Goal: Task Accomplishment & Management: Complete application form

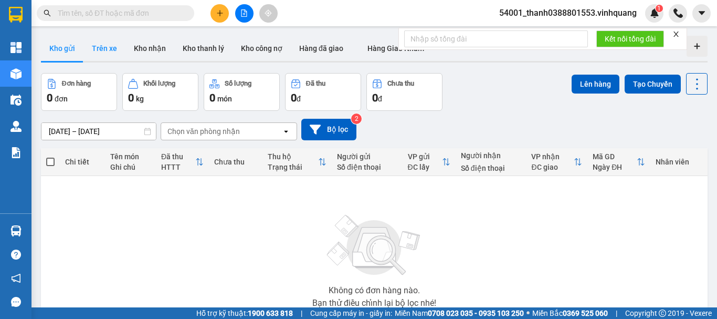
click at [99, 49] on button "Trên xe" at bounding box center [104, 48] width 42 height 25
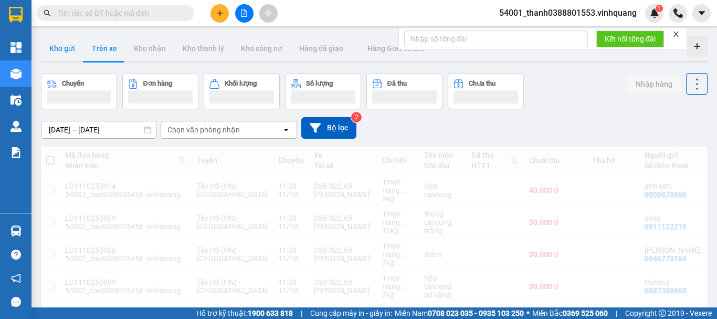
click at [75, 50] on button "Kho gửi" at bounding box center [62, 48] width 43 height 25
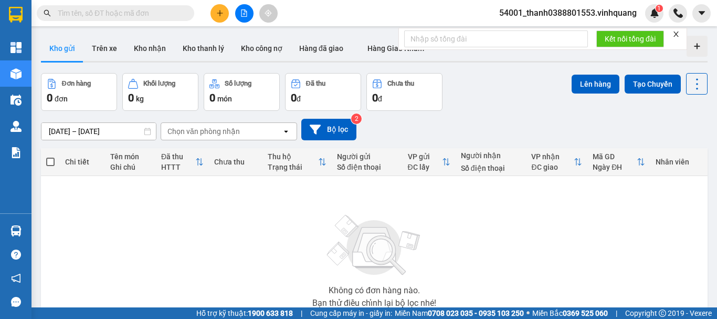
click at [239, 16] on button at bounding box center [244, 13] width 18 height 18
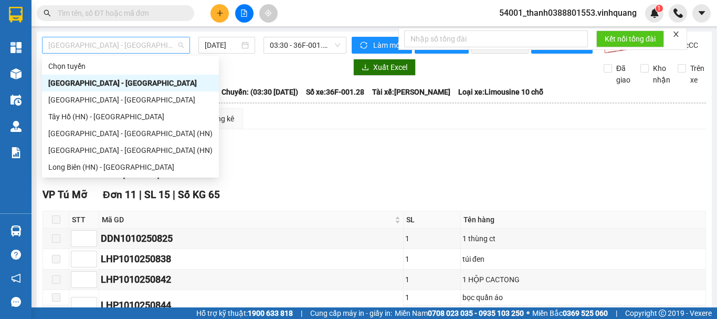
click at [180, 47] on span "[GEOGRAPHIC_DATA][PERSON_NAME][GEOGRAPHIC_DATA]" at bounding box center [115, 45] width 135 height 16
click at [101, 101] on div "Hà Nội - Thanh Hóa" at bounding box center [130, 100] width 164 height 12
type input "[DATE]"
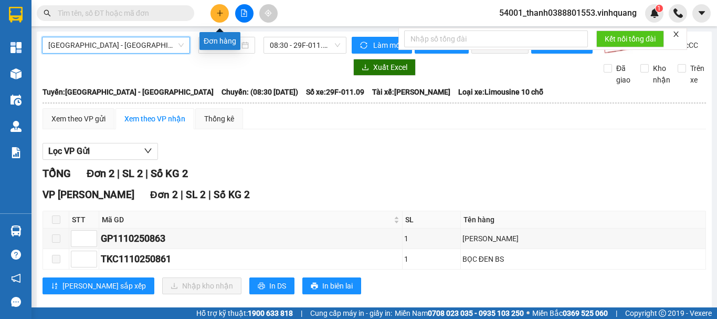
click at [221, 16] on icon "plus" at bounding box center [219, 12] width 7 height 7
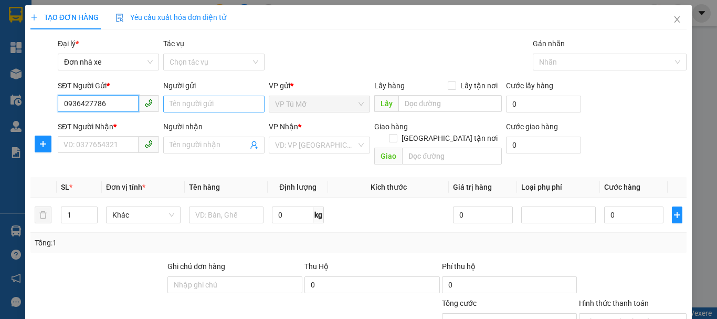
type input "0936427786"
click at [185, 108] on input "Người gửi" at bounding box center [213, 104] width 101 height 17
type input "bình"
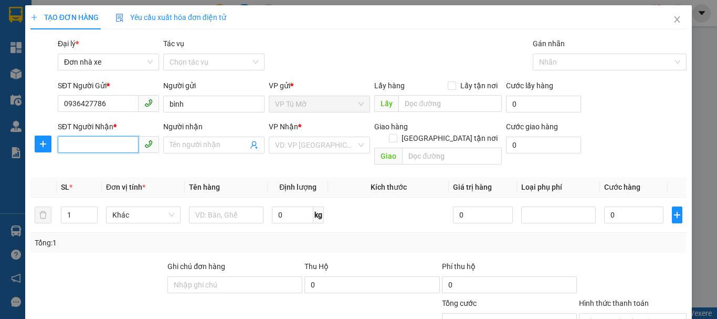
click at [104, 136] on input "SĐT Người Nhận *" at bounding box center [98, 144] width 81 height 17
click at [108, 148] on input "0912014555" at bounding box center [98, 144] width 81 height 17
type input "0912014555"
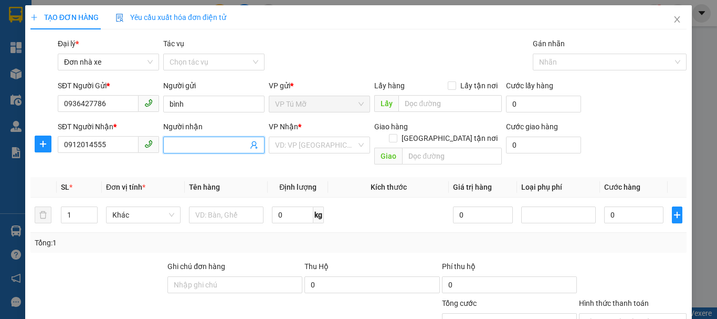
click at [207, 149] on input "Người nhận" at bounding box center [209, 145] width 78 height 12
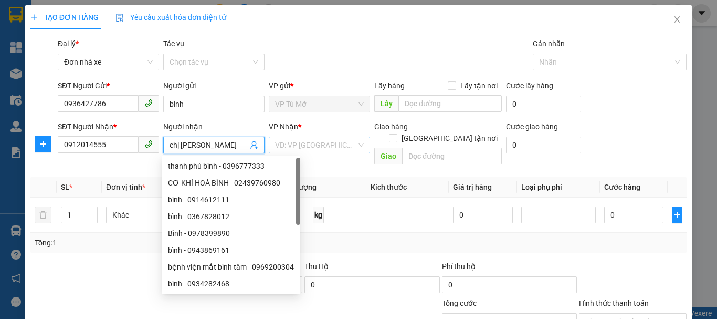
type input "chị hà"
click at [325, 146] on input "search" at bounding box center [315, 145] width 81 height 16
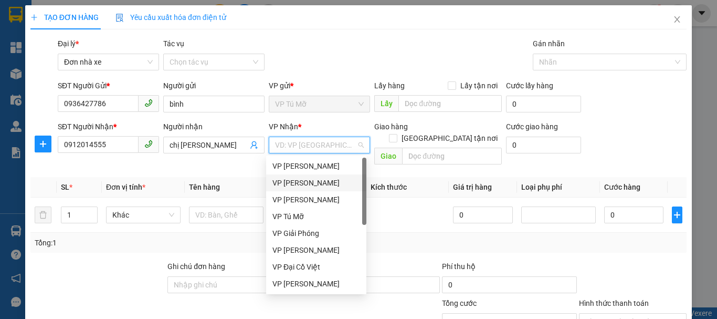
click at [324, 181] on div "VP [PERSON_NAME]" at bounding box center [316, 183] width 88 height 12
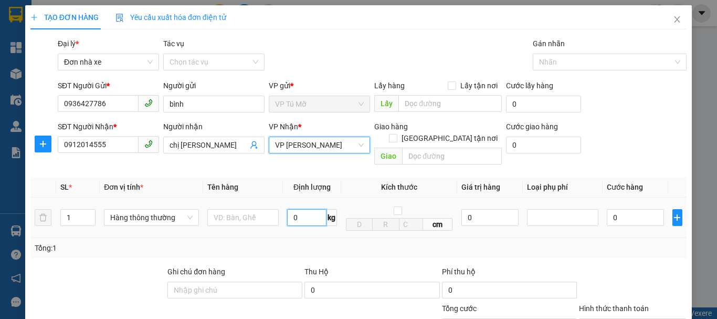
click at [304, 211] on input "0" at bounding box center [306, 217] width 39 height 17
type input "1"
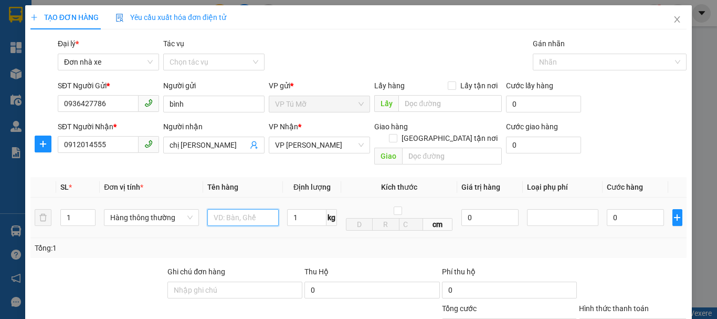
click at [259, 213] on input "text" at bounding box center [242, 217] width 71 height 17
type input "30.000"
type input "2"
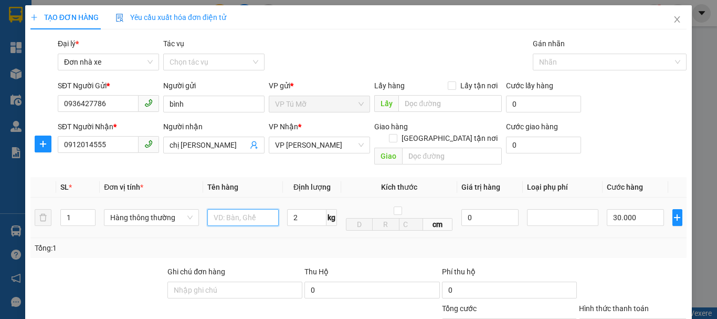
click at [245, 209] on input "text" at bounding box center [242, 217] width 71 height 17
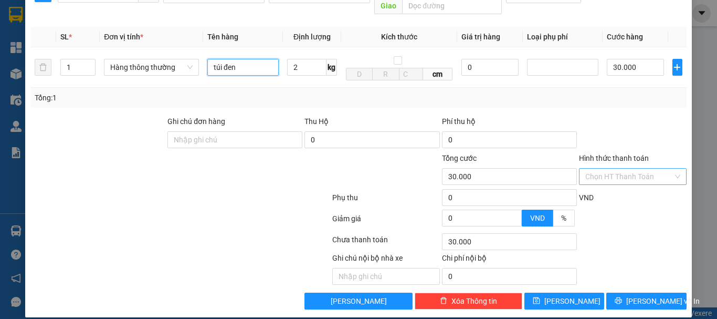
type input "túi đen"
click at [614, 172] on input "Hình thức thanh toán" at bounding box center [629, 177] width 88 height 16
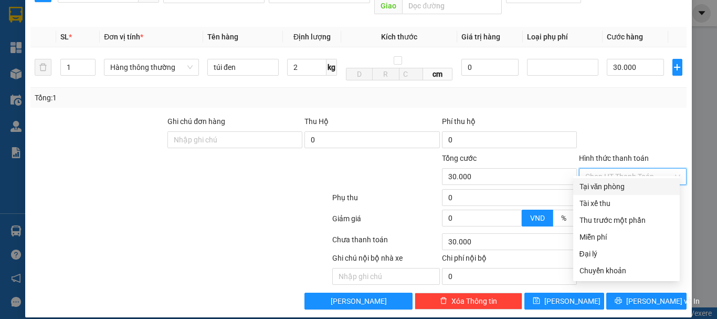
click at [604, 184] on div "Tại văn phòng" at bounding box center [627, 187] width 94 height 12
type input "0"
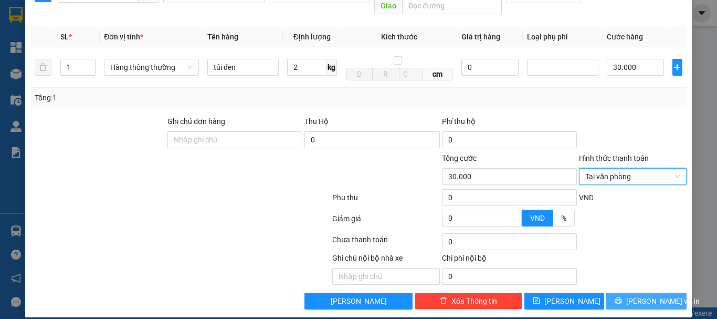
click at [635, 295] on span "[PERSON_NAME] và In" at bounding box center [662, 301] width 73 height 12
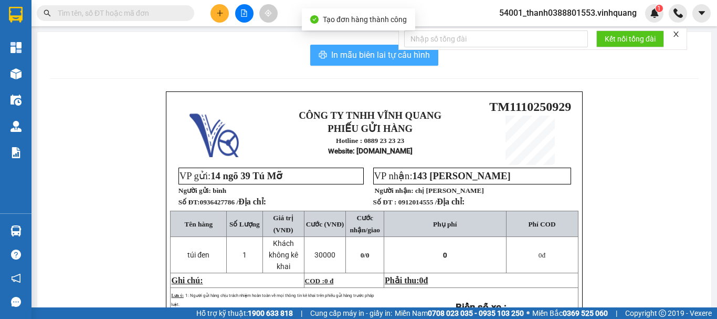
click at [352, 48] on span "In mẫu biên lai tự cấu hình" at bounding box center [380, 54] width 99 height 13
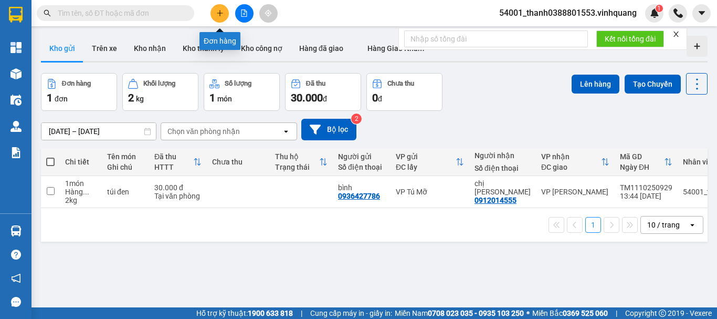
click at [223, 13] on icon "plus" at bounding box center [219, 12] width 7 height 7
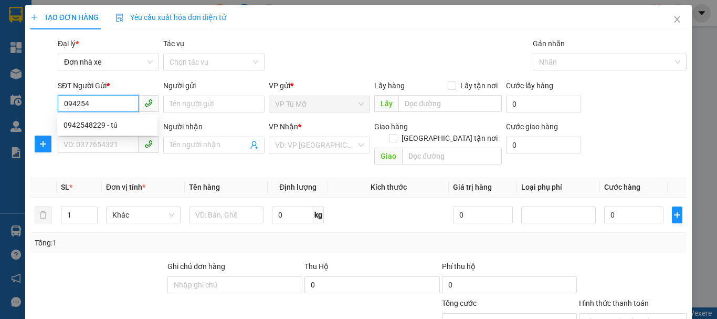
click at [100, 117] on div "0942548229 - tú" at bounding box center [107, 125] width 100 height 17
type input "0942548229"
type input "tú"
type input "0943622491"
type input "dũng phương"
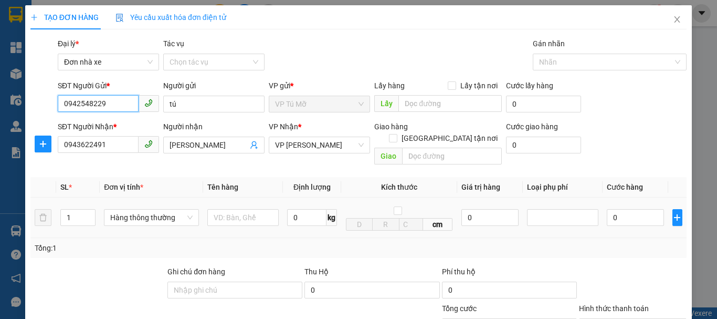
type input "0942548229"
click at [327, 209] on span "kg" at bounding box center [332, 217] width 10 height 17
click at [308, 209] on input "0" at bounding box center [306, 217] width 39 height 17
type input "5"
click at [251, 209] on input "text" at bounding box center [242, 217] width 71 height 17
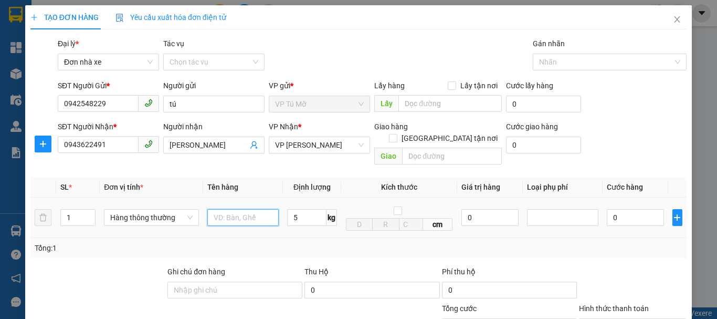
type input "30.000"
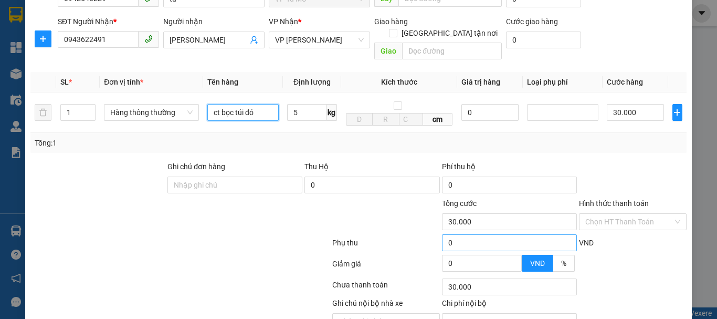
scroll to position [150, 0]
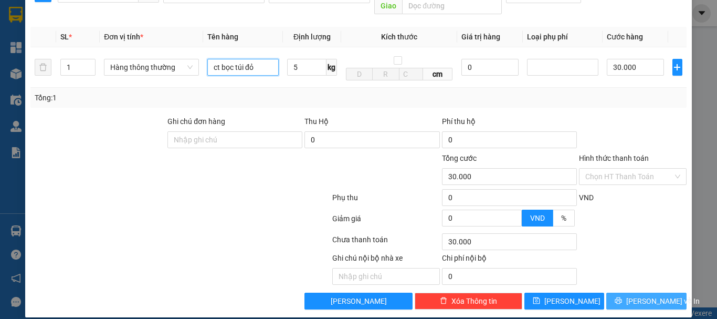
type input "ct bọc túi đỏ"
click at [653, 295] on span "[PERSON_NAME] và In" at bounding box center [662, 301] width 73 height 12
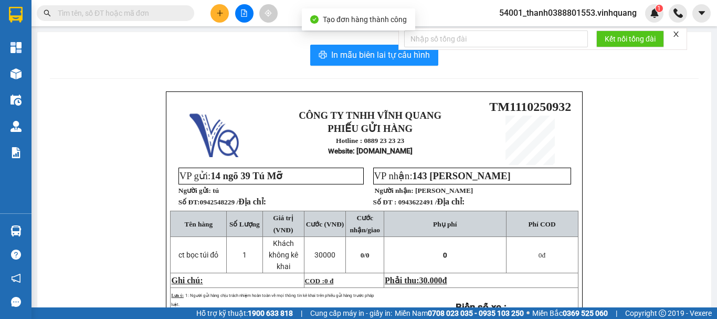
click at [344, 66] on div "In mẫu biên lai tự cấu hình CÔNG TY TNHH VĨNH QUANG PHIẾU GỬI HÀNG Hotline : 08…" at bounding box center [374, 247] width 674 height 430
click at [346, 61] on span "In mẫu biên lai tự cấu hình" at bounding box center [380, 54] width 99 height 13
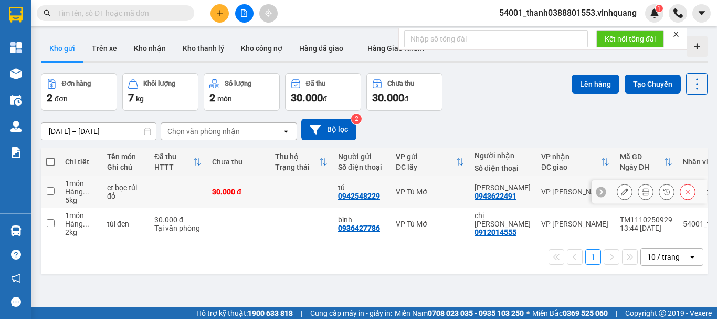
click at [621, 190] on icon at bounding box center [624, 191] width 7 height 7
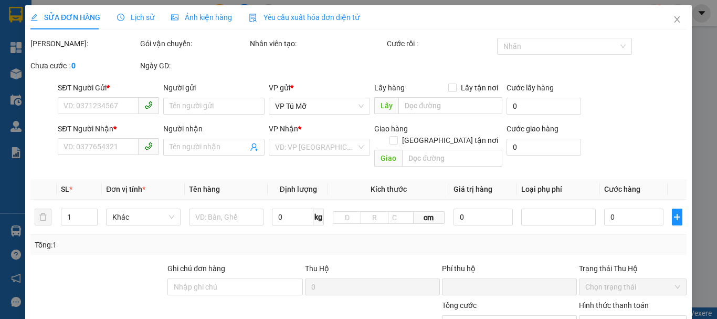
type input "0942548229"
type input "tú"
type input "0943622491"
type input "dũng phương"
type input "0"
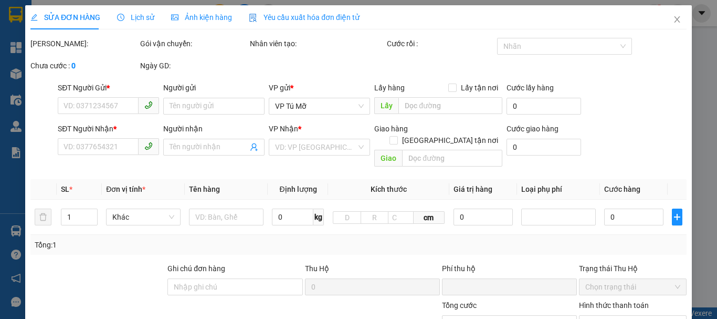
type input "30.000"
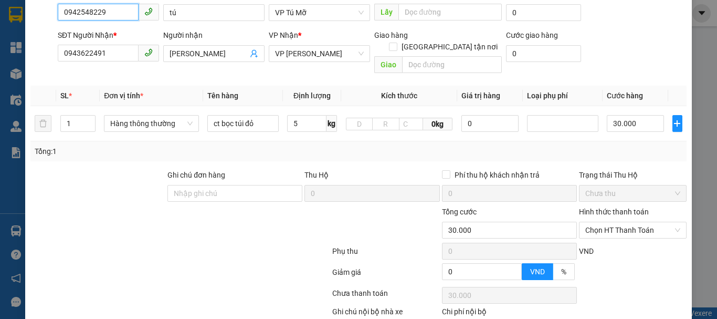
scroll to position [157, 0]
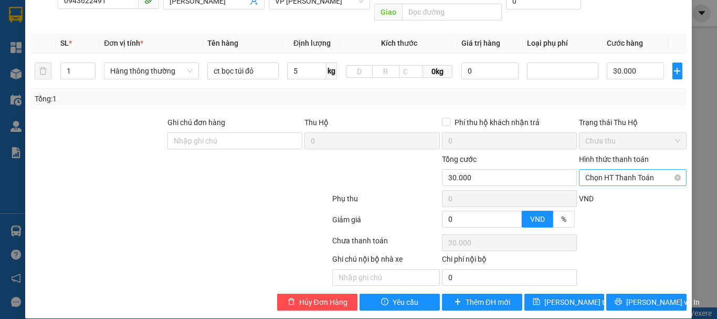
click at [613, 170] on span "Chọn HT Thanh Toán" at bounding box center [632, 178] width 95 height 16
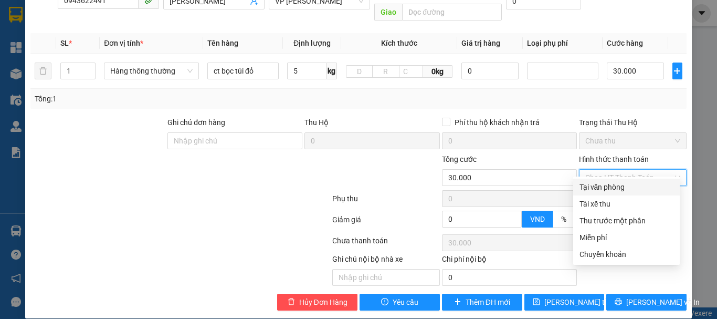
click at [606, 186] on div "Tại văn phòng" at bounding box center [627, 187] width 94 height 12
type input "0"
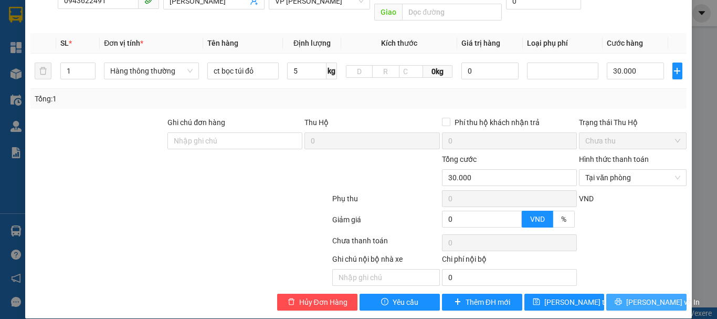
click at [629, 293] on button "[PERSON_NAME] và In" at bounding box center [646, 301] width 80 height 17
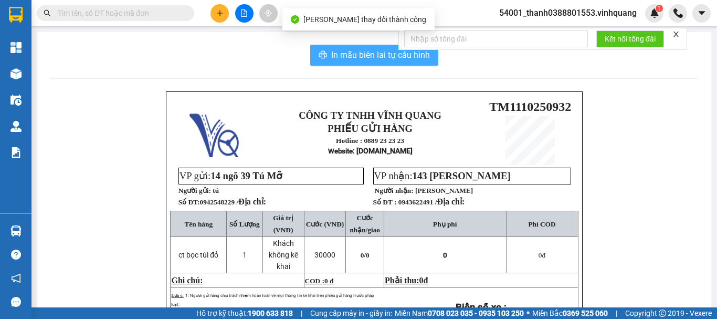
click at [367, 53] on span "In mẫu biên lai tự cấu hình" at bounding box center [380, 54] width 99 height 13
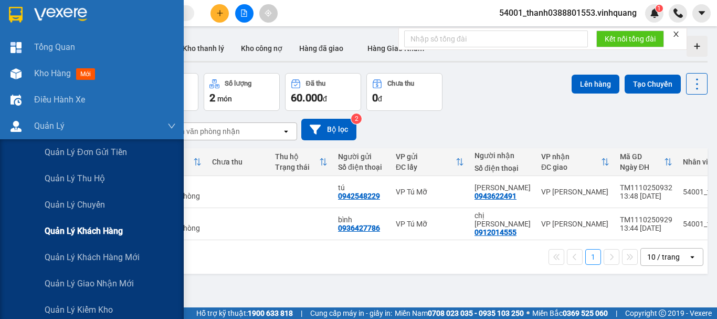
scroll to position [52, 0]
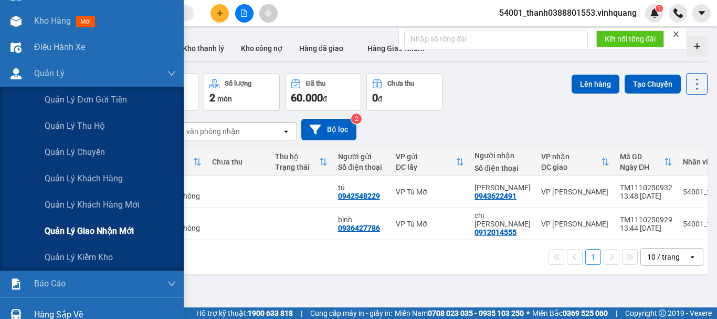
click at [77, 230] on span "Quản lý giao nhận mới" at bounding box center [89, 230] width 89 height 13
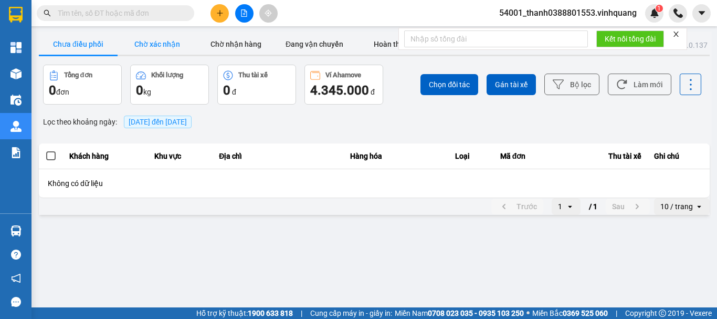
click at [170, 48] on button "Chờ xác nhận" at bounding box center [157, 44] width 79 height 21
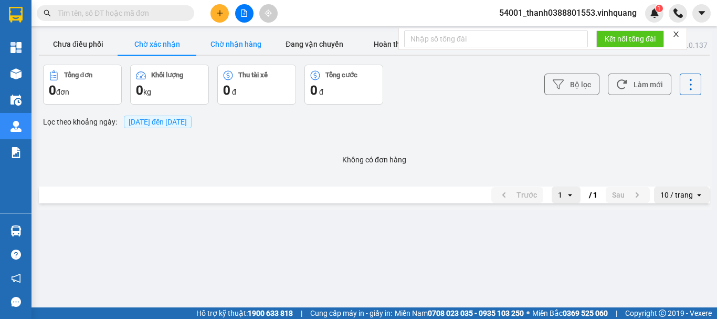
click at [230, 45] on button "Chờ nhận hàng" at bounding box center [235, 44] width 79 height 21
click at [302, 39] on button "Đang vận chuyển" at bounding box center [314, 44] width 79 height 21
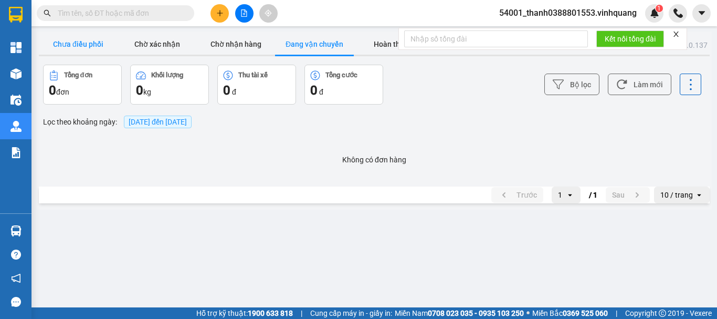
click at [94, 43] on button "Chưa điều phối" at bounding box center [78, 44] width 79 height 21
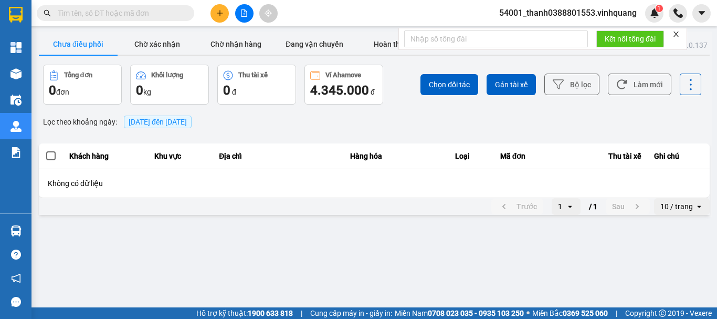
click at [165, 123] on span "11/10/2025 đến 11/10/2025" at bounding box center [158, 122] width 58 height 8
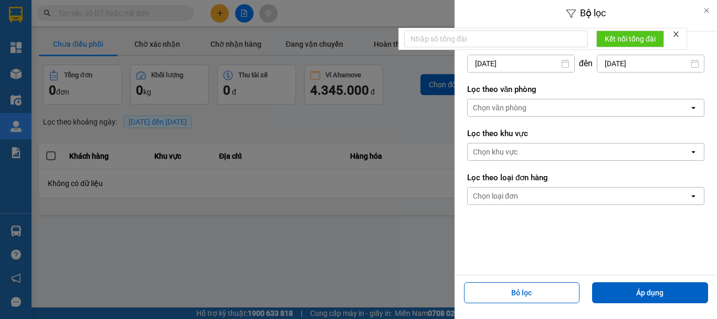
click at [517, 100] on div "Chọn văn phòng" at bounding box center [579, 107] width 222 height 17
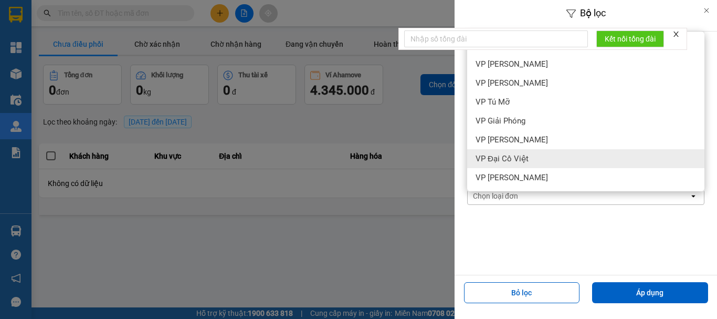
click at [333, 145] on div at bounding box center [358, 159] width 717 height 319
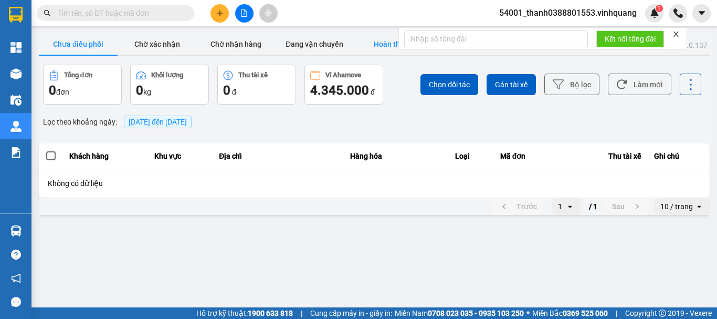
click at [382, 45] on button "Hoàn thành" at bounding box center [393, 44] width 79 height 21
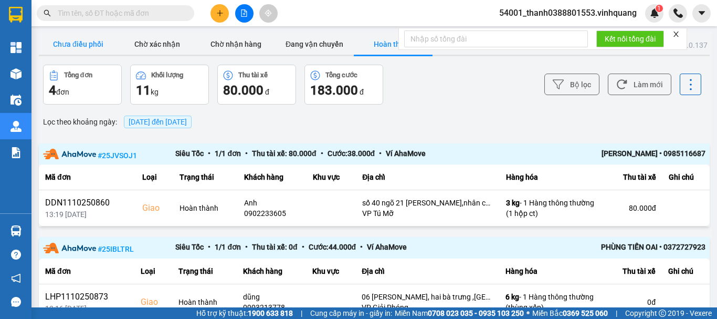
click at [68, 36] on button "Chưa điều phối" at bounding box center [78, 44] width 79 height 21
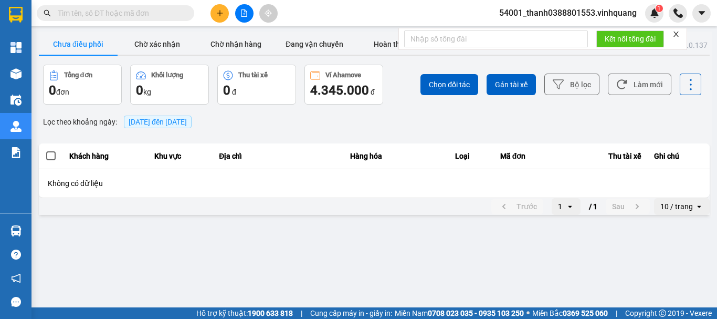
click at [165, 121] on span "11/10/2025 đến 11/10/2025" at bounding box center [158, 122] width 58 height 8
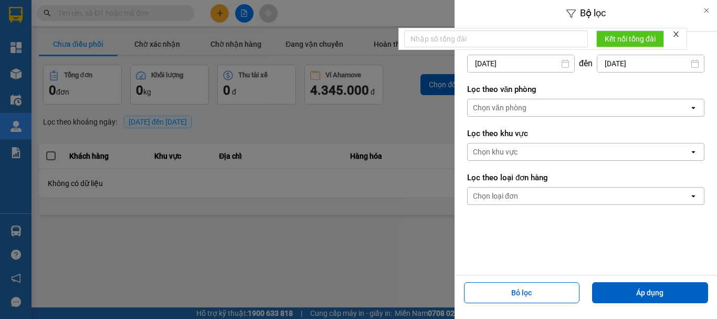
click at [385, 125] on div at bounding box center [358, 159] width 717 height 319
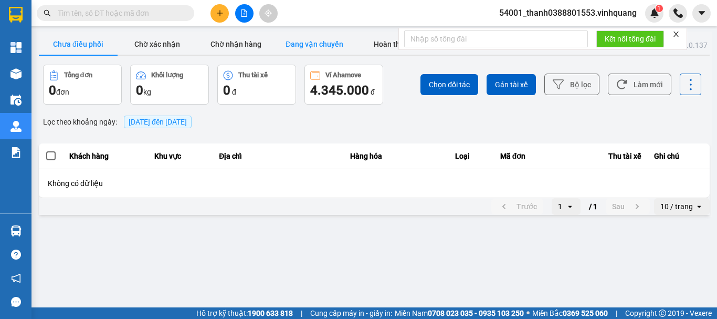
drag, startPoint x: 328, startPoint y: 43, endPoint x: 350, endPoint y: 3, distance: 45.8
click at [328, 43] on button "Đang vận chuyển" at bounding box center [314, 44] width 79 height 21
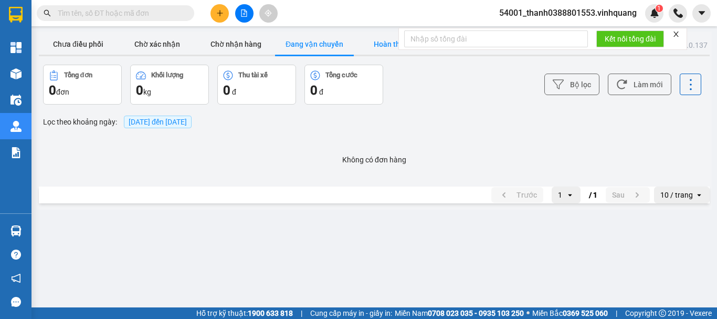
click at [388, 45] on button "Hoàn thành" at bounding box center [393, 44] width 79 height 21
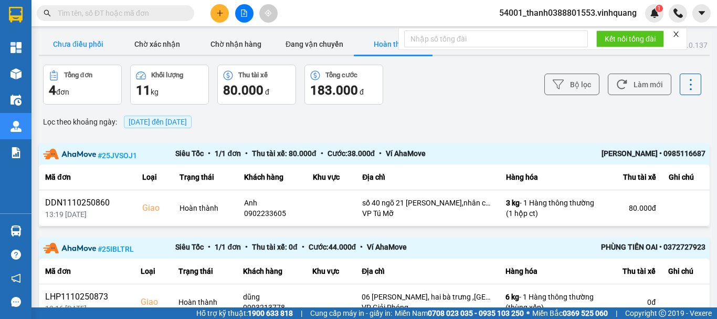
click at [65, 37] on button "Chưa điều phối" at bounding box center [78, 44] width 79 height 21
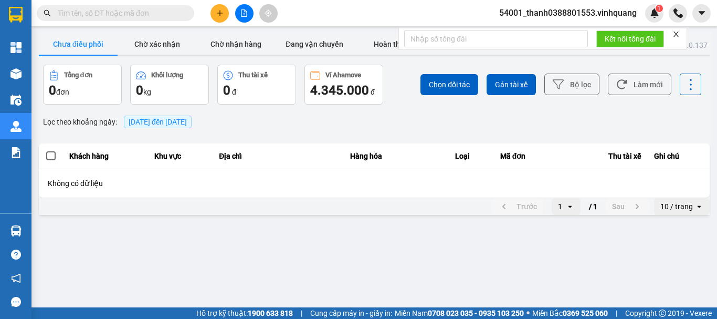
click at [164, 126] on span "11/10/2025 đến 11/10/2025" at bounding box center [158, 121] width 68 height 13
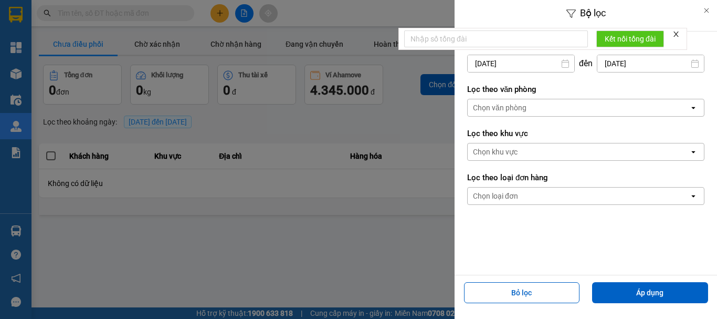
click at [559, 107] on div "Chọn văn phòng" at bounding box center [579, 107] width 222 height 17
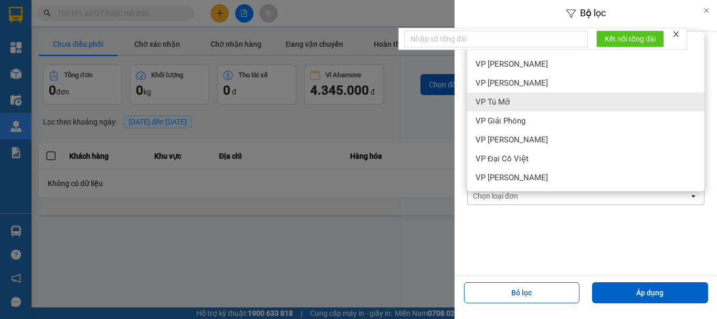
click at [527, 95] on div "VP Tú Mỡ" at bounding box center [585, 101] width 237 height 19
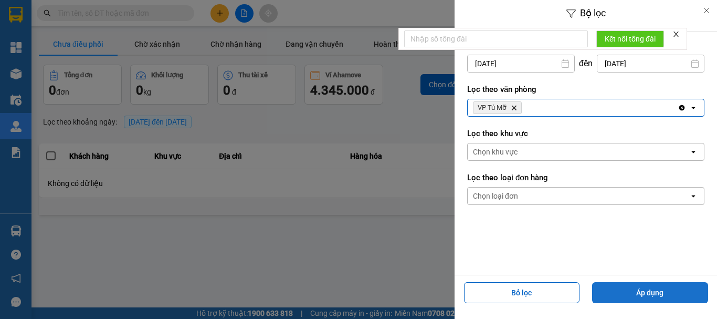
click at [650, 297] on button "Áp dụng" at bounding box center [650, 292] width 116 height 21
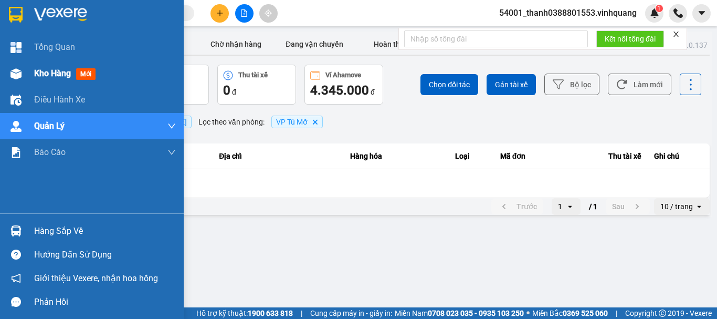
click at [24, 75] on div at bounding box center [16, 74] width 18 height 18
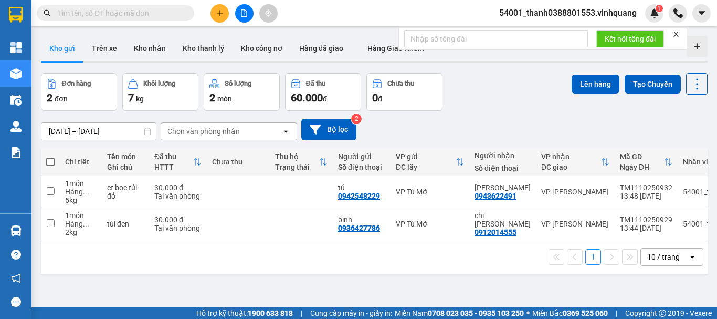
drag, startPoint x: 146, startPoint y: 47, endPoint x: 199, endPoint y: 64, distance: 55.6
click at [145, 47] on button "Kho nhận" at bounding box center [149, 48] width 49 height 25
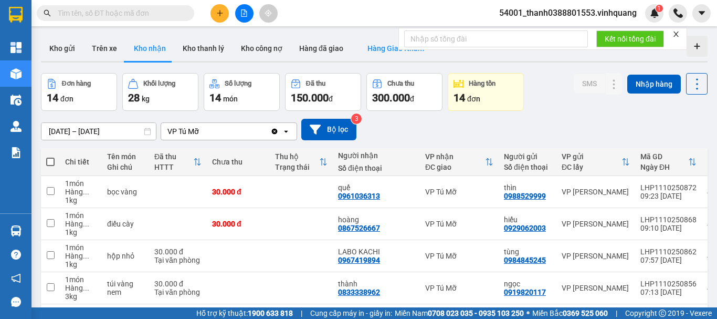
click at [380, 43] on button "Hàng Giao Nhầm" at bounding box center [396, 48] width 88 height 25
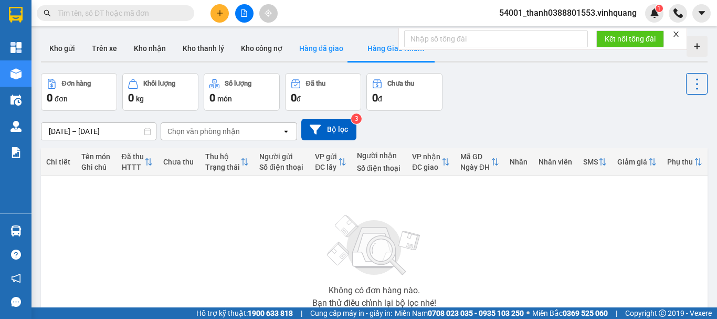
click at [313, 46] on button "Hàng đã giao" at bounding box center [321, 48] width 61 height 25
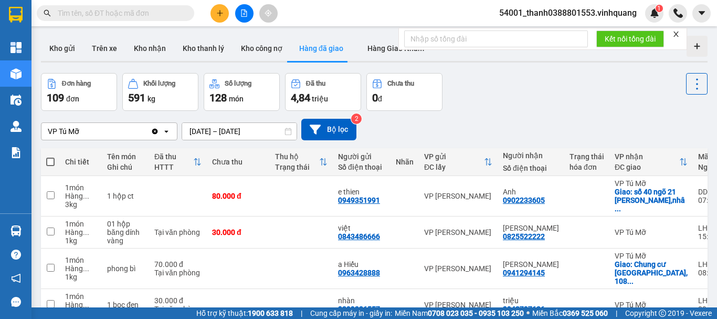
click at [133, 16] on input "text" at bounding box center [120, 13] width 124 height 12
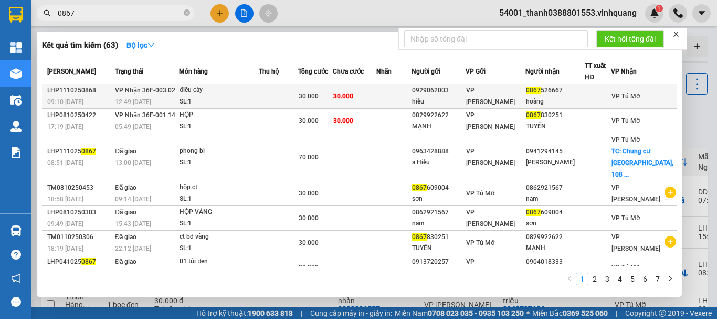
type input "0867"
drag, startPoint x: 224, startPoint y: 99, endPoint x: 241, endPoint y: 102, distance: 18.0
click at [241, 102] on div "SL: 1" at bounding box center [219, 102] width 79 height 12
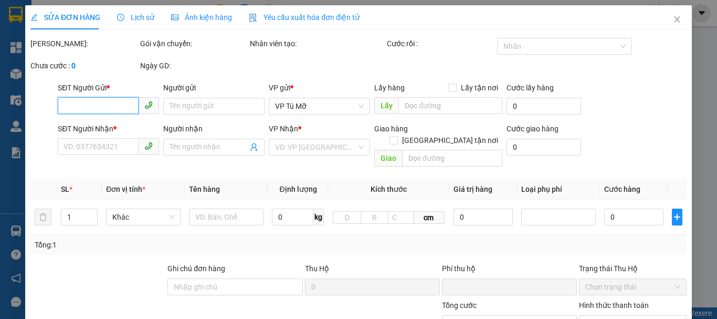
type input "0929062003"
type input "hiếu"
type input "0867526667"
type input "hoàng"
type input "0"
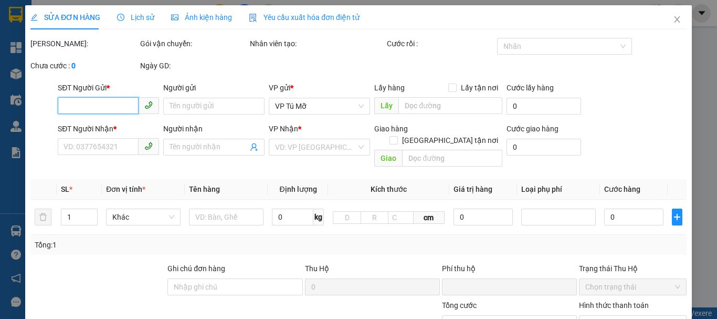
type input "30.000"
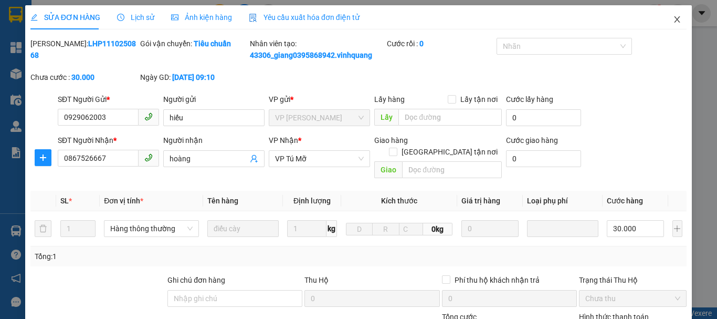
click at [673, 16] on icon "close" at bounding box center [677, 19] width 8 height 8
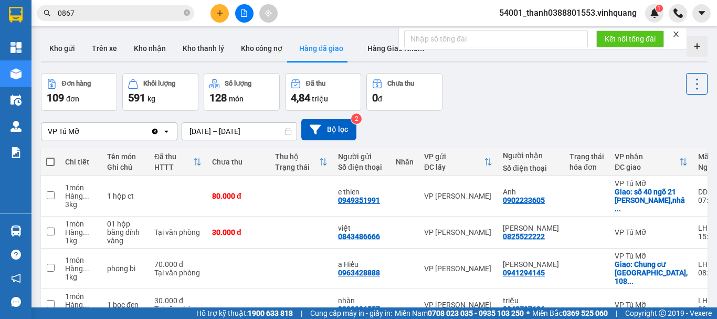
click at [171, 15] on input "0867" at bounding box center [120, 13] width 124 height 12
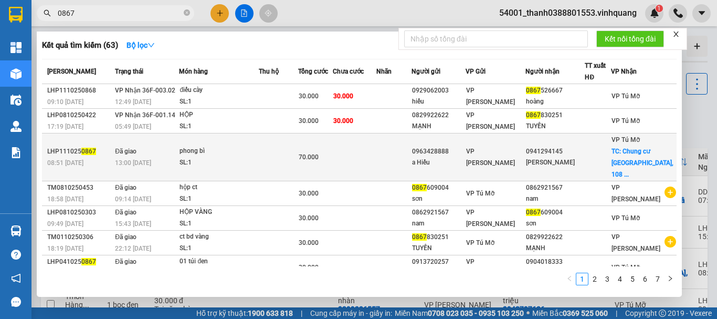
click at [288, 150] on td at bounding box center [278, 157] width 39 height 48
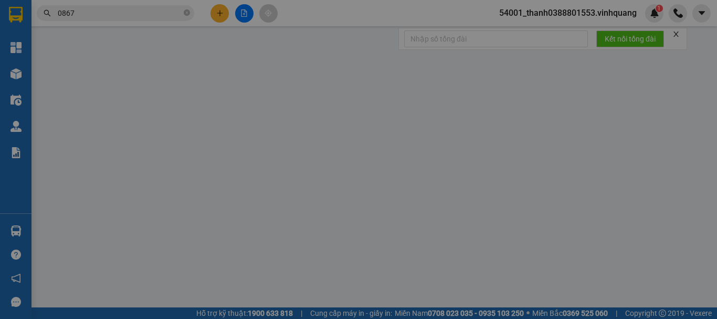
type input "0963428888"
type input "a Hiếu"
type input "0941294145"
type input "Lê Hồng Vân"
checkbox input "true"
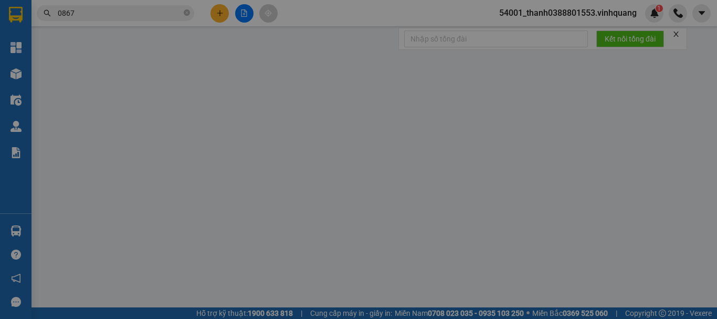
type input "Chung cư King Palace, 108 Đ. Nguyễn Trãi, Thượng Đình, Thanh Xuân, Hà Nội, Việt…"
type input "40.000"
type input "0"
type input "70.000"
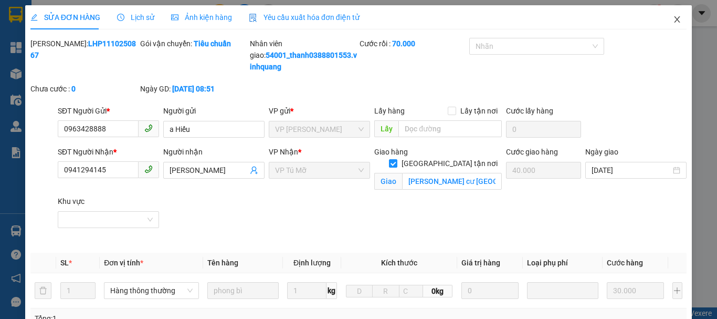
click at [662, 28] on span "Close" at bounding box center [676, 19] width 29 height 29
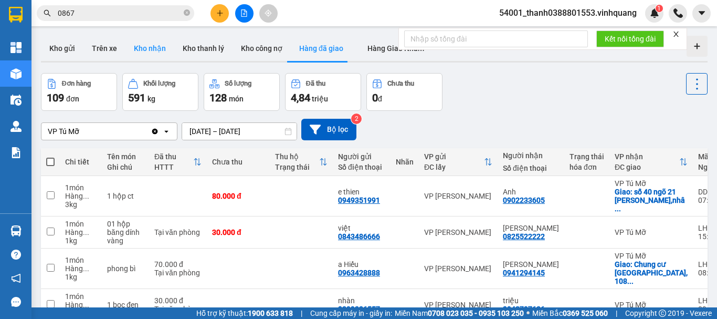
click at [150, 40] on button "Kho nhận" at bounding box center [149, 48] width 49 height 25
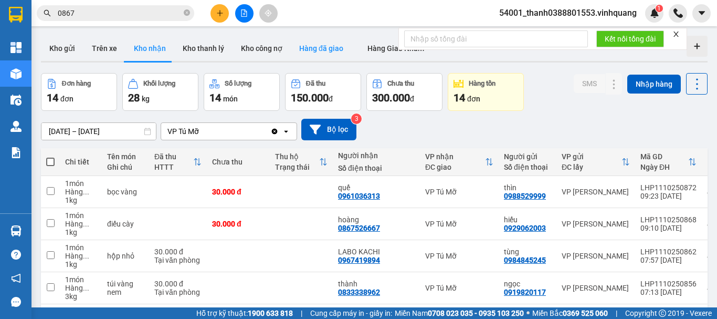
click at [300, 54] on button "Hàng đã giao" at bounding box center [321, 48] width 61 height 25
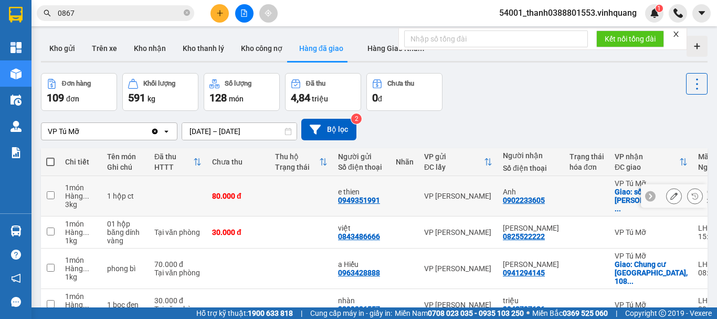
scroll to position [52, 0]
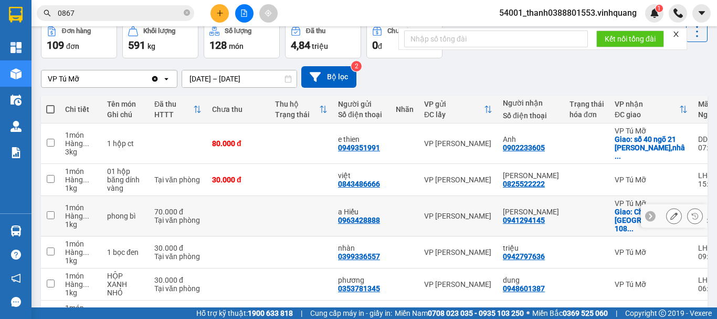
click at [50, 211] on input "checkbox" at bounding box center [51, 215] width 8 height 8
checkbox input "true"
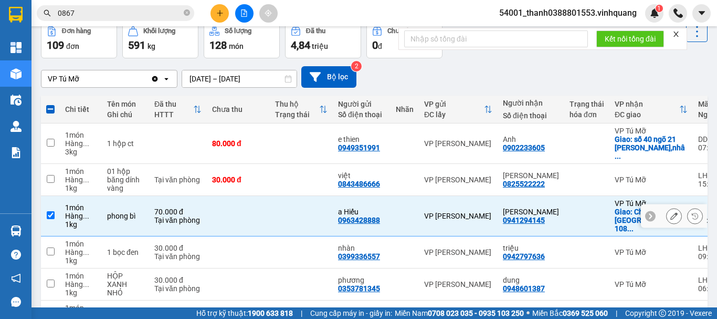
click at [670, 212] on icon at bounding box center [673, 215] width 7 height 7
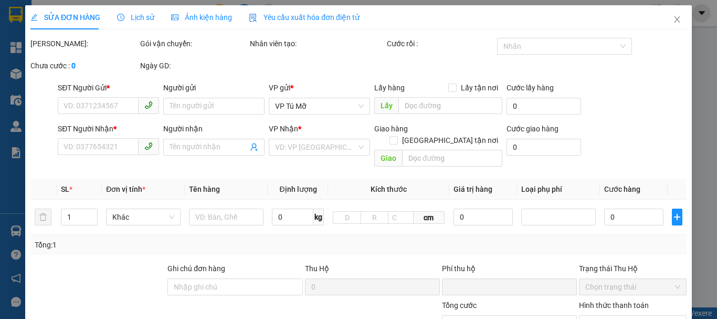
type input "0963428888"
type input "a Hiếu"
type input "0941294145"
type input "Lê Hồng Vân"
checkbox input "true"
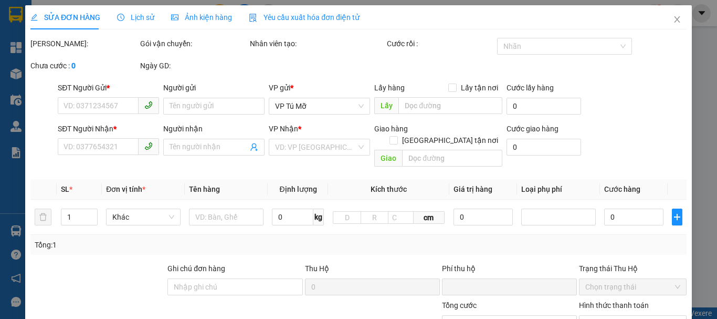
type input "Chung cư King Palace, 108 Đ. Nguyễn Trãi, Thượng Đình, Thanh Xuân, Hà Nội, Việt…"
type input "40.000"
type input "0"
type input "70.000"
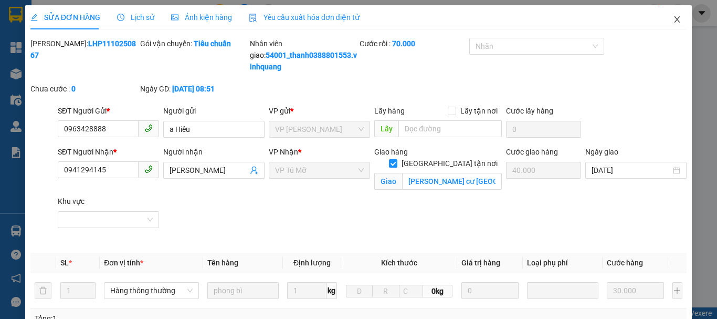
click at [674, 19] on span "Close" at bounding box center [676, 19] width 29 height 29
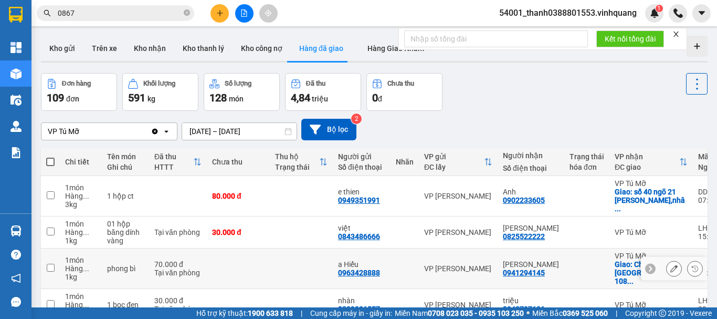
scroll to position [52, 0]
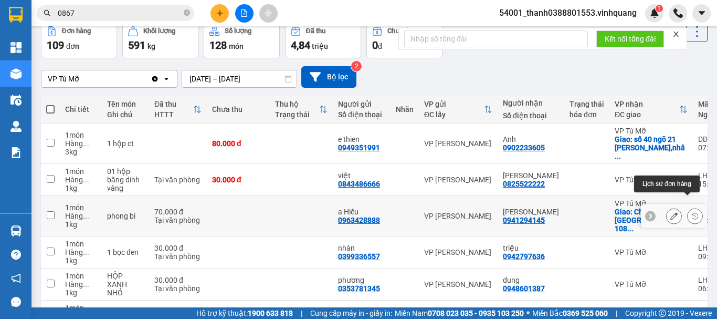
click at [692, 213] on icon at bounding box center [695, 216] width 6 height 6
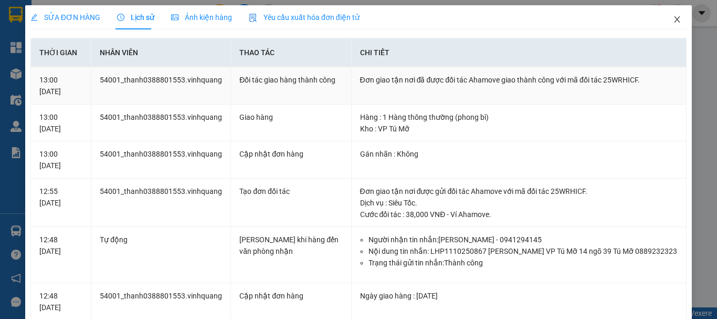
click at [675, 19] on icon "close" at bounding box center [678, 19] width 6 height 6
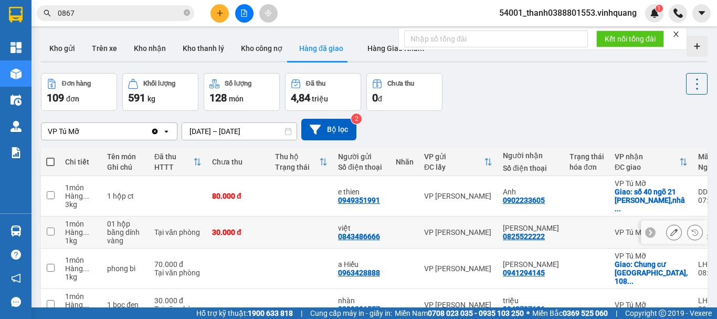
scroll to position [52, 0]
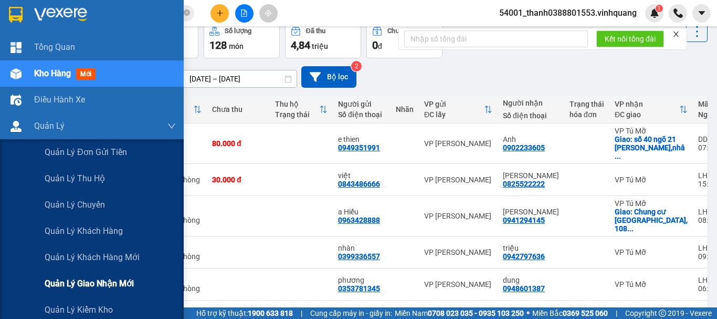
click at [100, 289] on span "Quản lý giao nhận mới" at bounding box center [89, 283] width 89 height 13
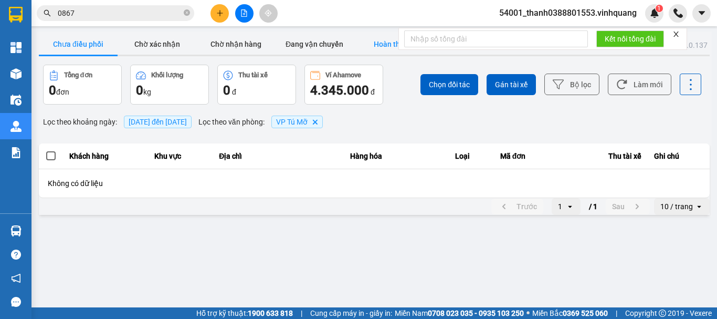
click at [381, 40] on button "Hoàn thành" at bounding box center [393, 44] width 79 height 21
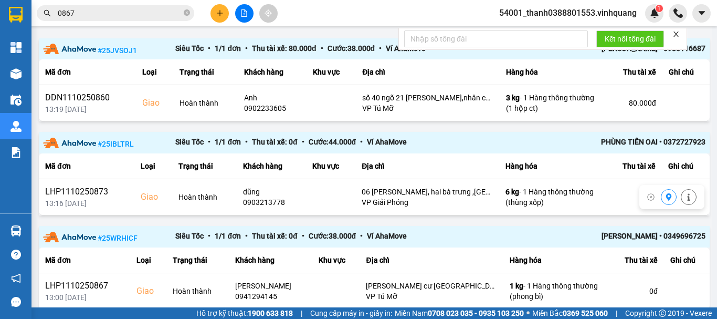
scroll to position [157, 0]
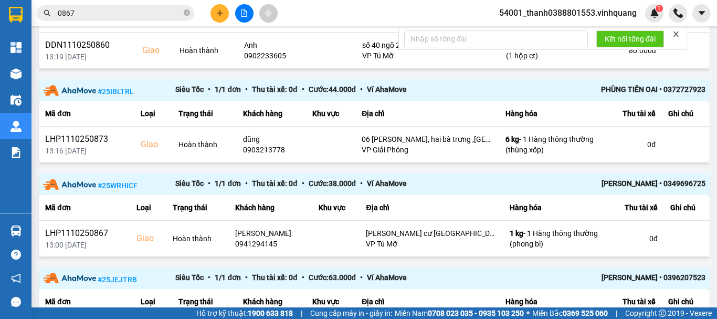
click at [659, 184] on div "CAO VĂN VINH • 0349696725" at bounding box center [639, 183] width 132 height 13
drag, startPoint x: 655, startPoint y: 183, endPoint x: 703, endPoint y: 185, distance: 48.3
click at [703, 185] on div "ver: 0.0.137 Chưa điều phối Chờ xác nhận Chờ nhận hàng Đang vận chuyển Hoàn thà…" at bounding box center [374, 129] width 675 height 510
copy div "0349696725"
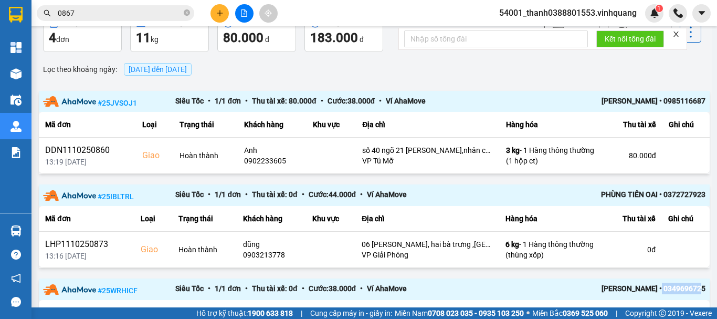
scroll to position [0, 0]
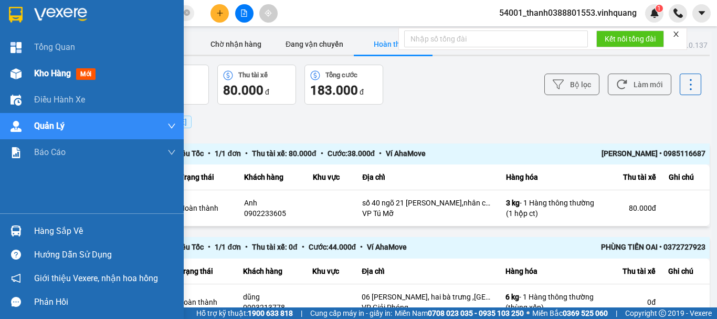
click at [22, 71] on div at bounding box center [16, 74] width 18 height 18
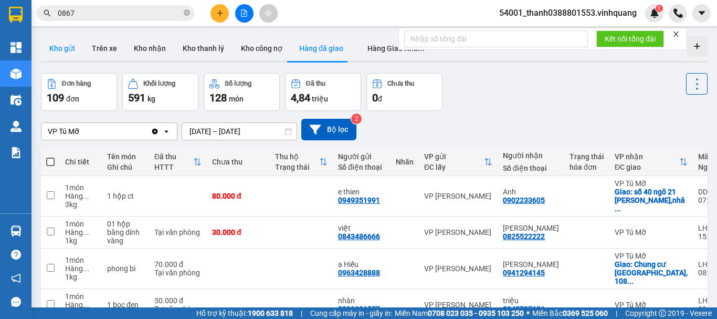
click at [71, 53] on button "Kho gửi" at bounding box center [62, 48] width 43 height 25
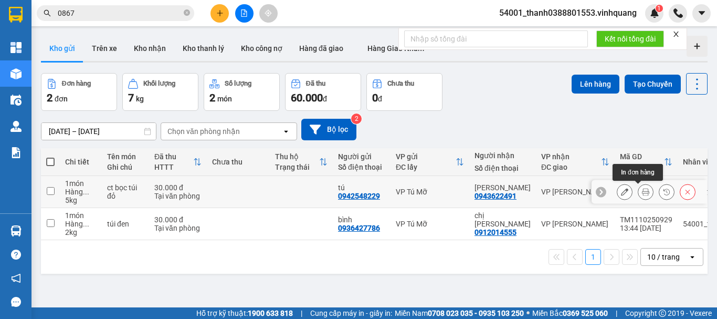
click at [642, 193] on icon at bounding box center [645, 191] width 7 height 7
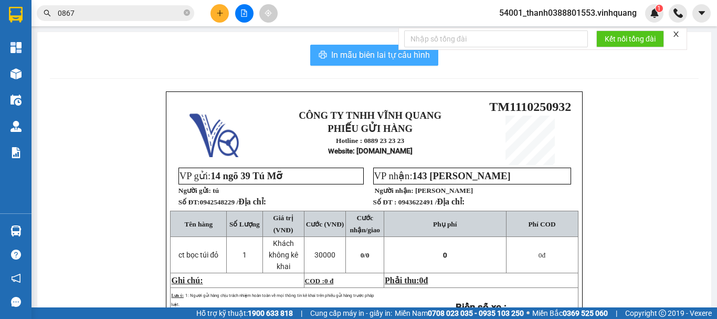
click at [369, 61] on span "In mẫu biên lai tự cấu hình" at bounding box center [380, 54] width 99 height 13
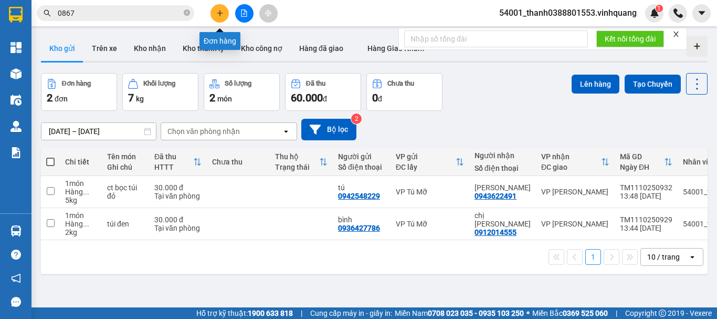
click at [224, 14] on button at bounding box center [219, 13] width 18 height 18
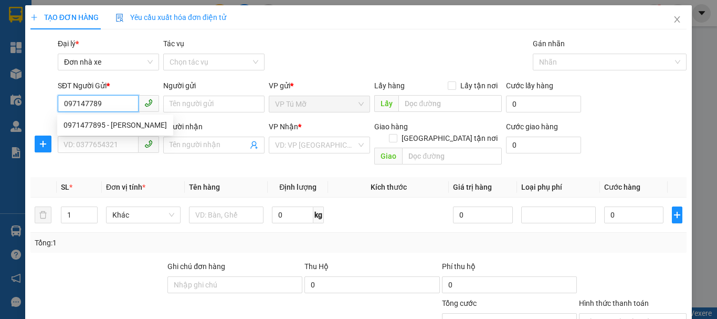
type input "0971477895"
click at [101, 123] on div "0971477895 - nguyễn hữu khương" at bounding box center [115, 125] width 103 height 12
type input "nguyễn hữu khương"
type input "0567347777"
type input "CHI DŨNG"
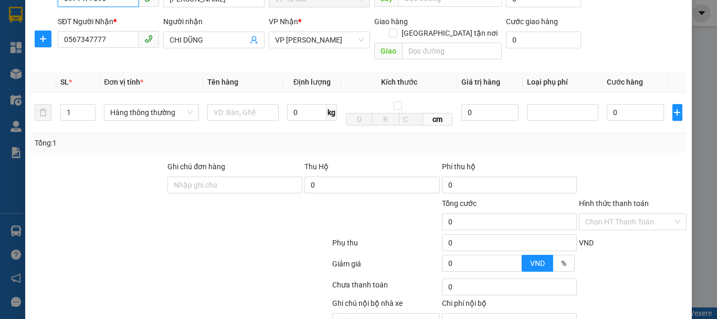
scroll to position [150, 0]
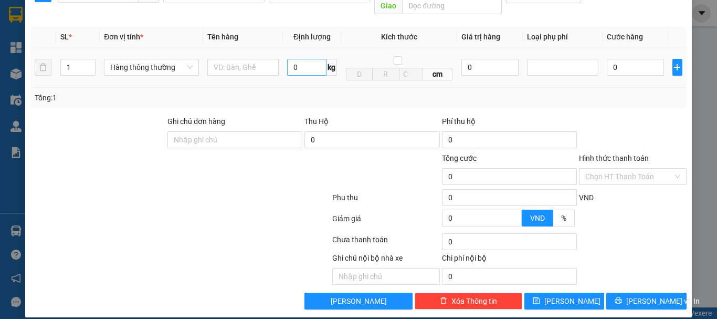
type input "0971477895"
click at [309, 60] on input "0" at bounding box center [306, 67] width 39 height 17
type input "1"
click at [249, 60] on input "text" at bounding box center [242, 67] width 71 height 17
type input "30.000"
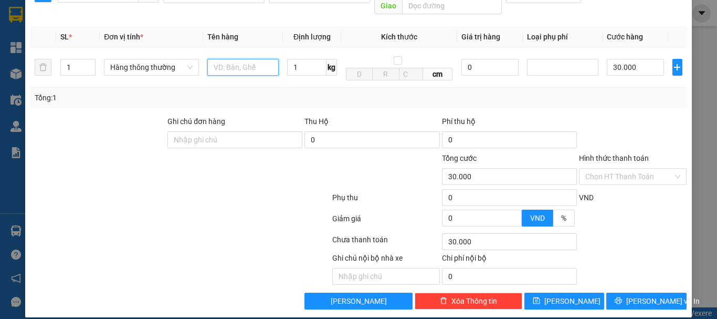
type input "30.000"
type input "bọc vàng"
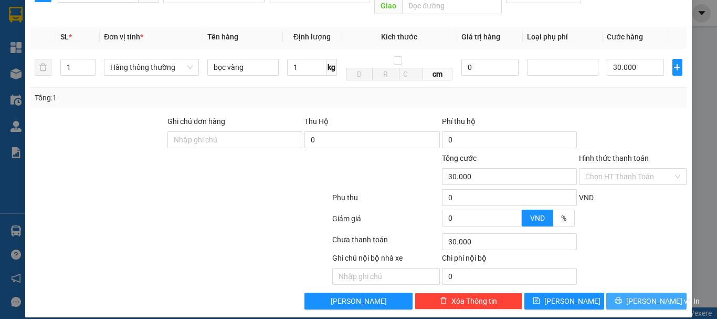
click at [644, 295] on span "[PERSON_NAME] và In" at bounding box center [662, 301] width 73 height 12
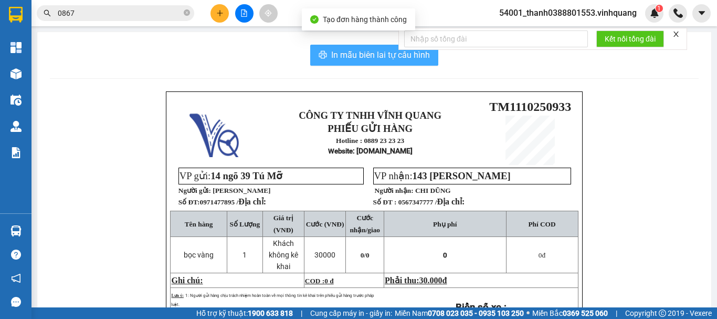
click at [348, 48] on span "In mẫu biên lai tự cấu hình" at bounding box center [380, 54] width 99 height 13
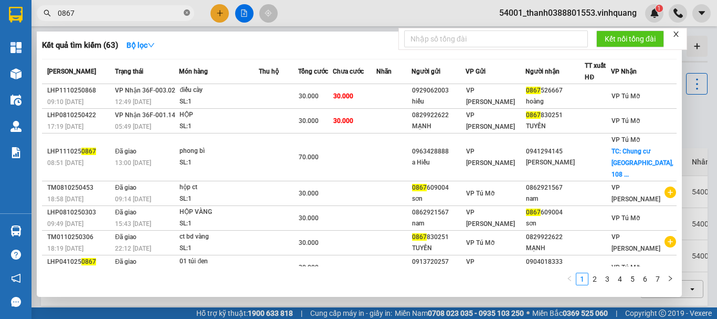
click at [186, 14] on icon "close-circle" at bounding box center [187, 12] width 6 height 6
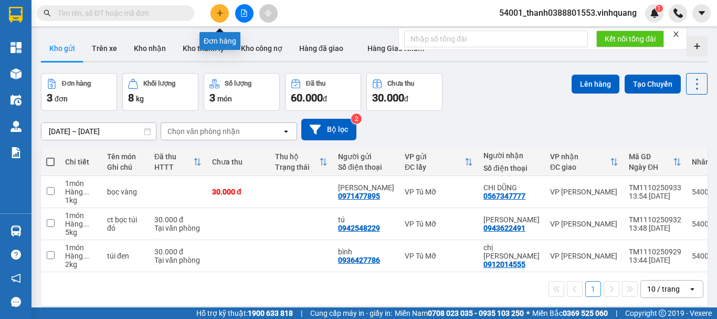
click at [217, 12] on icon "plus" at bounding box center [219, 12] width 7 height 7
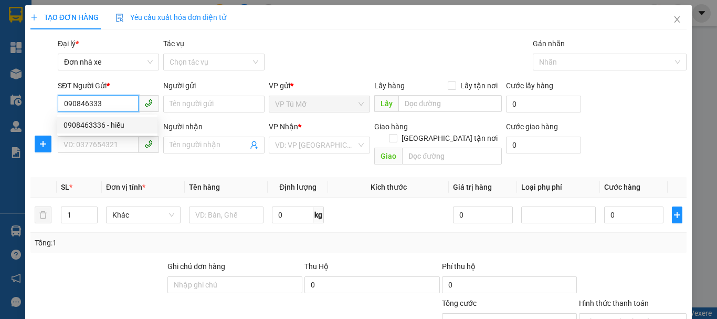
click at [140, 126] on div "0908463336 - hiếu" at bounding box center [108, 125] width 88 height 12
type input "0908463336"
type input "hiếu"
type input "0987549888"
type input "dương"
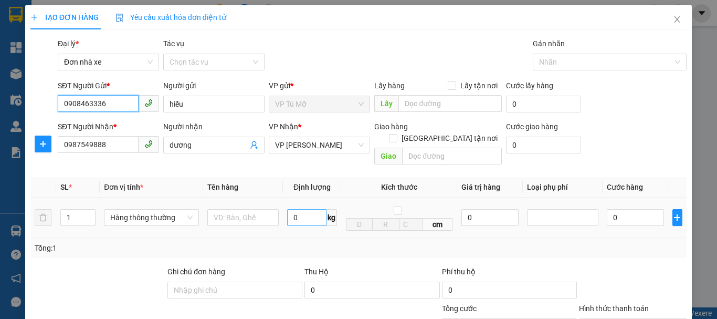
type input "0908463336"
click at [316, 209] on input "0" at bounding box center [306, 217] width 39 height 17
type input "7"
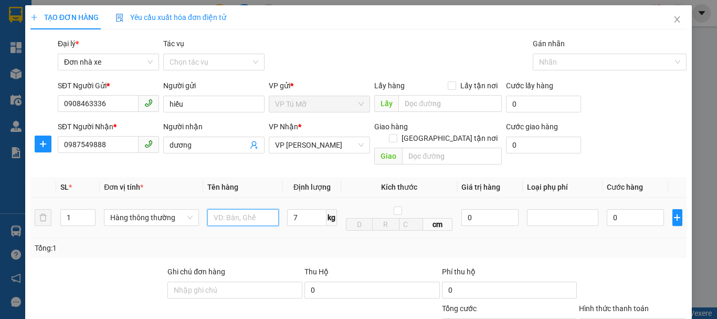
click at [250, 210] on input "text" at bounding box center [242, 217] width 71 height 17
type input "40.000"
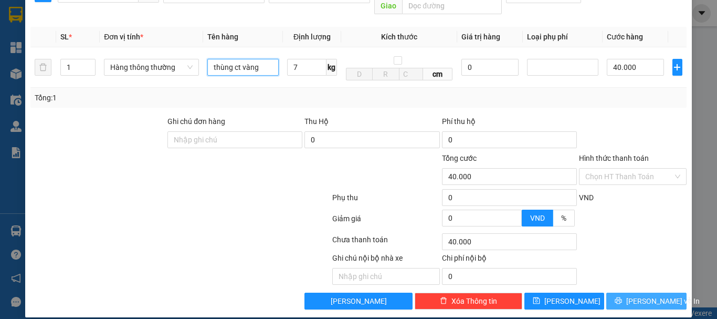
type input "thùng ct vàng"
click at [640, 297] on button "[PERSON_NAME] và In" at bounding box center [646, 300] width 80 height 17
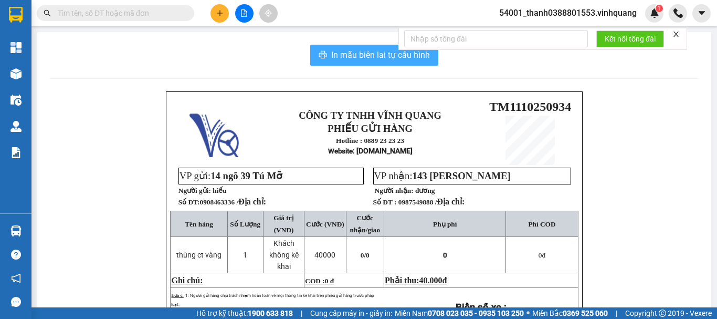
click at [359, 52] on span "In mẫu biên lai tự cấu hình" at bounding box center [380, 54] width 99 height 13
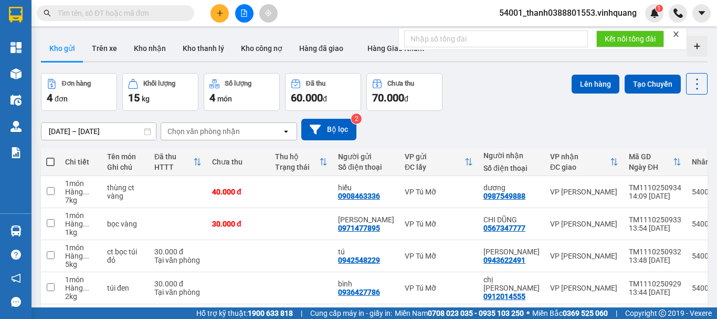
click at [333, 15] on div "Kết quả tìm kiếm ( 63 ) Bộ lọc Mã ĐH Trạng thái Món hàng Thu hộ Tổng cước Chưa …" at bounding box center [358, 13] width 717 height 26
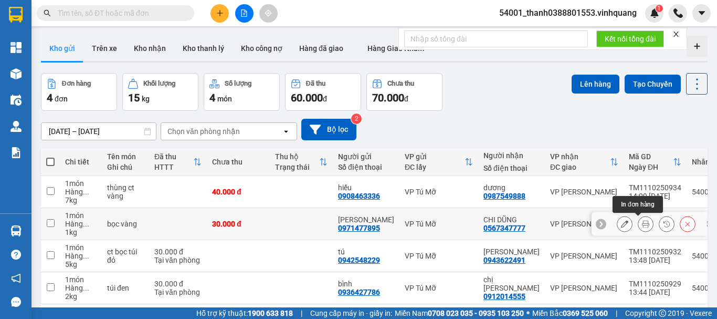
click at [644, 226] on button at bounding box center [645, 224] width 15 height 18
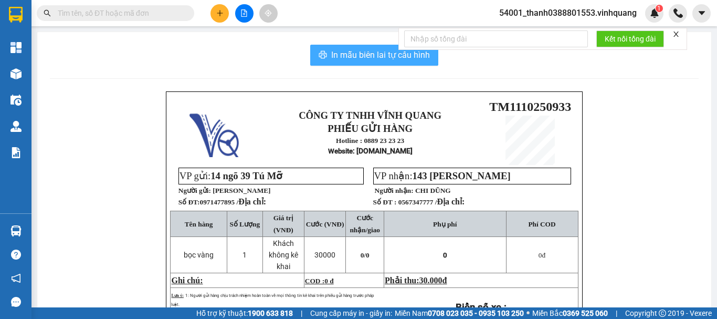
click at [391, 60] on span "In mẫu biên lai tự cấu hình" at bounding box center [380, 54] width 99 height 13
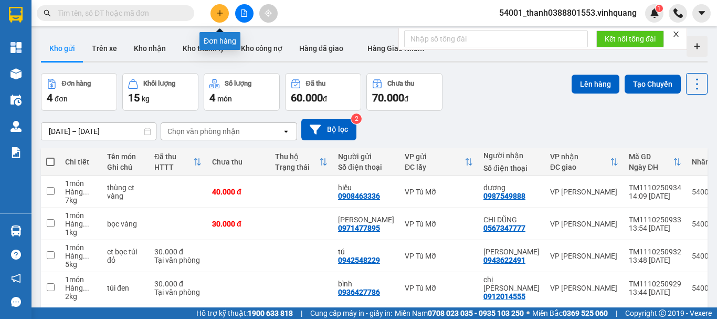
click at [219, 19] on button at bounding box center [219, 13] width 18 height 18
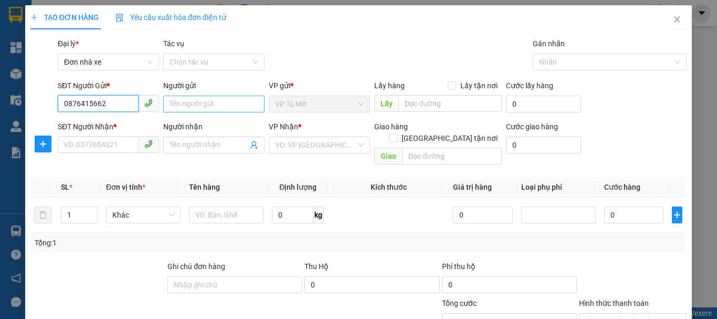
type input "0876415662"
click at [192, 107] on input "Người gửi" at bounding box center [213, 104] width 101 height 17
type input "d"
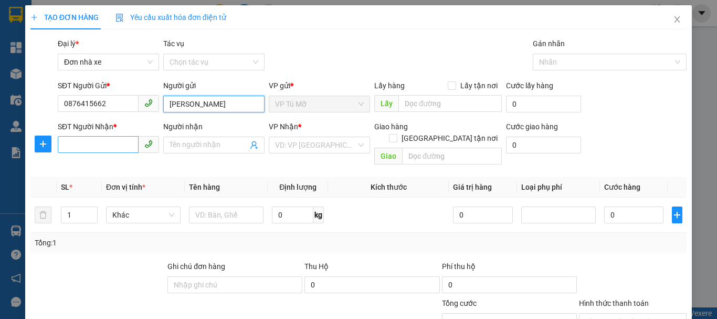
type input "đỗ khánh linh"
click at [104, 147] on input "SĐT Người Nhận *" at bounding box center [98, 144] width 81 height 17
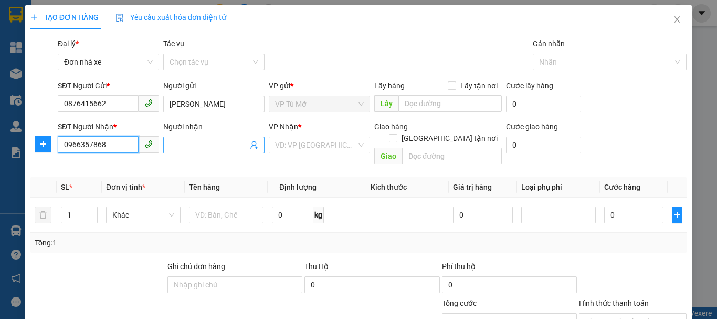
type input "0966357868"
click at [185, 143] on input "Người nhận" at bounding box center [209, 145] width 78 height 12
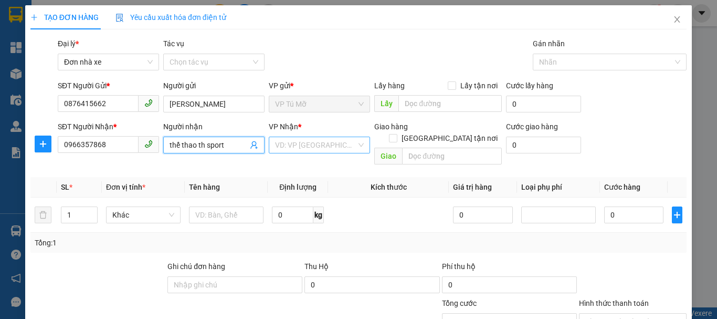
type input "thể thao th sport"
click at [289, 149] on input "search" at bounding box center [315, 145] width 81 height 16
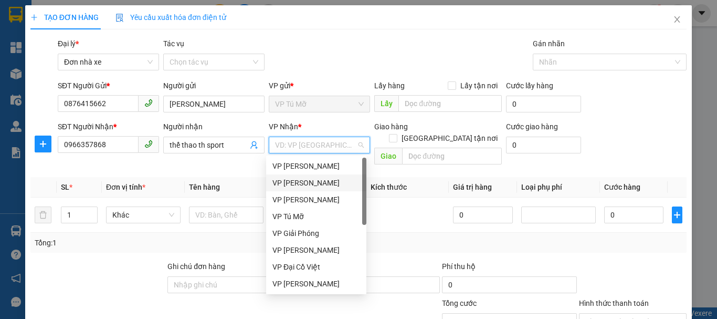
click at [298, 182] on div "VP [PERSON_NAME]" at bounding box center [316, 183] width 88 height 12
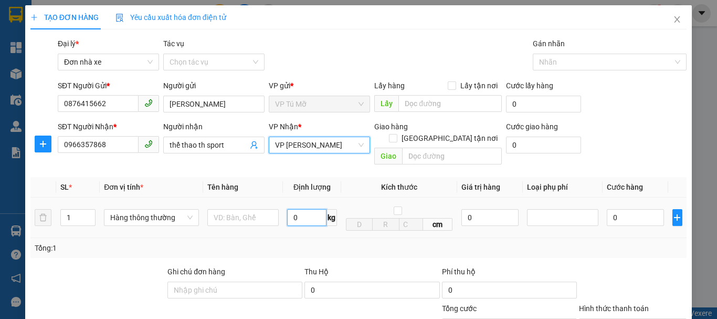
click at [301, 209] on input "0" at bounding box center [306, 217] width 39 height 17
type input "10"
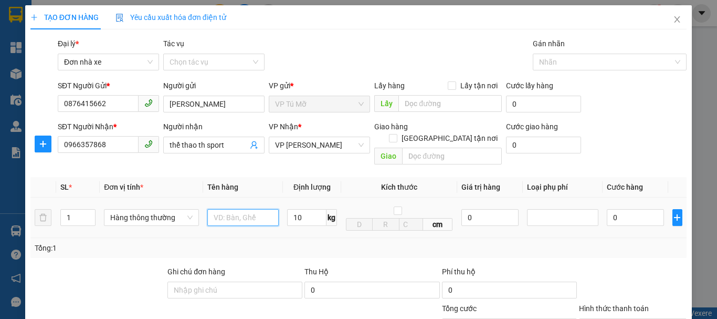
click at [245, 209] on input "text" at bounding box center [242, 217] width 71 height 17
type input "tu"
type input "40.000"
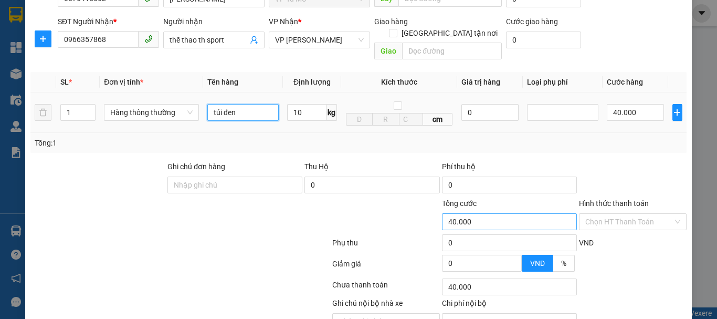
scroll to position [150, 0]
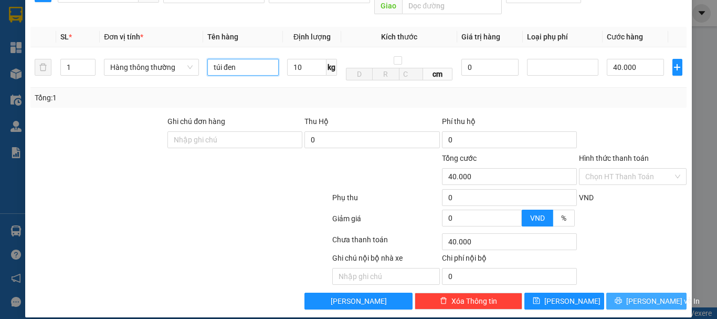
type input "túi đen"
click at [627, 292] on button "[PERSON_NAME] và In" at bounding box center [646, 300] width 80 height 17
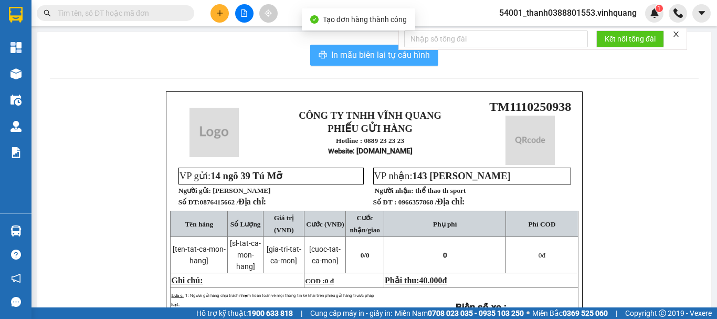
click at [339, 60] on span "In mẫu biên lai tự cấu hình" at bounding box center [380, 54] width 99 height 13
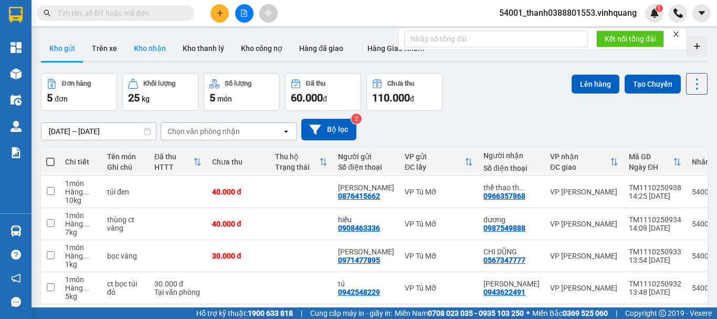
click at [144, 46] on button "Kho nhận" at bounding box center [149, 48] width 49 height 25
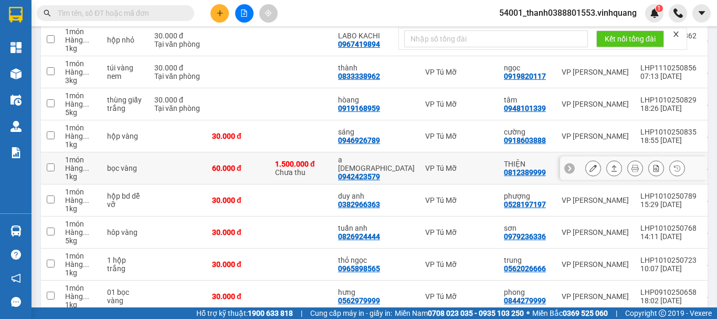
scroll to position [163, 0]
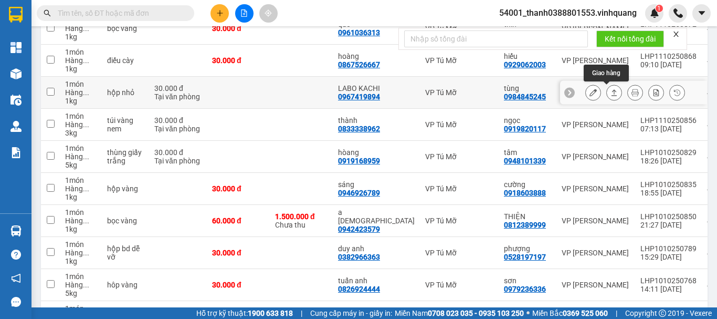
click at [607, 91] on button at bounding box center [614, 92] width 15 height 18
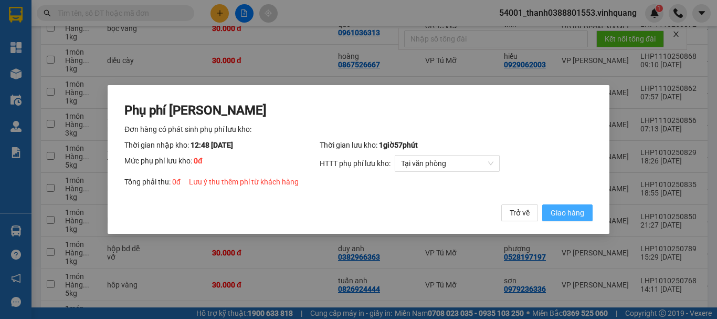
click at [565, 212] on span "Giao hàng" at bounding box center [568, 213] width 34 height 12
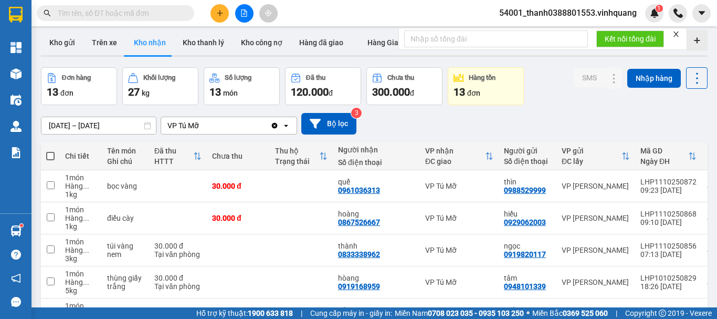
scroll to position [0, 0]
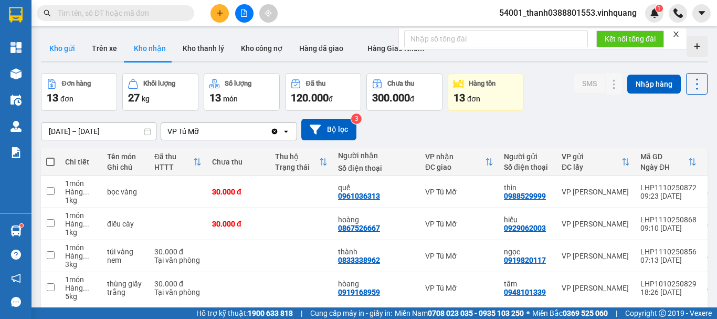
click at [66, 47] on button "Kho gửi" at bounding box center [62, 48] width 43 height 25
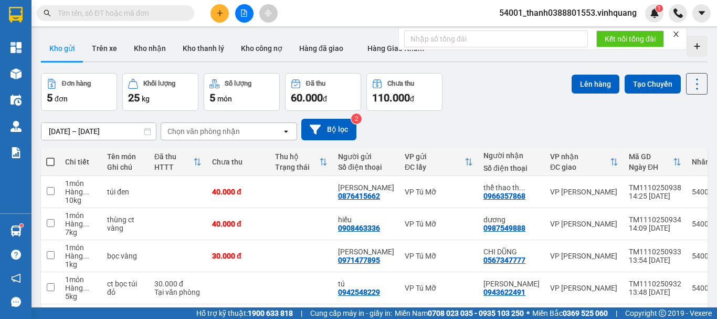
click at [52, 162] on span at bounding box center [50, 161] width 8 height 8
click at [50, 156] on input "checkbox" at bounding box center [50, 156] width 0 height 0
checkbox input "true"
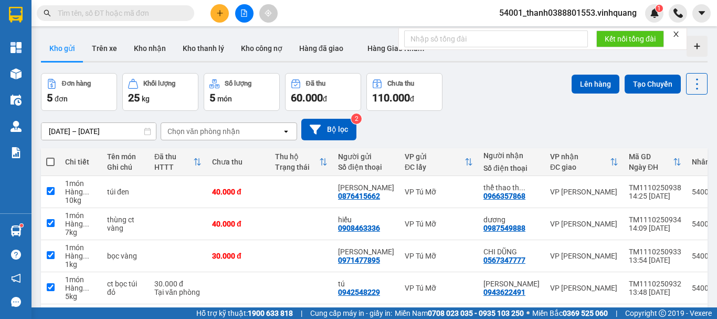
checkbox input "true"
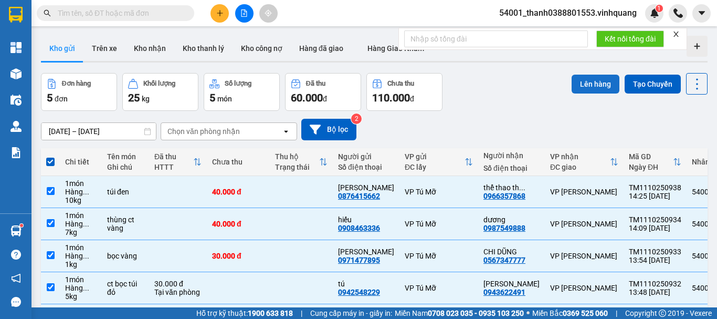
click at [595, 81] on button "Lên hàng" at bounding box center [596, 84] width 48 height 19
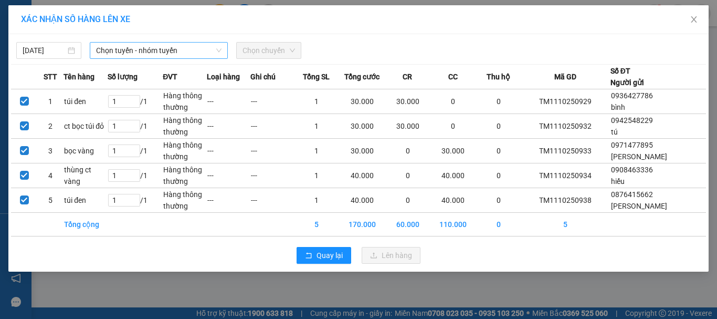
click at [139, 48] on span "Chọn tuyến - nhóm tuyến" at bounding box center [158, 51] width 125 height 16
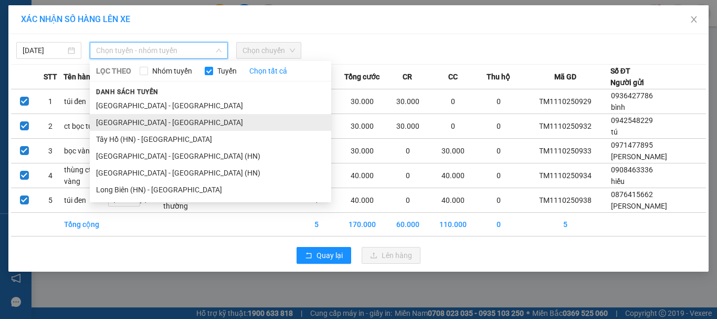
click at [142, 118] on li "Hà Nội - Thanh Hóa" at bounding box center [210, 122] width 241 height 17
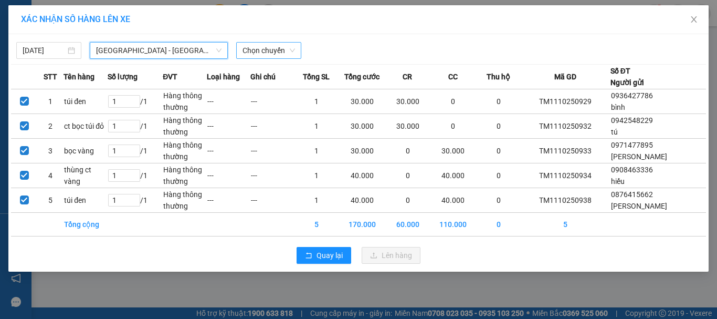
click at [260, 44] on span "Chọn chuyến" at bounding box center [269, 51] width 52 height 16
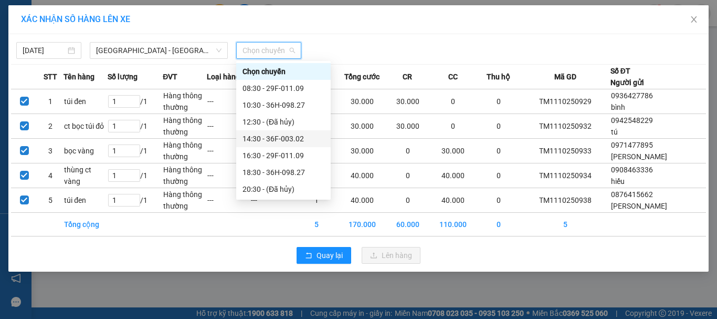
click at [264, 140] on div "14:30 - 36F-003.02" at bounding box center [284, 139] width 82 height 12
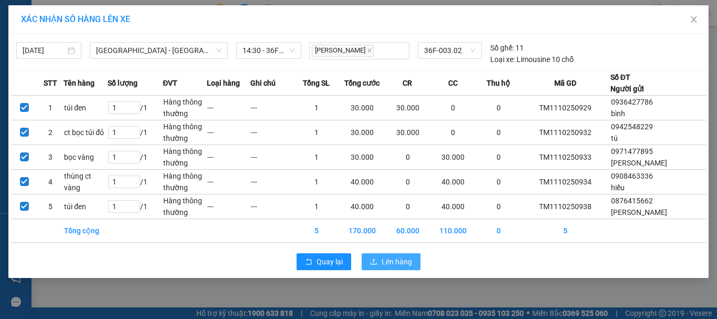
click at [395, 263] on span "Lên hàng" at bounding box center [397, 262] width 30 height 12
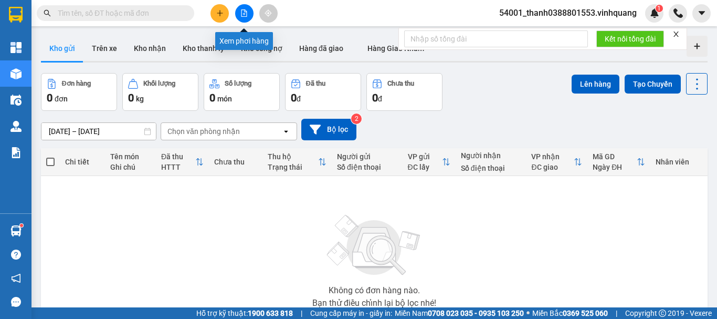
click at [240, 13] on button at bounding box center [244, 13] width 18 height 18
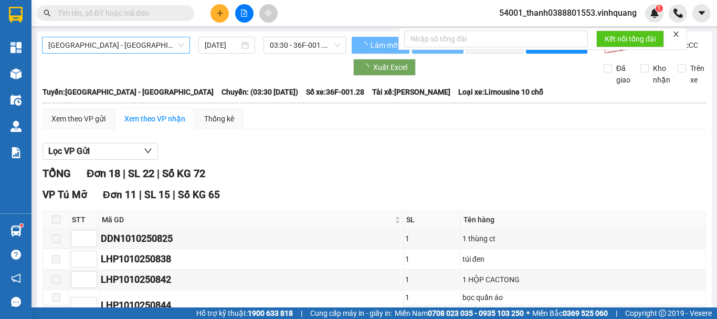
drag, startPoint x: 100, startPoint y: 47, endPoint x: 98, endPoint y: 97, distance: 49.9
click at [100, 47] on span "[GEOGRAPHIC_DATA][PERSON_NAME][GEOGRAPHIC_DATA]" at bounding box center [115, 45] width 135 height 16
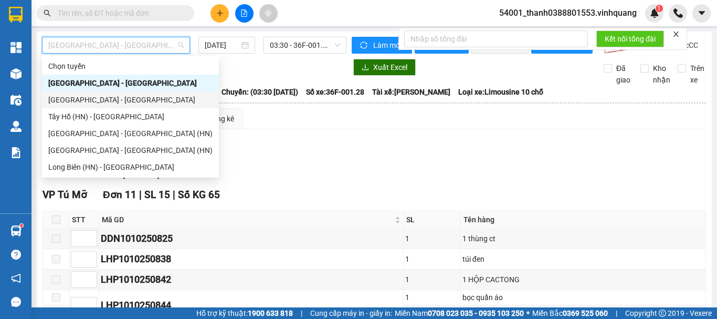
click at [89, 99] on div "[GEOGRAPHIC_DATA] - [GEOGRAPHIC_DATA]" at bounding box center [130, 100] width 164 height 12
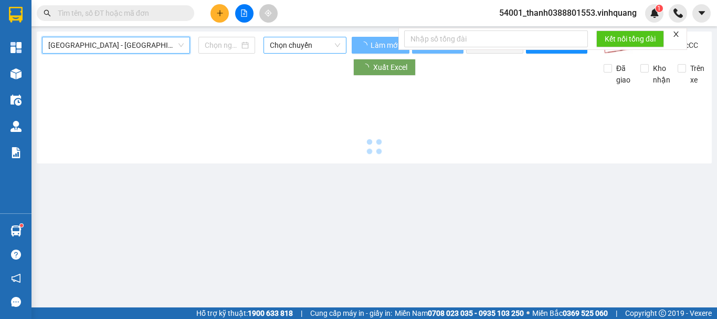
type input "[DATE]"
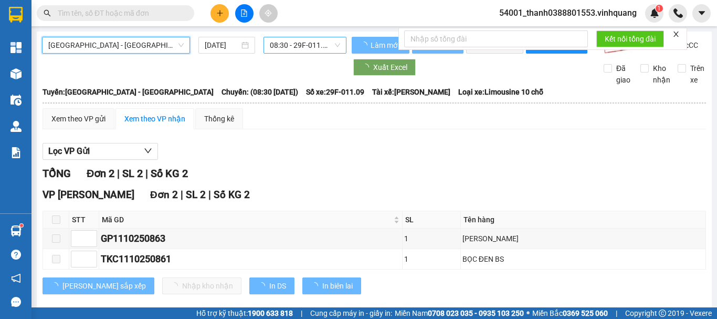
click at [342, 45] on div "08:30 - 29F-011.09" at bounding box center [305, 45] width 83 height 17
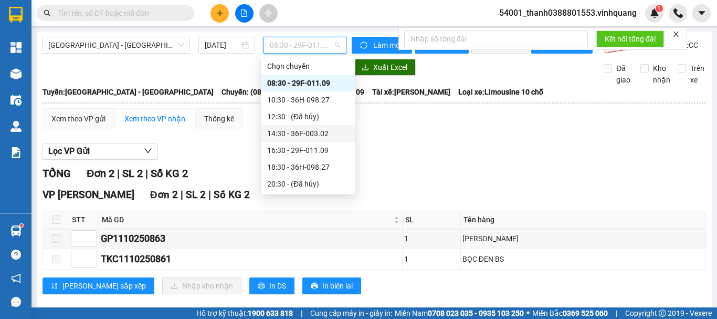
click at [292, 128] on div "14:30 - 36F-003.02" at bounding box center [308, 134] width 82 height 12
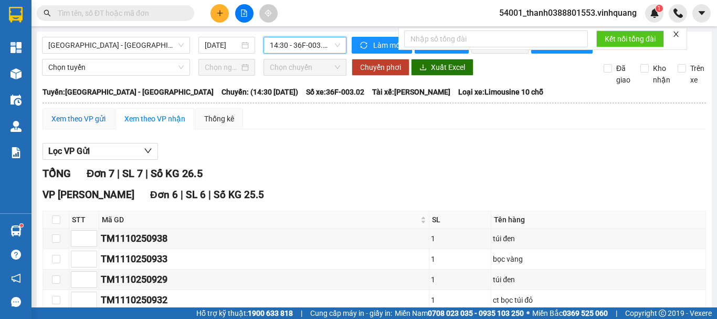
drag, startPoint x: 79, startPoint y: 125, endPoint x: 81, endPoint y: 120, distance: 6.3
click at [79, 124] on div "Xem theo VP gửi" at bounding box center [78, 119] width 54 height 12
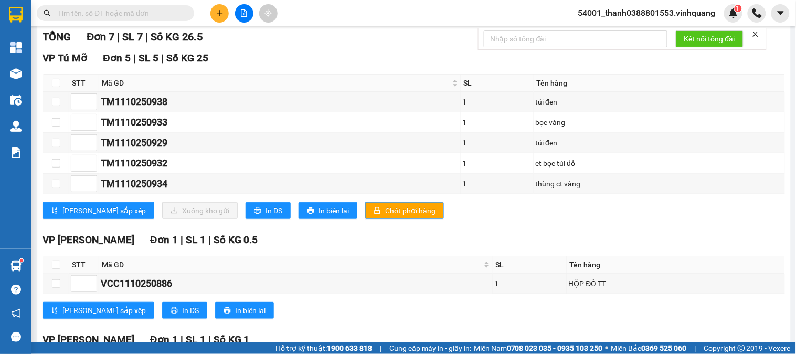
scroll to position [135, 0]
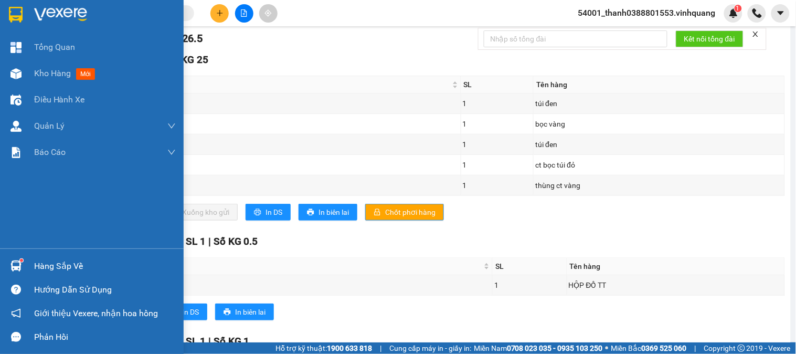
click at [22, 259] on sup at bounding box center [21, 260] width 3 height 3
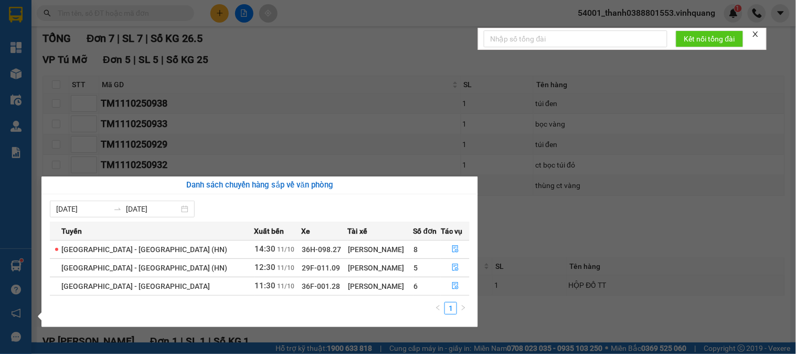
click at [408, 49] on section "Kết quả tìm kiếm ( 63 ) Bộ lọc Mã ĐH Trạng thái Món hàng Thu hộ Tổng cước Chưa …" at bounding box center [398, 177] width 796 height 354
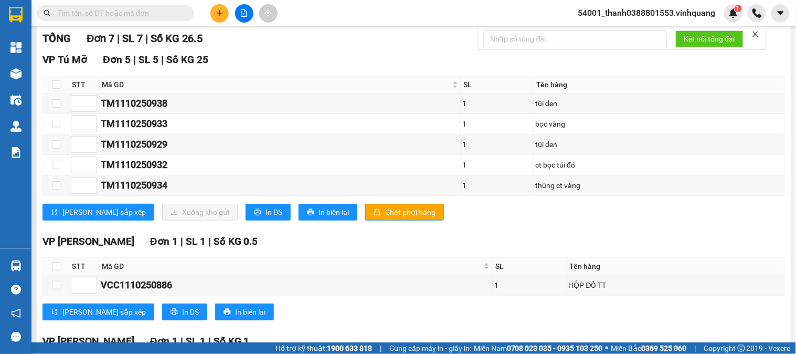
click at [227, 8] on button at bounding box center [219, 13] width 18 height 18
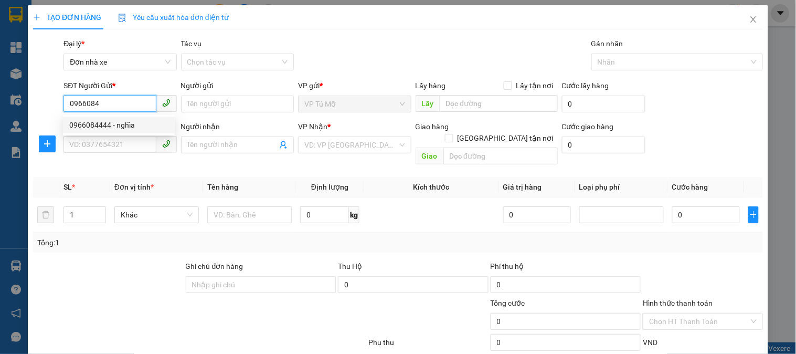
click at [94, 127] on div "0966084444 - nghĩa" at bounding box center [118, 125] width 99 height 12
type input "0966084444"
type input "nghĩa"
type input "0969530333"
type input "PHƯỢNG"
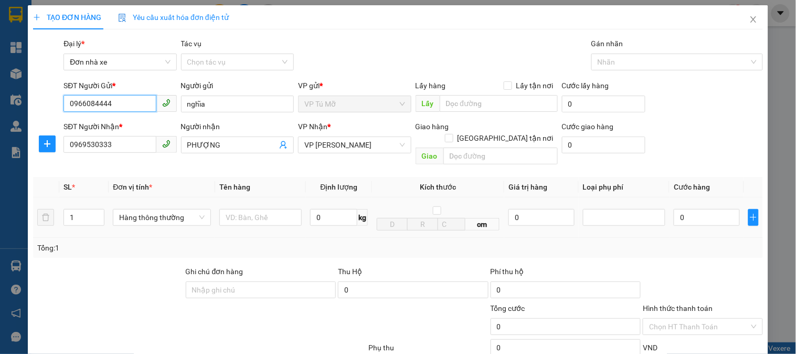
type input "0966084444"
click at [311, 224] on td "0 kg" at bounding box center [339, 217] width 66 height 40
click at [318, 209] on input "0" at bounding box center [333, 217] width 47 height 17
type input "13"
click at [281, 209] on input "text" at bounding box center [260, 217] width 82 height 17
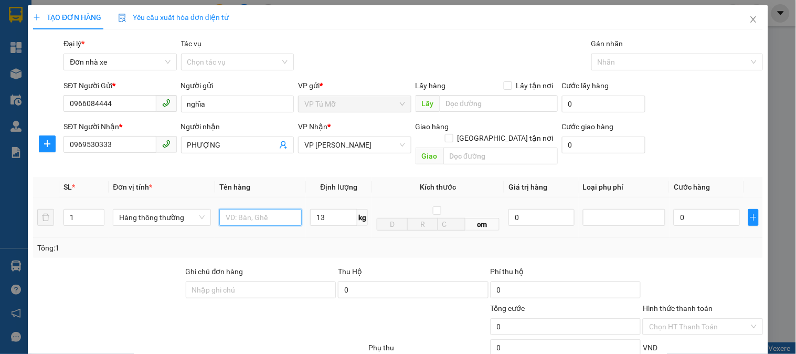
type input "40.000"
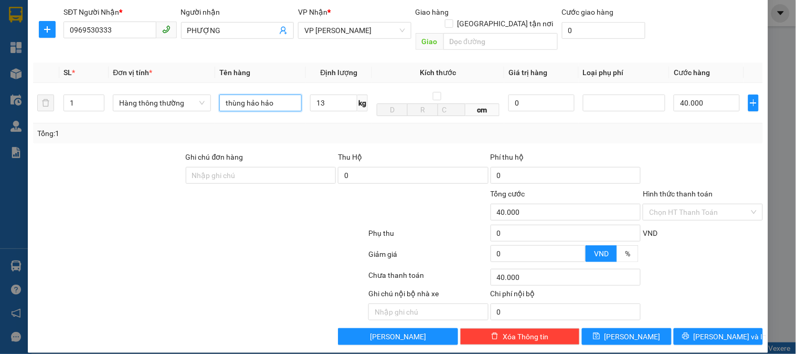
type input "thùng hảo hảo"
click at [711, 318] on button "[PERSON_NAME] và In" at bounding box center [718, 336] width 89 height 17
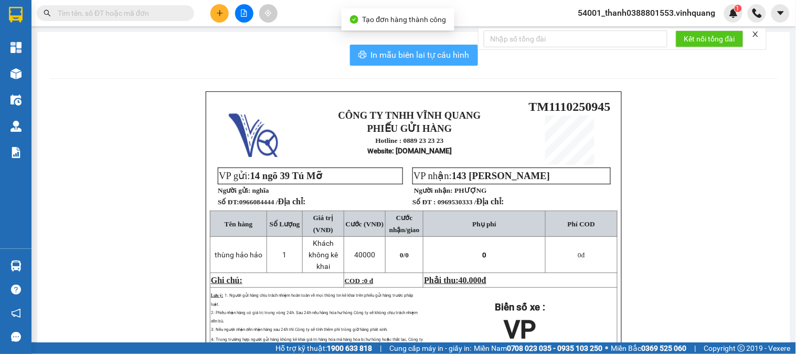
click at [431, 52] on span "In mẫu biên lai tự cấu hình" at bounding box center [420, 54] width 99 height 13
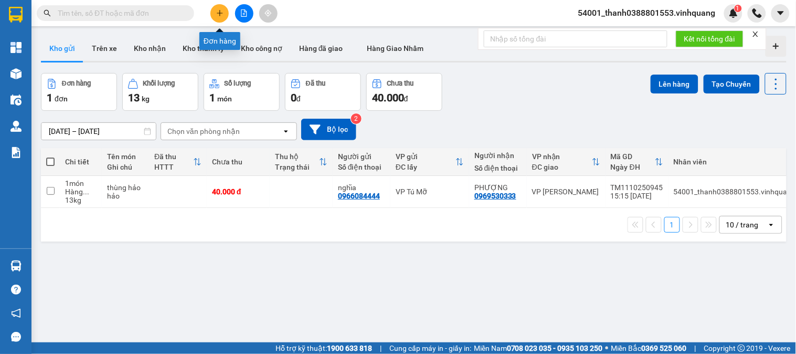
click at [214, 16] on button at bounding box center [219, 13] width 18 height 18
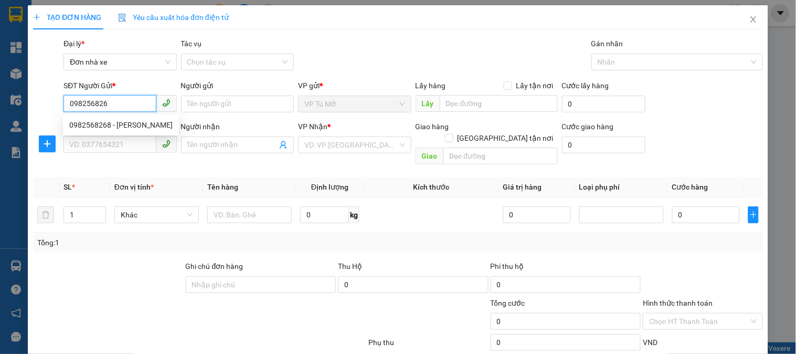
type input "0982568268"
click at [133, 125] on div "0982568268 - ngọc" at bounding box center [120, 125] width 103 height 12
type input "ngọc"
type input "0814362222"
type input "QUÂN"
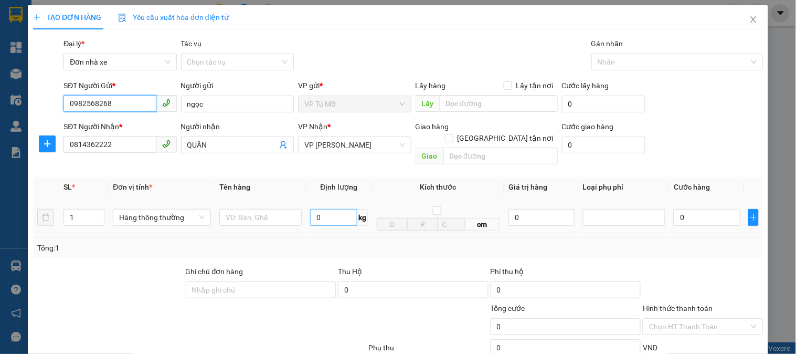
type input "0982568268"
click at [333, 209] on input "0" at bounding box center [333, 217] width 47 height 17
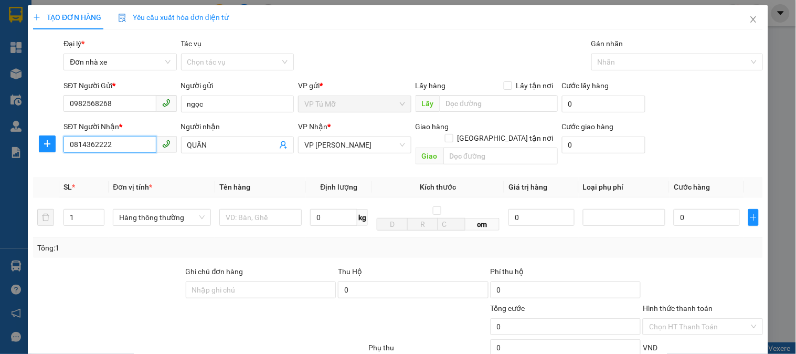
drag, startPoint x: 132, startPoint y: 147, endPoint x: 37, endPoint y: 145, distance: 95.0
click at [37, 145] on div "SĐT Người Nhận * 0814362222 Người nhận QUÂN VP Nhận * VP LÊ HỒNG PHONG Giao hàn…" at bounding box center [398, 145] width 732 height 48
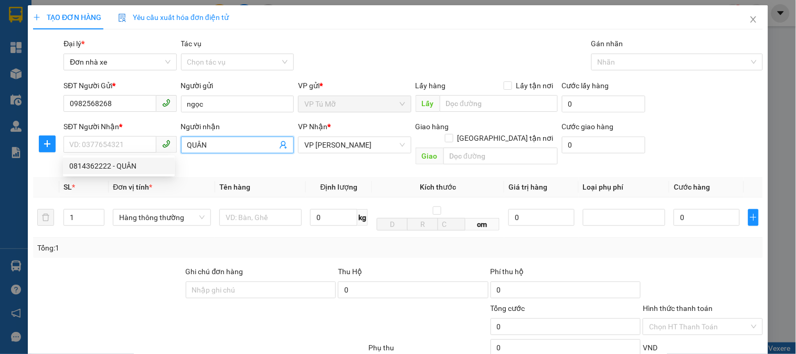
drag, startPoint x: 214, startPoint y: 143, endPoint x: 170, endPoint y: 143, distance: 44.1
click at [170, 143] on div "SĐT Người Nhận * VD: 0377654321 Người nhận QUÂN QUÂN VP Nhận * VP LÊ HỒNG PHONG…" at bounding box center [413, 145] width 704 height 48
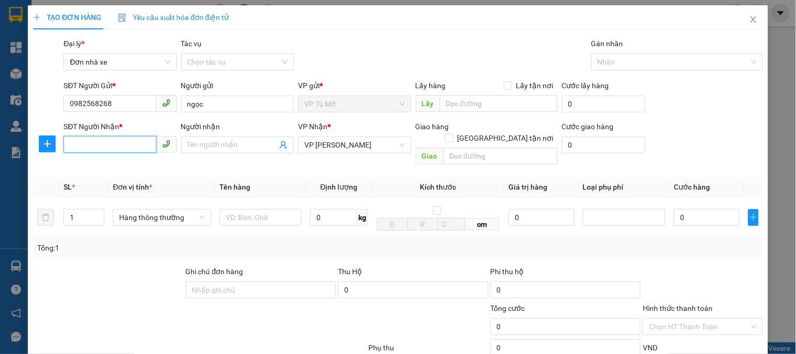
click at [127, 144] on input "SĐT Người Nhận *" at bounding box center [110, 144] width 92 height 17
type input "0989547999"
click at [112, 165] on div "0989547999 - hiếu" at bounding box center [118, 166] width 99 height 12
type input "hiếu"
type input "0989547999"
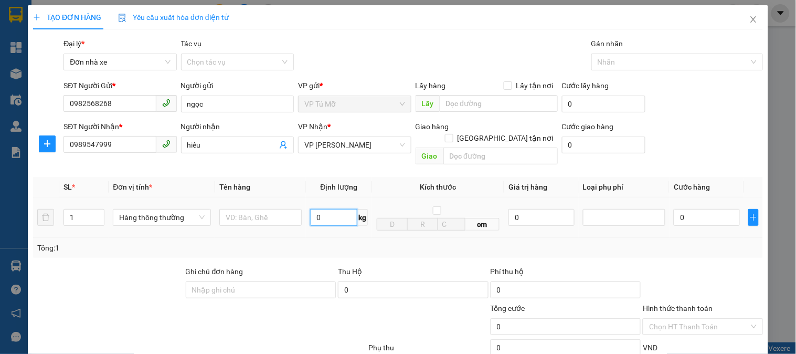
click at [343, 209] on input "0" at bounding box center [333, 217] width 47 height 17
type input "2"
click at [265, 209] on input "text" at bounding box center [260, 217] width 82 height 17
type input "30.000"
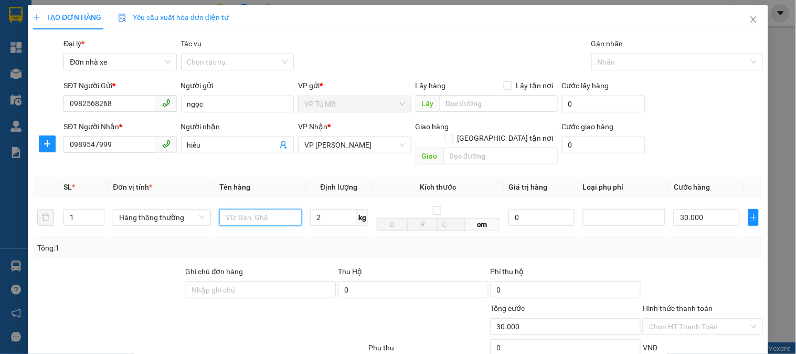
type input "30.000"
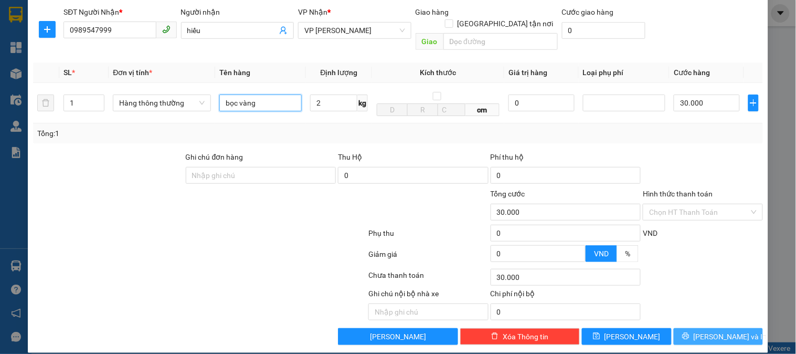
type input "bọc vàng"
click at [702, 318] on button "[PERSON_NAME] và In" at bounding box center [718, 336] width 89 height 17
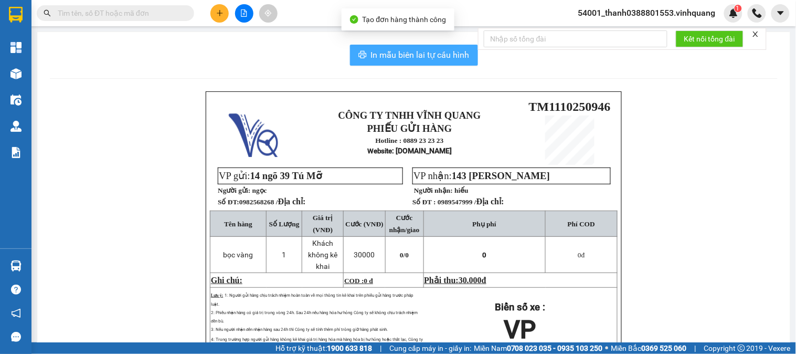
click at [387, 51] on span "In mẫu biên lai tự cấu hình" at bounding box center [420, 54] width 99 height 13
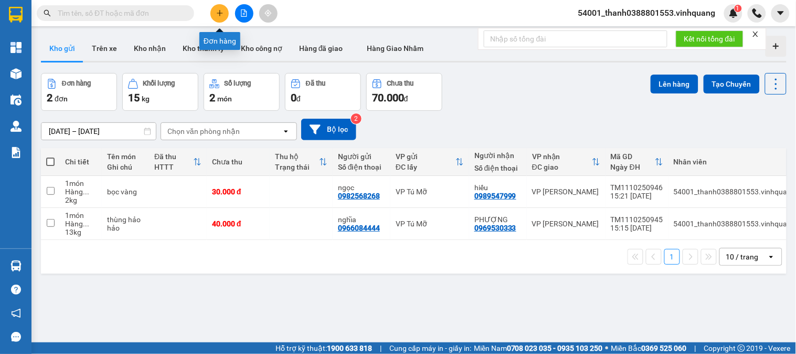
click at [218, 14] on icon "plus" at bounding box center [219, 12] width 7 height 7
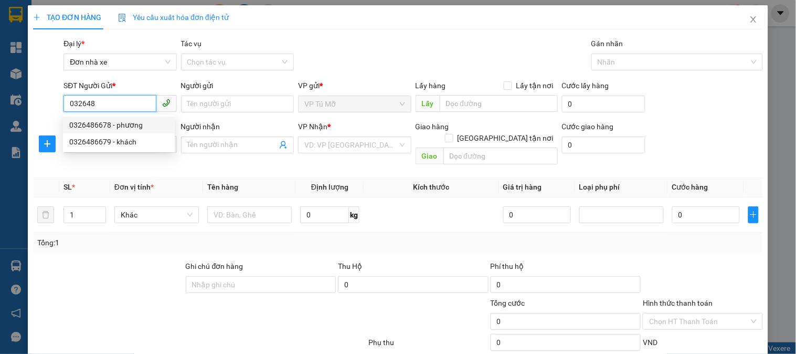
click at [112, 124] on div "0326486678 - phương" at bounding box center [118, 125] width 99 height 12
type input "0326486678"
type input "phương"
type input "0522137777"
type input "hải"
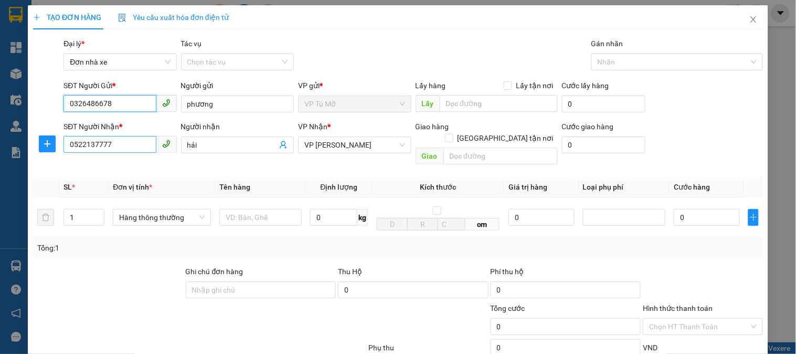
type input "0326486678"
drag, startPoint x: 117, startPoint y: 145, endPoint x: 49, endPoint y: 157, distance: 68.9
click at [49, 157] on div "SĐT Người Nhận * 0522137777 Người nhận hải VP Nhận * VP LÊ HỒNG PHONG Giao hàng…" at bounding box center [398, 145] width 732 height 48
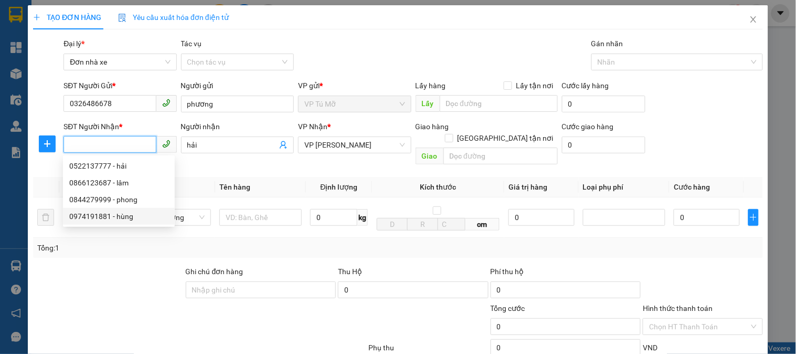
click at [108, 218] on div "0974191881 - hùng" at bounding box center [118, 216] width 99 height 12
type input "0974191881"
type input "hùng"
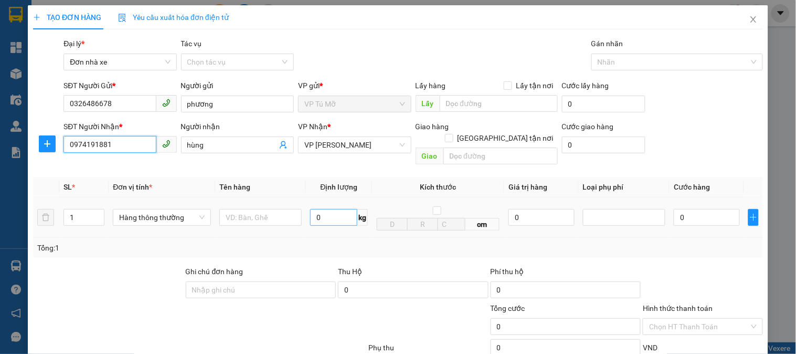
type input "0974191881"
click at [319, 209] on input "0" at bounding box center [333, 217] width 47 height 17
type input "1"
click at [236, 209] on input "text" at bounding box center [260, 217] width 82 height 17
type input "30.000"
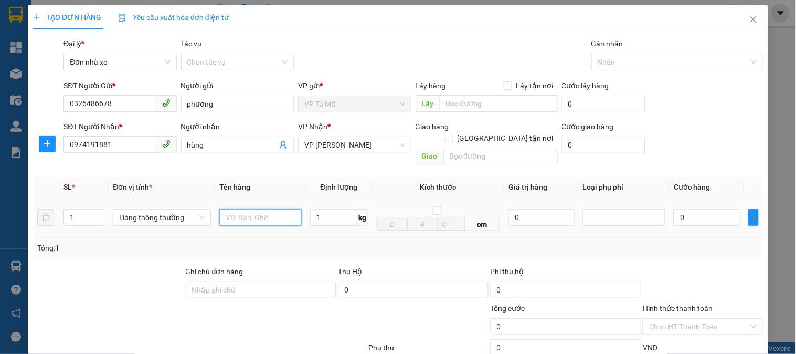
type input "30.000"
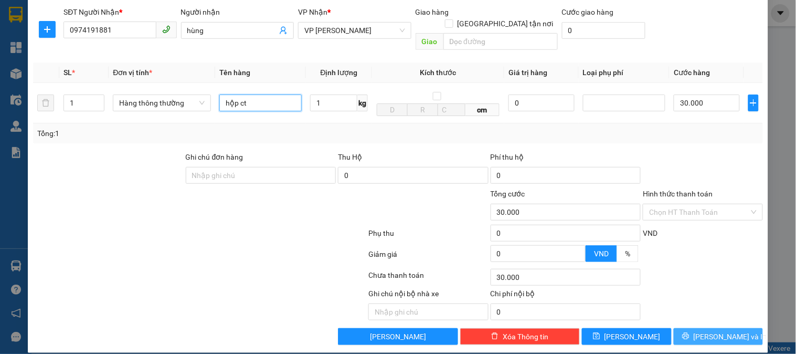
type input "hộp ct"
click at [698, 318] on button "[PERSON_NAME] và In" at bounding box center [718, 336] width 89 height 17
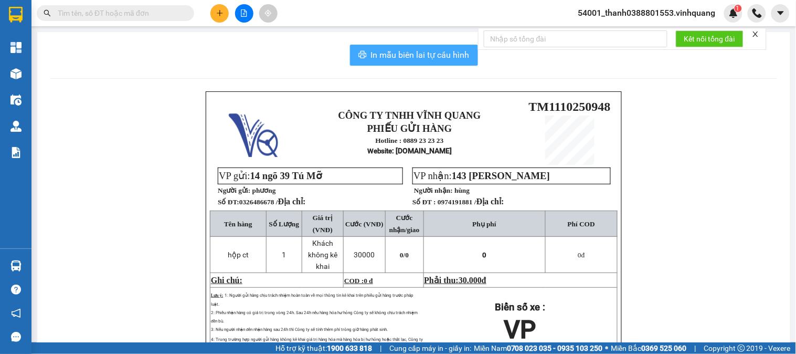
click at [415, 50] on span "In mẫu biên lai tự cấu hình" at bounding box center [420, 54] width 99 height 13
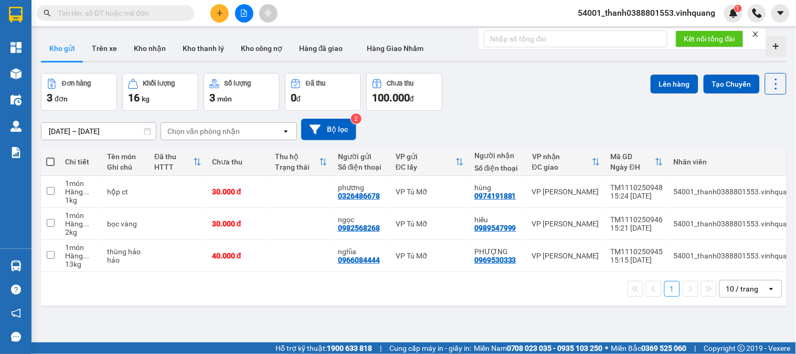
click at [216, 6] on button at bounding box center [219, 13] width 18 height 18
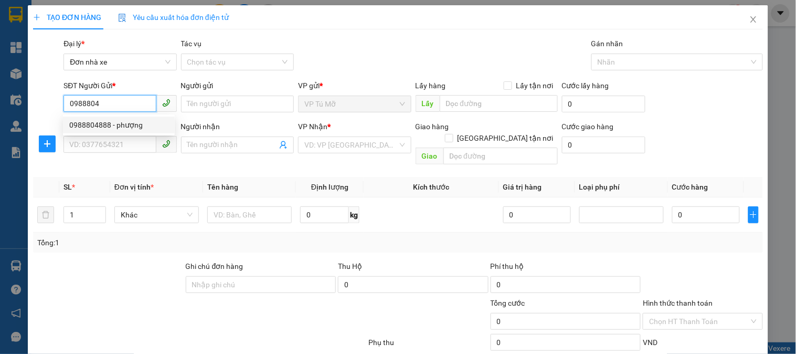
click at [128, 123] on div "0988804888 - phượng" at bounding box center [118, 125] width 99 height 12
type input "0988804888"
type input "phượng"
type input "0975978936"
type input "thuý"
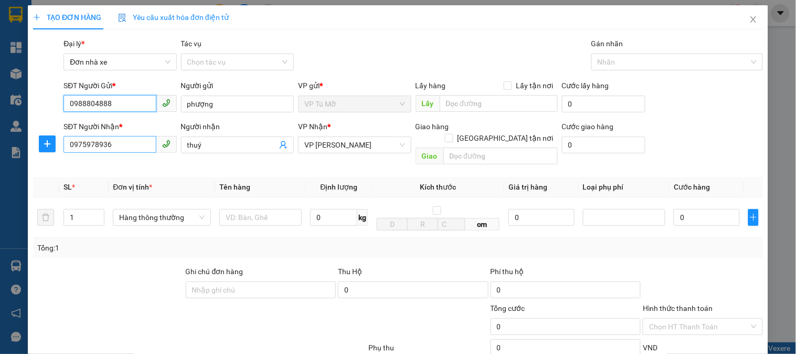
type input "0988804888"
drag, startPoint x: 117, startPoint y: 144, endPoint x: 28, endPoint y: 149, distance: 88.8
click at [28, 149] on div "TẠO ĐƠN HÀNG Yêu cầu xuất hóa đơn điện tử Transit Pickup Surcharge Ids Transit …" at bounding box center [398, 236] width 741 height 462
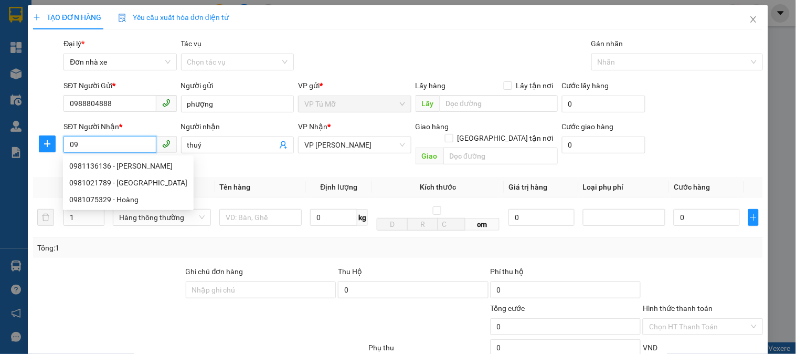
type input "0"
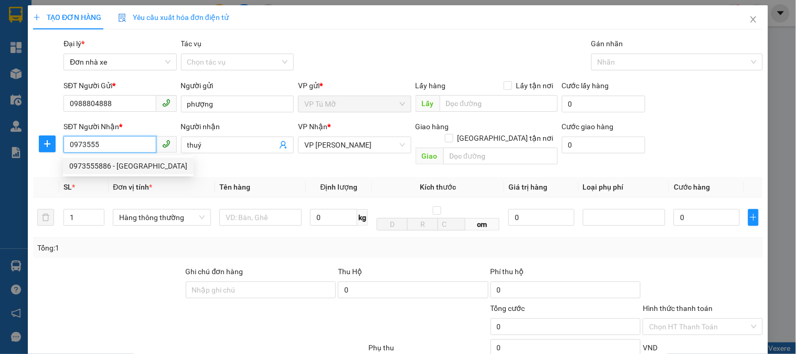
click at [133, 166] on div "0973555886 - sơn phong" at bounding box center [128, 166] width 118 height 12
type input "0973555886"
type input "sơn phong"
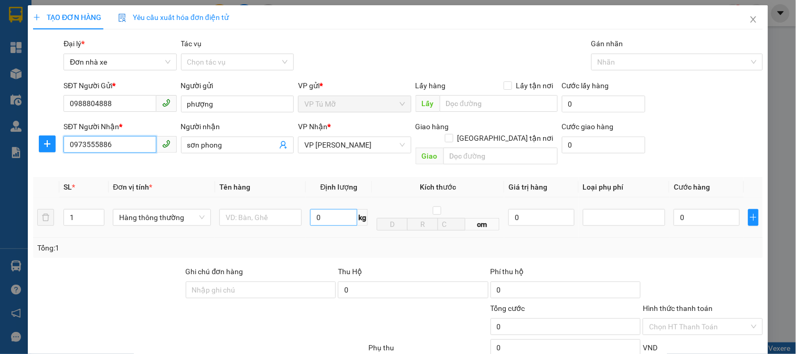
type input "0973555886"
click at [336, 209] on input "0" at bounding box center [333, 217] width 47 height 17
type input "2"
type input "3"
click at [238, 213] on input "text" at bounding box center [260, 217] width 82 height 17
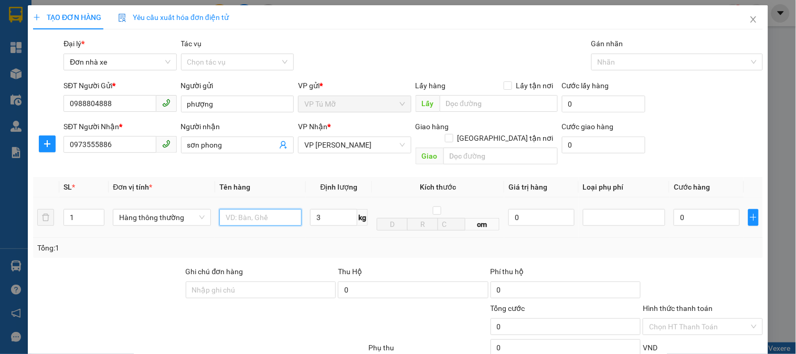
type input "30.000"
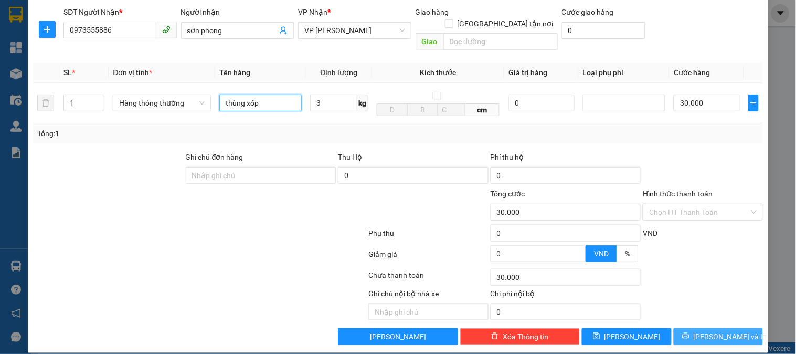
type input "thùng xốp"
drag, startPoint x: 710, startPoint y: 329, endPoint x: 747, endPoint y: 154, distance: 179.1
click at [717, 154] on div "Transit Pickup Surcharge Ids Transit Deliver Surcharge Ids Transit Deliver Surc…" at bounding box center [398, 134] width 730 height 422
click at [685, 204] on input "Hình thức thanh toán" at bounding box center [699, 212] width 100 height 16
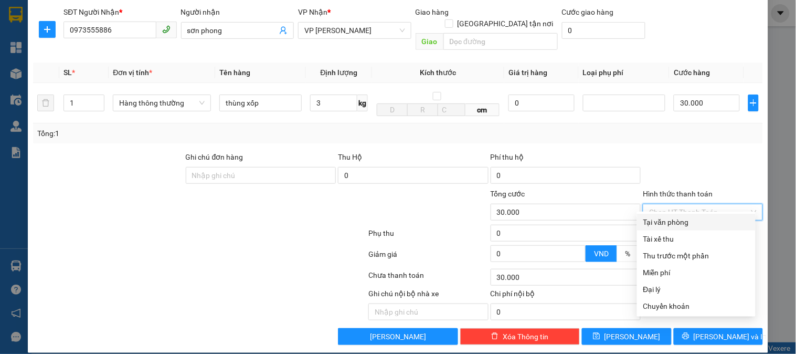
click at [673, 222] on div "Tại văn phòng" at bounding box center [697, 222] width 106 height 12
type input "0"
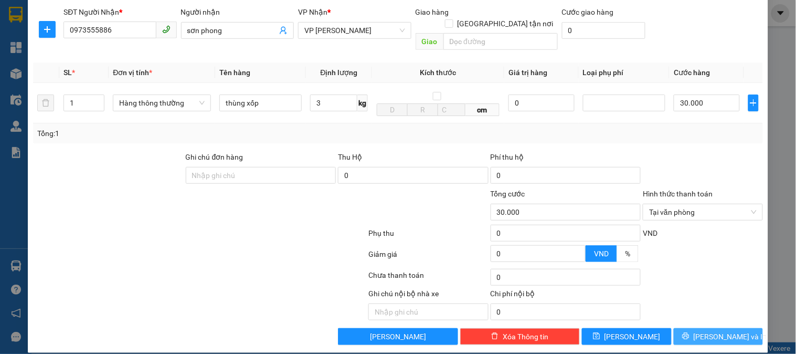
click at [712, 318] on span "[PERSON_NAME] và In" at bounding box center [730, 337] width 73 height 12
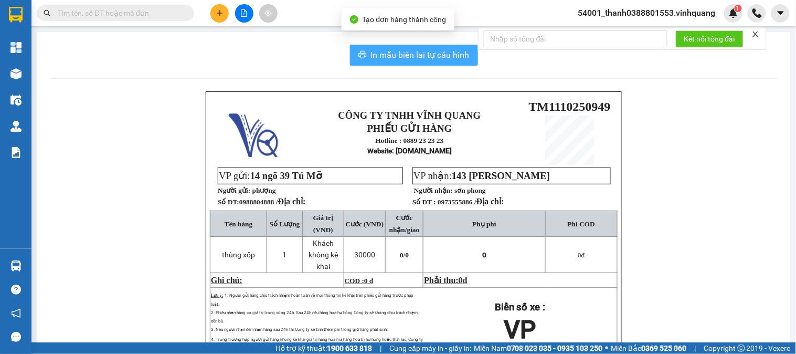
click at [392, 60] on span "In mẫu biên lai tự cấu hình" at bounding box center [420, 54] width 99 height 13
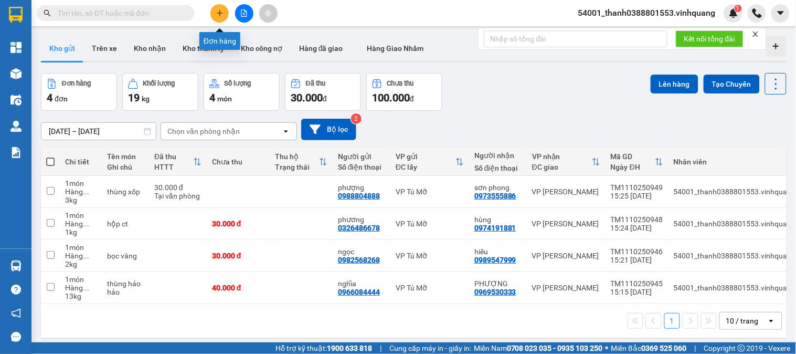
click at [226, 14] on button at bounding box center [219, 13] width 18 height 18
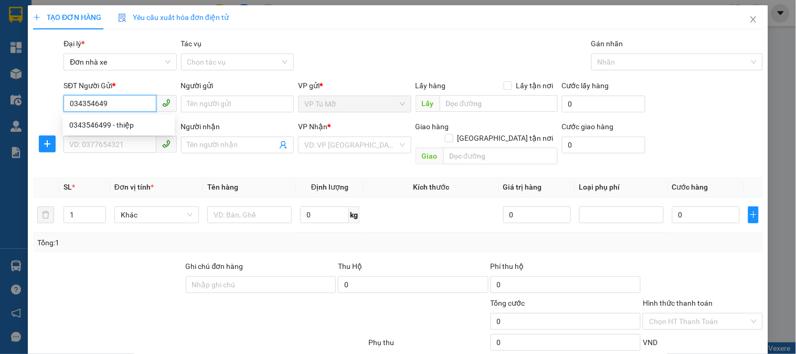
type input "0343546499"
click at [100, 123] on div "0343546499 - thiệp" at bounding box center [118, 125] width 99 height 12
type input "thiệp"
type input "0776797777"
type input "tiến lực"
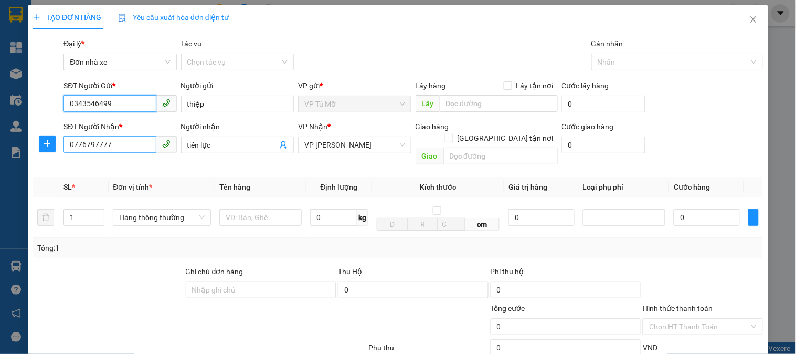
type input "0343546499"
drag, startPoint x: 133, startPoint y: 142, endPoint x: 37, endPoint y: 151, distance: 96.0
click at [37, 151] on div "SĐT Người Nhận * 0776797777 0776797777 Người nhận tiến lực VP Nhận * VP LÊ HỒNG…" at bounding box center [398, 145] width 732 height 48
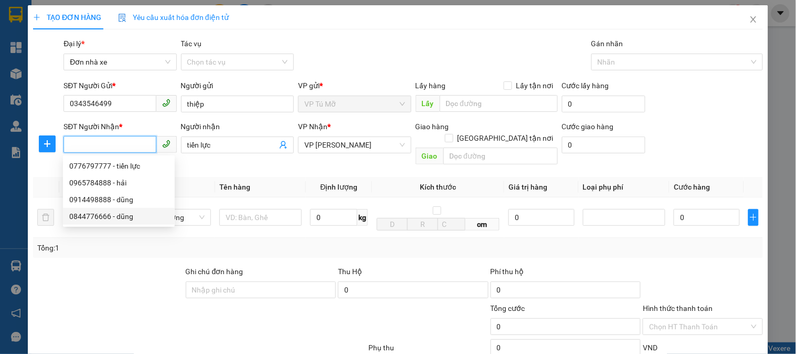
click at [118, 218] on div "0844776666 - dũng" at bounding box center [118, 216] width 99 height 12
type input "0844776666"
type input "dũng"
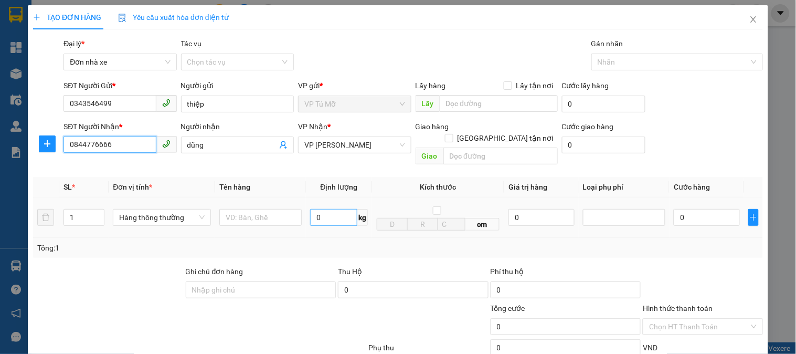
type input "0844776666"
click at [334, 209] on input "0" at bounding box center [333, 217] width 47 height 17
type input "3"
click at [256, 209] on input "text" at bounding box center [260, 217] width 82 height 17
type input "30.000"
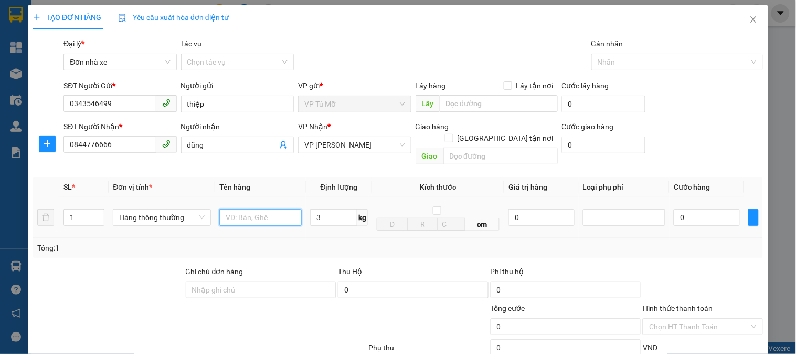
type input "30.000"
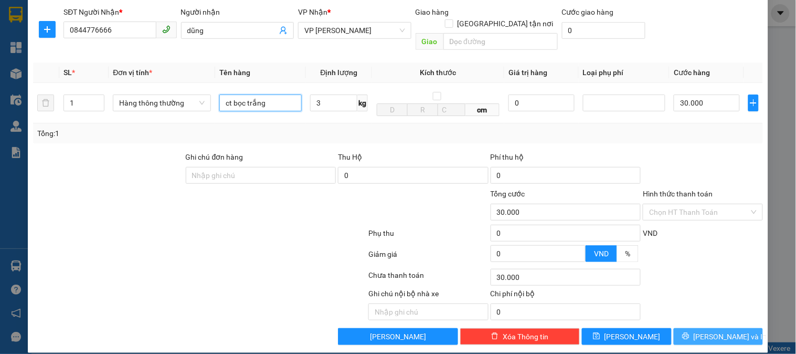
type input "ct bọc trắng"
click at [712, 318] on span "[PERSON_NAME] và In" at bounding box center [730, 337] width 73 height 12
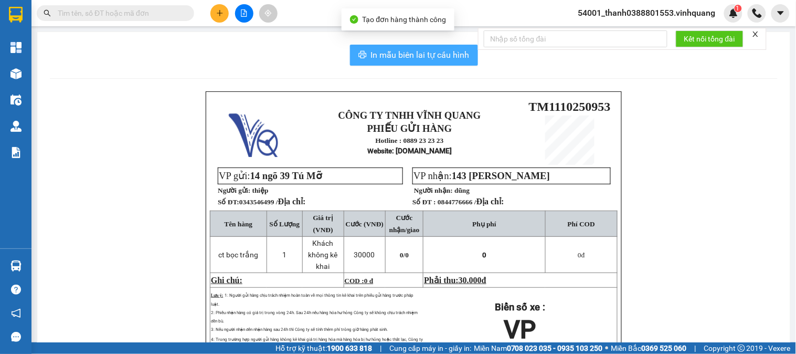
click at [377, 50] on span "In mẫu biên lai tự cấu hình" at bounding box center [420, 54] width 99 height 13
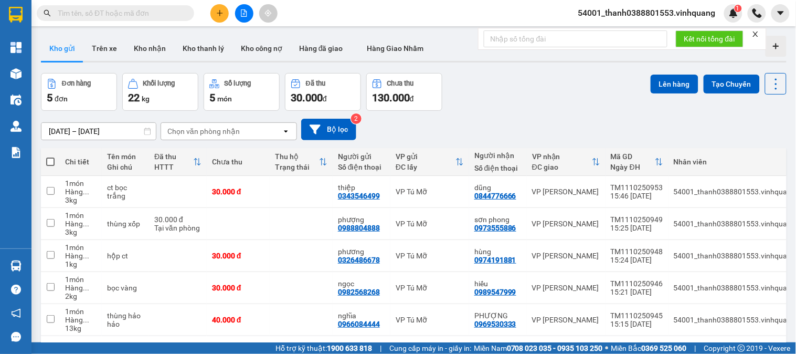
click at [222, 11] on icon "plus" at bounding box center [219, 12] width 7 height 7
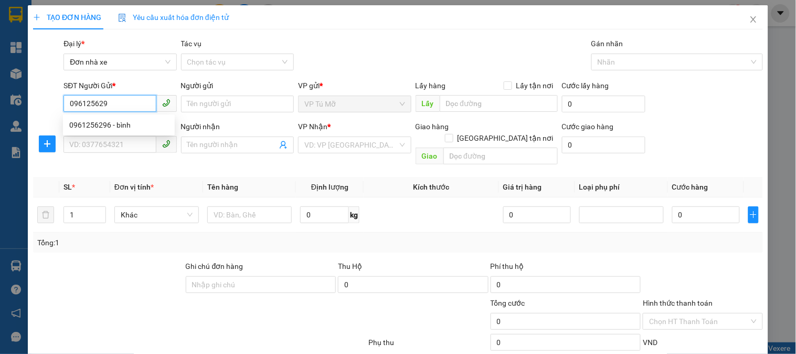
type input "0961256296"
click at [142, 119] on div "0961256296 - bình" at bounding box center [118, 125] width 99 height 12
type input "bình"
type input "0918603888"
type input "cường"
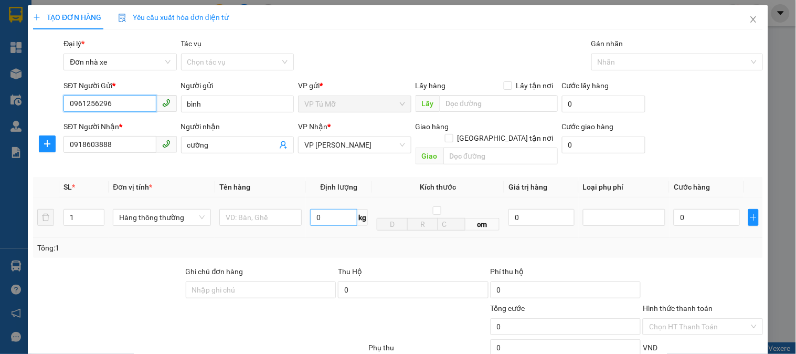
type input "0961256296"
click at [330, 209] on input "0" at bounding box center [333, 217] width 47 height 17
click at [328, 210] on input "0" at bounding box center [333, 217] width 47 height 17
type input "40"
click at [260, 212] on input "text" at bounding box center [260, 217] width 82 height 17
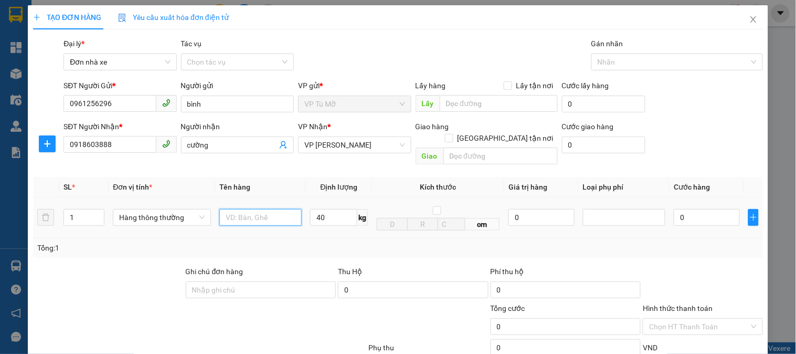
type input "70.000"
click at [260, 212] on input "text" at bounding box center [260, 217] width 82 height 17
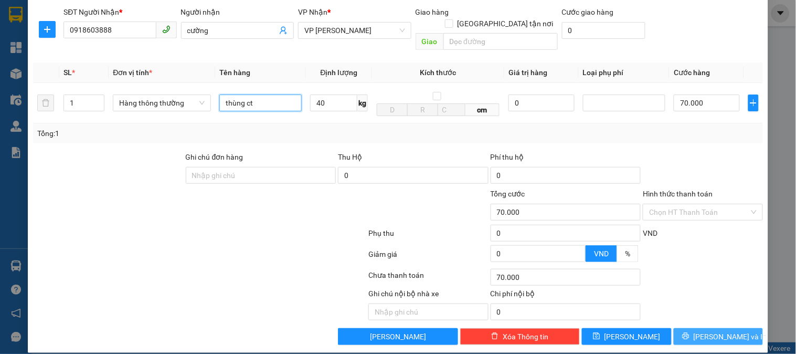
type input "thùng ct"
click at [699, 318] on button "[PERSON_NAME] và In" at bounding box center [718, 336] width 89 height 17
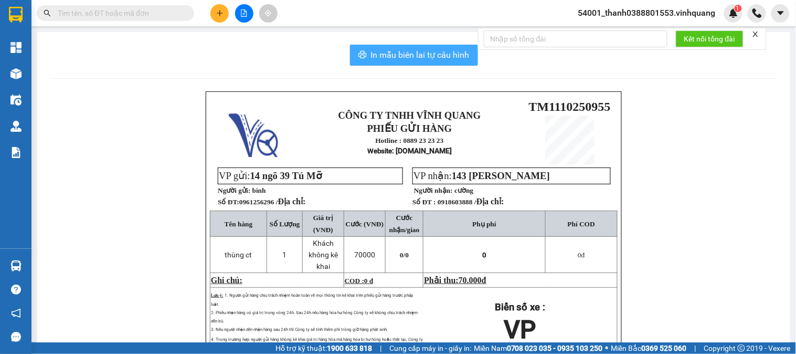
click at [427, 64] on button "In mẫu biên lai tự cấu hình" at bounding box center [414, 55] width 128 height 21
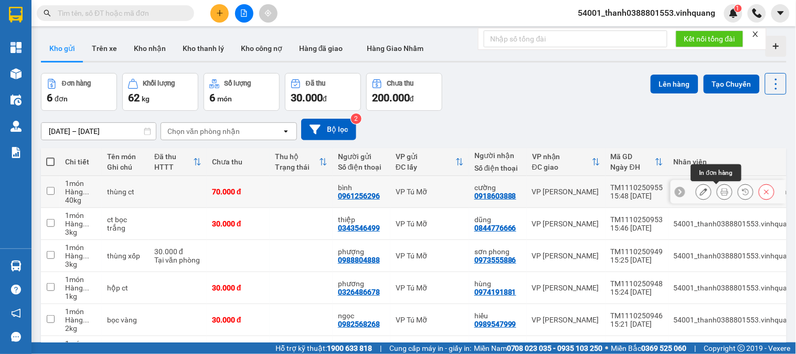
click at [717, 193] on icon at bounding box center [724, 191] width 7 height 7
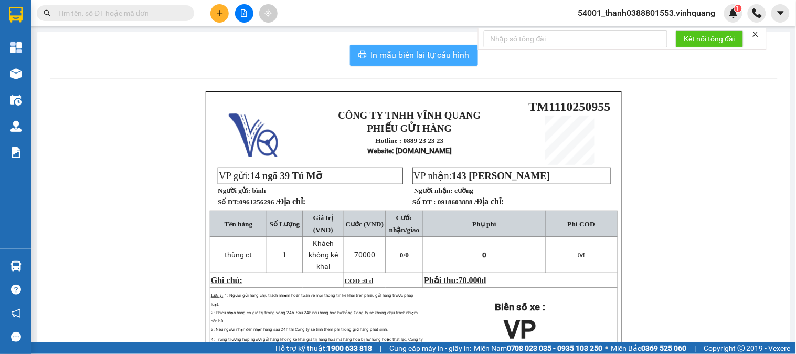
click at [426, 55] on span "In mẫu biên lai tự cấu hình" at bounding box center [420, 54] width 99 height 13
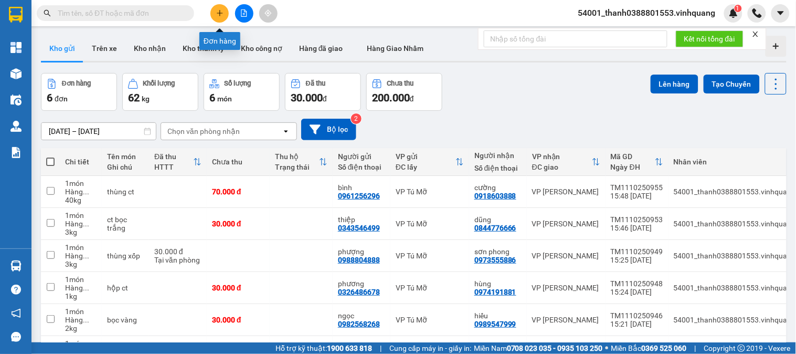
click at [216, 11] on icon "plus" at bounding box center [219, 12] width 7 height 7
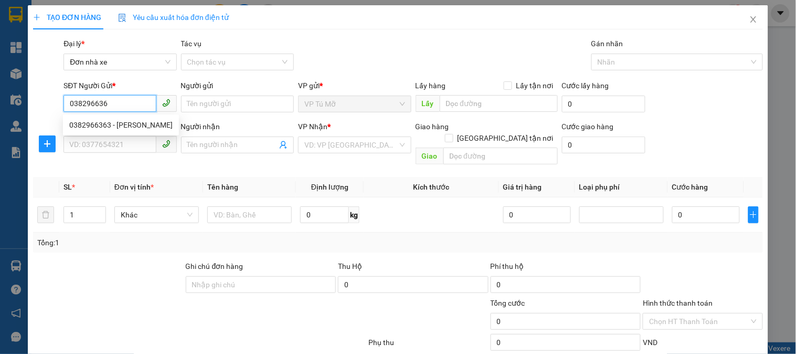
type input "0382966363"
click at [127, 121] on div "0382966363 - duy anh" at bounding box center [120, 125] width 103 height 12
type input "duy anh"
type input "0986153192"
type input "nguyên"
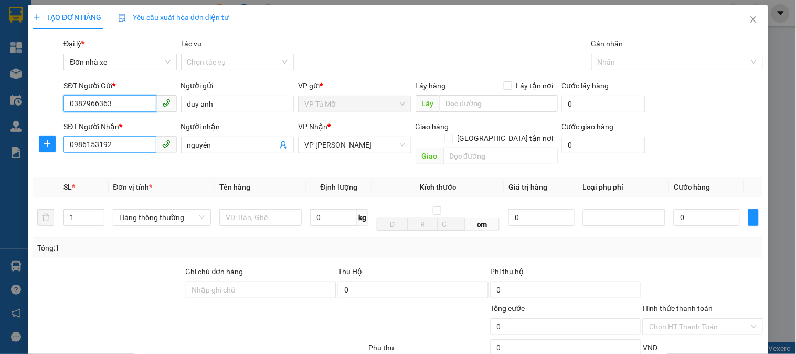
type input "0382966363"
drag, startPoint x: 112, startPoint y: 142, endPoint x: 21, endPoint y: 140, distance: 91.4
click at [21, 140] on div "TẠO ĐƠN HÀNG Yêu cầu xuất hóa đơn điện tử Transit Pickup Surcharge Ids Transit …" at bounding box center [398, 177] width 796 height 354
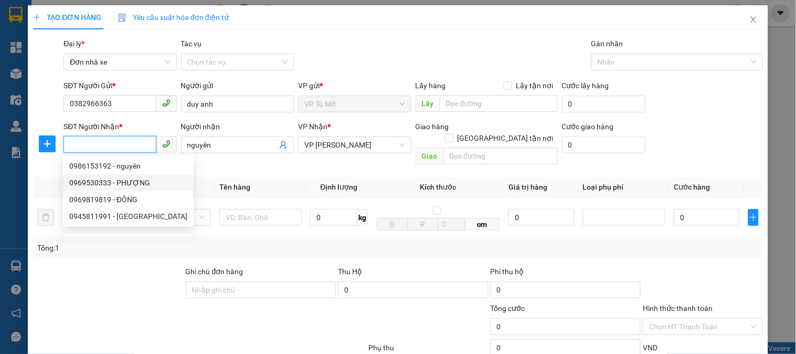
click at [126, 185] on div "0969530333 - PHƯỢNG" at bounding box center [128, 183] width 118 height 12
type input "0969530333"
type input "PHƯỢNG"
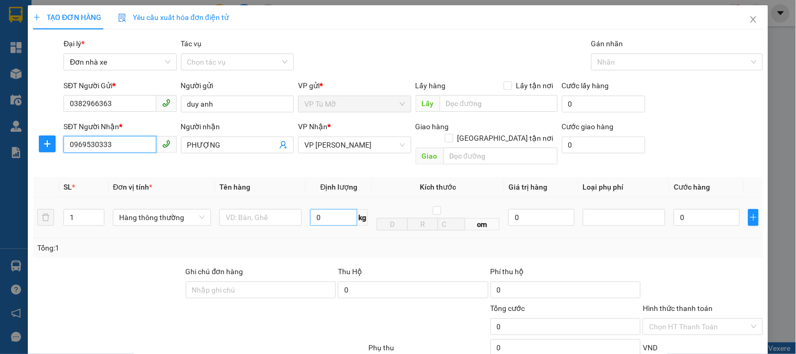
type input "0969530333"
click at [317, 209] on input "0" at bounding box center [333, 217] width 47 height 17
type input "10"
click at [258, 209] on input "text" at bounding box center [260, 217] width 82 height 17
type input "c"
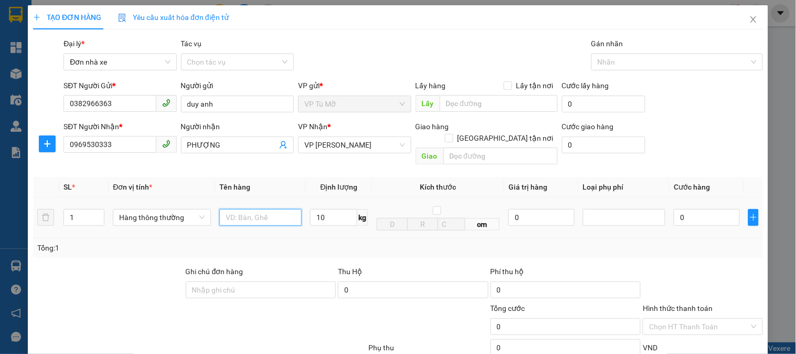
type input "40.000"
click at [258, 209] on input "c" at bounding box center [260, 217] width 82 height 17
type input "ct hồng"
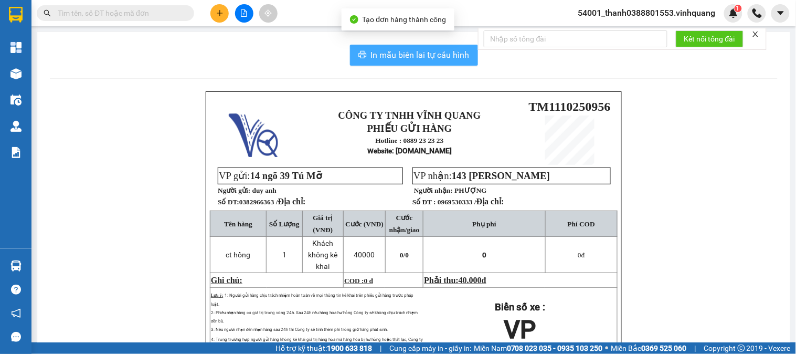
click at [431, 58] on span "In mẫu biên lai tự cấu hình" at bounding box center [420, 54] width 99 height 13
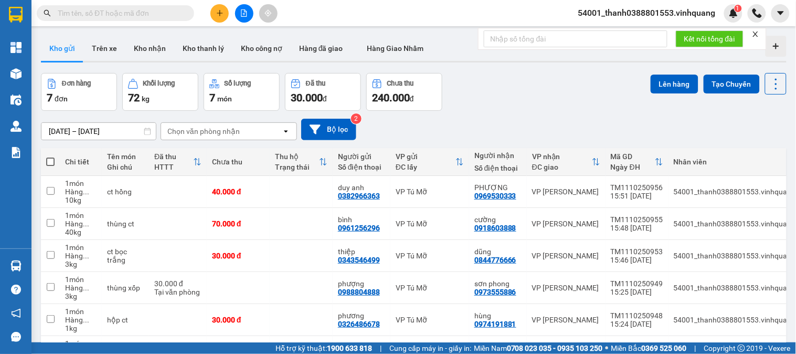
click at [181, 14] on input "text" at bounding box center [120, 13] width 124 height 12
click at [218, 17] on button at bounding box center [219, 13] width 18 height 18
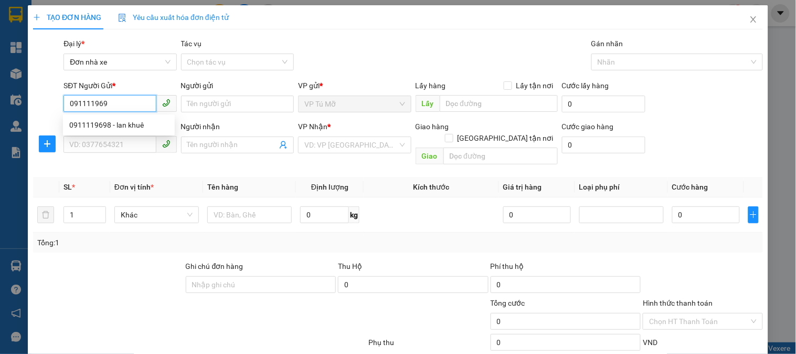
type input "0911119698"
click at [110, 126] on div "0911119698 - lan khuê" at bounding box center [118, 125] width 99 height 12
type input "lan khuê"
type input "0338569618"
type input "đức"
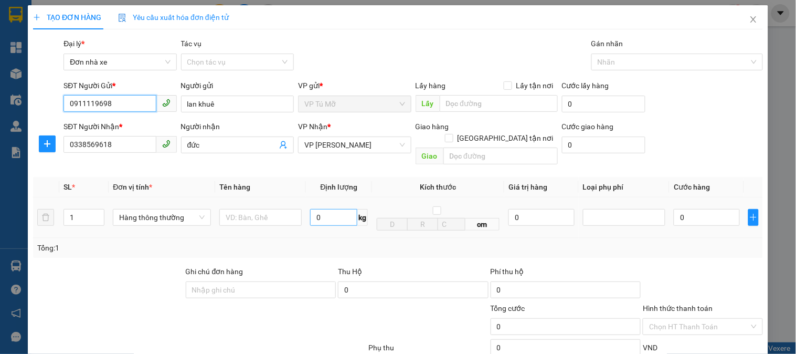
type input "0911119698"
click at [324, 209] on input "0" at bounding box center [333, 217] width 47 height 17
type input "2"
click at [261, 212] on input "text" at bounding box center [260, 217] width 82 height 17
type input "30.000"
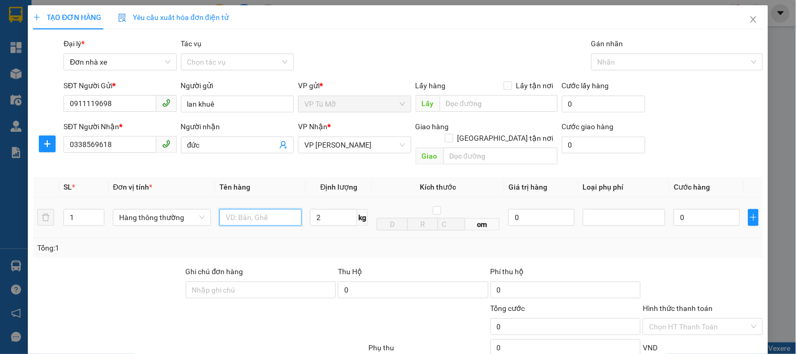
type input "30.000"
type input "hộp ct"
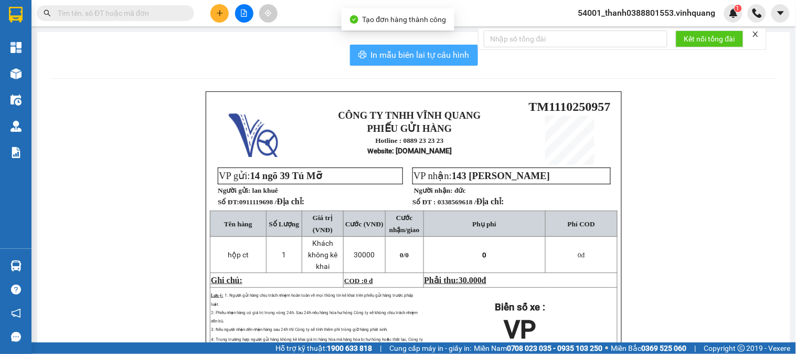
click at [402, 59] on span "In mẫu biên lai tự cấu hình" at bounding box center [420, 54] width 99 height 13
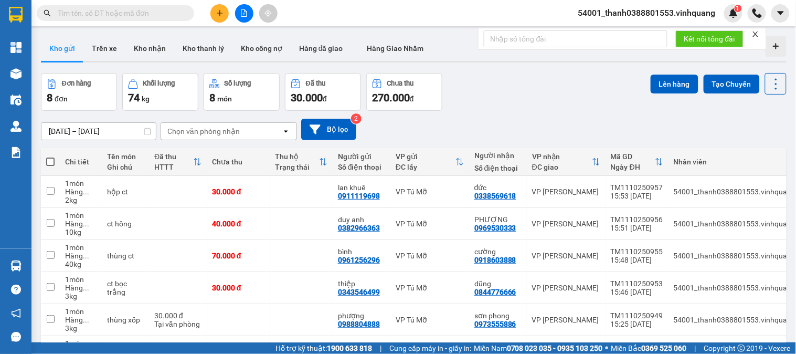
click at [176, 8] on input "text" at bounding box center [120, 13] width 124 height 12
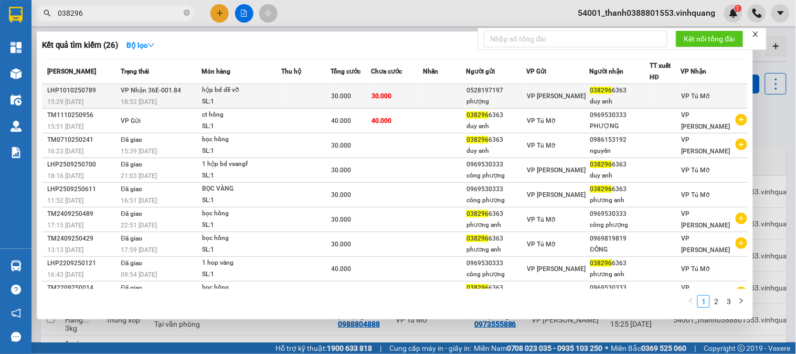
type input "038296"
click at [320, 90] on td at bounding box center [305, 96] width 49 height 25
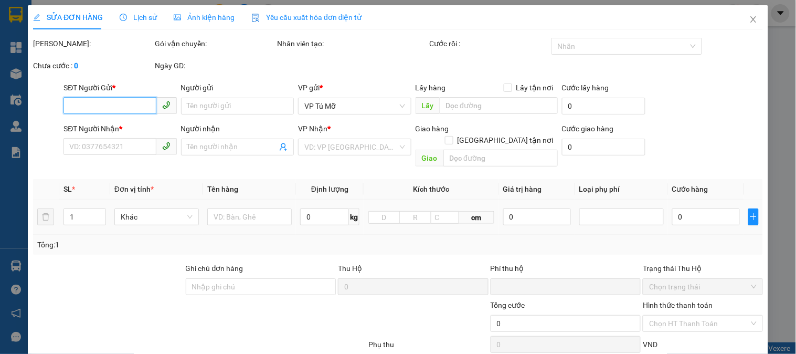
type input "0528197197"
type input "phượng"
type input "0382966363"
type input "duy anh"
type input "0"
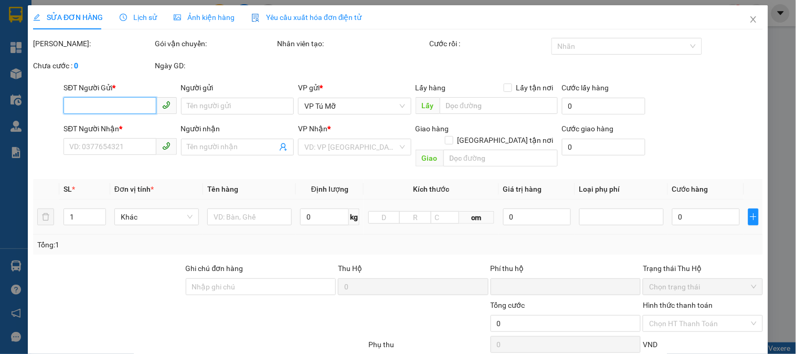
type input "30.000"
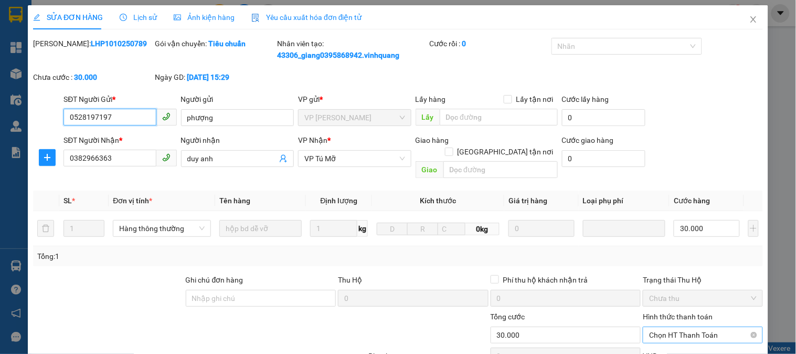
click at [680, 318] on span "Chọn HT Thanh Toán" at bounding box center [702, 335] width 107 height 16
click at [669, 318] on div "Tại văn phòng" at bounding box center [697, 344] width 106 height 12
type input "0"
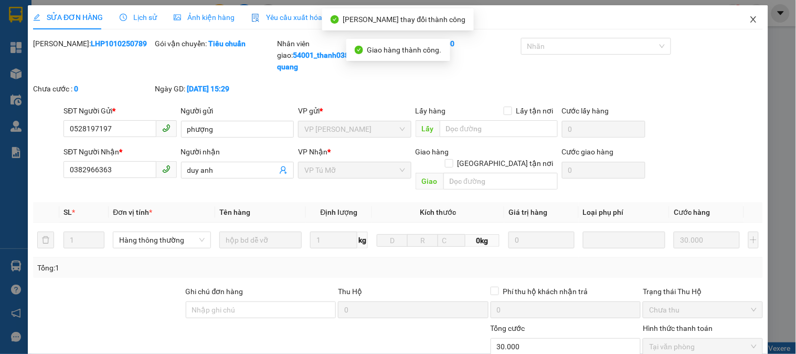
click at [717, 16] on icon "close" at bounding box center [754, 19] width 8 height 8
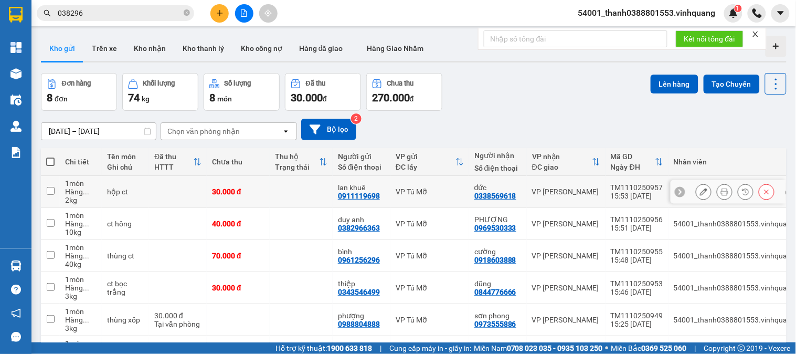
click at [717, 194] on icon at bounding box center [724, 191] width 7 height 7
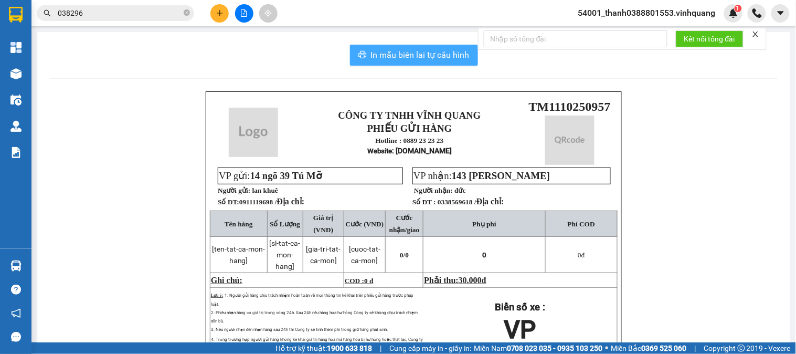
click at [422, 59] on span "In mẫu biên lai tự cấu hình" at bounding box center [420, 54] width 99 height 13
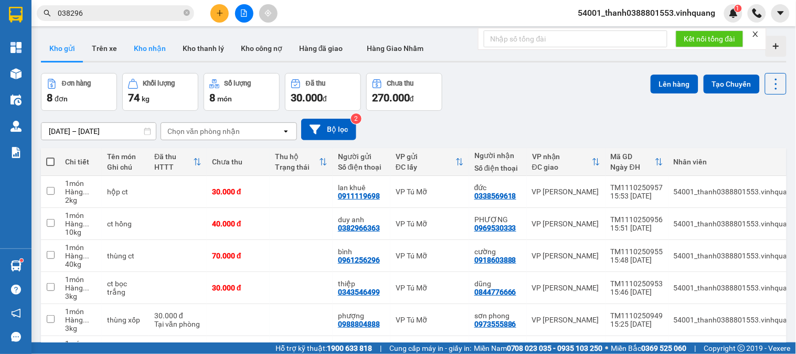
click at [169, 46] on button "Kho nhận" at bounding box center [149, 48] width 49 height 25
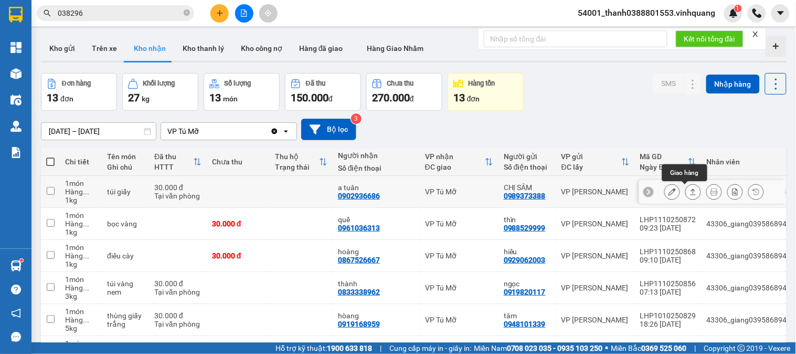
click at [690, 192] on icon at bounding box center [693, 191] width 7 height 7
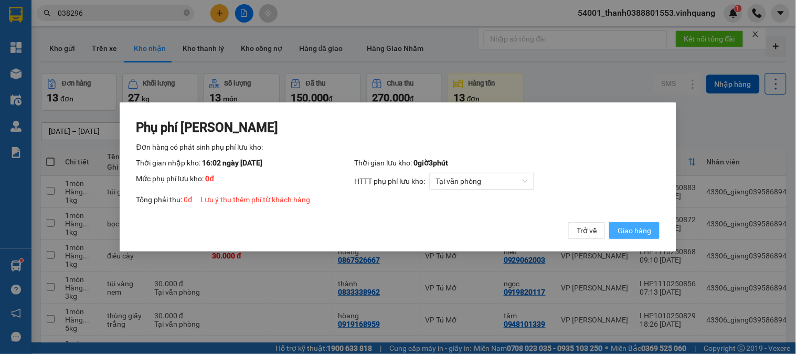
click at [631, 229] on span "Giao hàng" at bounding box center [635, 231] width 34 height 12
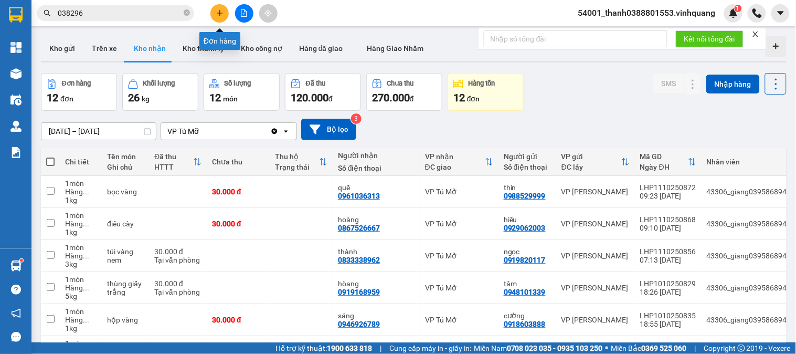
click at [224, 13] on button at bounding box center [219, 13] width 18 height 18
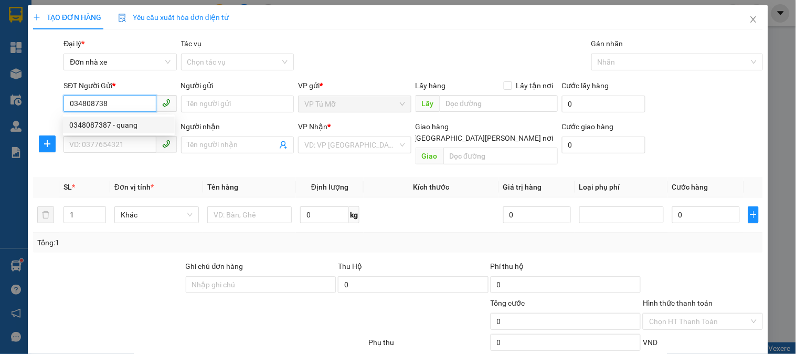
click at [119, 121] on div "0348087387 - quang" at bounding box center [118, 125] width 99 height 12
type input "0348087387"
type input "quang"
type input "0961238618"
type input "thuý"
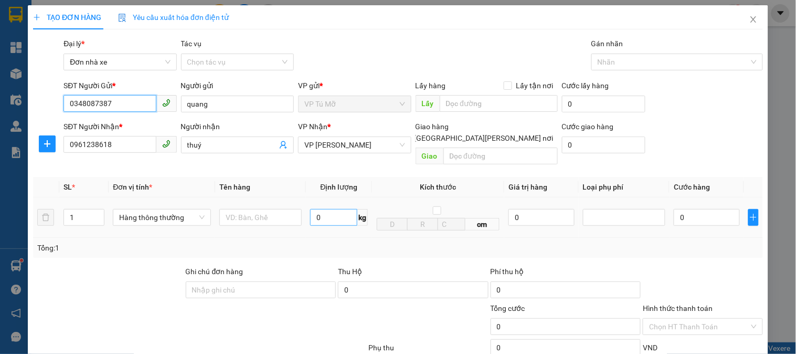
type input "0348087387"
click at [340, 209] on input "0" at bounding box center [333, 217] width 47 height 17
type input "10"
click at [248, 213] on input "text" at bounding box center [260, 217] width 82 height 17
type input "40.000"
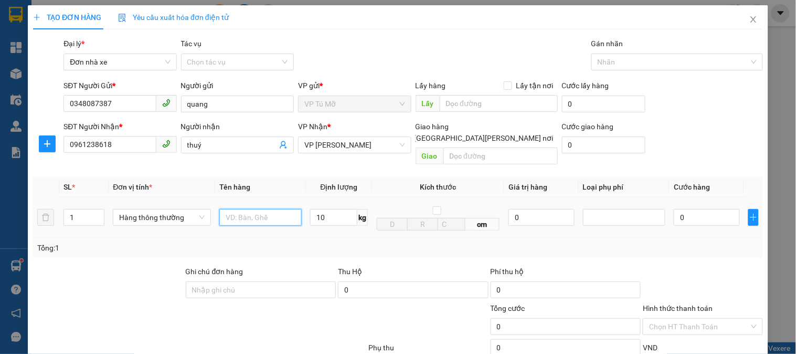
type input "40.000"
type input "thung ct"
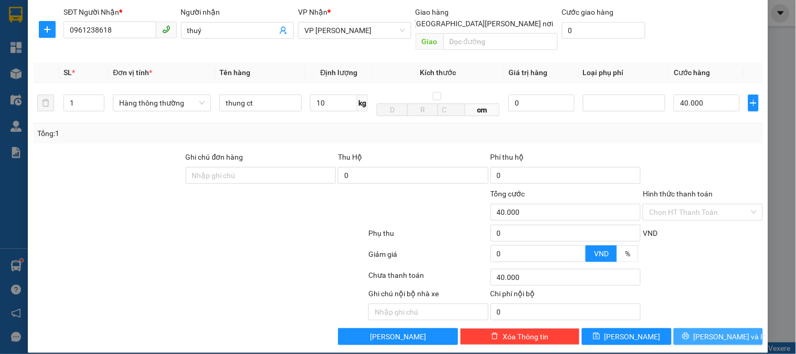
click at [716, 331] on span "[PERSON_NAME] và In" at bounding box center [730, 337] width 73 height 12
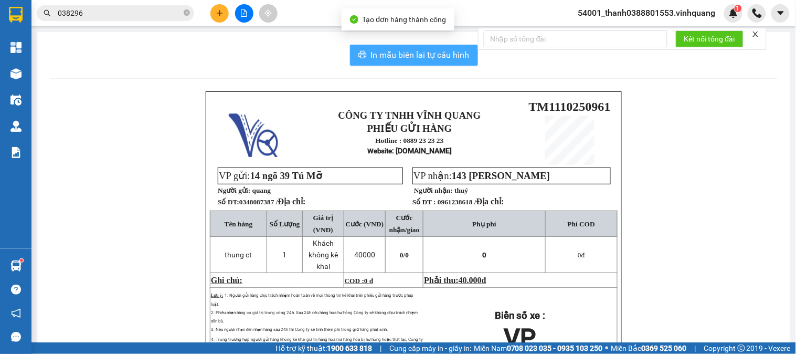
click at [426, 59] on span "In mẫu biên lai tự cấu hình" at bounding box center [420, 54] width 99 height 13
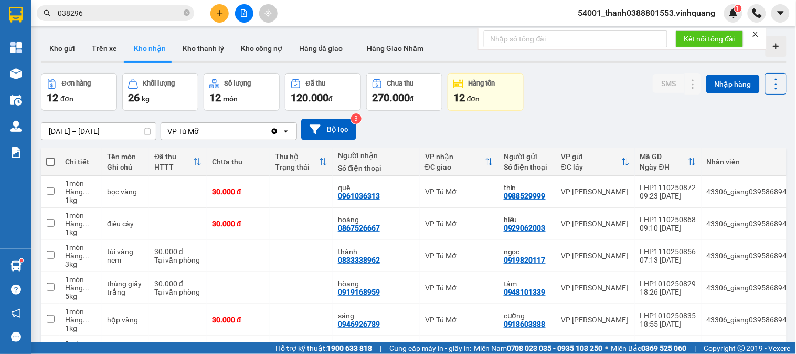
click at [32, 265] on main "ver 1.8.146 Kho gửi Trên xe Kho [PERSON_NAME] [PERSON_NAME] [PERSON_NAME] nợ Hà…" at bounding box center [398, 171] width 796 height 342
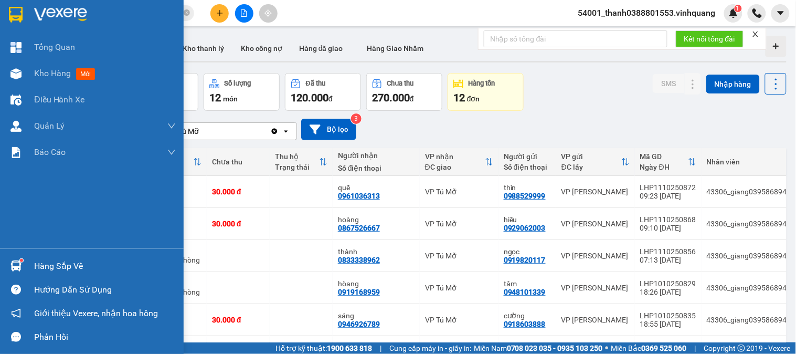
click at [27, 265] on div "Hàng sắp về" at bounding box center [92, 266] width 184 height 24
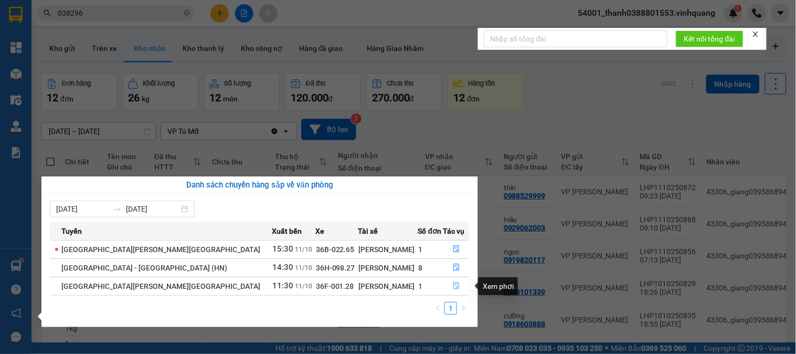
click at [453, 287] on icon "file-done" at bounding box center [456, 285] width 7 height 7
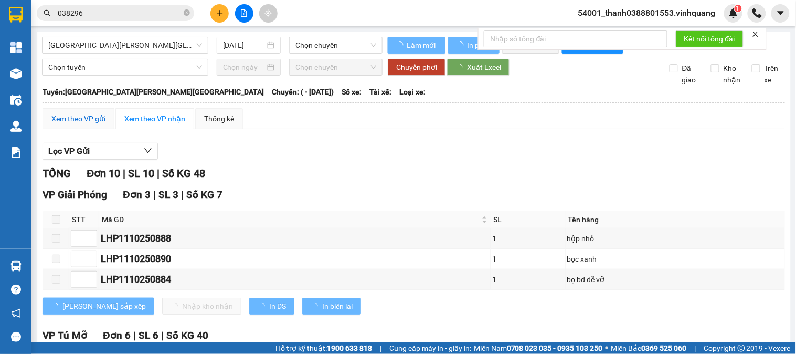
click at [82, 124] on div "Xem theo VP gửi" at bounding box center [78, 119] width 54 height 12
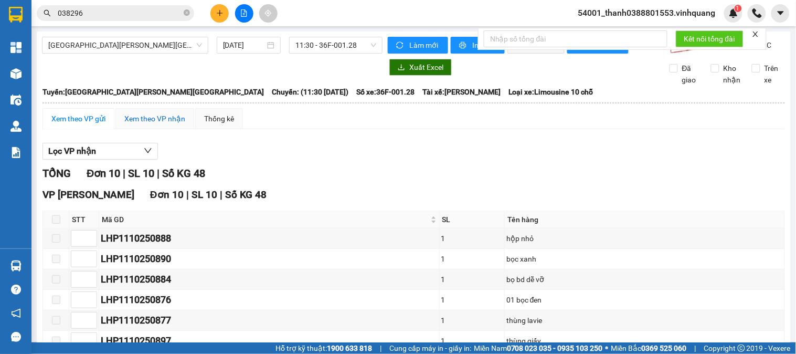
click at [153, 124] on div "Xem theo VP nhận" at bounding box center [154, 119] width 61 height 12
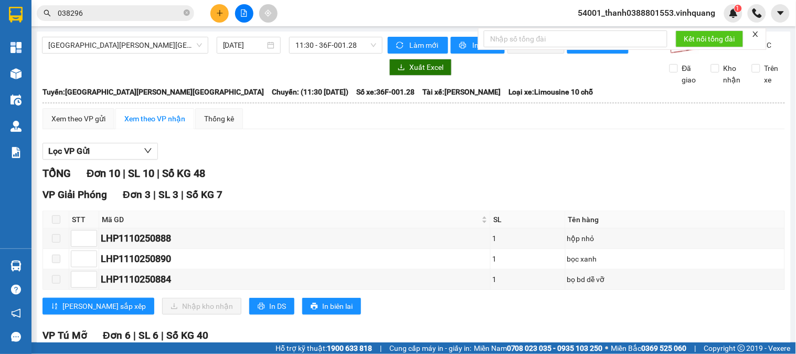
scroll to position [175, 0]
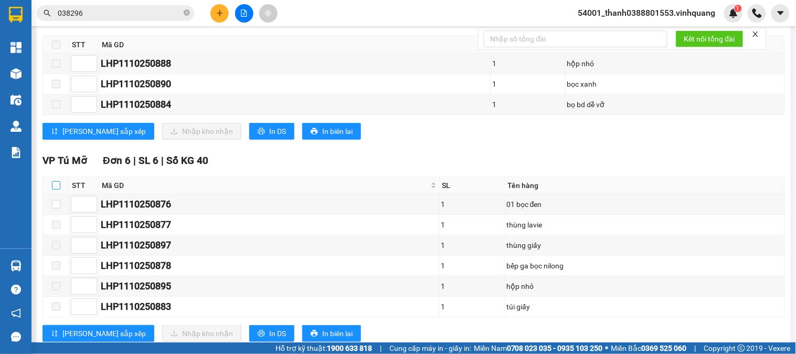
click at [55, 190] on input "checkbox" at bounding box center [56, 185] width 8 height 8
checkbox input "true"
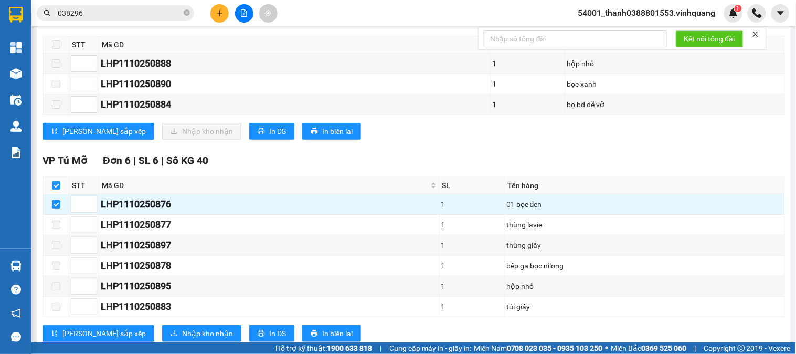
scroll to position [291, 0]
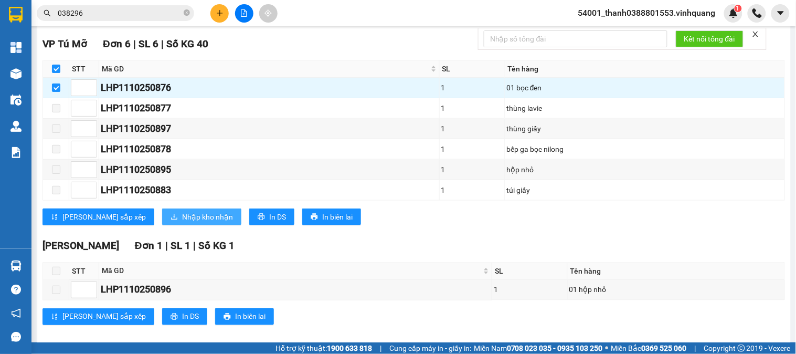
click at [182, 223] on span "Nhập kho nhận" at bounding box center [207, 217] width 51 height 12
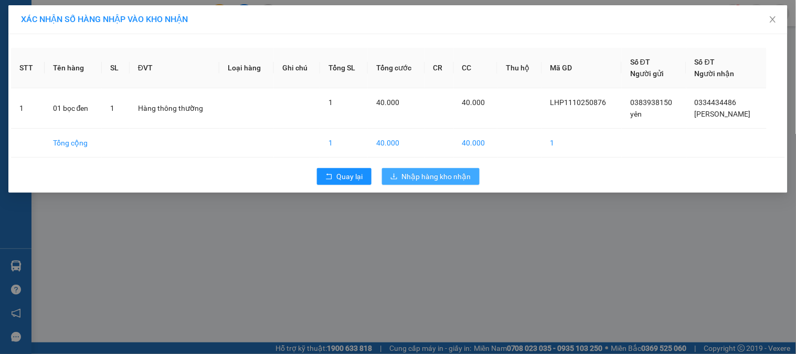
click at [445, 174] on span "Nhập hàng kho nhận" at bounding box center [436, 177] width 69 height 12
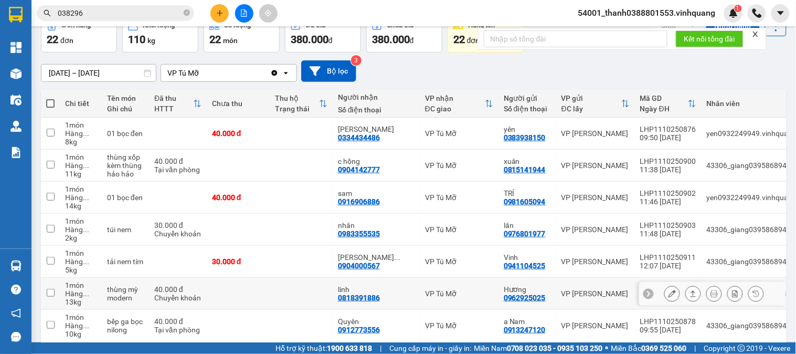
scroll to position [117, 0]
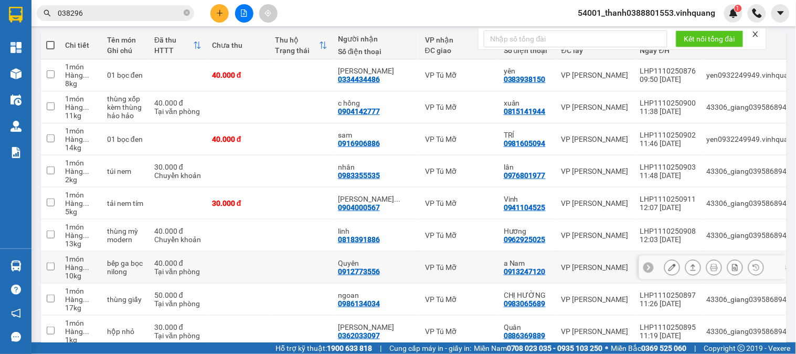
click at [366, 273] on div "0912773556" at bounding box center [359, 271] width 42 height 8
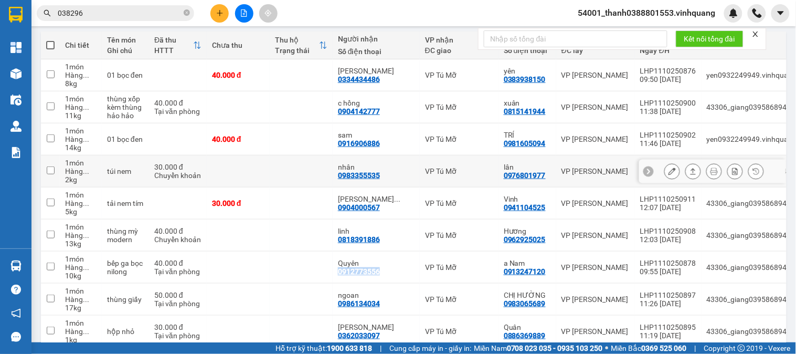
copy div "0912773556"
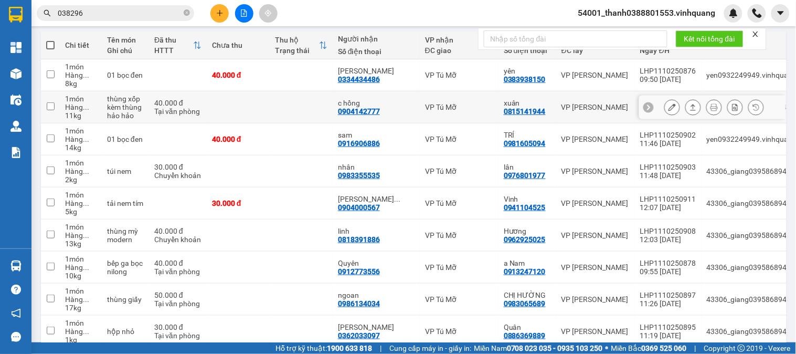
click at [365, 113] on div "0904142777" at bounding box center [359, 111] width 42 height 8
click at [366, 113] on div "0904142777" at bounding box center [359, 111] width 42 height 8
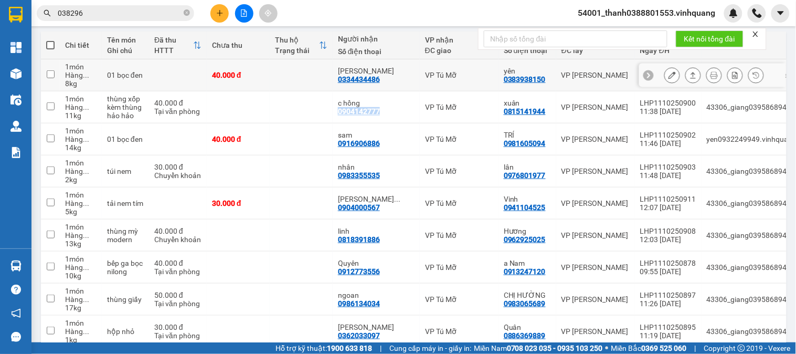
copy div "0904142777"
click at [361, 77] on div "0334434486" at bounding box center [359, 79] width 42 height 8
copy div "0334434486"
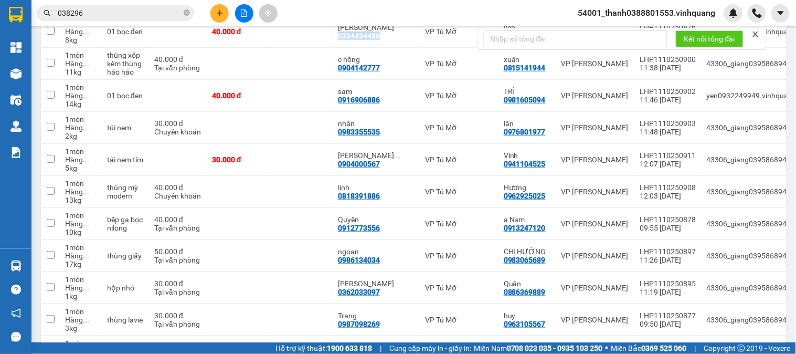
scroll to position [156, 0]
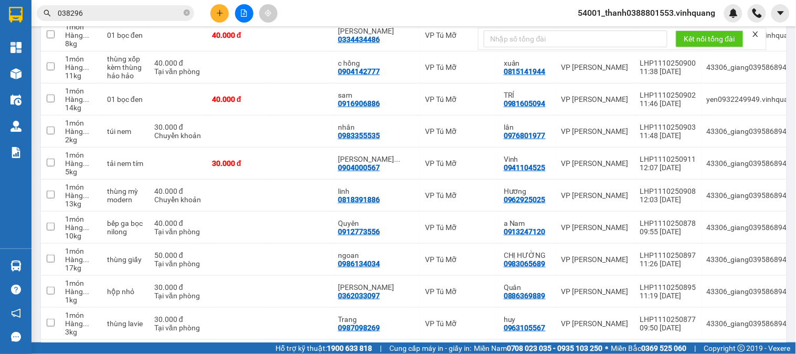
click at [756, 30] on icon "close" at bounding box center [755, 33] width 7 height 7
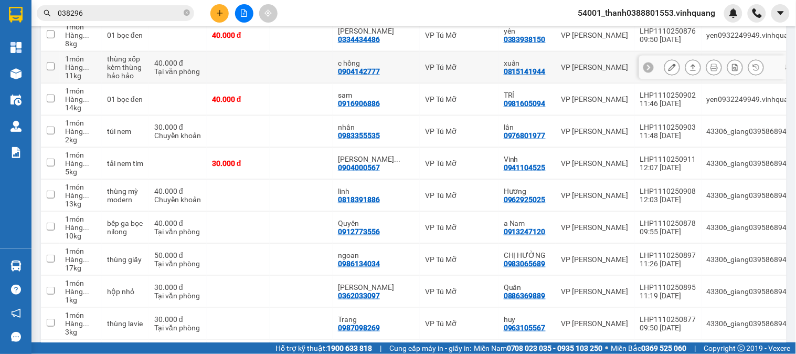
click at [366, 70] on div "0904142777" at bounding box center [359, 71] width 42 height 8
copy div "0904142777"
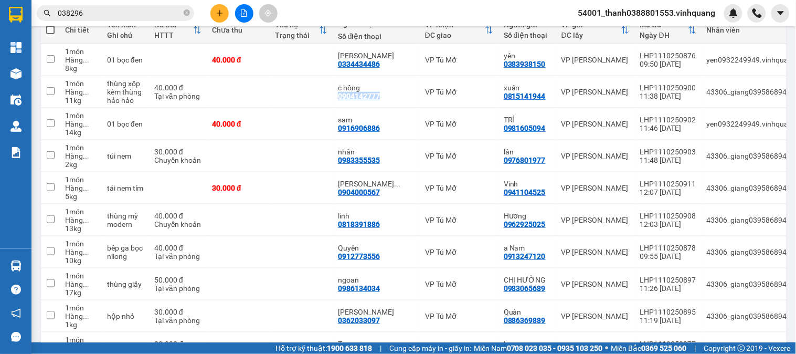
scroll to position [143, 0]
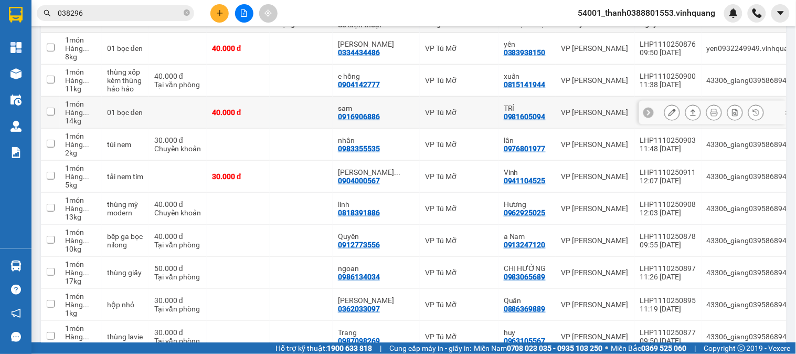
click at [356, 112] on div "0916906886" at bounding box center [359, 116] width 42 height 8
copy div "0916906886"
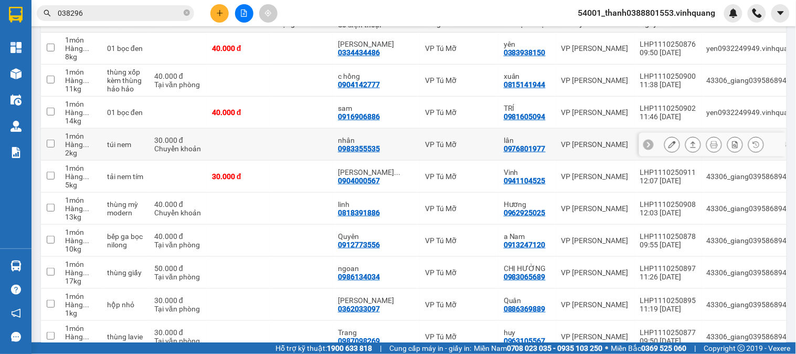
click at [373, 145] on div "0983355535" at bounding box center [359, 148] width 42 height 8
copy div "0983355535"
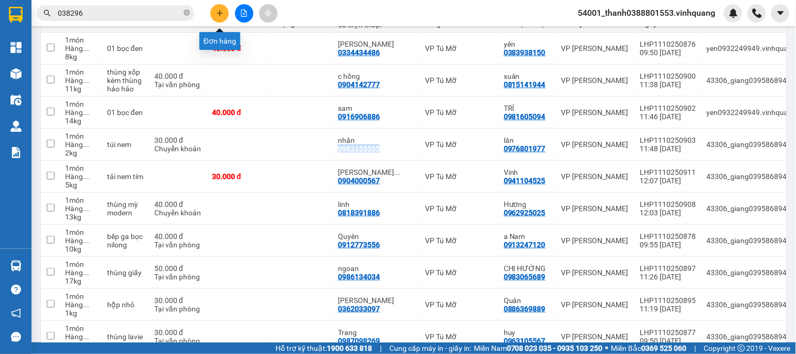
click at [222, 14] on icon "plus" at bounding box center [219, 12] width 7 height 7
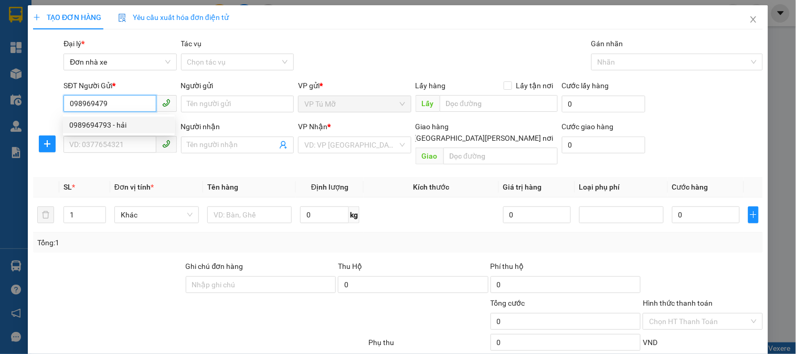
click at [112, 127] on div "0989694793 - hải" at bounding box center [118, 125] width 99 height 12
type input "0989694793"
type input "hải"
type input "0776393234"
type input "a tiến"
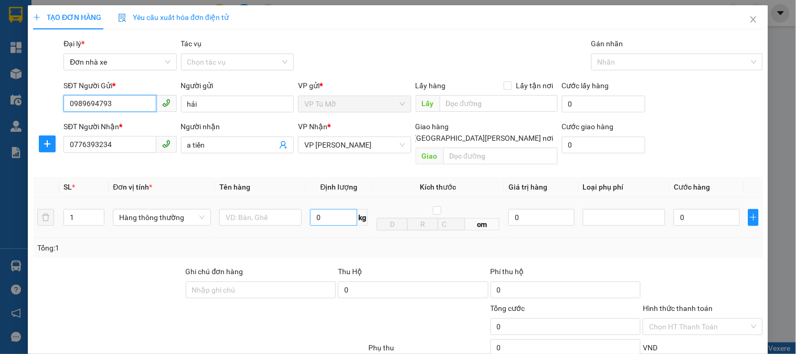
type input "0989694793"
click at [324, 209] on input "0" at bounding box center [333, 217] width 47 height 17
type input "1"
click at [282, 212] on input "text" at bounding box center [260, 217] width 82 height 17
type input "30.000"
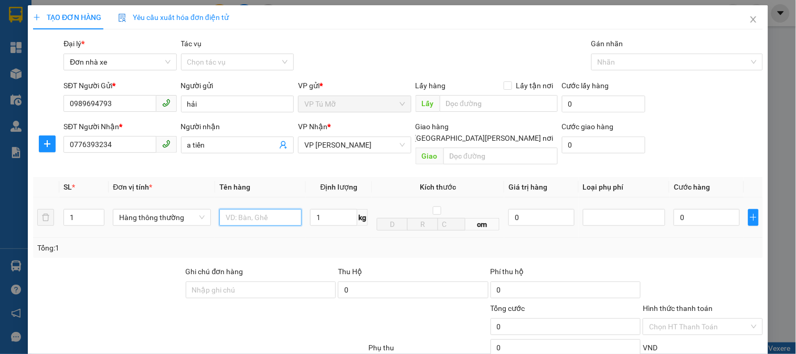
type input "30.000"
type input "h"
type input "hop ct"
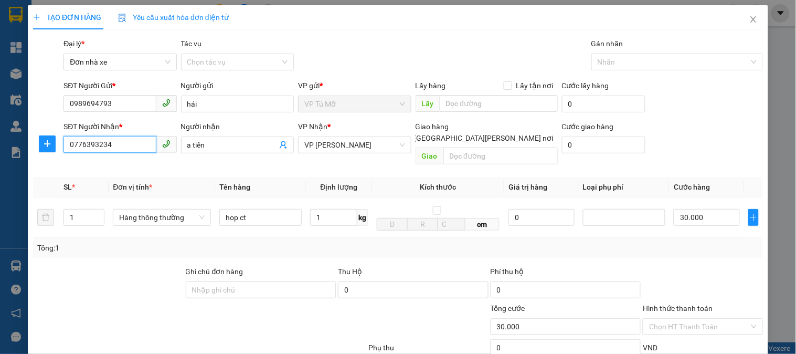
drag, startPoint x: 119, startPoint y: 145, endPoint x: 69, endPoint y: 145, distance: 49.9
click at [69, 145] on input "0776393234" at bounding box center [110, 144] width 92 height 17
type input "0"
type input "0776393234"
click at [96, 167] on div "0776393234 - a tiến" at bounding box center [118, 166] width 99 height 12
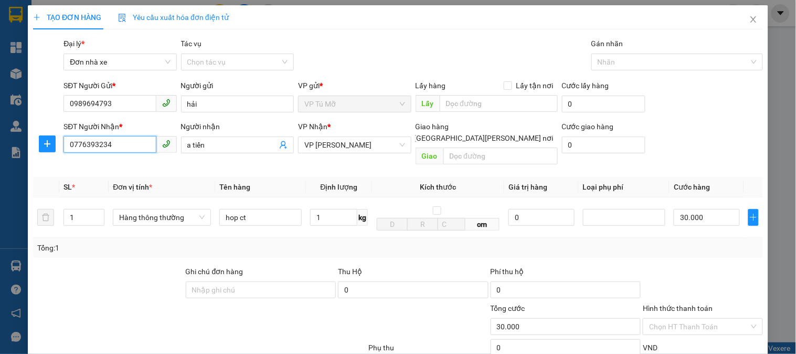
scroll to position [114, 0]
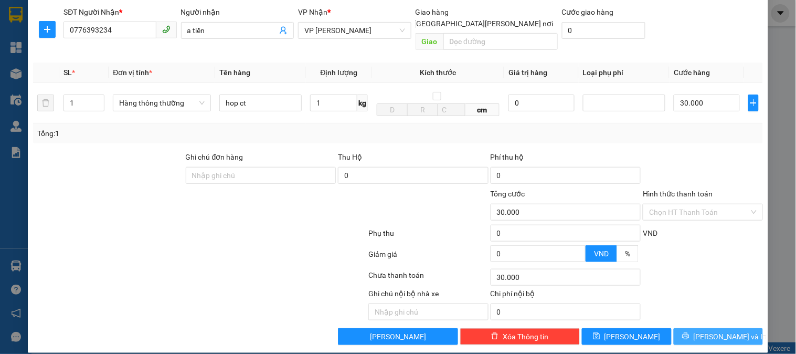
click at [726, 331] on span "[PERSON_NAME] và In" at bounding box center [730, 337] width 73 height 12
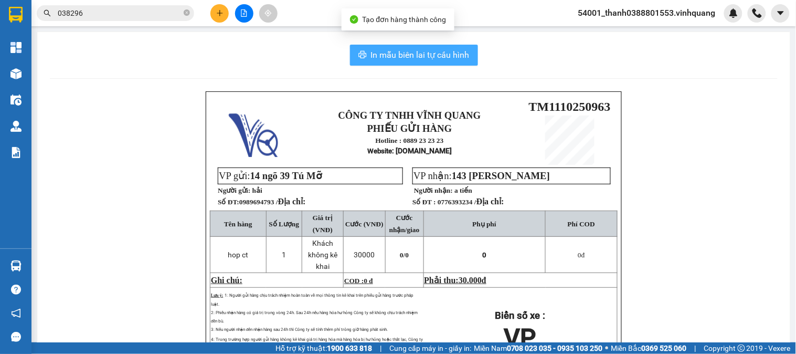
click at [437, 54] on span "In mẫu biên lai tự cấu hình" at bounding box center [420, 54] width 99 height 13
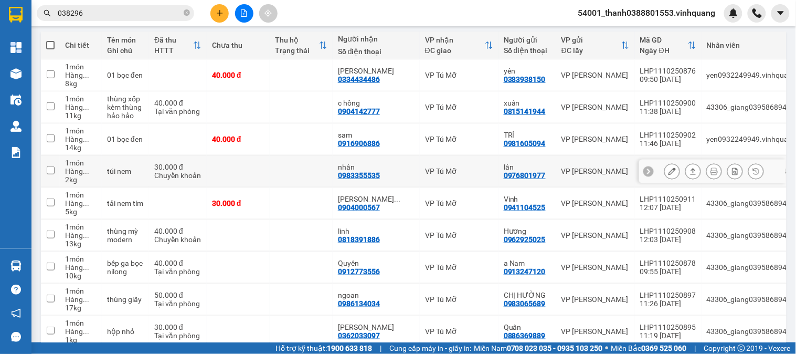
scroll to position [175, 0]
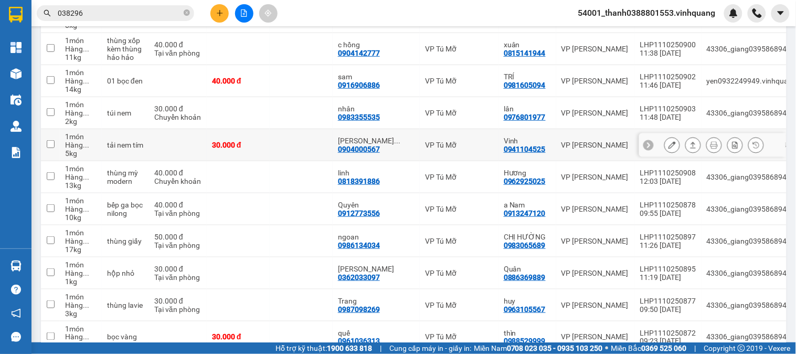
click at [364, 148] on div "0904000567" at bounding box center [359, 149] width 42 height 8
copy div "0904000567"
click at [348, 181] on div "0818391886" at bounding box center [359, 181] width 42 height 8
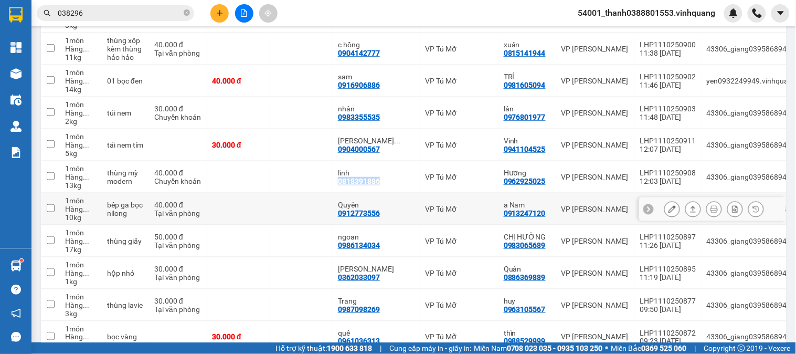
copy div "0818391886"
click at [353, 213] on div "0912773556" at bounding box center [359, 213] width 42 height 8
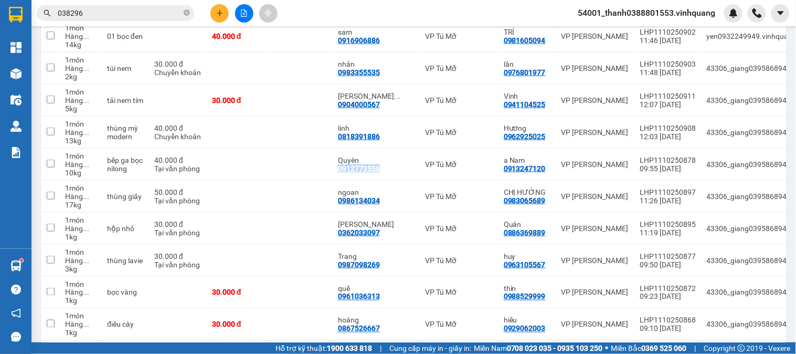
scroll to position [216, 0]
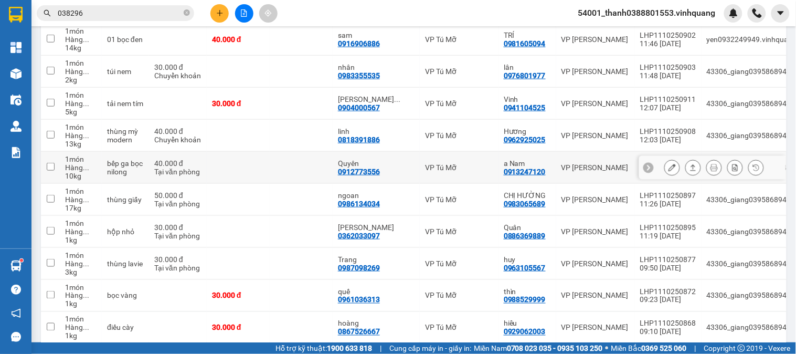
click at [504, 167] on div "0913247120" at bounding box center [525, 171] width 42 height 8
click at [374, 206] on div "0986134034" at bounding box center [359, 203] width 42 height 8
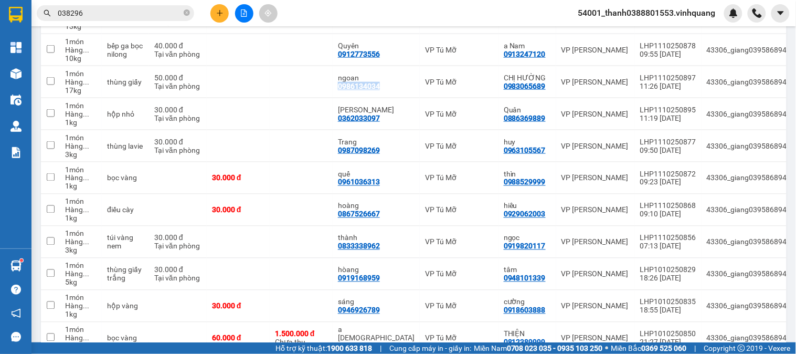
scroll to position [371, 0]
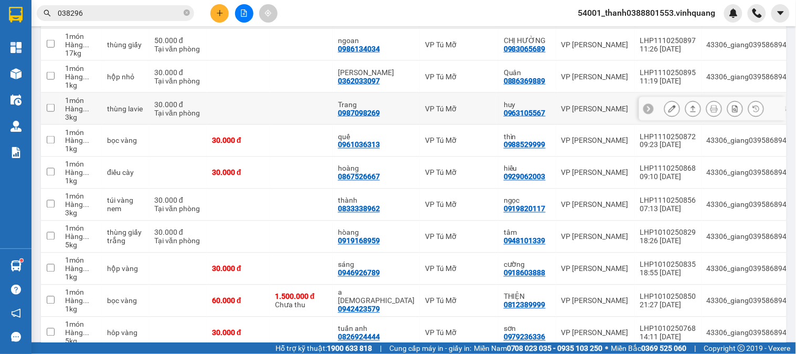
click at [371, 112] on div "0987098269" at bounding box center [359, 113] width 42 height 8
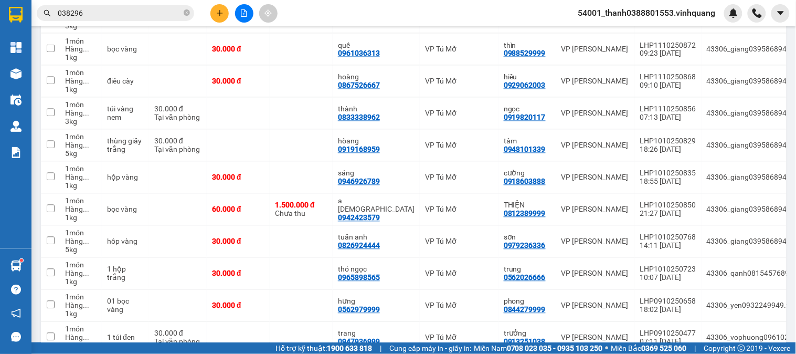
scroll to position [471, 0]
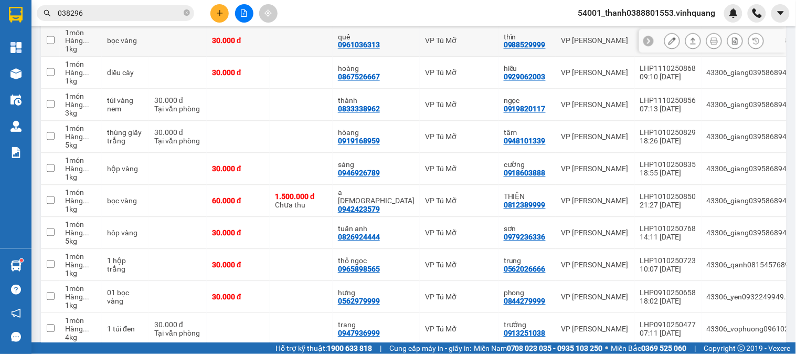
click at [359, 77] on div "0867526667" at bounding box center [359, 77] width 42 height 8
click at [372, 111] on div "0833338962" at bounding box center [359, 109] width 42 height 8
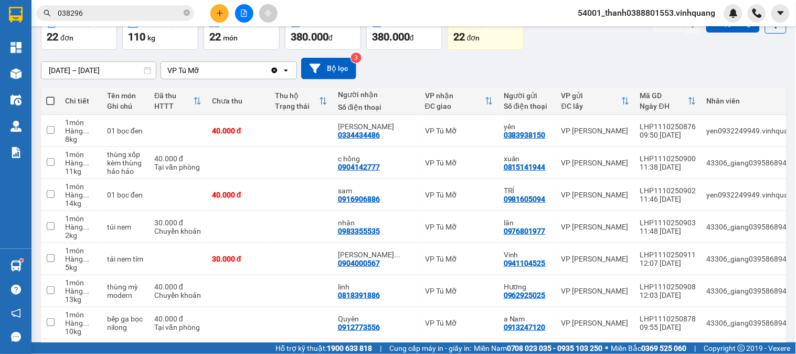
scroll to position [0, 0]
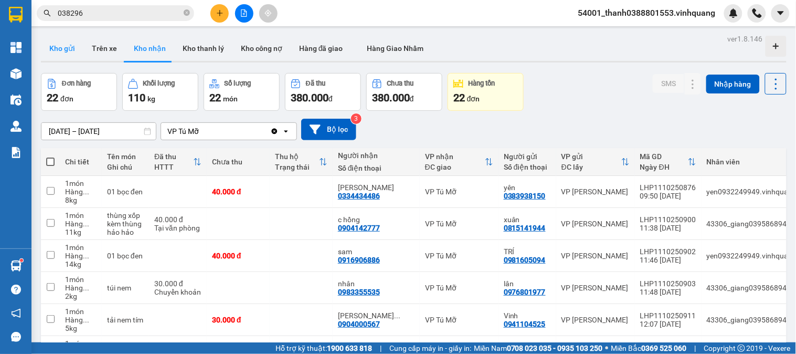
click at [55, 50] on button "Kho gửi" at bounding box center [62, 48] width 43 height 25
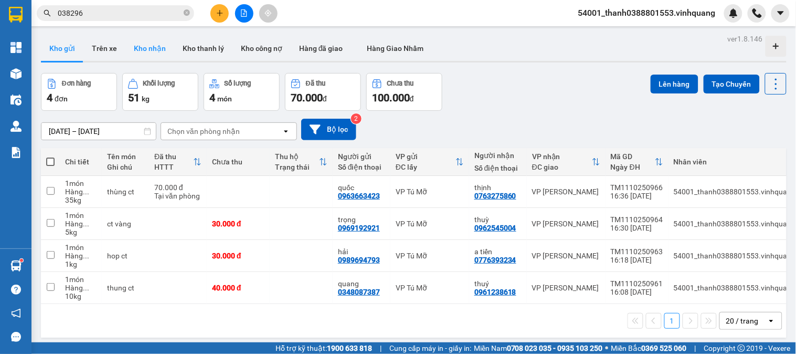
click at [153, 56] on button "Kho nhận" at bounding box center [149, 48] width 49 height 25
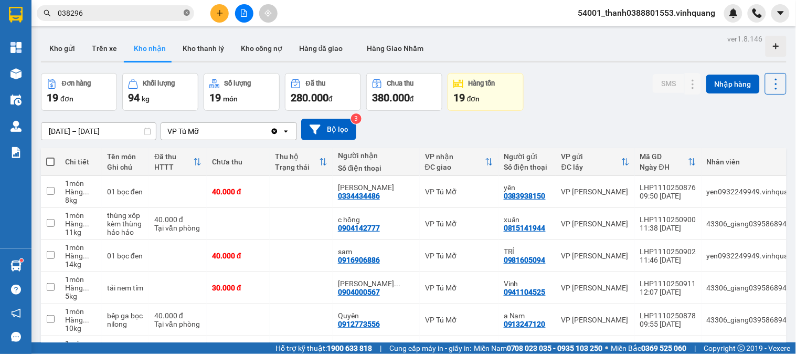
click at [189, 13] on icon "close-circle" at bounding box center [187, 12] width 6 height 6
type input "8"
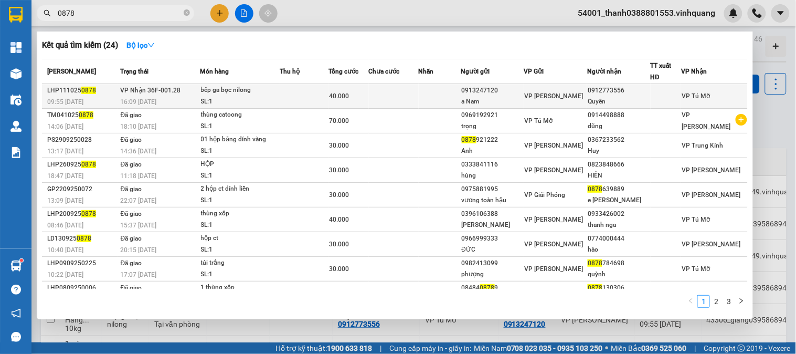
type input "0878"
click at [265, 100] on div "SL: 1" at bounding box center [240, 102] width 79 height 12
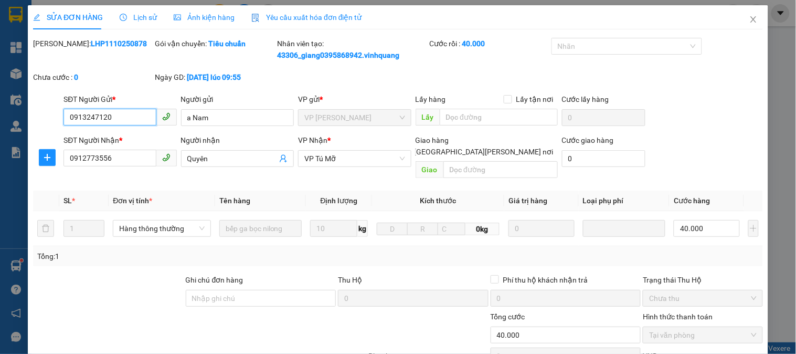
type input "0913247120"
type input "a Nam"
type input "0912773556"
type input "Quyên"
type input "0"
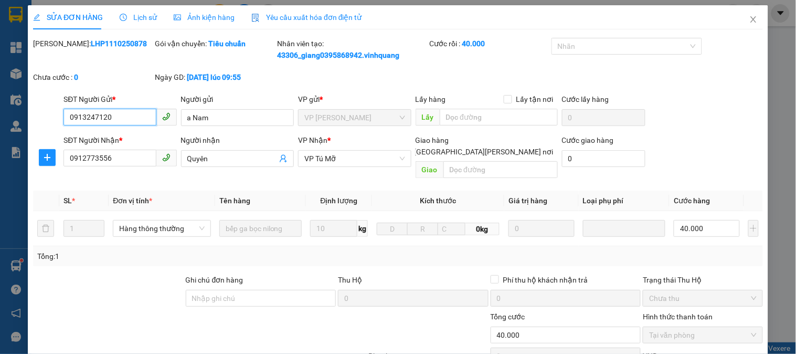
type input "40.000"
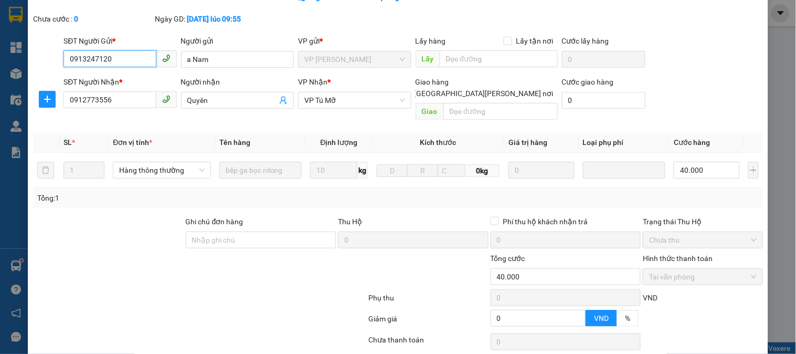
scroll to position [117, 0]
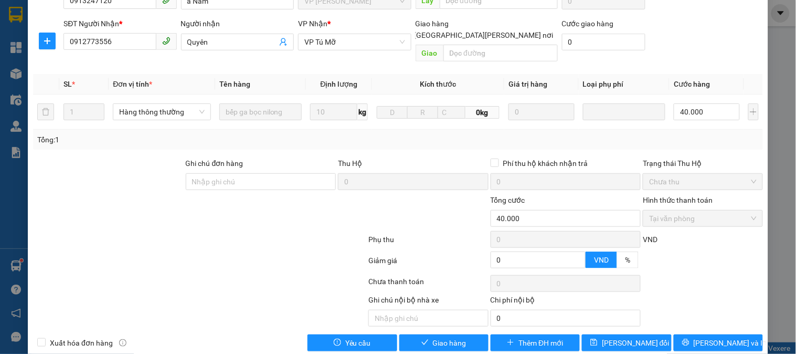
click at [227, 231] on div at bounding box center [199, 241] width 335 height 21
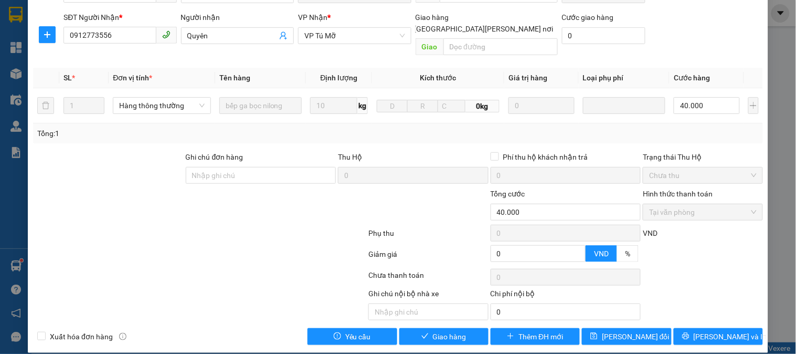
scroll to position [0, 0]
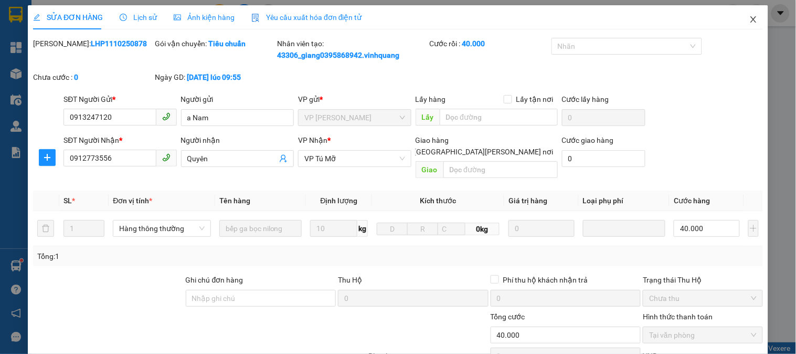
click at [747, 14] on span "Close" at bounding box center [753, 19] width 29 height 29
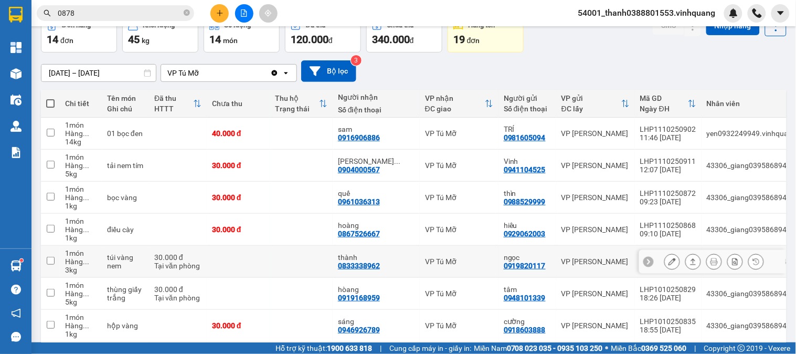
scroll to position [117, 0]
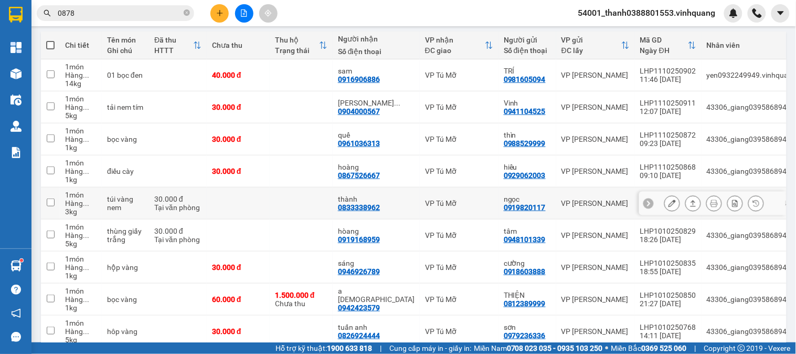
click at [359, 205] on div "0833338962" at bounding box center [359, 207] width 42 height 8
click at [360, 205] on div "0833338962" at bounding box center [359, 207] width 42 height 8
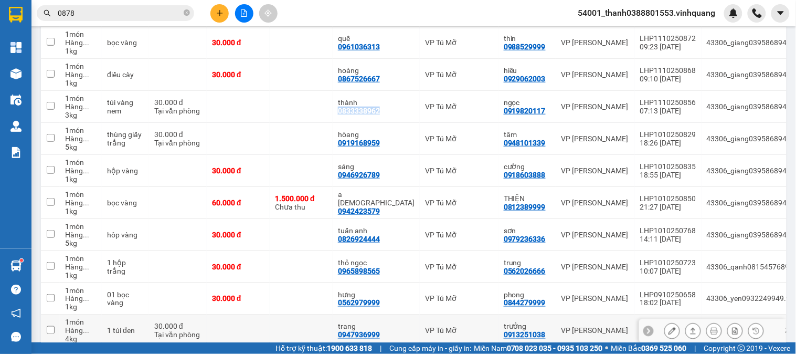
scroll to position [97, 0]
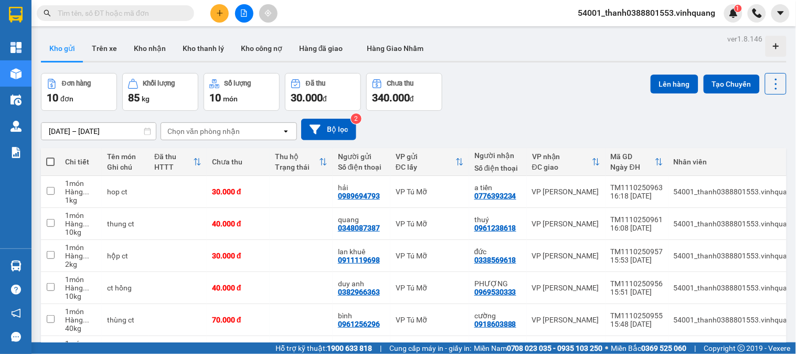
click at [155, 9] on input "text" at bounding box center [120, 13] width 124 height 12
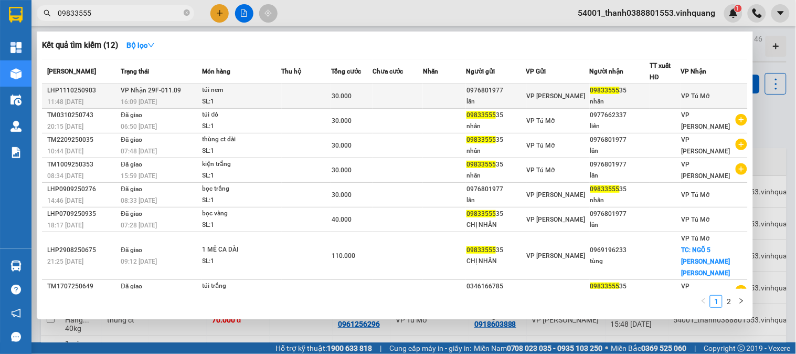
type input "09833555"
click at [366, 100] on div "30.000" at bounding box center [352, 96] width 40 height 12
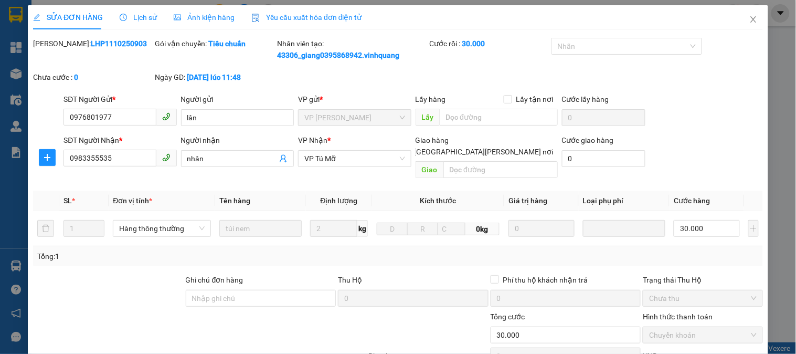
type input "0976801977"
type input "lân"
type input "0983355535"
type input "nhân"
type input "0"
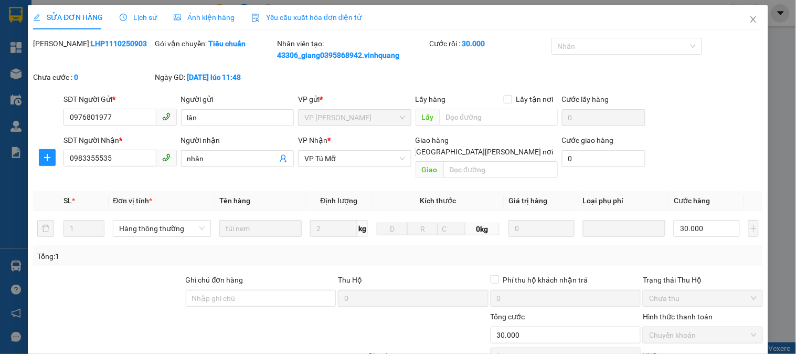
type input "30.000"
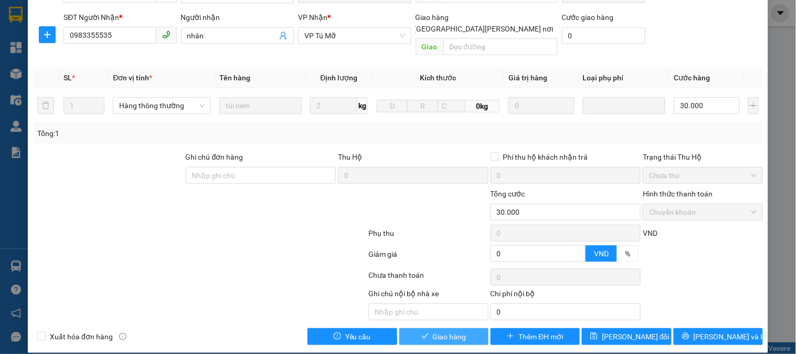
click at [463, 328] on button "Giao hàng" at bounding box center [443, 336] width 89 height 17
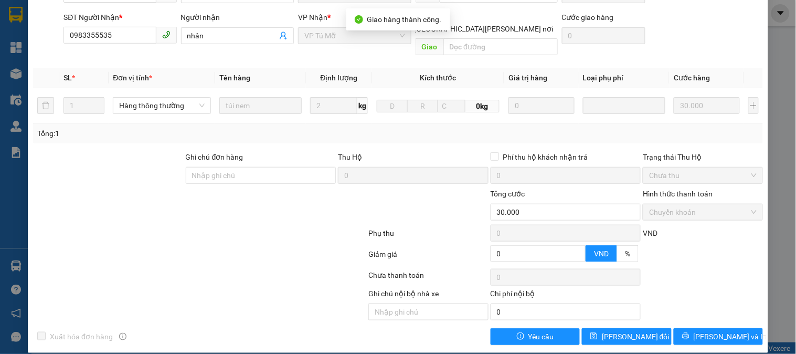
scroll to position [0, 0]
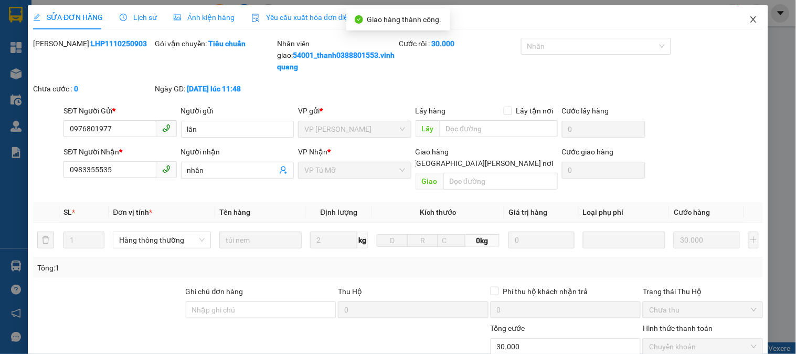
click at [750, 23] on icon "close" at bounding box center [754, 19] width 8 height 8
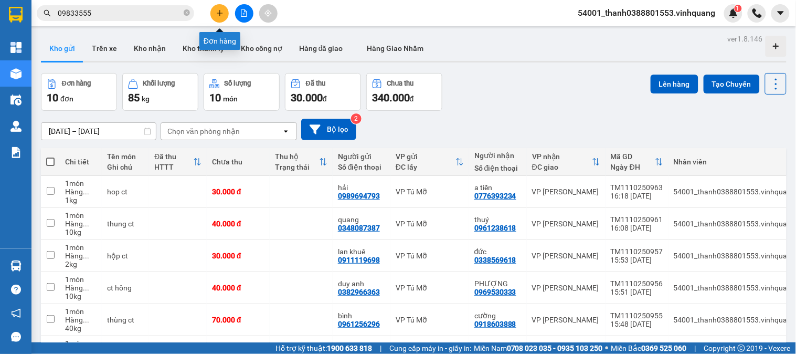
click at [219, 10] on icon "plus" at bounding box center [219, 13] width 1 height 6
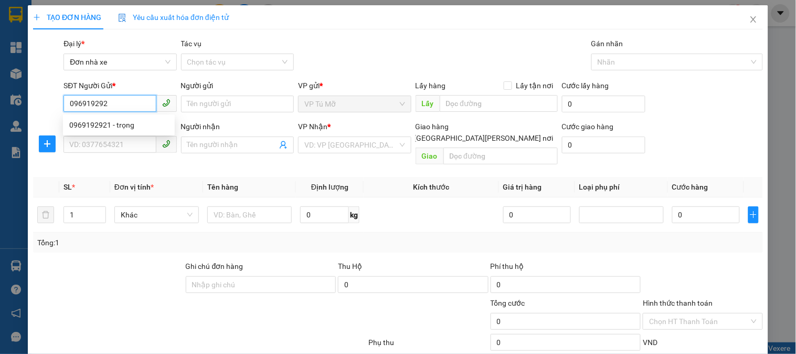
type input "0969192921"
click at [123, 122] on div "0969192921 - trọng" at bounding box center [118, 125] width 99 height 12
type input "trọng"
type input "0914498888"
type input "dũng"
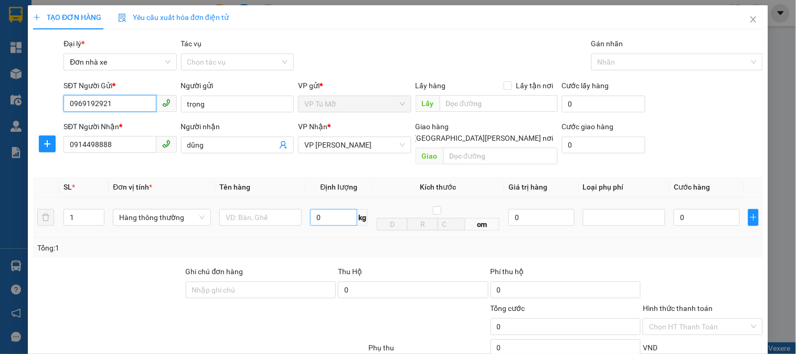
type input "0969192921"
click at [317, 209] on input "0" at bounding box center [333, 217] width 47 height 17
type input "5"
click at [275, 209] on input "text" at bounding box center [260, 217] width 82 height 17
type input "th"
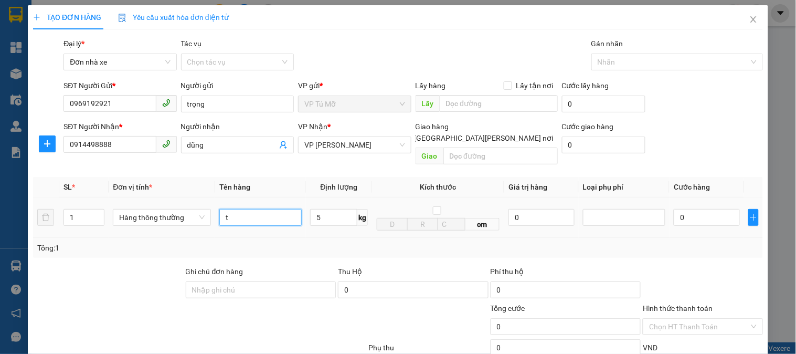
type input "30.000"
type input "t"
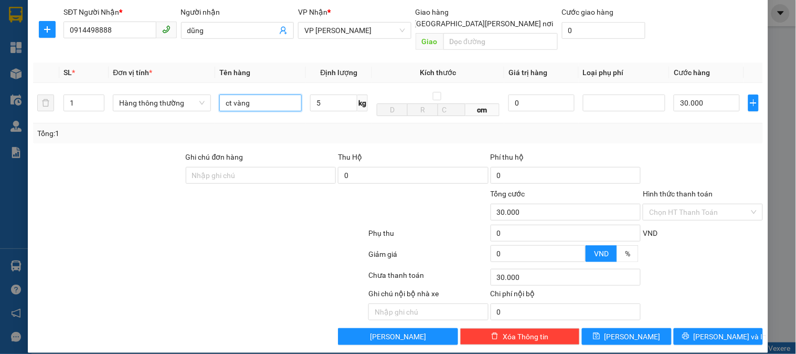
type input "ct vàng"
click at [714, 331] on span "[PERSON_NAME] và In" at bounding box center [730, 337] width 73 height 12
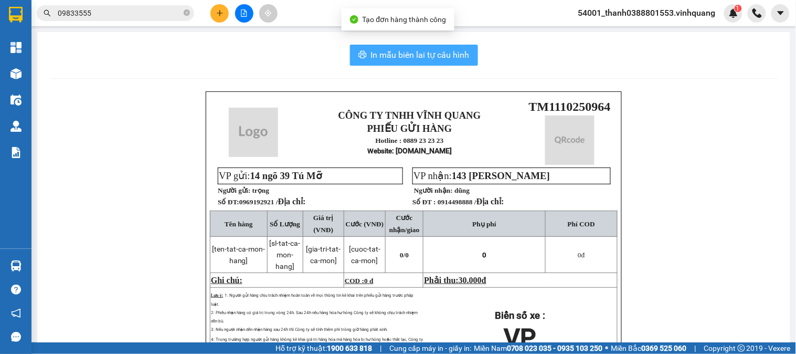
click at [379, 54] on span "In mẫu biên lai tự cấu hình" at bounding box center [420, 54] width 99 height 13
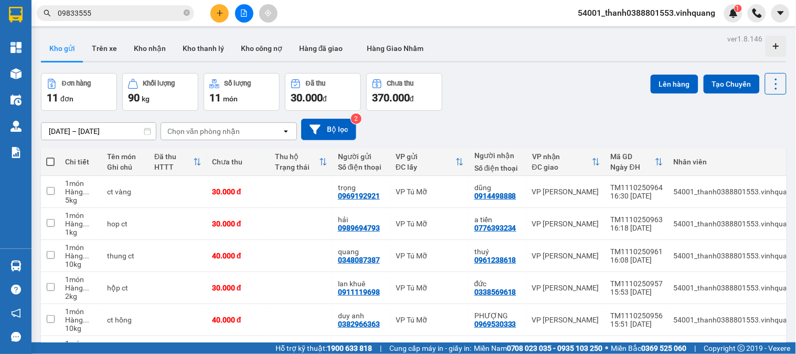
click at [394, 113] on div "09/10/2025 – 11/10/2025 Press the down arrow key to interact with the calendar …" at bounding box center [414, 129] width 746 height 37
click at [700, 194] on icon at bounding box center [703, 191] width 7 height 7
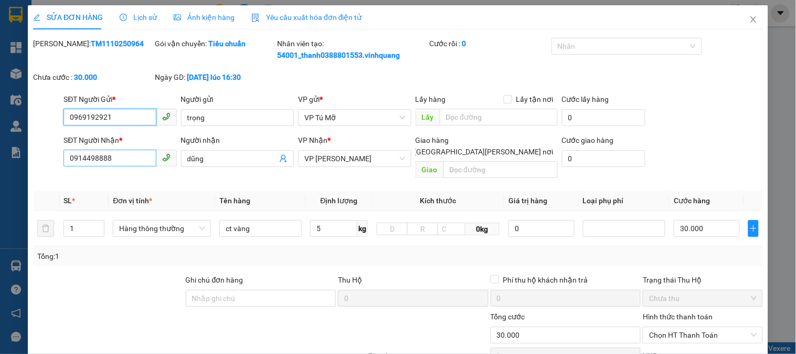
type input "0969192921"
type input "trọng"
type input "0914498888"
type input "dũng"
type input "0"
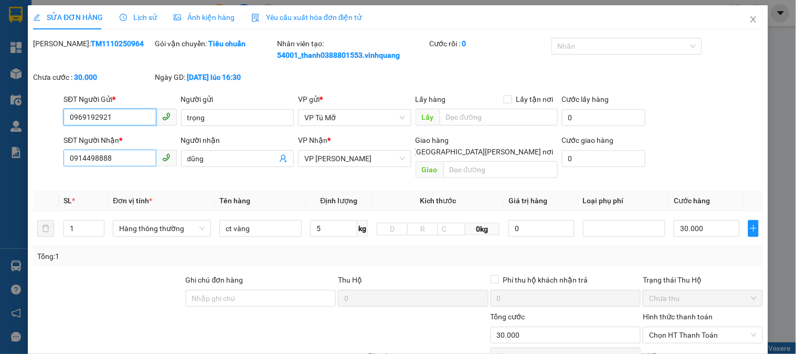
type input "30.000"
drag, startPoint x: 100, startPoint y: 163, endPoint x: 41, endPoint y: 163, distance: 58.8
click at [41, 163] on div "SĐT Người Nhận * 0914498888 0914498888 Người nhận dũng VP Nhận * VP LÊ HỒNG PHO…" at bounding box center [398, 158] width 732 height 48
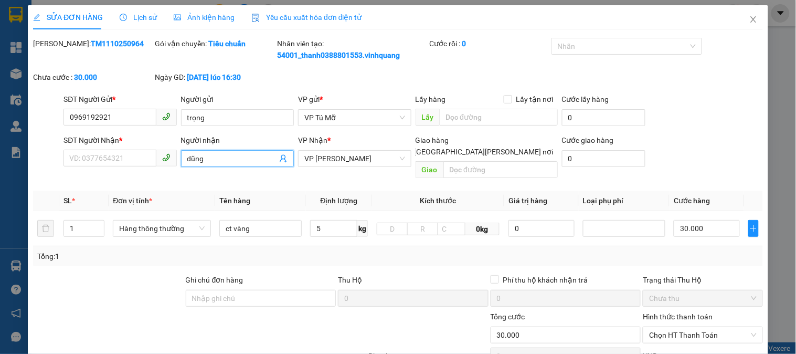
drag, startPoint x: 217, startPoint y: 160, endPoint x: 169, endPoint y: 158, distance: 48.9
click at [169, 159] on div "SĐT Người Nhận * VD: 0377654321 Người nhận dũng dũng VP Nhận * VP LÊ HỒNG PHONG…" at bounding box center [413, 158] width 704 height 48
click at [135, 157] on input "SĐT Người Nhận *" at bounding box center [110, 158] width 92 height 17
type input "0962545004"
click at [212, 166] on span at bounding box center [237, 158] width 113 height 17
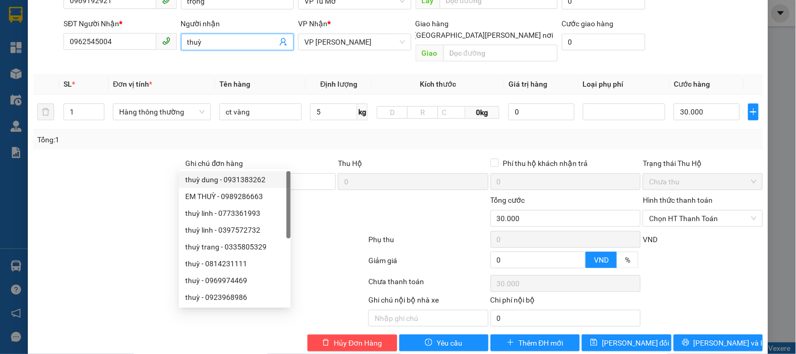
scroll to position [123, 0]
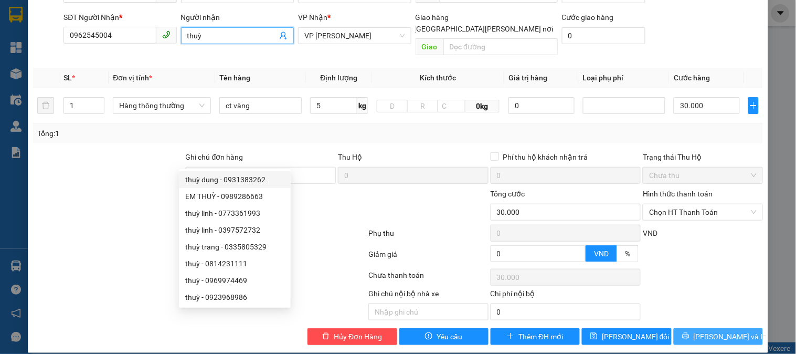
type input "thuỳ"
click at [704, 331] on span "[PERSON_NAME] và In" at bounding box center [730, 337] width 73 height 12
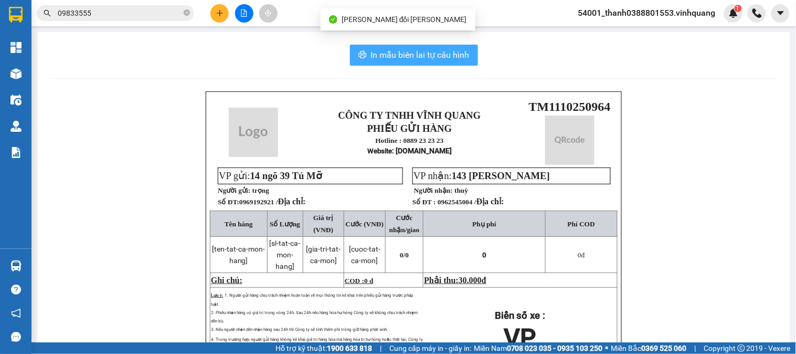
click at [415, 56] on span "In mẫu biên lai tự cấu hình" at bounding box center [420, 54] width 99 height 13
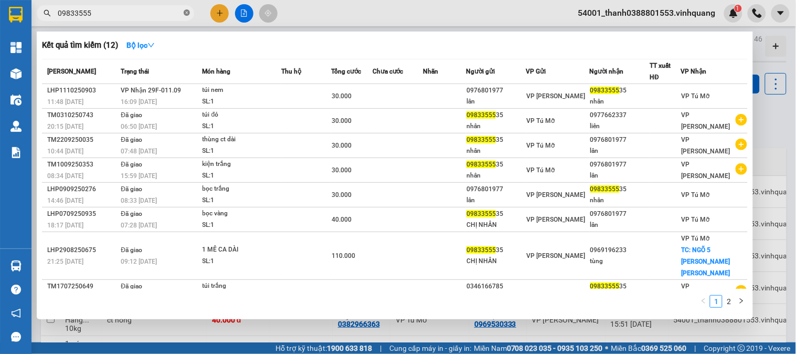
click at [189, 12] on icon "close-circle" at bounding box center [187, 12] width 6 height 6
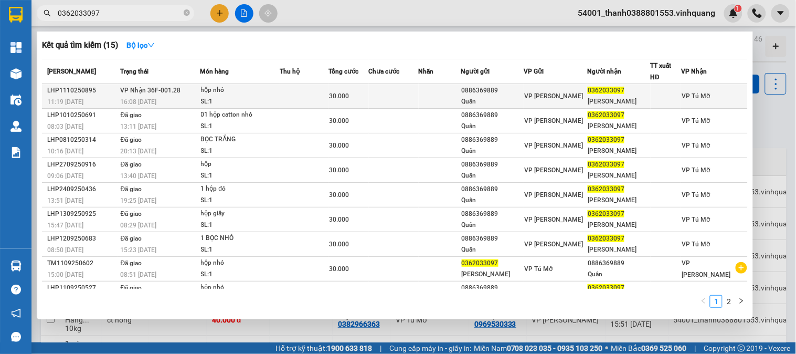
type input "0362033097"
click at [501, 100] on div "Quân" at bounding box center [493, 101] width 62 height 11
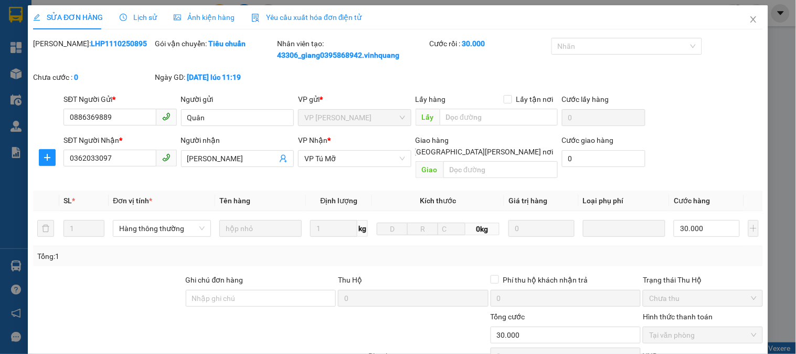
type input "0886369889"
type input "Quân"
type input "0362033097"
type input "[PERSON_NAME]"
type input "0"
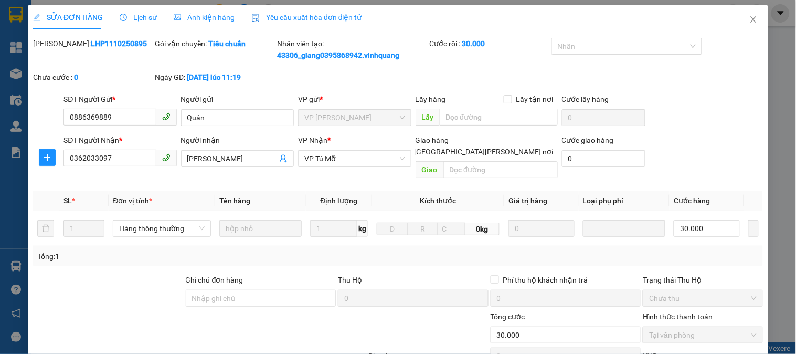
type input "30.000"
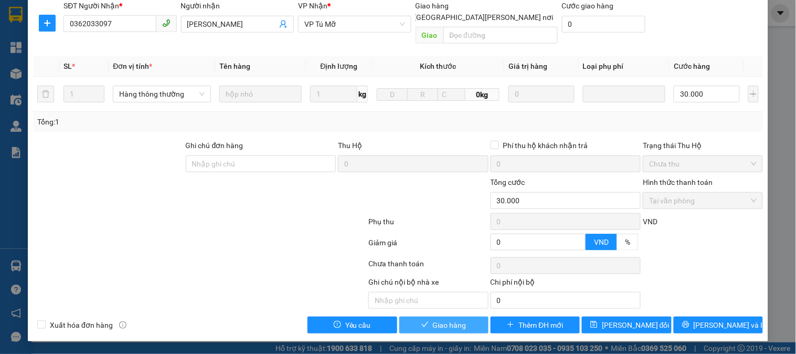
scroll to position [123, 0]
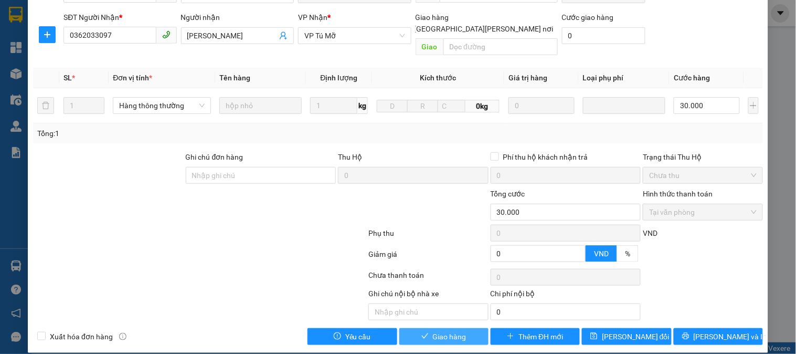
click at [458, 331] on span "Giao hàng" at bounding box center [450, 337] width 34 height 12
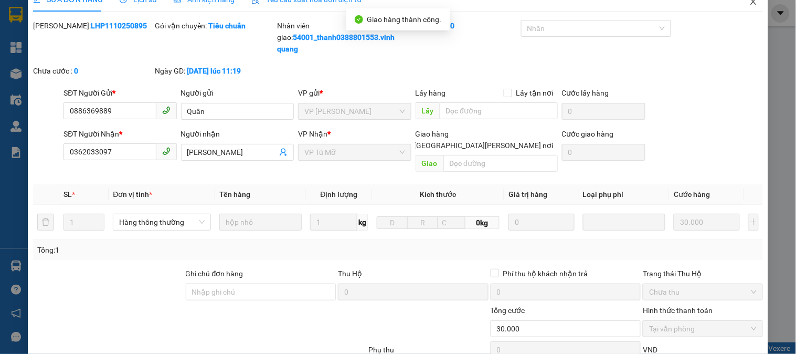
scroll to position [0, 0]
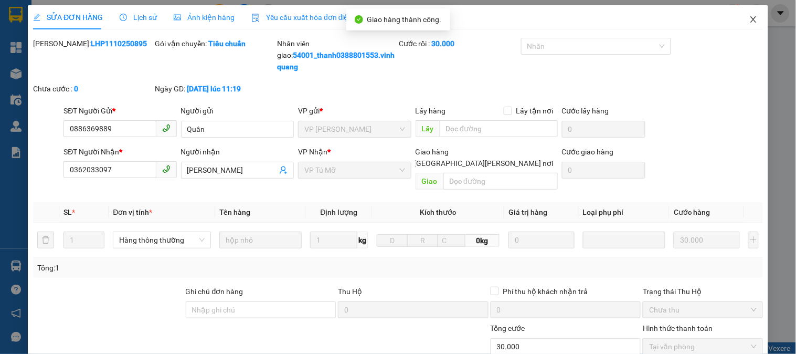
click at [750, 11] on span "Close" at bounding box center [753, 19] width 29 height 29
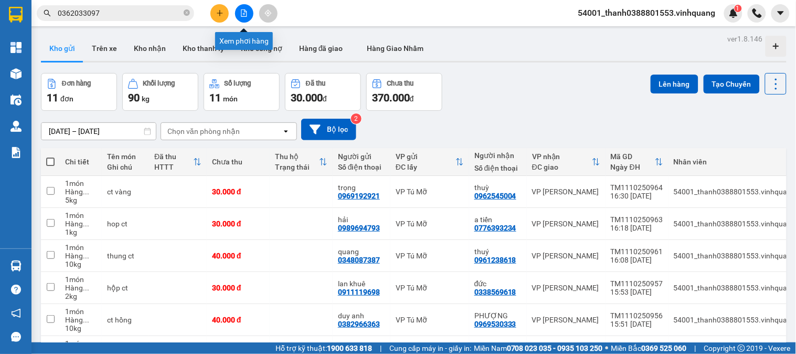
click at [237, 17] on button at bounding box center [244, 13] width 18 height 18
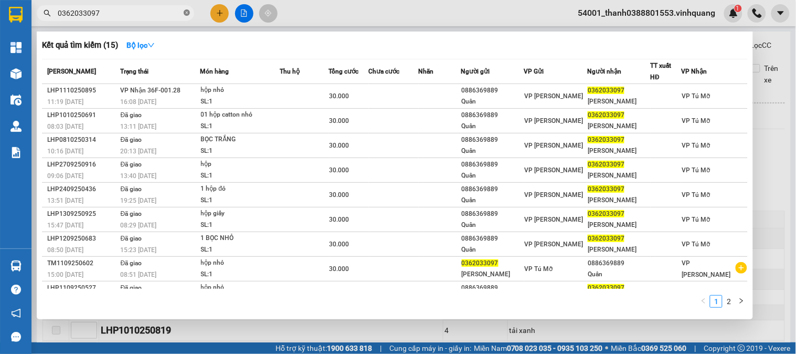
click at [190, 12] on icon "close-circle" at bounding box center [187, 12] width 6 height 6
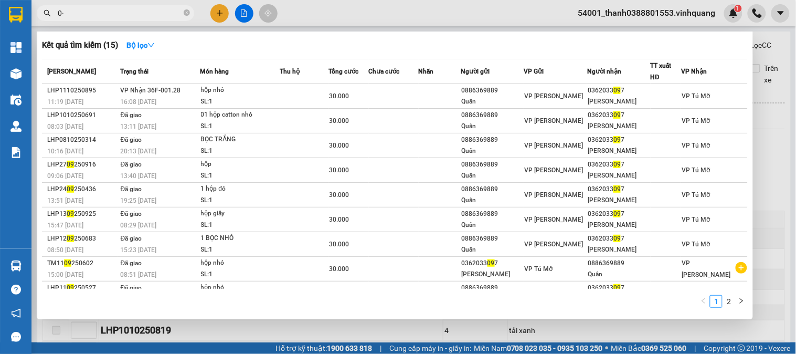
type input "0"
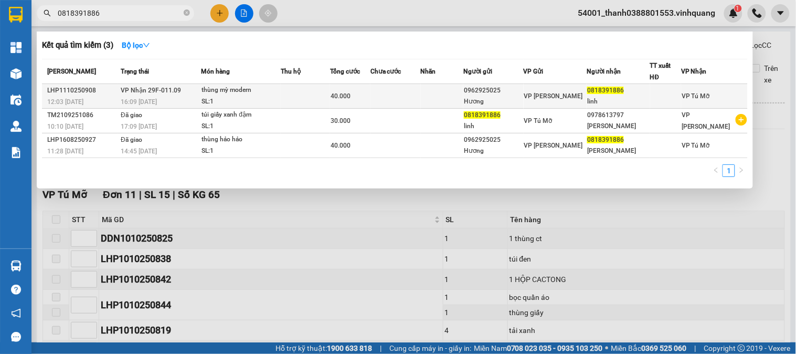
type input "0818391886"
click at [311, 93] on td at bounding box center [305, 96] width 49 height 25
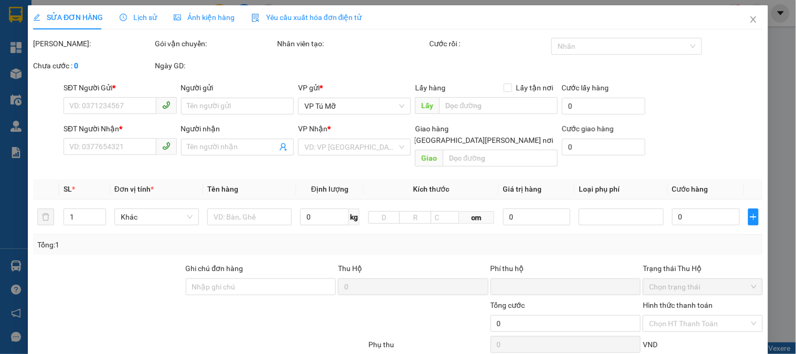
type input "0962925025"
type input "Hương"
type input "0818391886"
type input "linh"
type input "0"
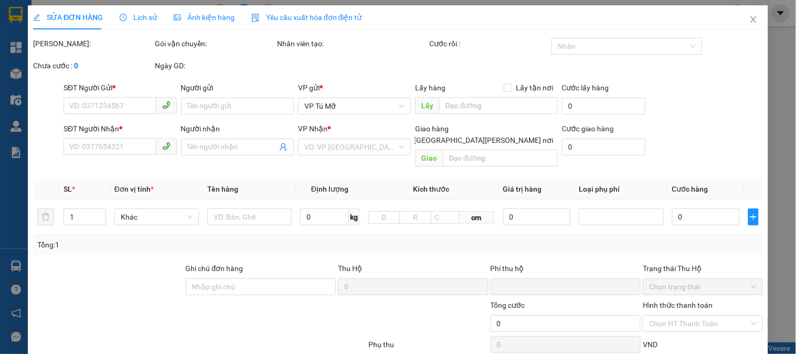
type input "40.000"
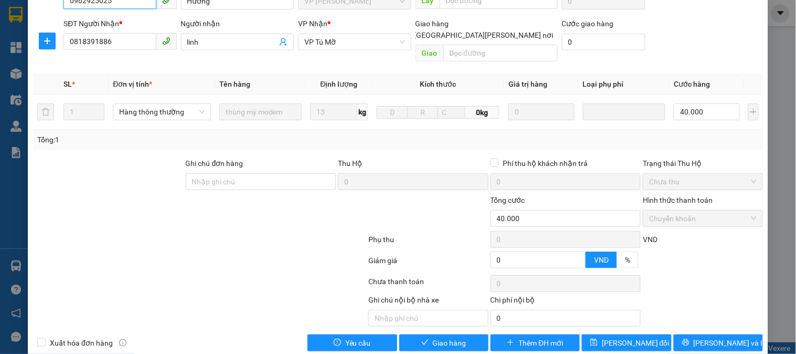
scroll to position [123, 0]
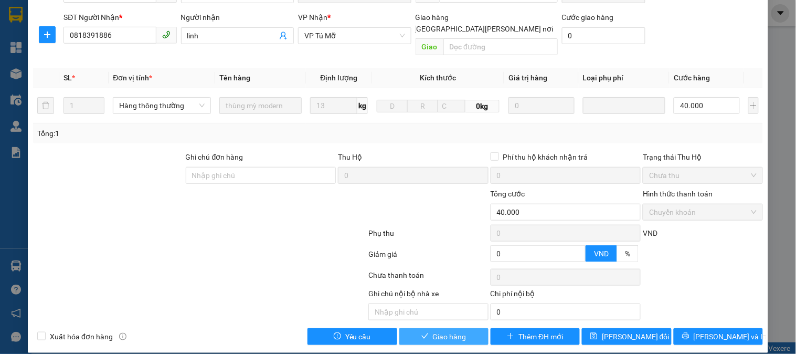
drag, startPoint x: 445, startPoint y: 321, endPoint x: 306, endPoint y: 201, distance: 184.6
click at [306, 201] on div "Total Paid Fee 40.000 Total UnPaid Fee 0 Cash Collection Total Fee Mã ĐH: LHP11…" at bounding box center [398, 130] width 730 height 430
click at [455, 331] on span "Giao hàng" at bounding box center [450, 337] width 34 height 12
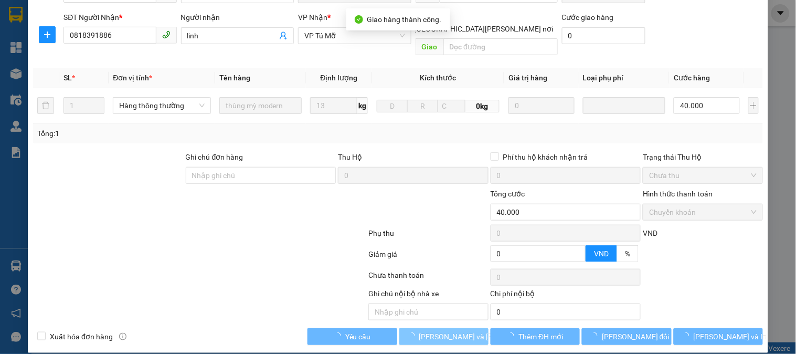
scroll to position [0, 0]
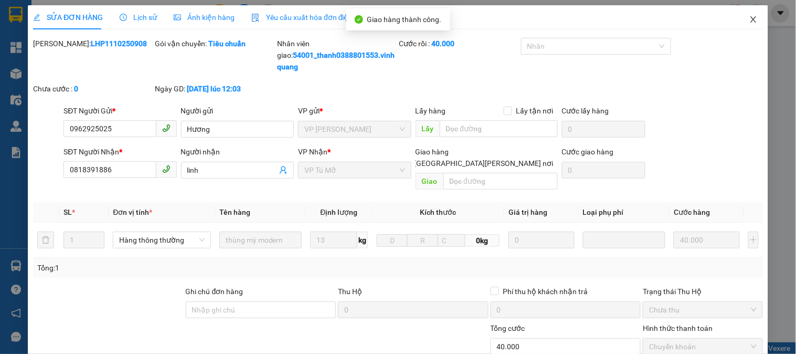
click at [739, 20] on span "Close" at bounding box center [753, 19] width 29 height 29
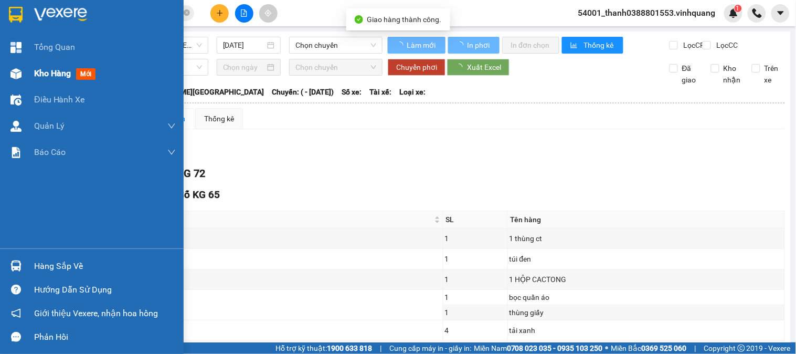
click at [24, 77] on div at bounding box center [16, 74] width 18 height 18
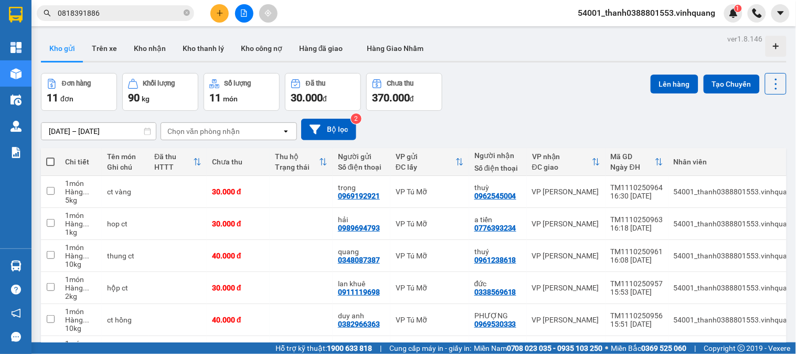
click at [49, 161] on span at bounding box center [50, 161] width 8 height 8
click at [50, 156] on input "checkbox" at bounding box center [50, 156] width 0 height 0
checkbox input "true"
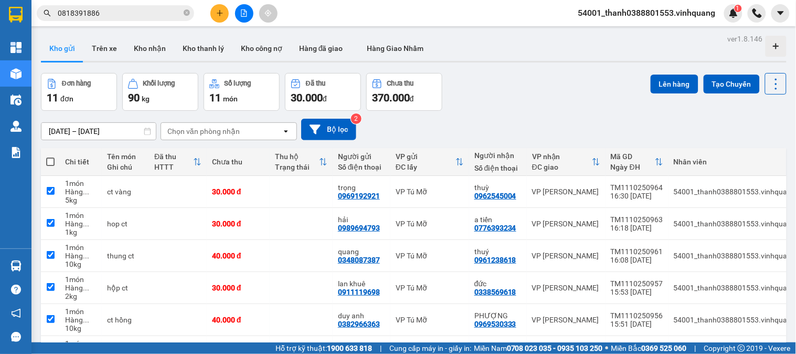
checkbox input "true"
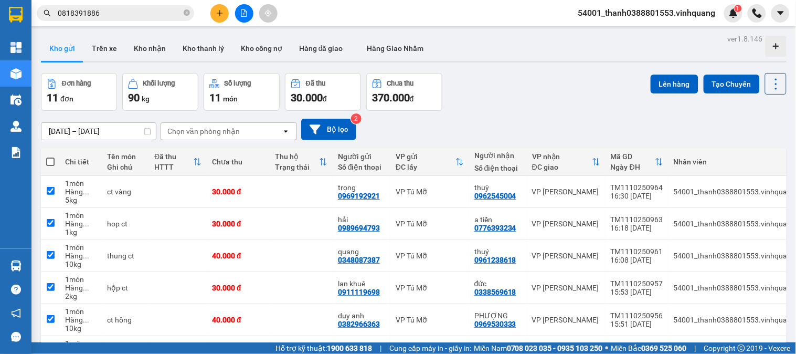
checkbox input "true"
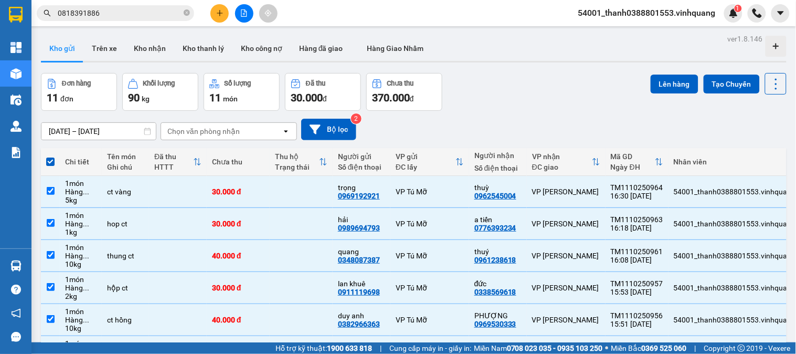
scroll to position [202, 0]
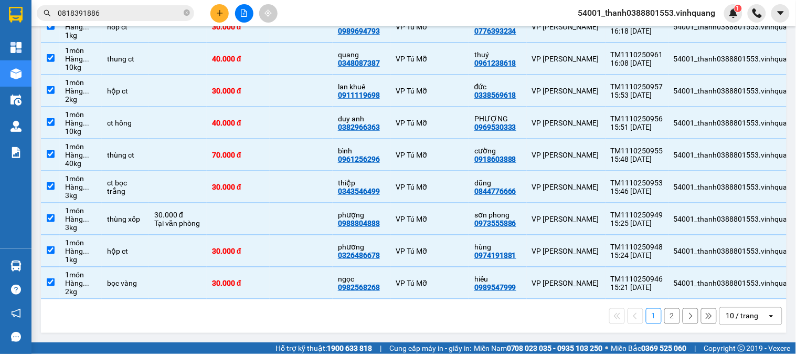
click at [735, 319] on div "10 / trang" at bounding box center [743, 316] width 33 height 10
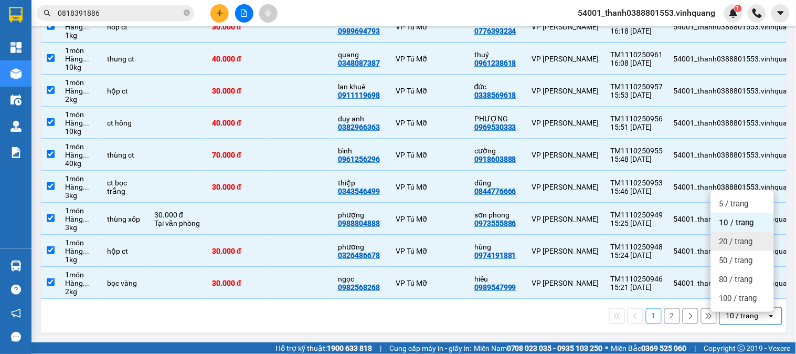
click at [730, 232] on div "20 / trang" at bounding box center [742, 241] width 63 height 19
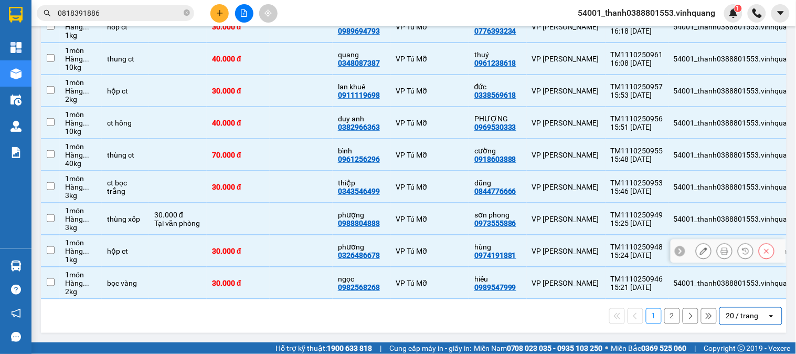
checkbox input "false"
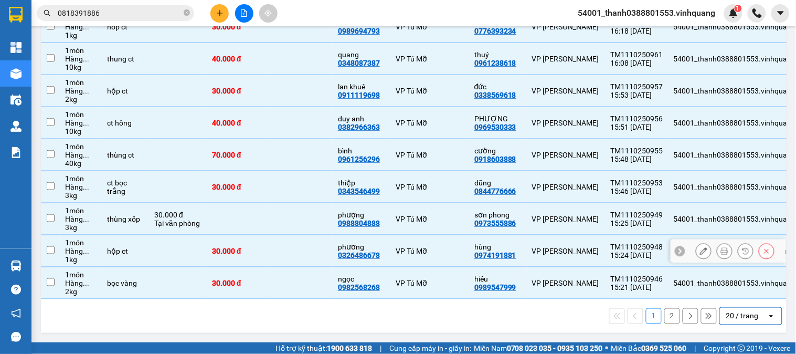
checkbox input "false"
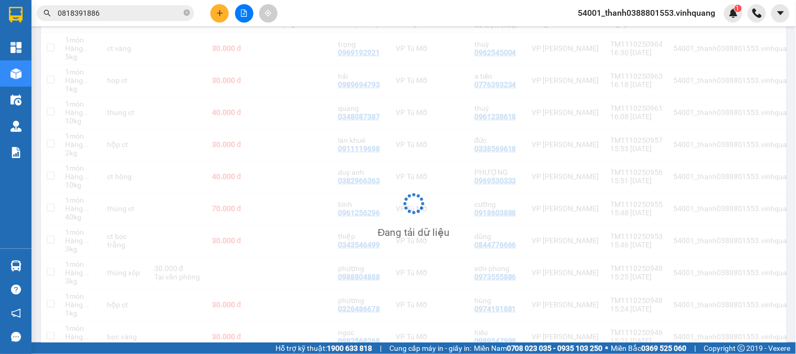
scroll to position [0, 0]
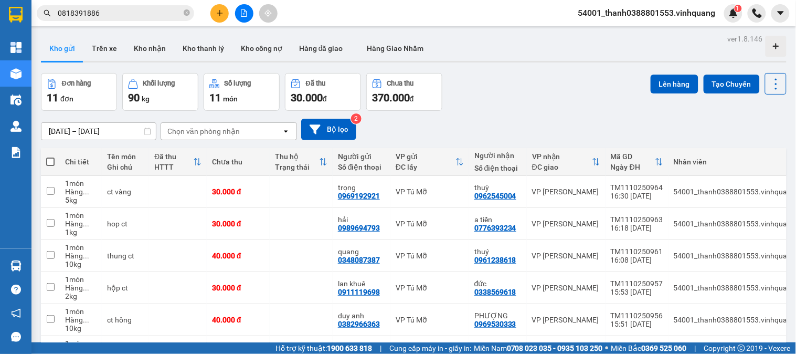
click at [48, 164] on span at bounding box center [50, 161] width 8 height 8
click at [50, 156] on input "checkbox" at bounding box center [50, 156] width 0 height 0
checkbox input "true"
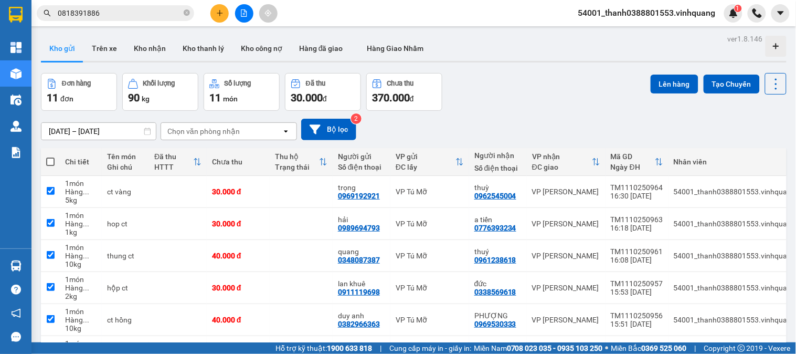
checkbox input "true"
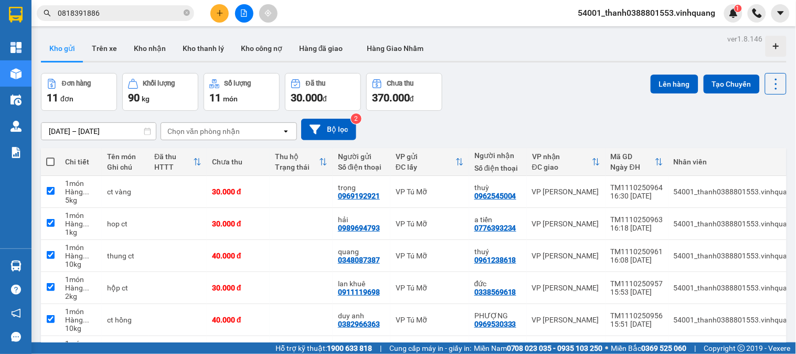
checkbox input "true"
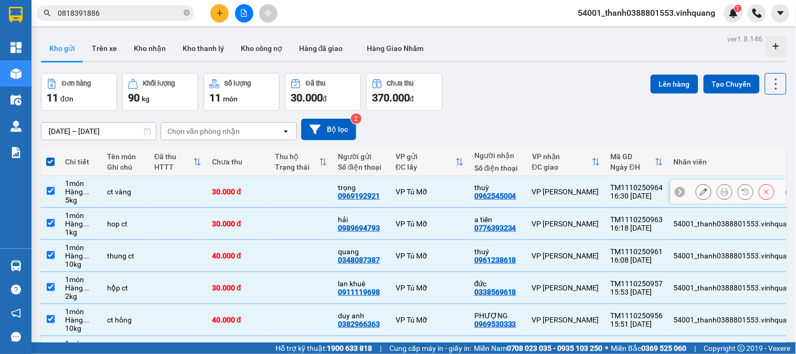
click at [138, 193] on div "ct vàng" at bounding box center [125, 191] width 37 height 8
checkbox input "false"
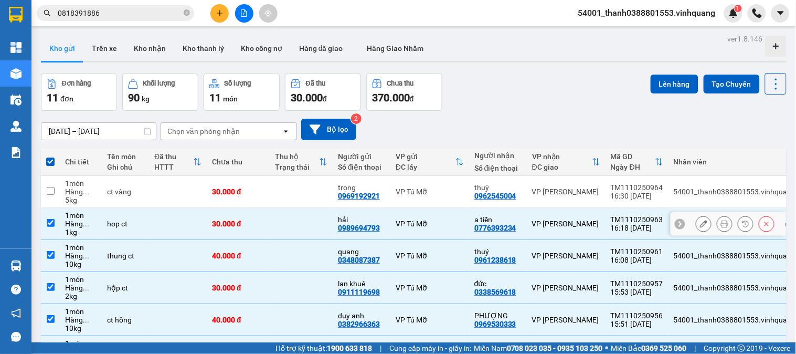
click at [139, 221] on div "hop ct" at bounding box center [125, 223] width 37 height 8
checkbox input "false"
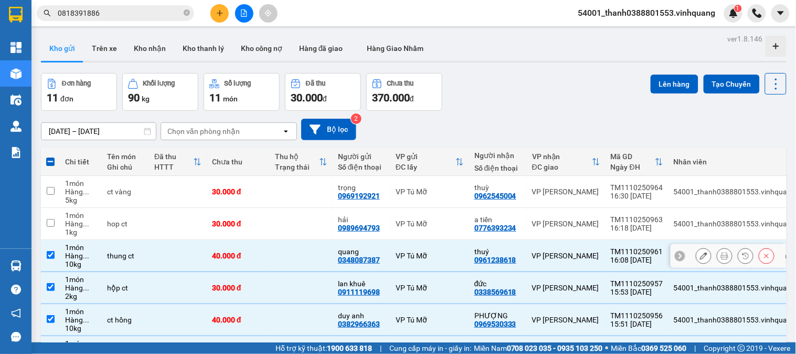
click at [146, 263] on td "thung ct" at bounding box center [125, 256] width 47 height 32
checkbox input "false"
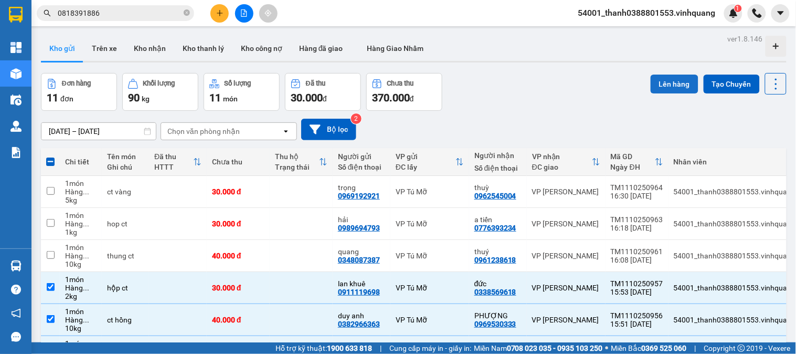
click at [651, 82] on button "Lên hàng" at bounding box center [675, 84] width 48 height 19
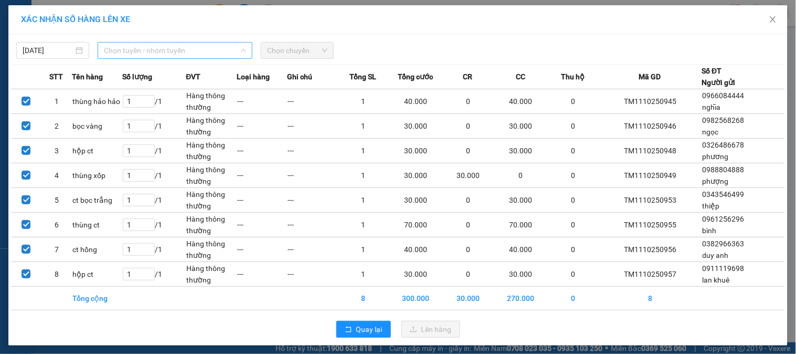
click at [158, 48] on span "Chọn tuyến - nhóm tuyến" at bounding box center [175, 51] width 142 height 16
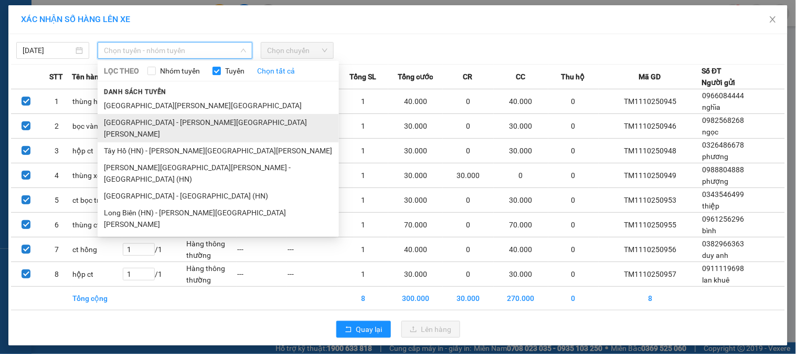
click at [151, 120] on li "[GEOGRAPHIC_DATA] - [GEOGRAPHIC_DATA]" at bounding box center [218, 128] width 241 height 28
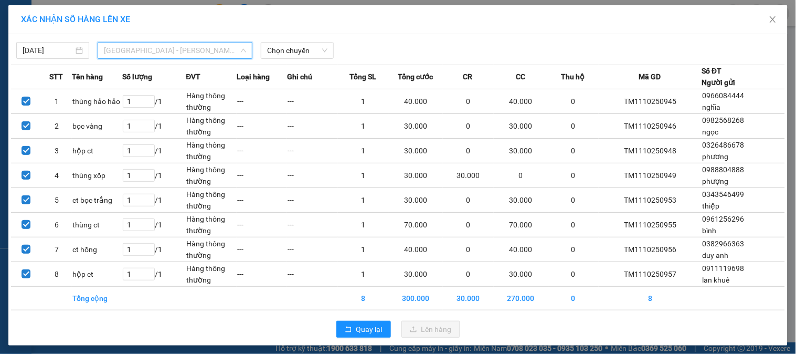
click at [169, 47] on span "[GEOGRAPHIC_DATA] - [GEOGRAPHIC_DATA]" at bounding box center [175, 51] width 142 height 16
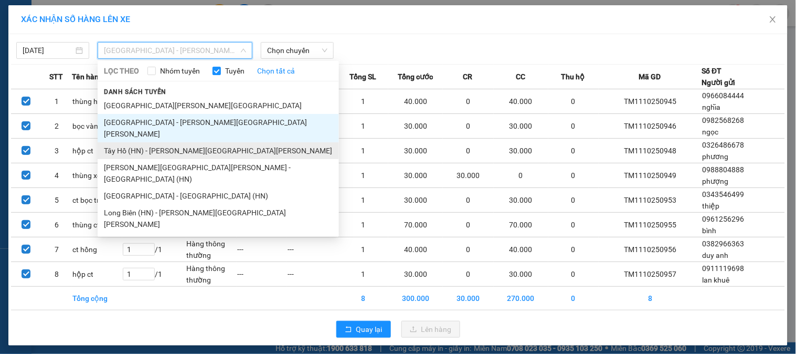
click at [138, 142] on li "Tây Hồ (HN) - [GEOGRAPHIC_DATA]" at bounding box center [218, 150] width 241 height 17
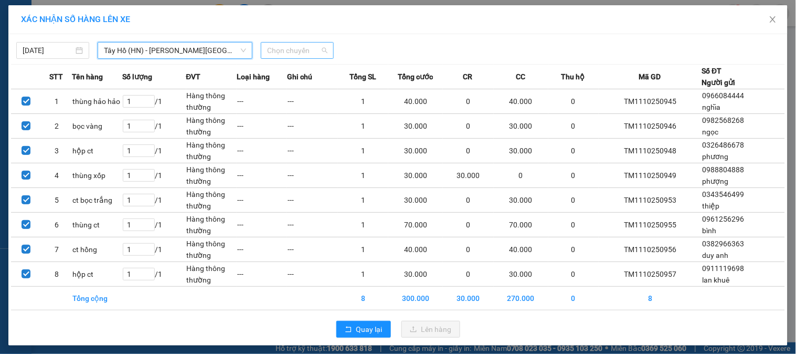
click at [290, 49] on span "Chọn chuyến" at bounding box center [297, 51] width 60 height 16
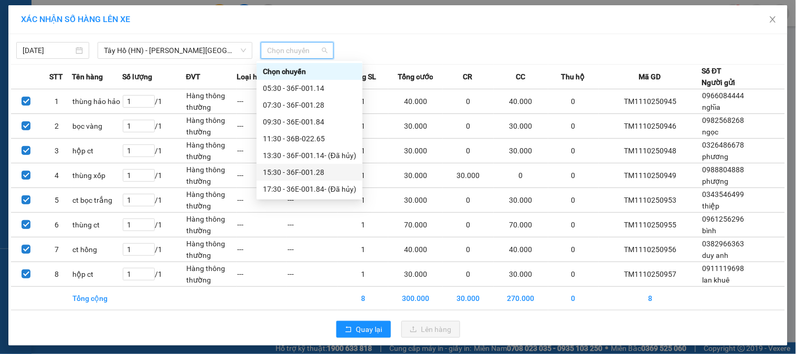
click at [291, 170] on div "15:30 - 36F-001.28" at bounding box center [309, 172] width 93 height 12
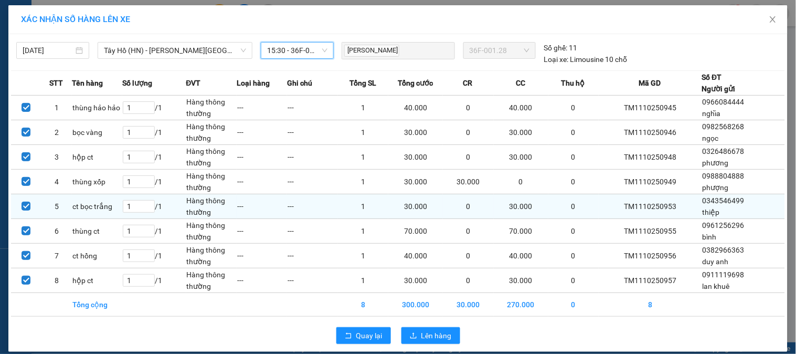
scroll to position [10, 0]
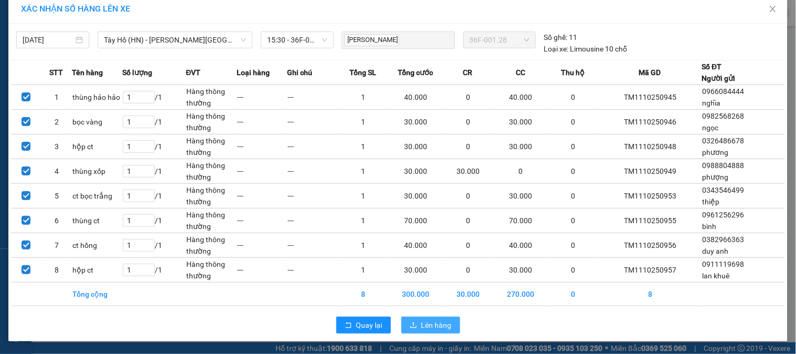
click at [440, 323] on span "Lên hàng" at bounding box center [437, 325] width 30 height 12
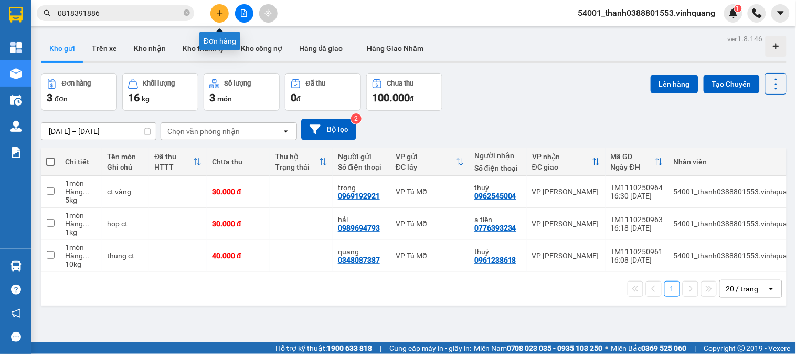
click at [223, 14] on icon "plus" at bounding box center [219, 12] width 7 height 7
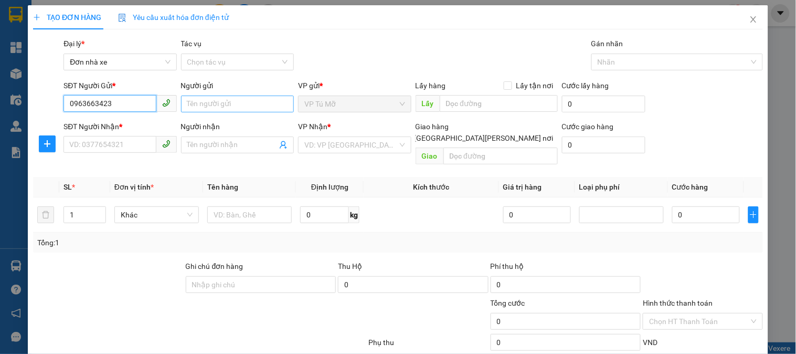
type input "0963663423"
click at [218, 107] on input "Người gửi" at bounding box center [237, 104] width 113 height 17
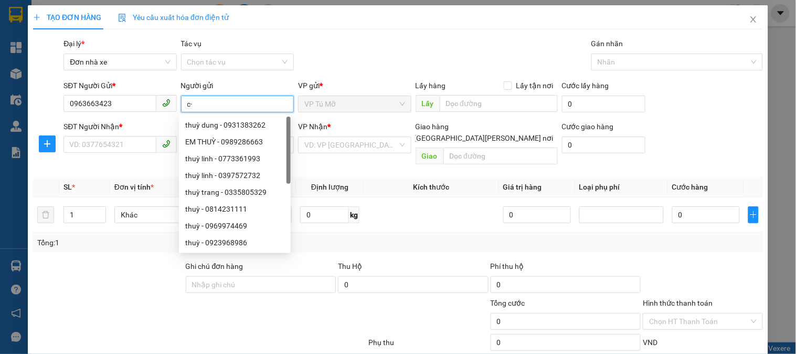
type input "c"
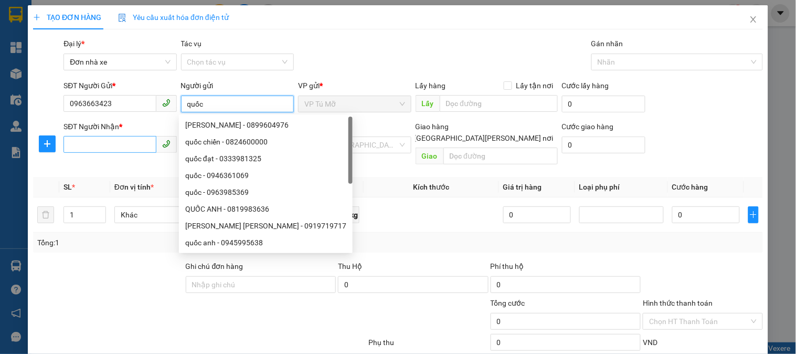
type input "quốc"
click at [98, 148] on input "SĐT Người Nhận *" at bounding box center [110, 144] width 92 height 17
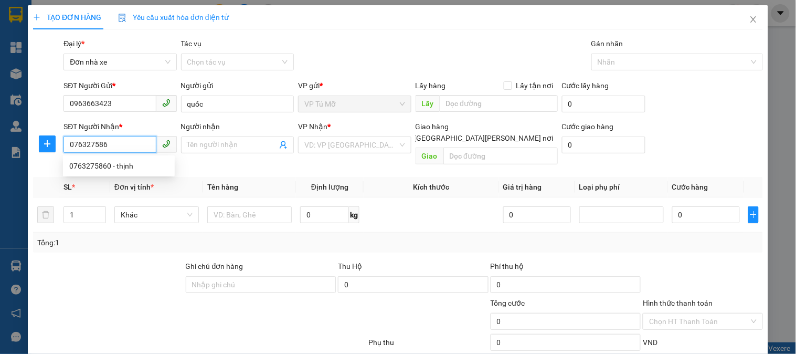
type input "0763275860"
click at [108, 164] on div "0763275860 - thịnh" at bounding box center [118, 166] width 99 height 12
type input "thịnh"
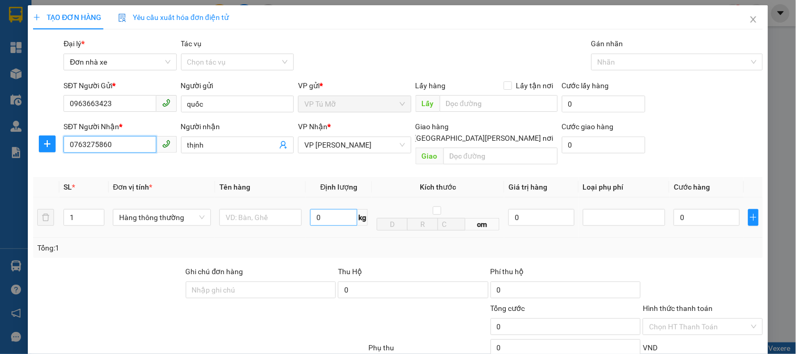
type input "0763275860"
click at [335, 209] on input "0" at bounding box center [333, 217] width 47 height 17
type input "35"
click at [279, 209] on input "text" at bounding box center [260, 217] width 82 height 17
type input "70.000"
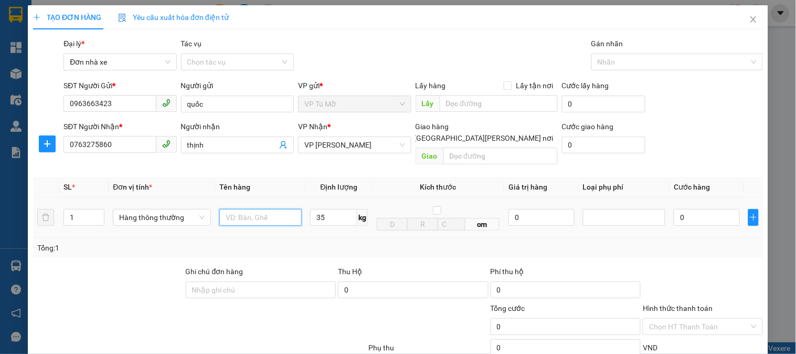
type input "70.000"
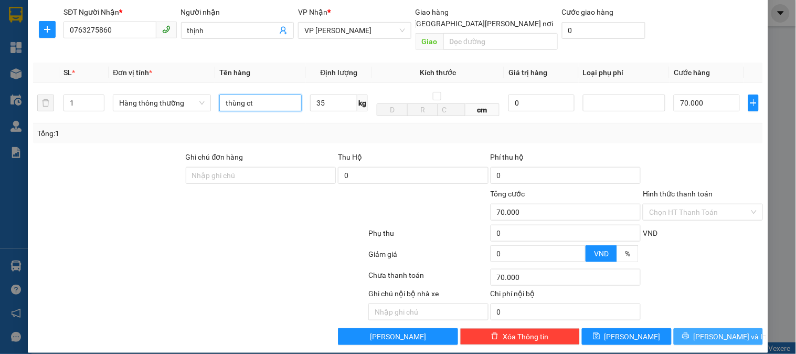
type input "thùng ct"
drag, startPoint x: 691, startPoint y: 322, endPoint x: 711, endPoint y: 230, distance: 94.0
click at [711, 230] on div "Transit Pickup Surcharge Ids Transit Deliver Surcharge Ids Transit Deliver Surc…" at bounding box center [398, 134] width 730 height 422
click at [693, 204] on input "Hình thức thanh toán" at bounding box center [699, 212] width 100 height 16
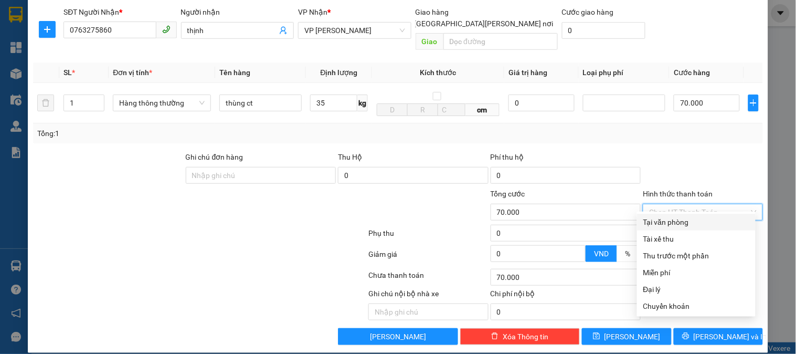
click at [688, 223] on div "Tại văn phòng" at bounding box center [697, 222] width 106 height 12
type input "0"
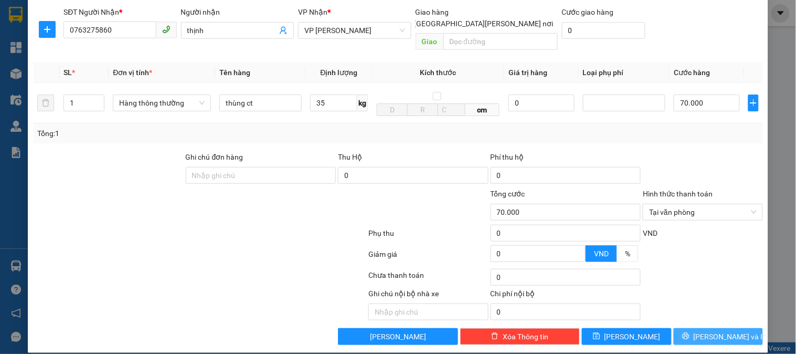
click at [710, 331] on span "[PERSON_NAME] và In" at bounding box center [730, 337] width 73 height 12
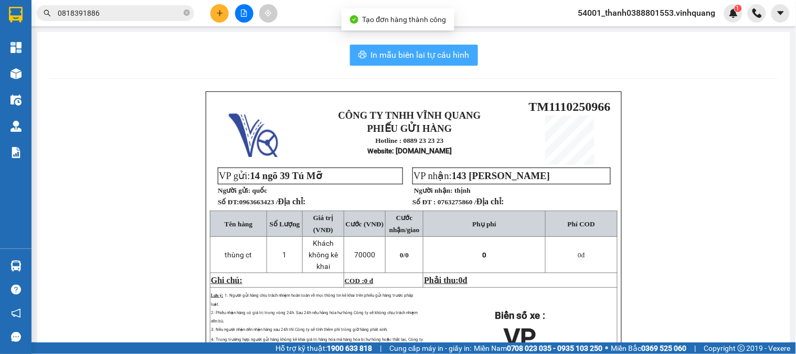
click at [407, 52] on span "In mẫu biên lai tự cấu hình" at bounding box center [420, 54] width 99 height 13
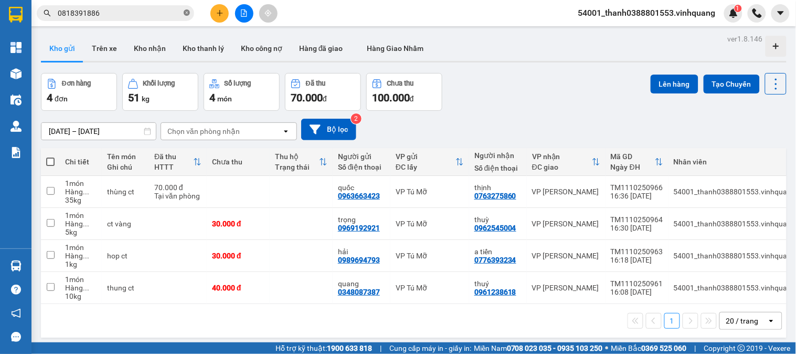
click at [185, 12] on icon "close-circle" at bounding box center [187, 12] width 6 height 6
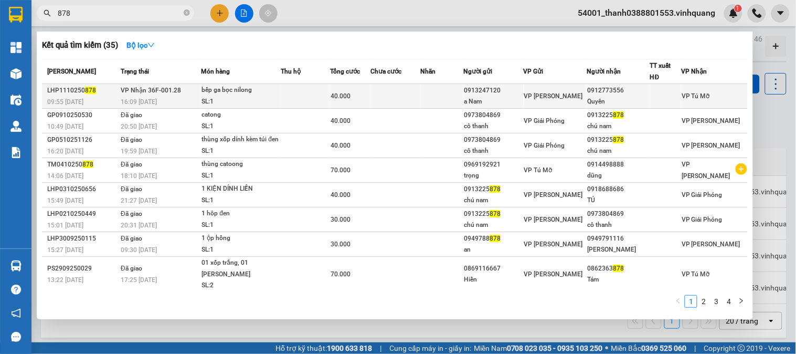
type input "878"
click at [491, 97] on div "a Nam" at bounding box center [493, 101] width 59 height 11
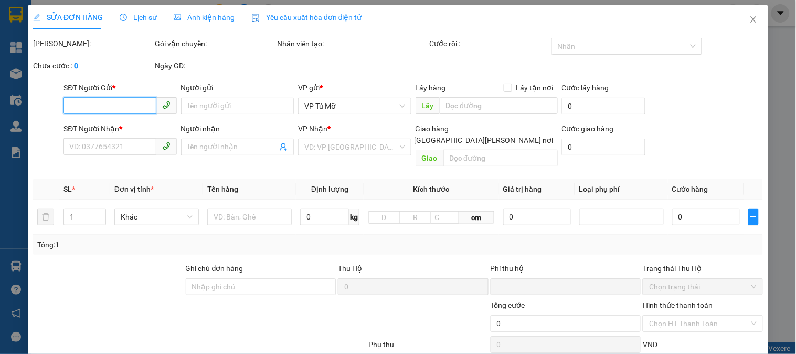
type input "0913247120"
type input "a Nam"
type input "0912773556"
type input "Quyên"
type input "0"
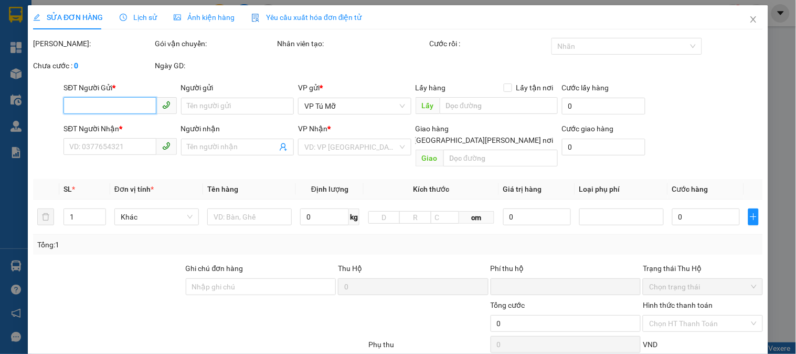
type input "40.000"
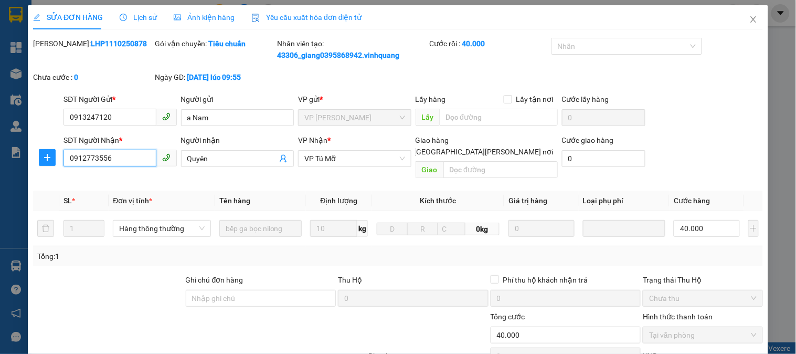
drag, startPoint x: 131, startPoint y: 165, endPoint x: 65, endPoint y: 163, distance: 66.2
click at [65, 163] on input "0912773556" at bounding box center [110, 158] width 92 height 17
click at [750, 19] on icon "close" at bounding box center [754, 19] width 8 height 8
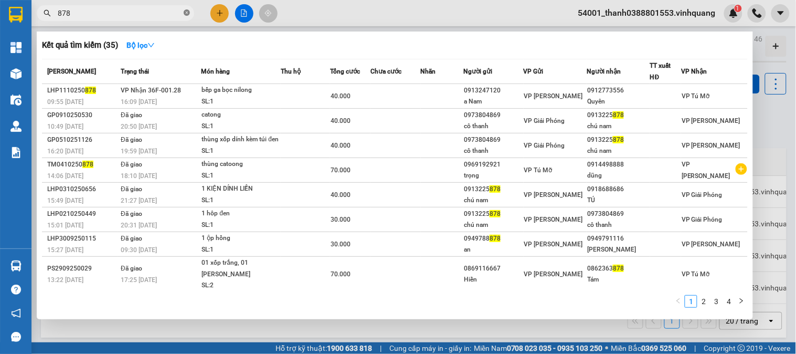
click at [186, 12] on icon "close-circle" at bounding box center [187, 12] width 6 height 6
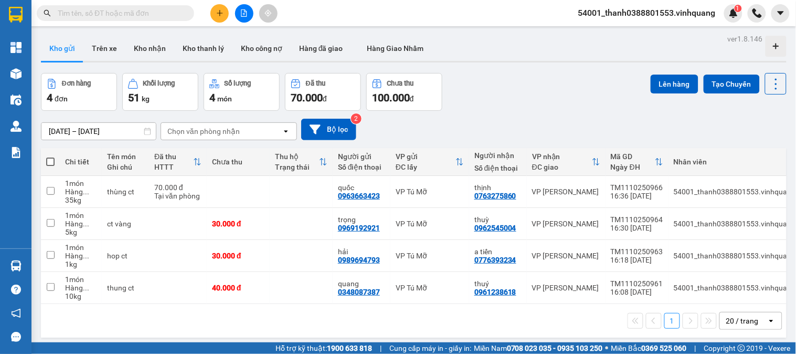
paste input "0912773556"
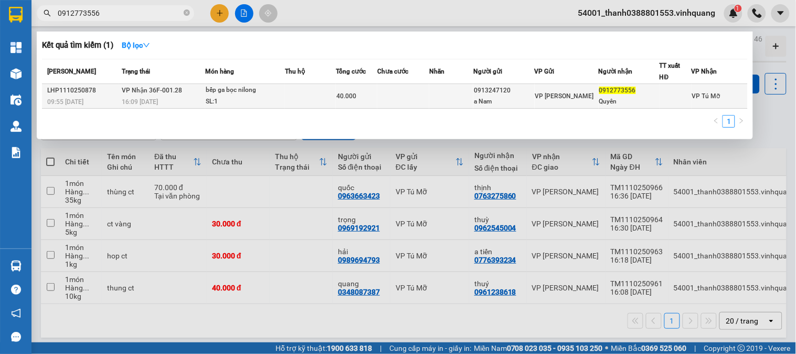
type input "0912773556"
click at [424, 101] on td at bounding box center [403, 96] width 52 height 25
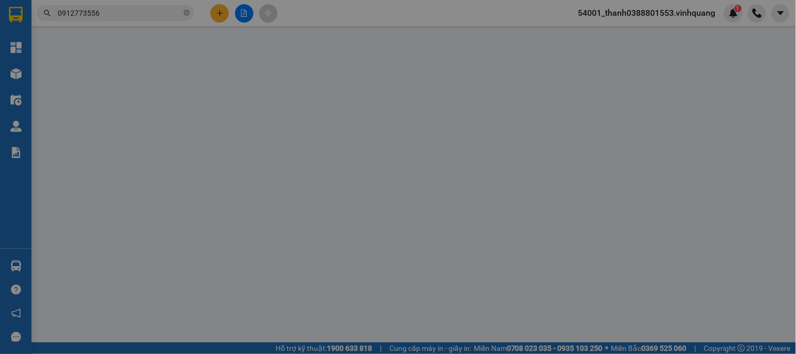
type input "0913247120"
type input "a Nam"
type input "0912773556"
type input "Quyên"
type input "0"
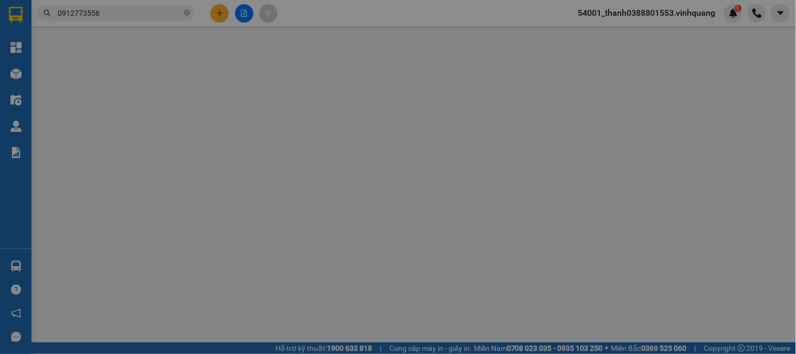
type input "40.000"
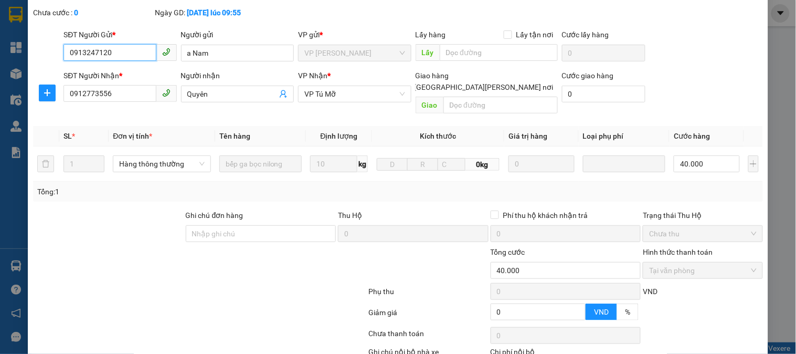
scroll to position [6, 0]
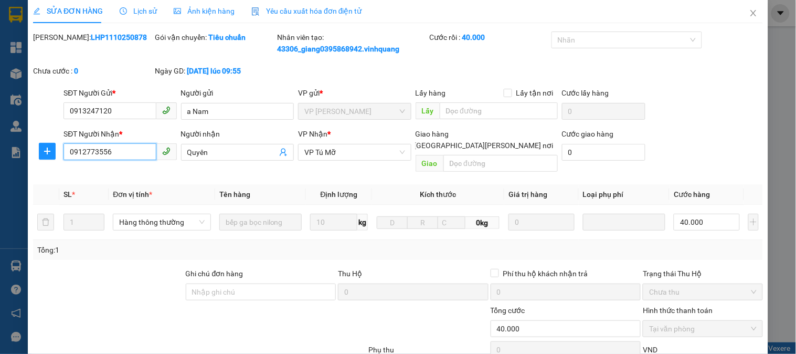
drag, startPoint x: 101, startPoint y: 151, endPoint x: 61, endPoint y: 151, distance: 39.9
click at [61, 151] on div "SĐT Người Nhận * 0912773556 0912773556" at bounding box center [119, 152] width 117 height 48
drag, startPoint x: 132, startPoint y: 107, endPoint x: 56, endPoint y: 95, distance: 76.5
click at [56, 95] on div "SĐT Người Gửi * 0913247120 0913247120 Người gửi a Nam VP gửi * VP LÊ HỒNG PHONG…" at bounding box center [398, 105] width 732 height 37
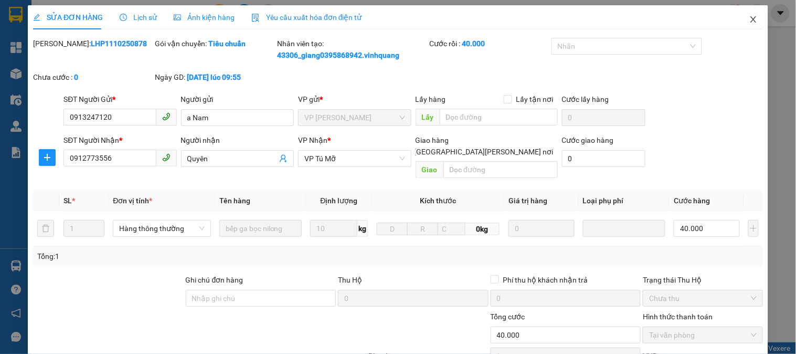
click at [750, 18] on icon "close" at bounding box center [754, 19] width 8 height 8
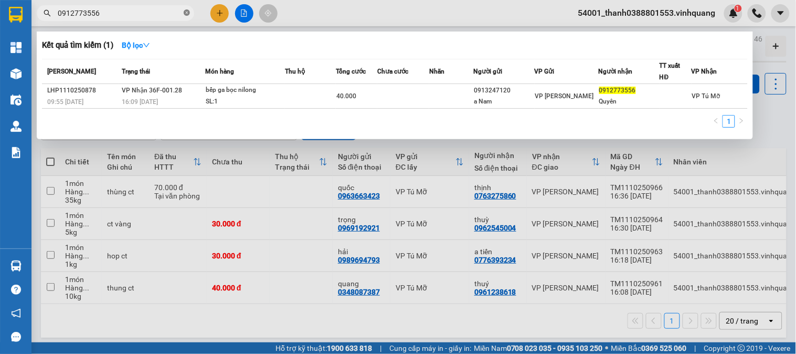
click at [188, 13] on icon "close-circle" at bounding box center [187, 12] width 6 height 6
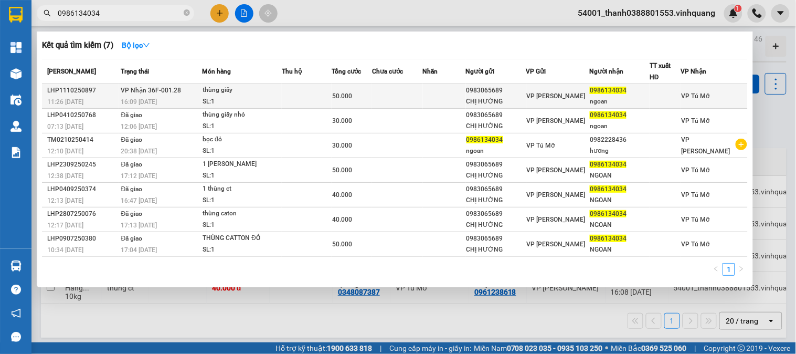
type input "0986134034"
click at [279, 95] on div "thùng giấy" at bounding box center [242, 91] width 79 height 12
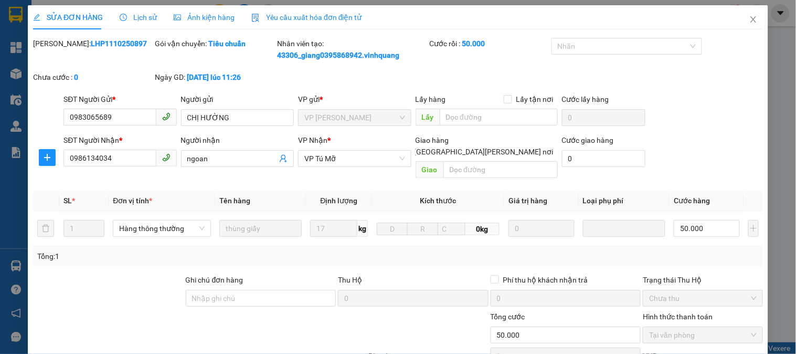
type input "0983065689"
type input "CHỊ HƯỜNG"
type input "0986134034"
type input "ngoan"
type input "0"
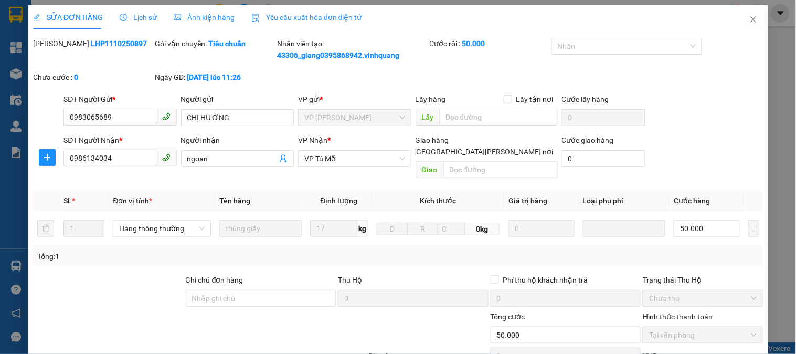
type input "50.000"
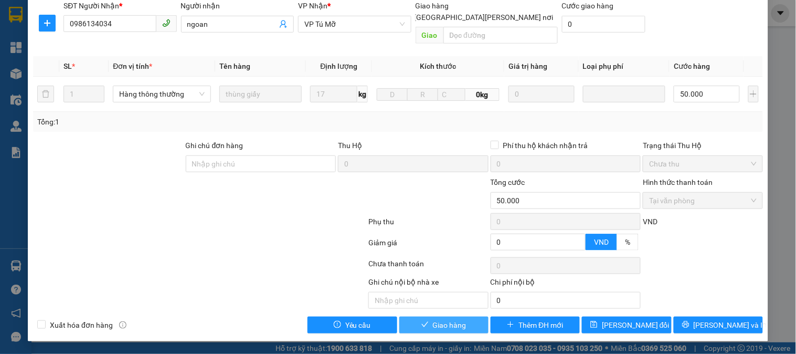
scroll to position [123, 0]
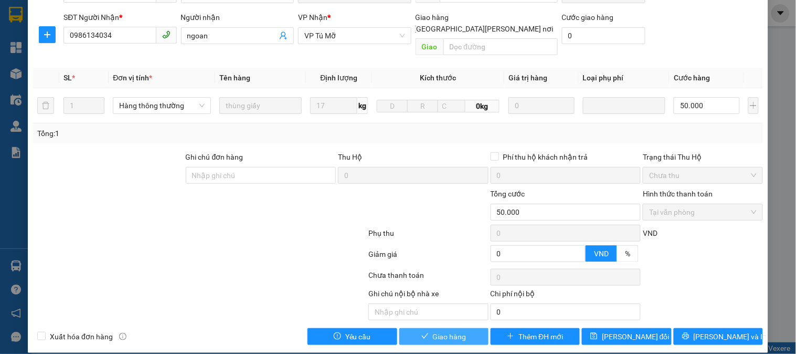
click at [442, 331] on span "Giao hàng" at bounding box center [450, 337] width 34 height 12
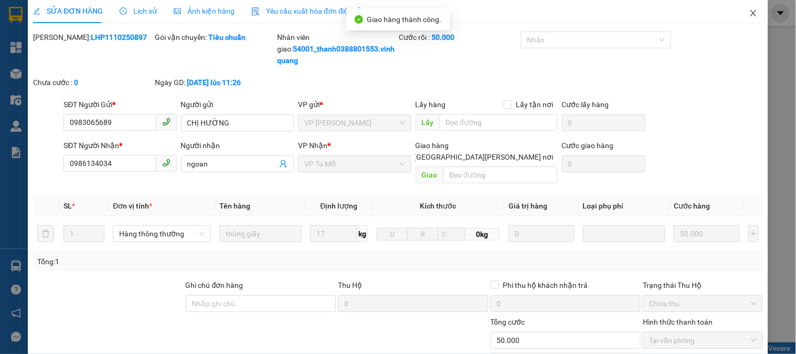
scroll to position [0, 0]
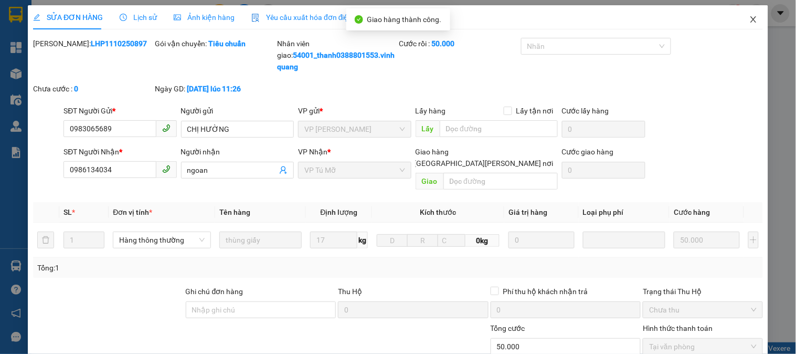
click at [750, 20] on icon "close" at bounding box center [754, 19] width 8 height 8
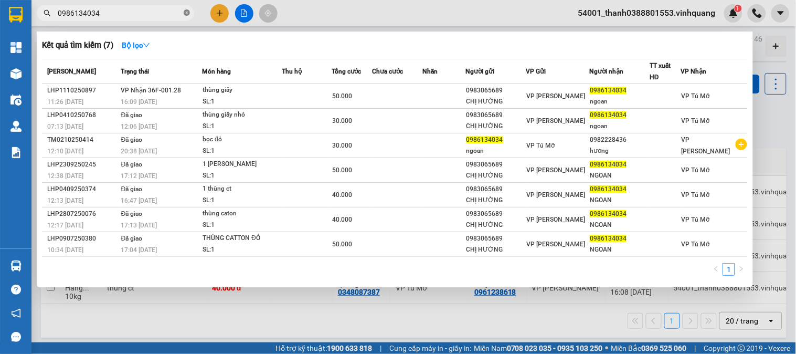
click at [189, 14] on icon "close-circle" at bounding box center [187, 12] width 6 height 6
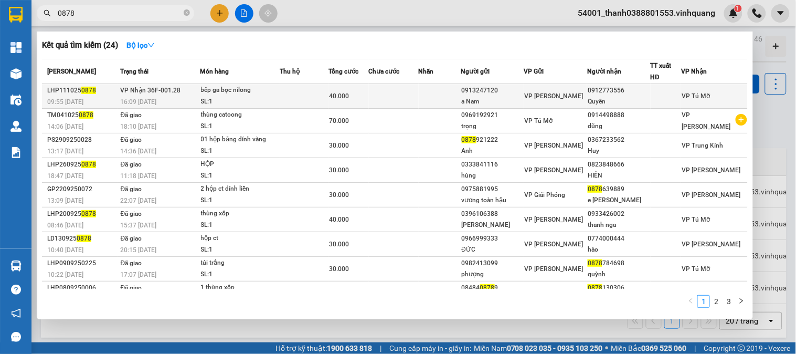
type input "0878"
click at [289, 99] on td at bounding box center [304, 96] width 49 height 25
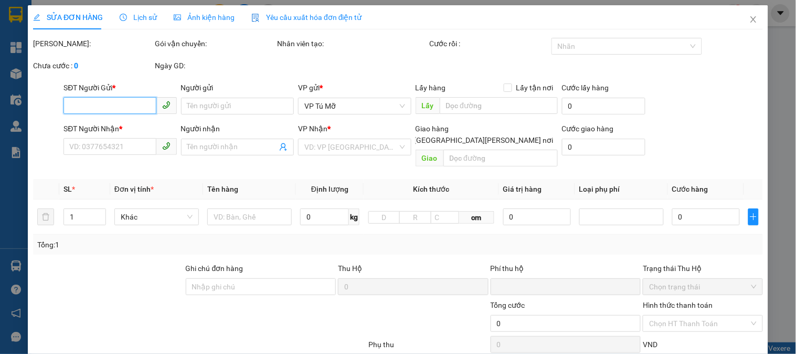
type input "0913247120"
type input "a Nam"
type input "0912773556"
type input "Quyên"
type input "0"
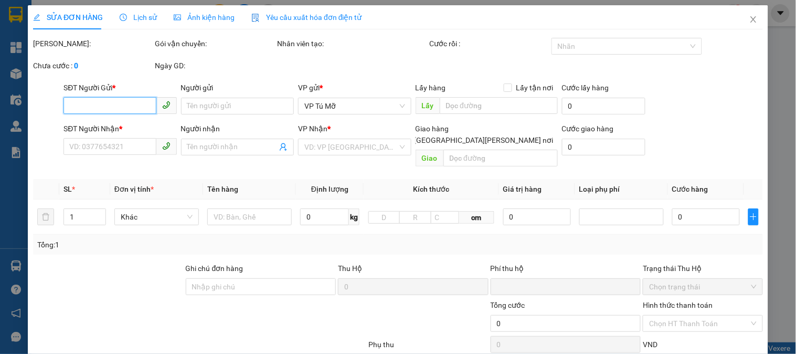
type input "40.000"
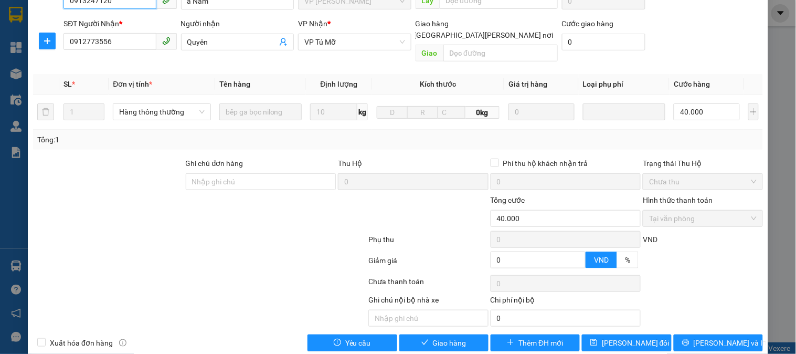
scroll to position [123, 0]
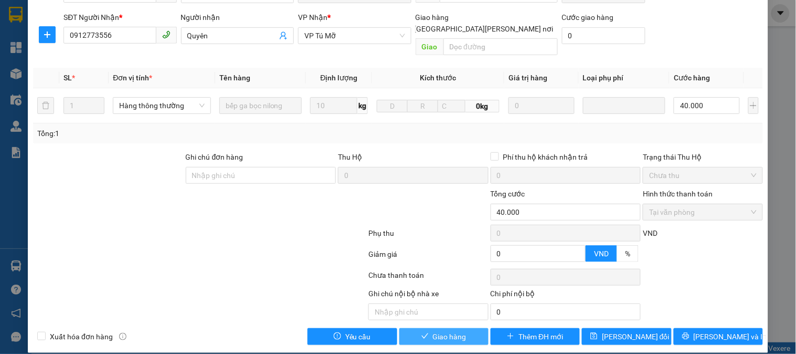
click at [433, 331] on span "Giao hàng" at bounding box center [450, 337] width 34 height 12
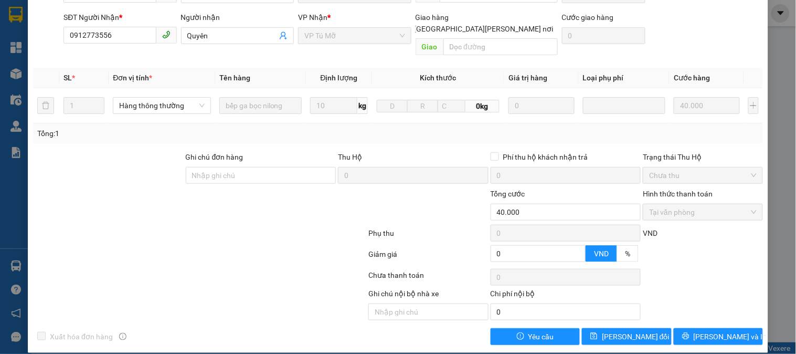
scroll to position [0, 0]
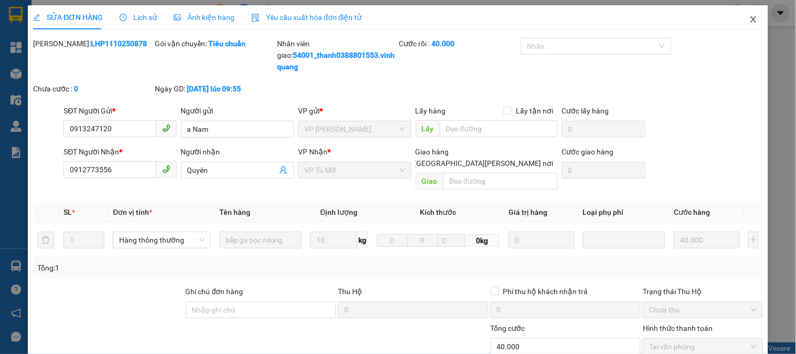
click at [741, 18] on span "Close" at bounding box center [753, 19] width 29 height 29
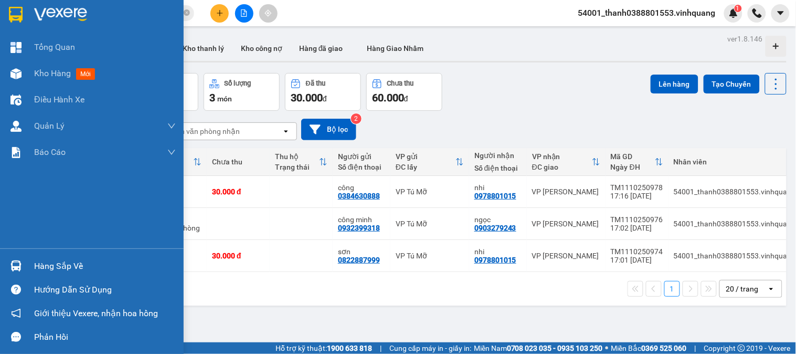
click at [23, 263] on div at bounding box center [16, 266] width 18 height 18
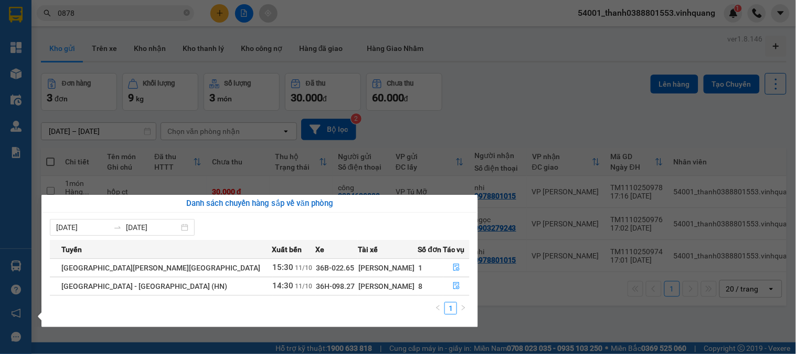
click at [529, 90] on section "Kết quả tìm kiếm ( 24 ) Bộ lọc Mã ĐH Trạng thái Món hàng Thu hộ Tổng cước Chưa …" at bounding box center [398, 177] width 796 height 354
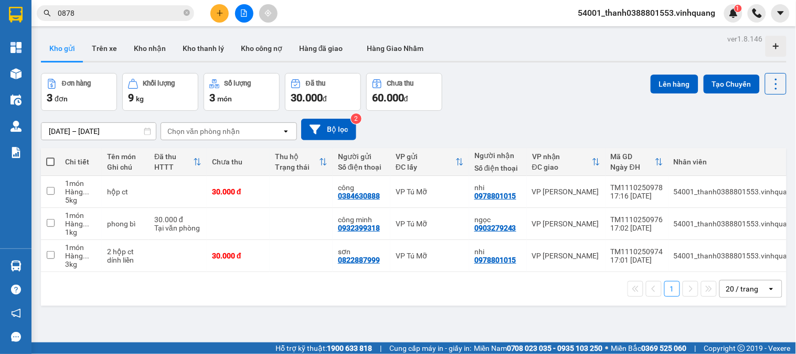
click at [220, 12] on icon "plus" at bounding box center [219, 12] width 7 height 7
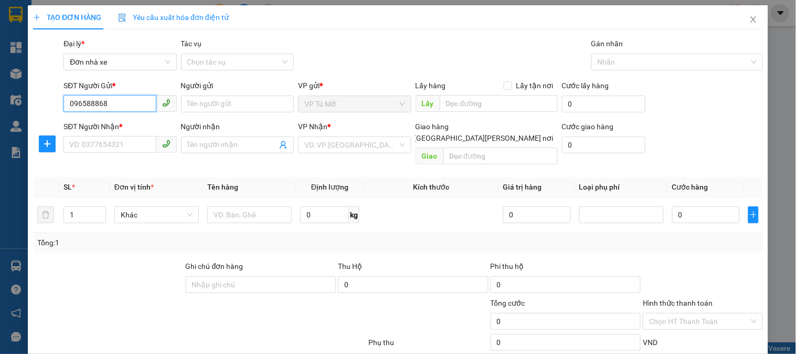
type input "0965888686"
click at [117, 108] on input "0965888686" at bounding box center [110, 103] width 92 height 17
drag, startPoint x: 122, startPoint y: 107, endPoint x: 54, endPoint y: 109, distance: 68.3
click at [54, 109] on div "SĐT Người Gửi * 0965888686 0965888686 Người gửi Tên người gửi VP gửi * VP Tú Mỡ…" at bounding box center [398, 98] width 732 height 37
type input "0965888686"
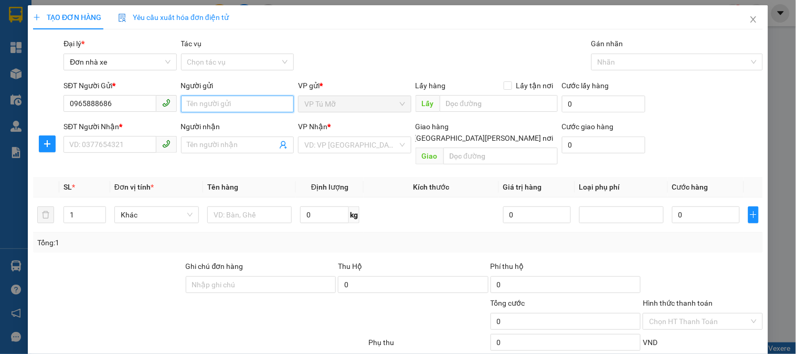
click at [215, 103] on input "Người gửi" at bounding box center [237, 104] width 113 height 17
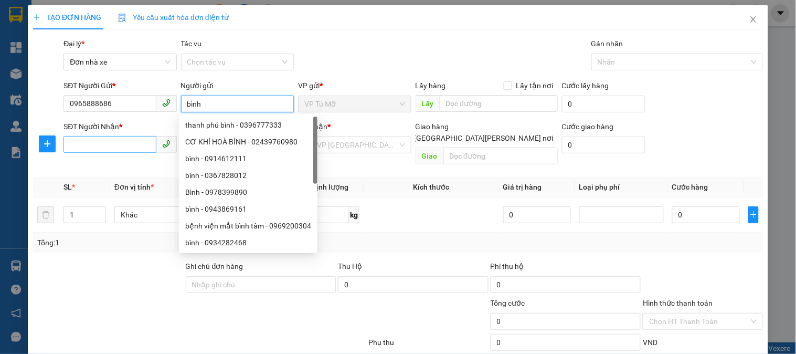
type input "bình"
click at [118, 145] on input "SĐT Người Nhận *" at bounding box center [110, 144] width 92 height 17
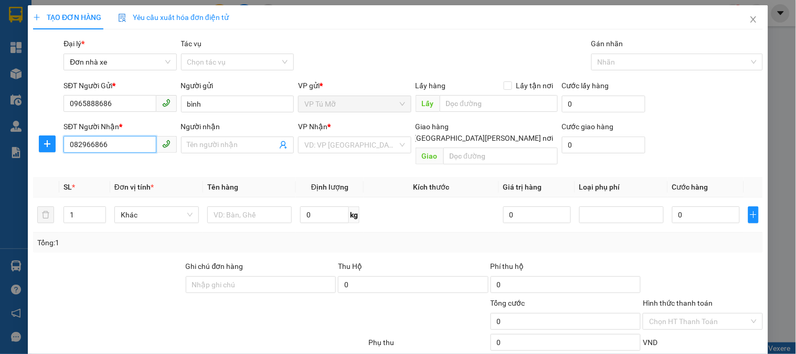
type input "0829668666"
click at [127, 165] on div "0829668666 - a trung" at bounding box center [118, 166] width 99 height 12
type input "a trung"
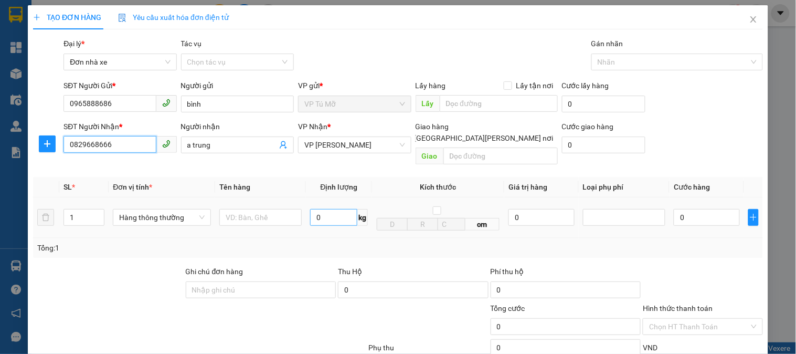
type input "0829668666"
click at [327, 209] on input "0" at bounding box center [333, 217] width 47 height 17
type input "5"
click at [238, 209] on input "text" at bounding box center [260, 217] width 82 height 17
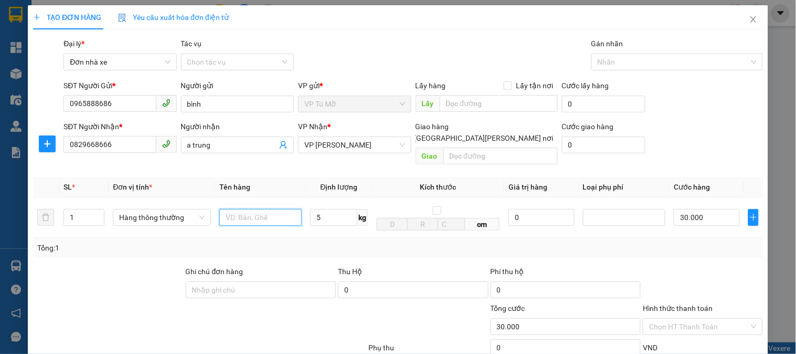
type input "30.000"
type input "t"
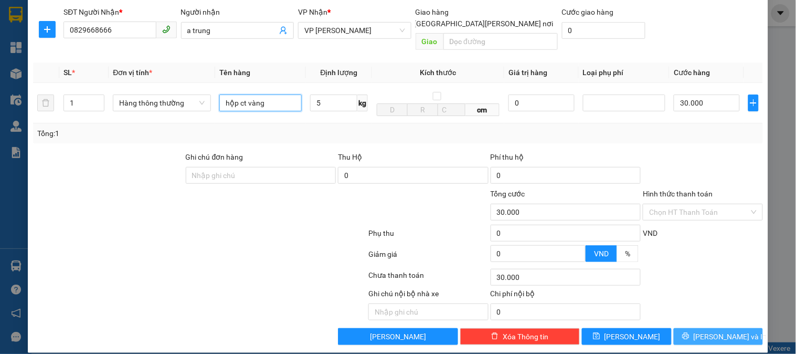
type input "hộp ct vàng"
click at [690, 332] on icon "printer" at bounding box center [685, 335] width 7 height 7
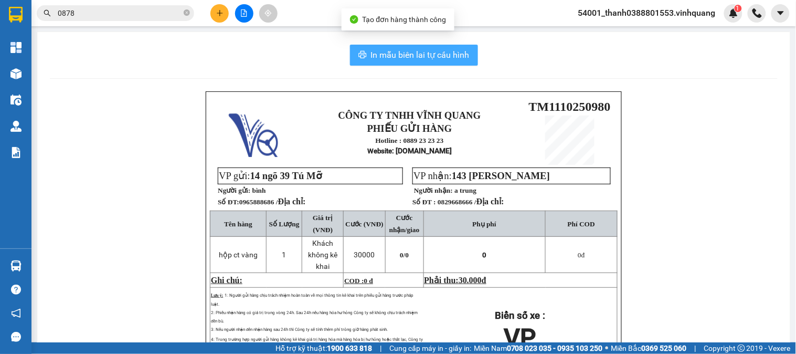
click at [413, 54] on span "In mẫu biên lai tự cấu hình" at bounding box center [420, 54] width 99 height 13
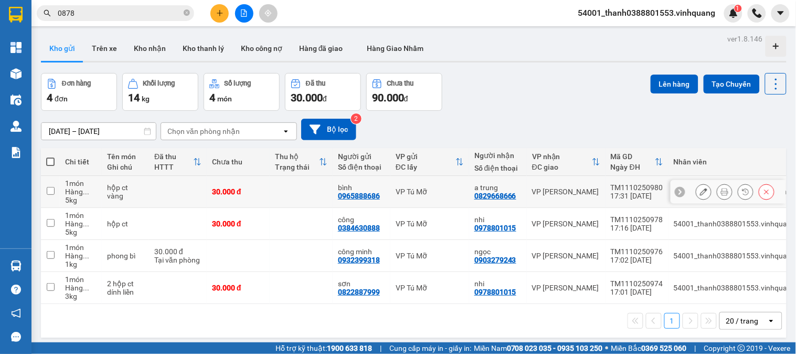
click at [718, 190] on button at bounding box center [725, 192] width 15 height 18
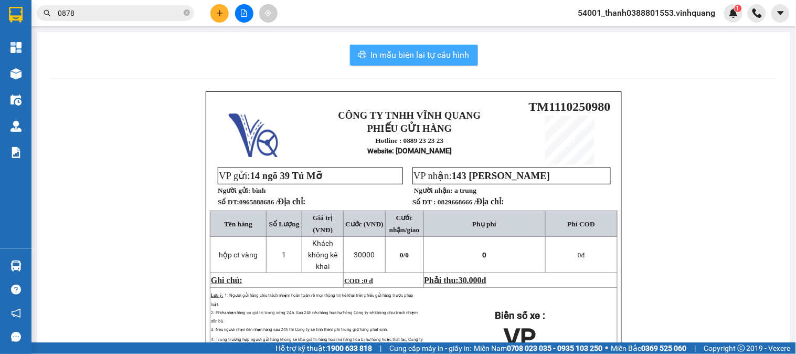
click at [407, 55] on span "In mẫu biên lai tự cấu hình" at bounding box center [420, 54] width 99 height 13
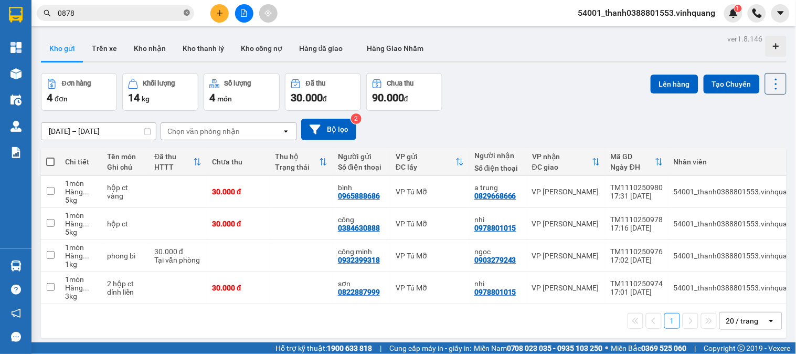
click at [188, 16] on icon "close-circle" at bounding box center [187, 12] width 6 height 6
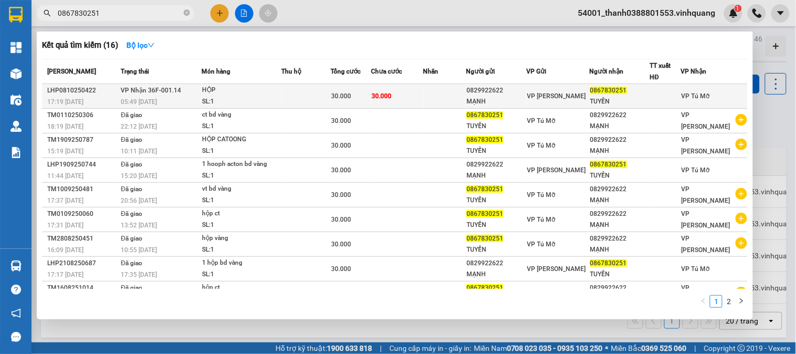
type input "0867830251"
click at [239, 97] on div "SL: 1" at bounding box center [241, 102] width 79 height 12
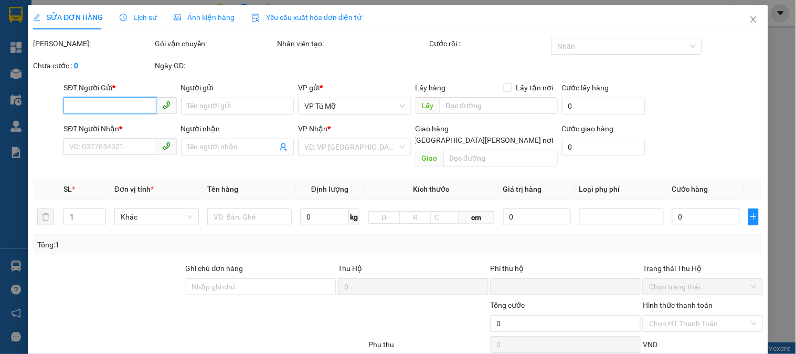
type input "0829922622"
type input "MẠNH"
type input "0867830251"
type input "TUYỀN"
type input "0"
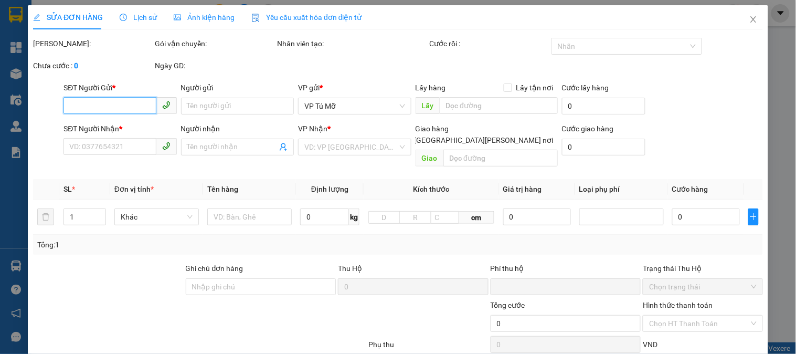
type input "30.000"
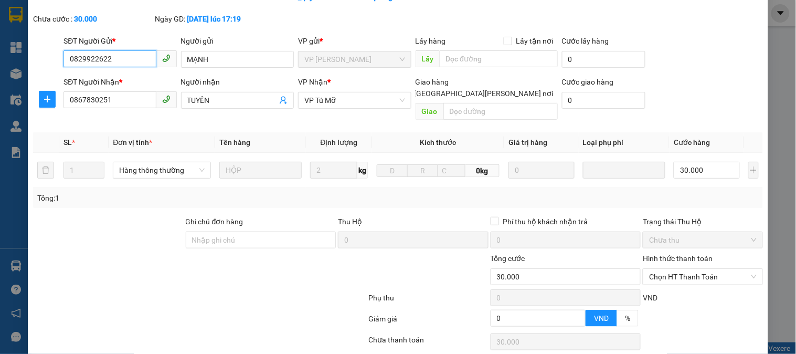
scroll to position [117, 0]
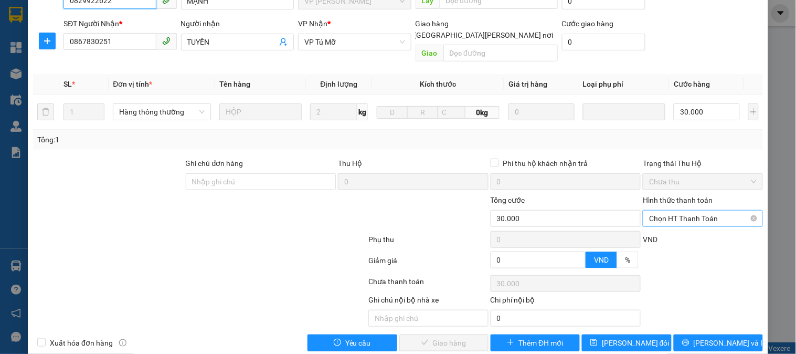
click at [690, 210] on span "Chọn HT Thanh Toán" at bounding box center [702, 218] width 107 height 16
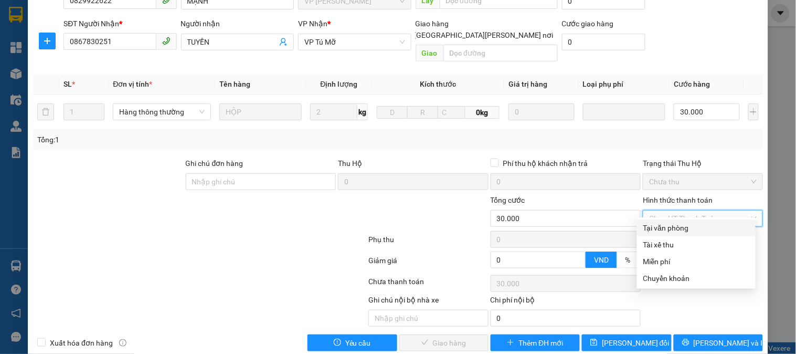
drag, startPoint x: 690, startPoint y: 213, endPoint x: 656, endPoint y: 251, distance: 51.3
click at [689, 223] on div "Tại văn phòng" at bounding box center [697, 228] width 106 height 12
type input "0"
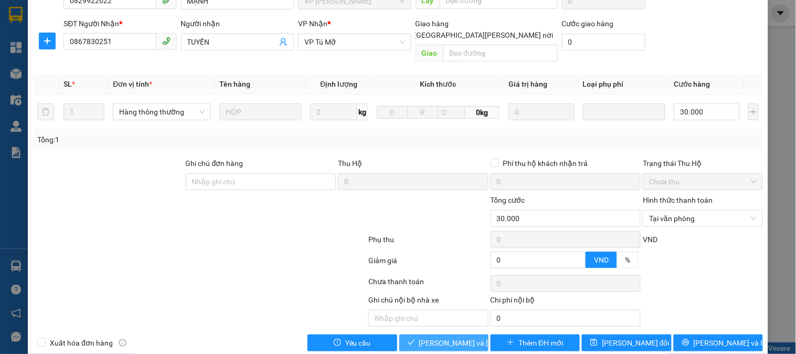
click at [440, 337] on span "[PERSON_NAME] và Giao hàng" at bounding box center [490, 343] width 142 height 12
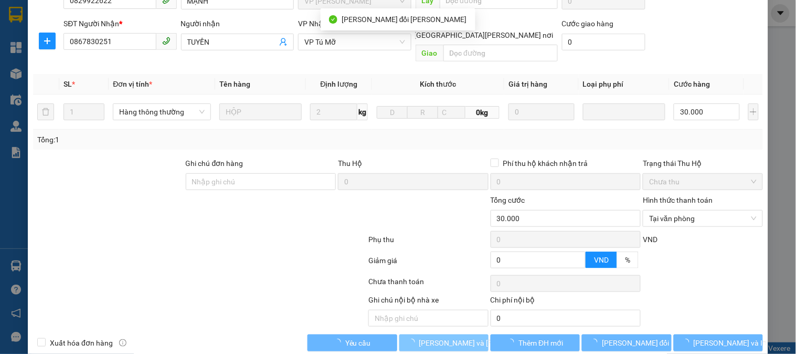
scroll to position [0, 0]
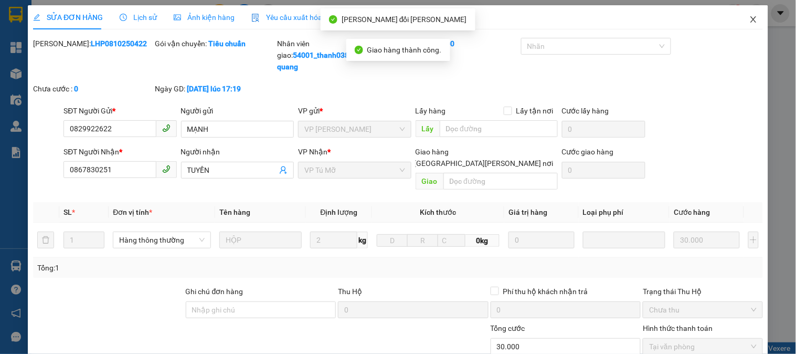
click at [740, 18] on span "Close" at bounding box center [753, 19] width 29 height 29
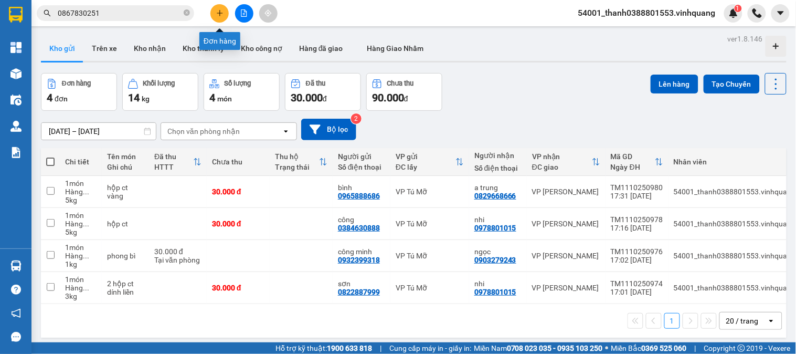
click at [225, 15] on button at bounding box center [219, 13] width 18 height 18
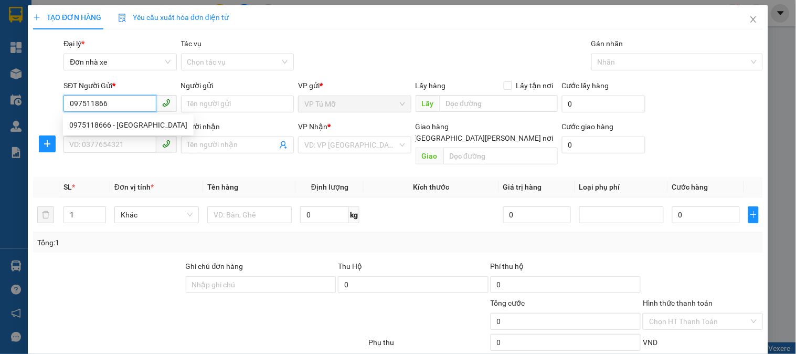
type input "0975118666"
click at [114, 125] on div "0975118666 - đức phú" at bounding box center [128, 125] width 118 height 12
type input "đức phú"
type input "0988284384"
type input "Tám"
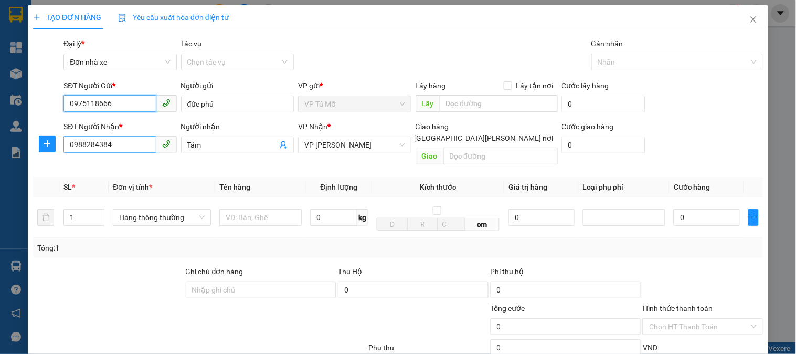
type input "0975118666"
drag, startPoint x: 123, startPoint y: 148, endPoint x: 70, endPoint y: 149, distance: 52.5
click at [70, 149] on input "0988284384" at bounding box center [110, 144] width 92 height 17
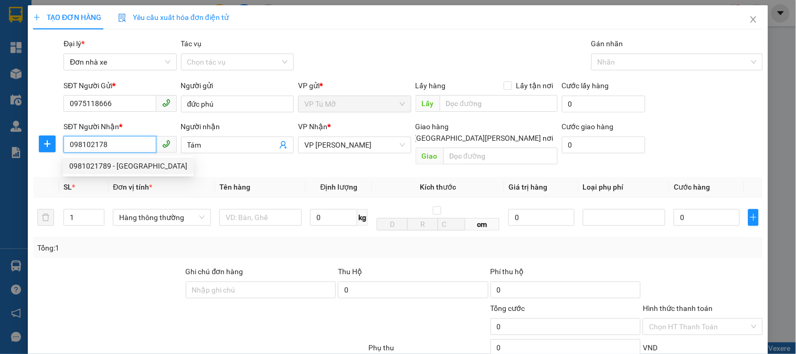
click at [94, 169] on div "0981021789 - Sơn Sim" at bounding box center [128, 166] width 118 height 12
type input "0981021789"
type input "Sơn Sim"
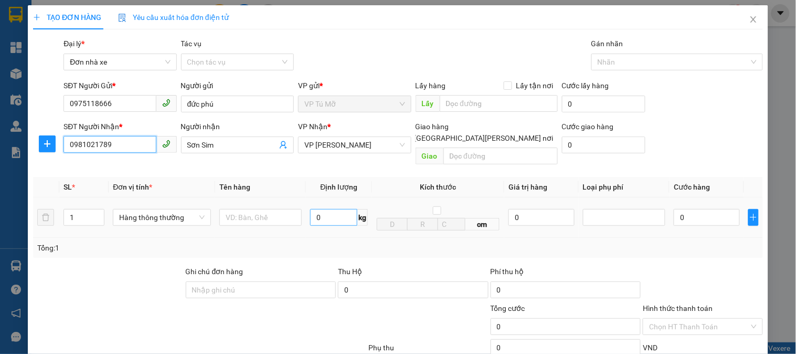
type input "0981021789"
click at [340, 211] on input "0" at bounding box center [333, 217] width 47 height 17
type input "24"
click at [251, 209] on input "text" at bounding box center [260, 217] width 82 height 17
type input "60.000"
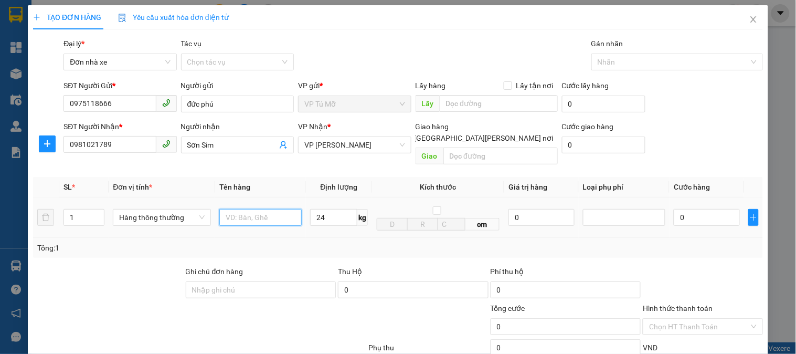
type input "60.000"
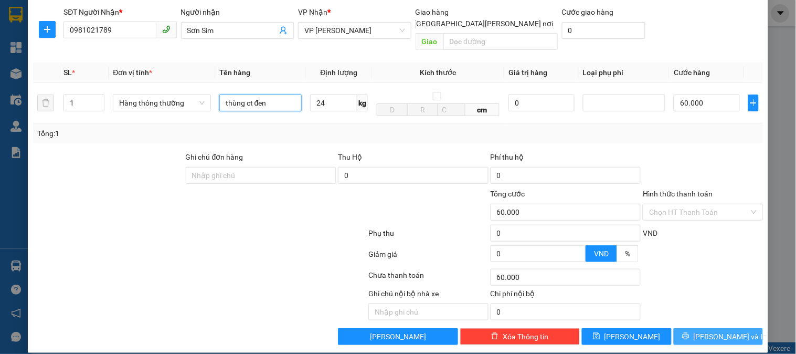
type input "thùng ct đen"
click at [705, 331] on span "[PERSON_NAME] và In" at bounding box center [730, 337] width 73 height 12
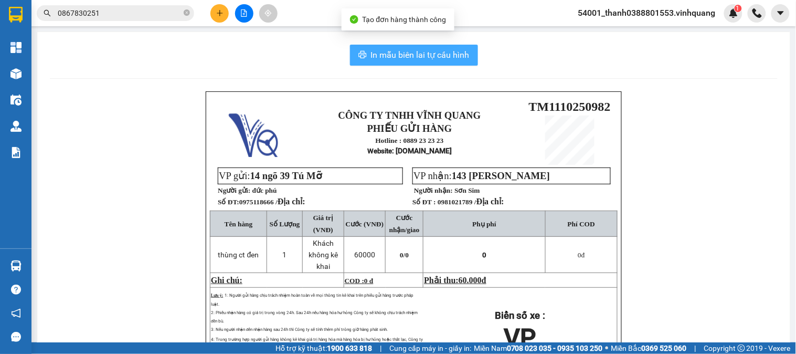
click at [387, 50] on span "In mẫu biên lai tự cấu hình" at bounding box center [420, 54] width 99 height 13
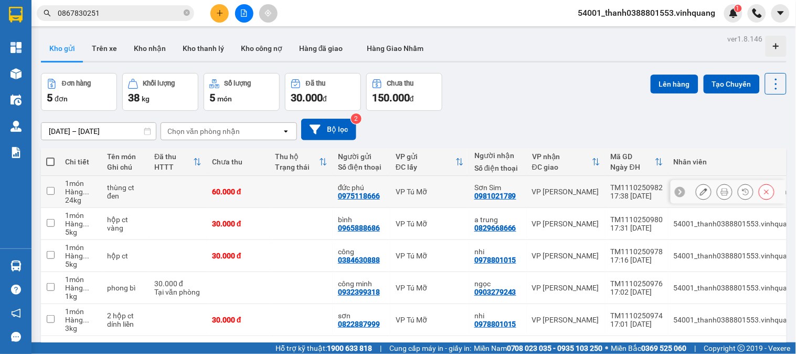
click at [721, 190] on icon at bounding box center [724, 191] width 7 height 7
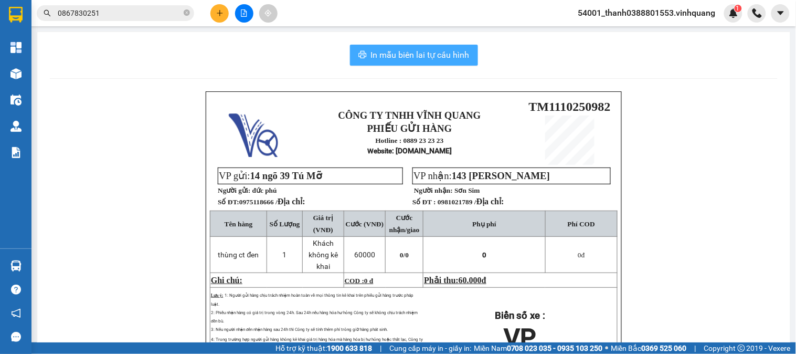
click at [414, 51] on span "In mẫu biên lai tự cấu hình" at bounding box center [420, 54] width 99 height 13
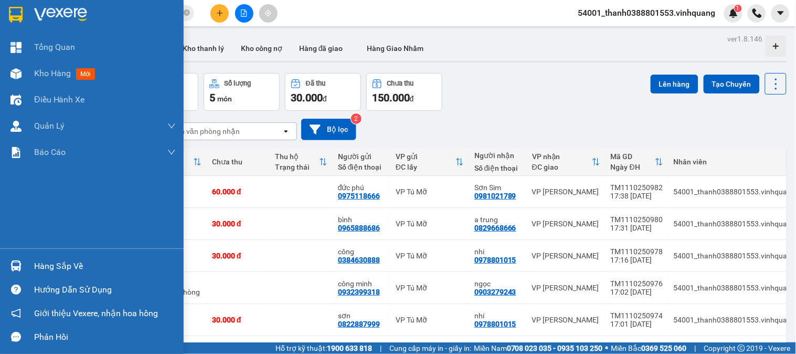
click at [25, 256] on div "Hàng sắp về" at bounding box center [92, 266] width 184 height 24
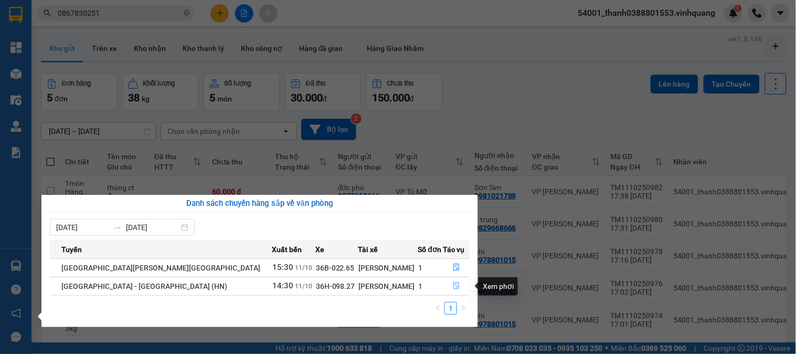
click at [454, 289] on icon "file-done" at bounding box center [457, 285] width 6 height 7
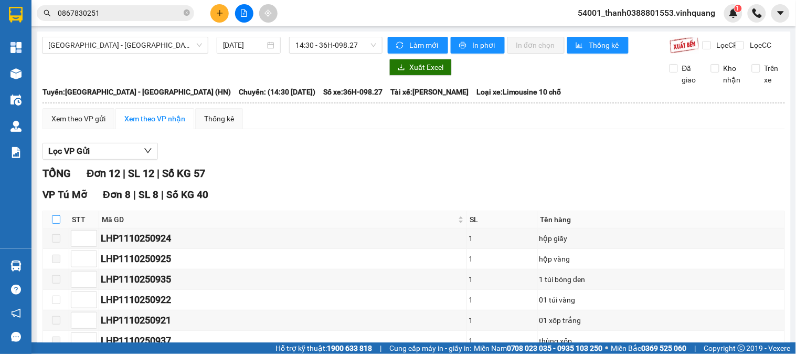
click at [60, 224] on input "checkbox" at bounding box center [56, 219] width 8 height 8
checkbox input "true"
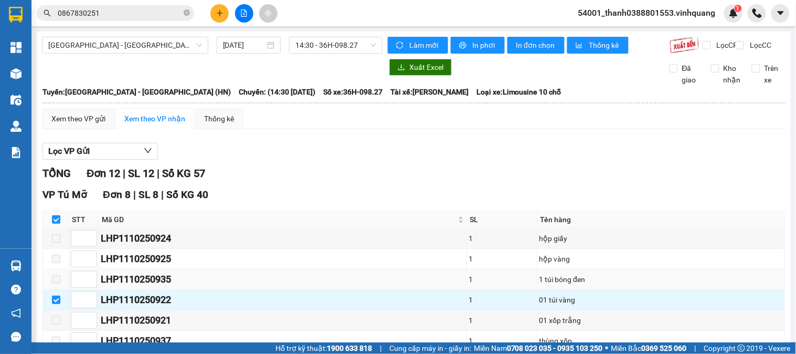
scroll to position [117, 0]
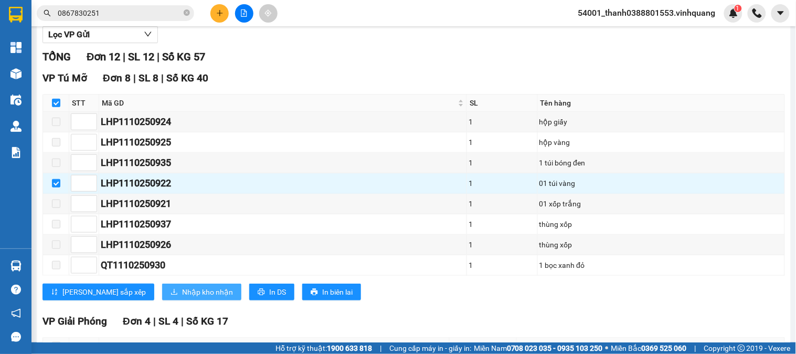
click at [182, 298] on span "Nhập kho nhận" at bounding box center [207, 292] width 51 height 12
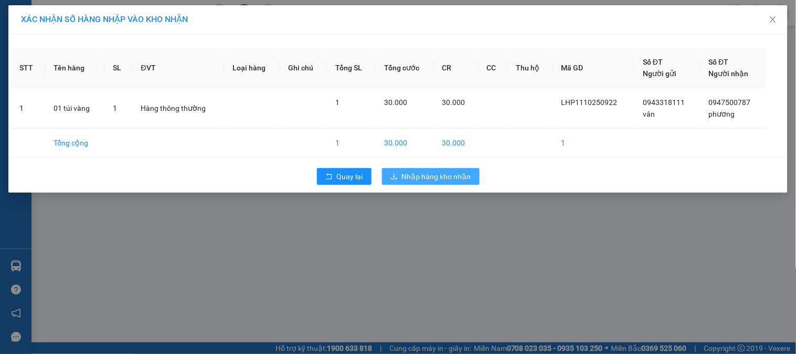
click at [437, 175] on span "Nhập hàng kho nhận" at bounding box center [436, 177] width 69 height 12
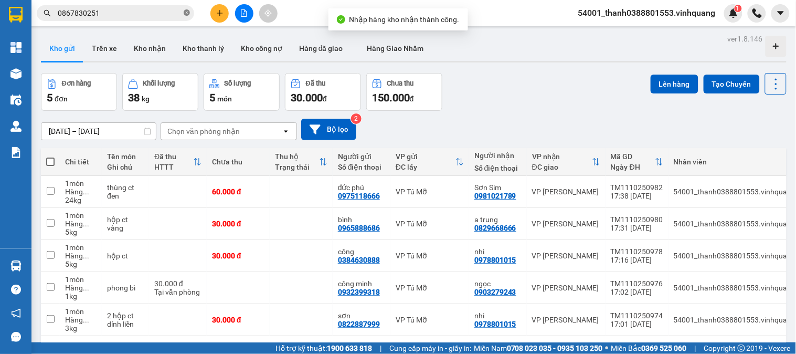
click at [184, 12] on icon "close-circle" at bounding box center [187, 12] width 6 height 6
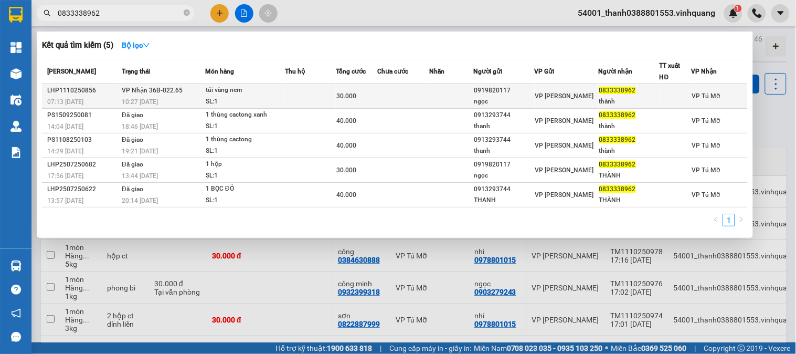
type input "0833338962"
click at [265, 98] on div "SL: 1" at bounding box center [245, 102] width 79 height 12
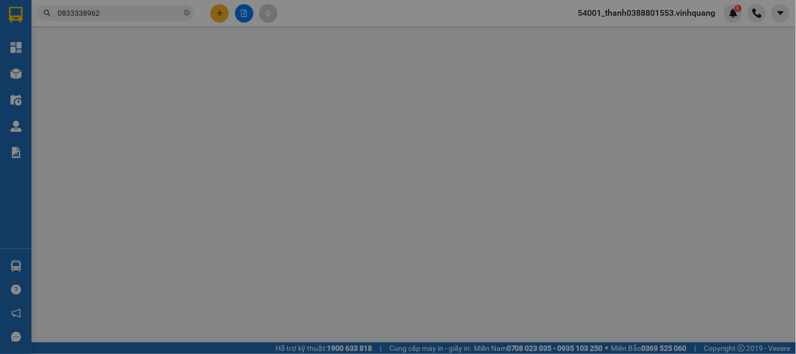
type input "0919820117"
type input "ngọc"
type input "0833338962"
type input "thành"
type input "0"
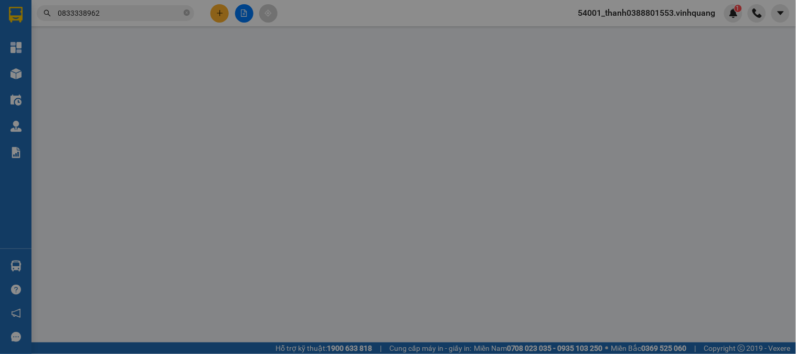
type input "30.000"
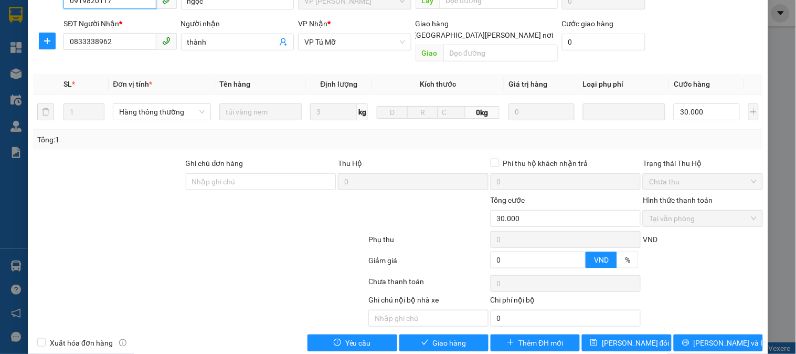
scroll to position [123, 0]
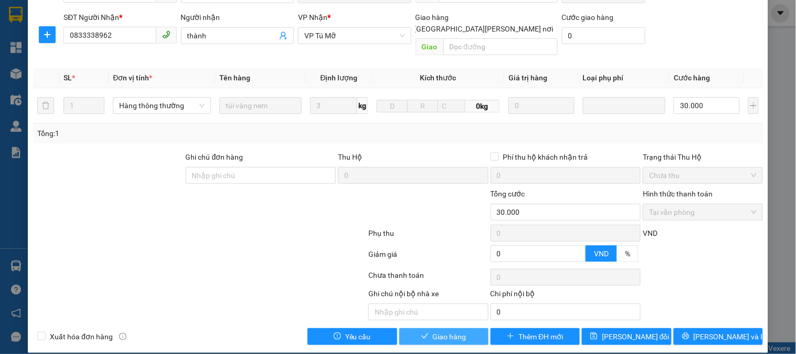
click at [459, 331] on span "Giao hàng" at bounding box center [450, 337] width 34 height 12
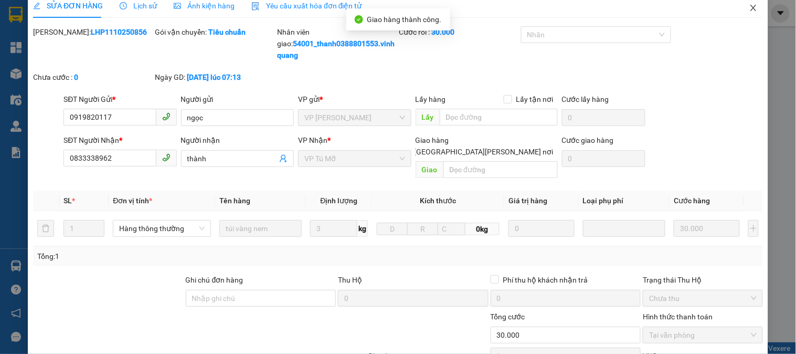
scroll to position [0, 0]
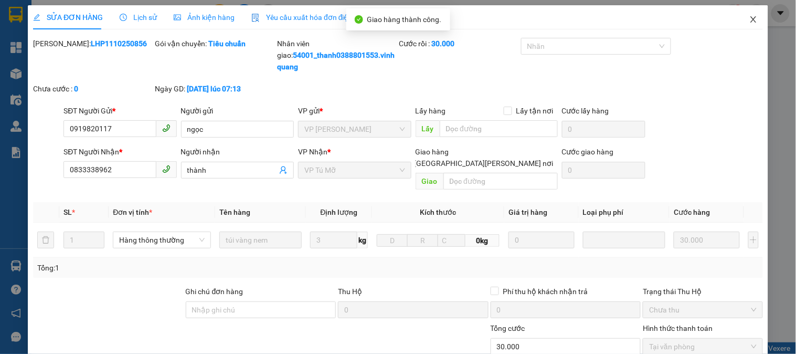
click at [740, 18] on span "Close" at bounding box center [753, 19] width 29 height 29
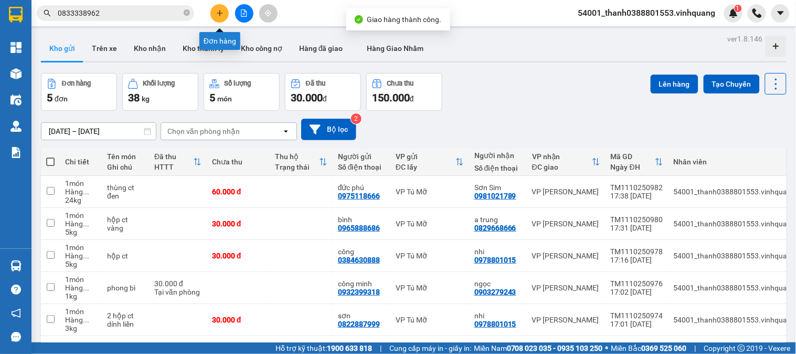
click at [224, 11] on button at bounding box center [219, 13] width 18 height 18
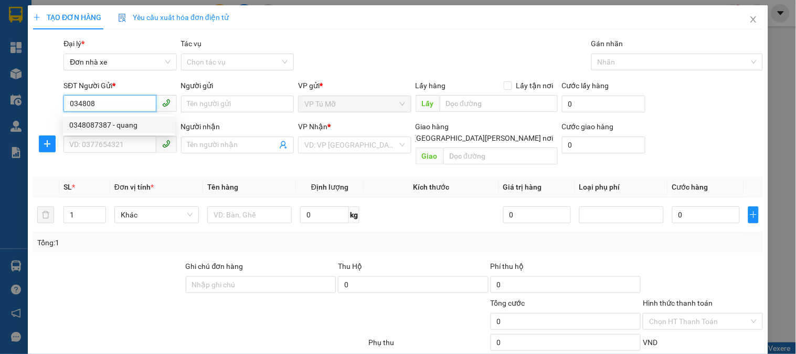
click at [121, 122] on div "0348087387 - quang" at bounding box center [118, 125] width 99 height 12
type input "0348087387"
type input "quang"
type input "0961238618"
type input "thuý"
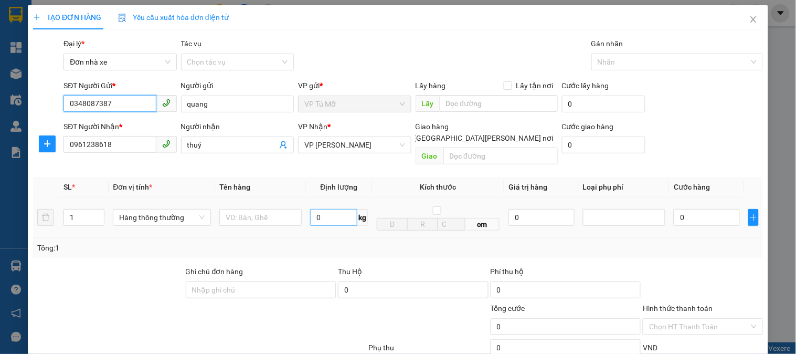
type input "0348087387"
click at [317, 209] on input "0" at bounding box center [333, 217] width 47 height 17
type input "5"
click at [255, 209] on input "text" at bounding box center [260, 217] width 82 height 17
type input "h"
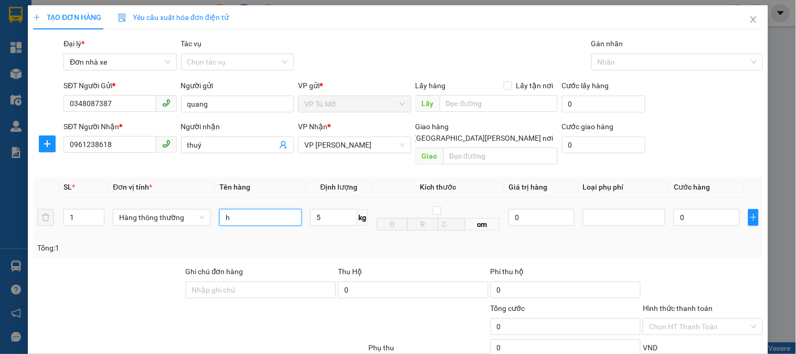
type input "30.000"
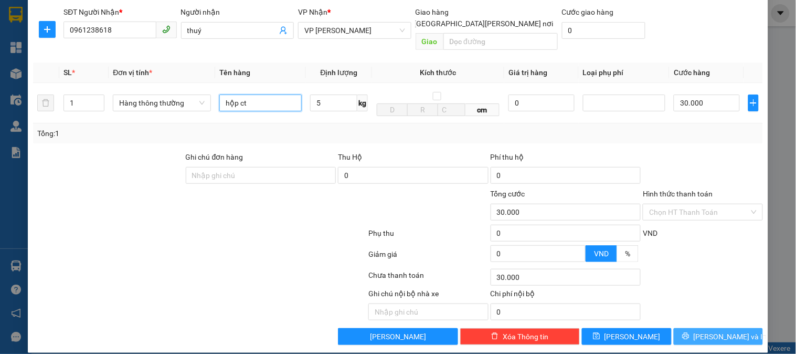
type input "hộp ct"
click at [707, 331] on button "[PERSON_NAME] và In" at bounding box center [718, 336] width 89 height 17
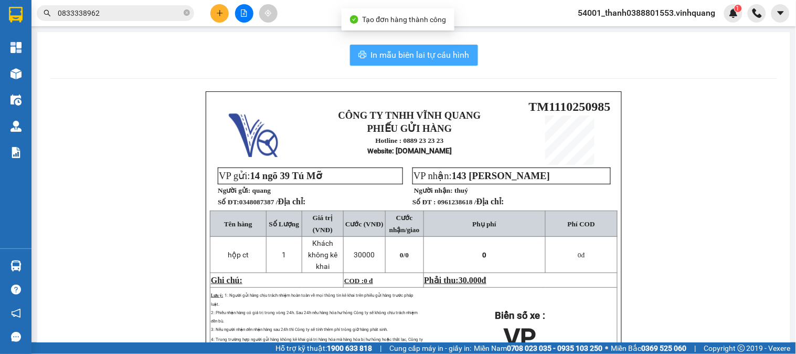
click at [420, 51] on span "In mẫu biên lai tự cấu hình" at bounding box center [420, 54] width 99 height 13
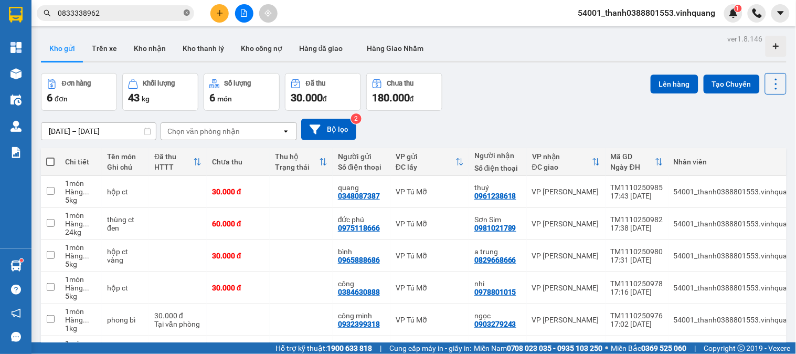
click at [185, 12] on icon "close-circle" at bounding box center [187, 12] width 6 height 6
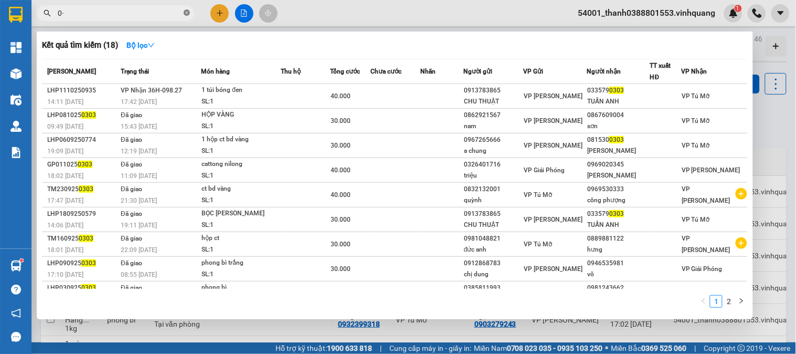
type input "0"
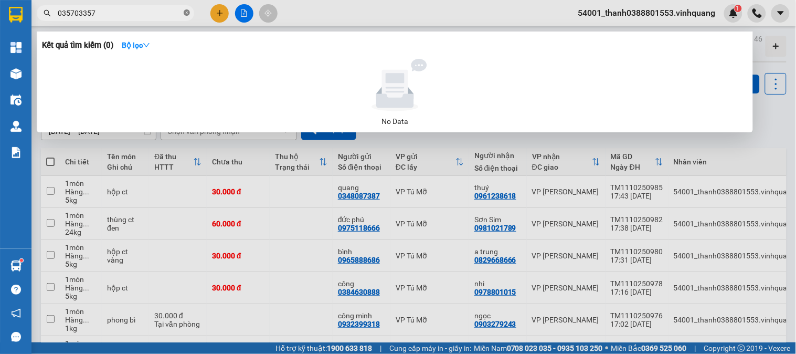
type input "0357033579"
click at [188, 14] on icon "close-circle" at bounding box center [187, 12] width 6 height 6
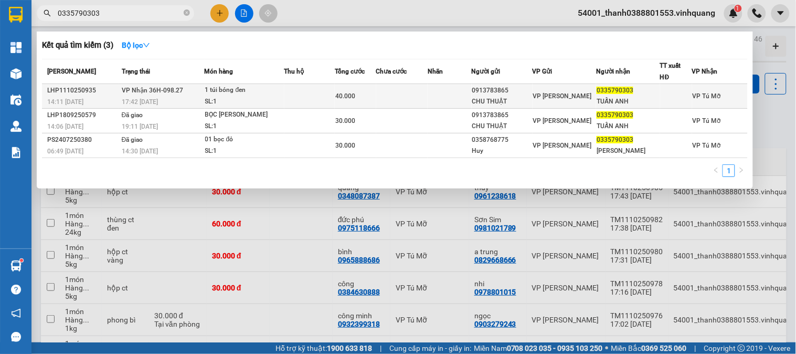
type input "0335790303"
click at [255, 102] on div "SL: 1" at bounding box center [244, 102] width 79 height 12
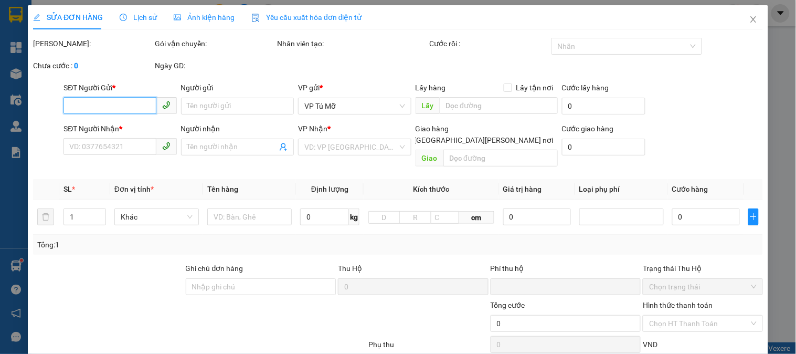
type input "0913783865"
type input "CHU THUẬT"
type input "0335790303"
type input "TUẤN ANH"
type input "0"
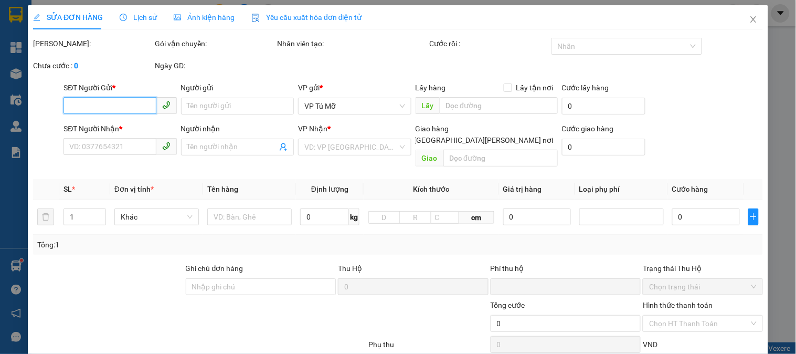
type input "40.000"
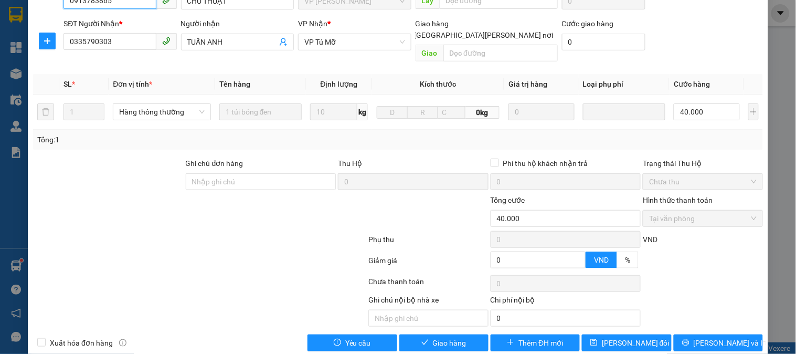
scroll to position [123, 0]
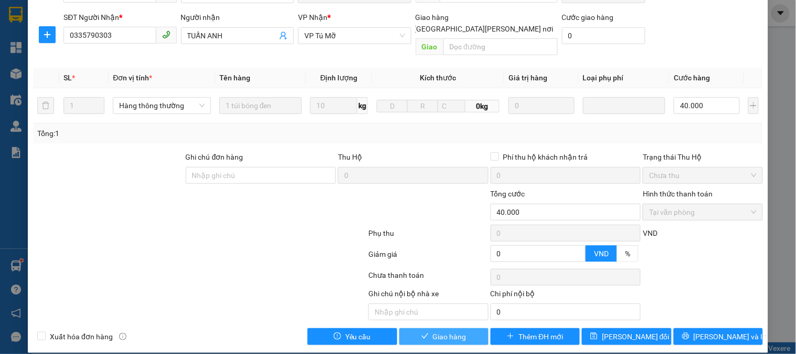
click at [444, 331] on span "Giao hàng" at bounding box center [450, 337] width 34 height 12
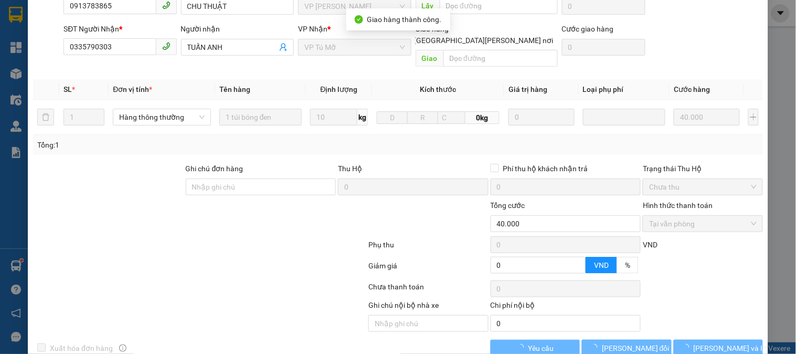
scroll to position [0, 0]
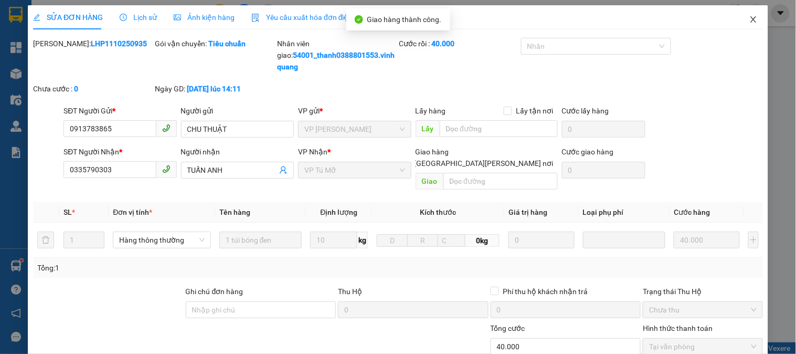
click at [750, 20] on icon "close" at bounding box center [754, 19] width 8 height 8
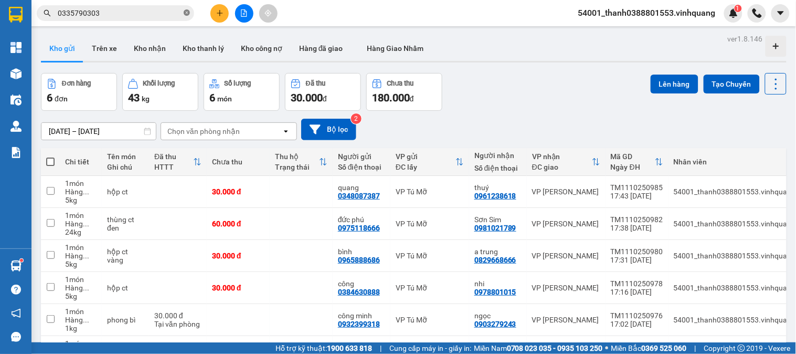
click at [187, 12] on icon "close-circle" at bounding box center [187, 12] width 6 height 6
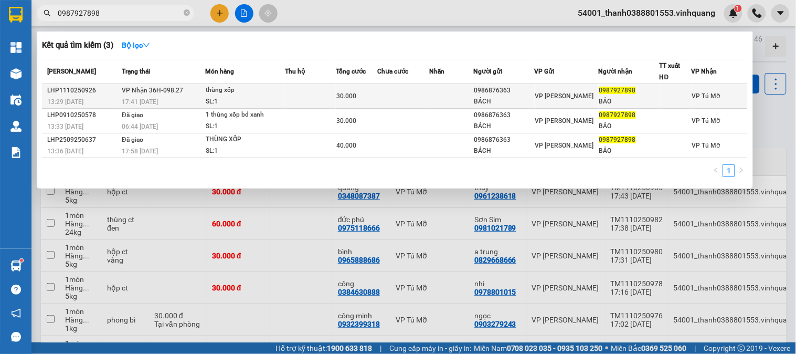
type input "0987927898"
click at [245, 101] on div "SL: 1" at bounding box center [245, 102] width 79 height 12
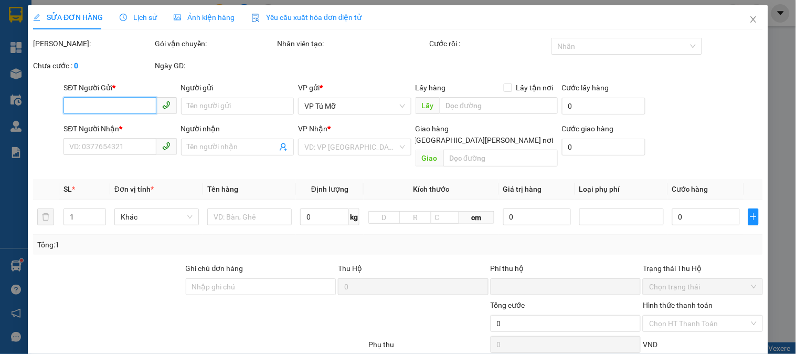
type input "0986876363"
type input "BÁCH"
type input "0987927898"
type input "BẢO"
type input "0"
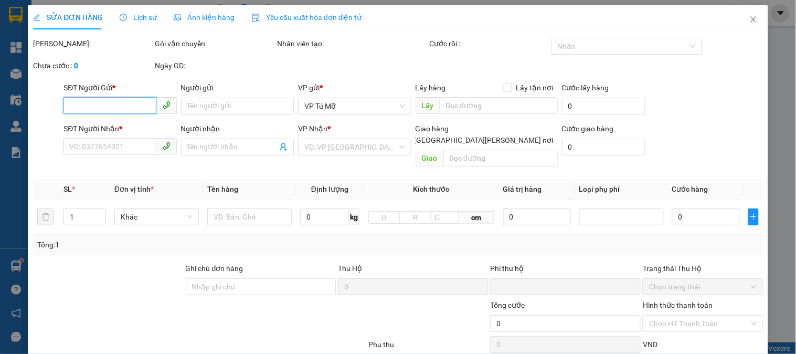
type input "30.000"
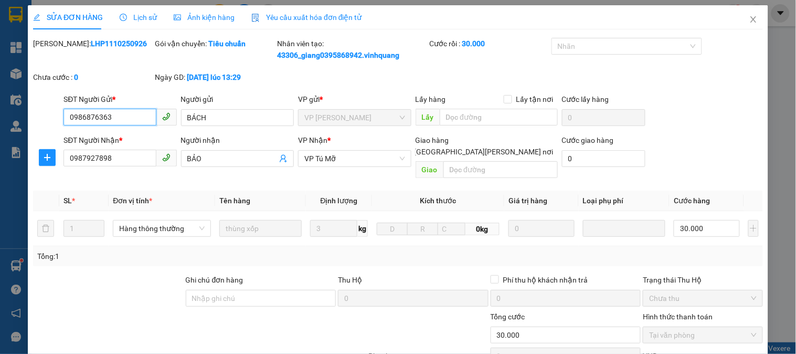
scroll to position [117, 0]
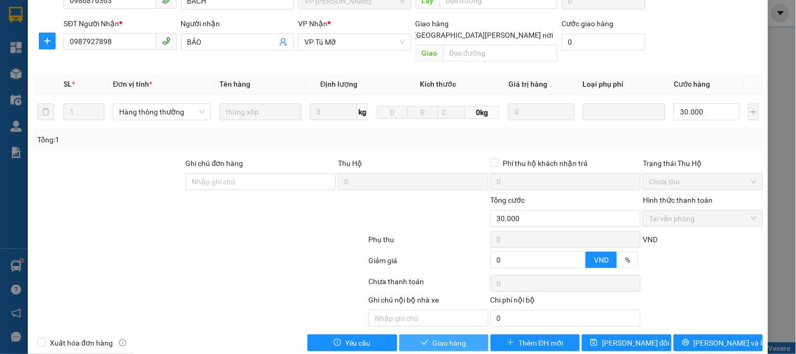
click at [426, 334] on button "Giao hàng" at bounding box center [443, 342] width 89 height 17
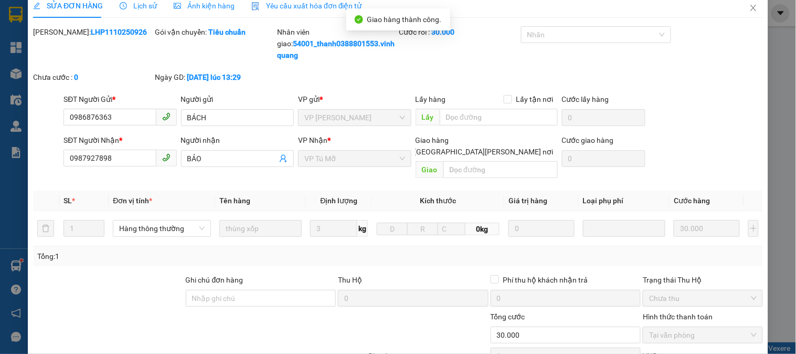
scroll to position [0, 0]
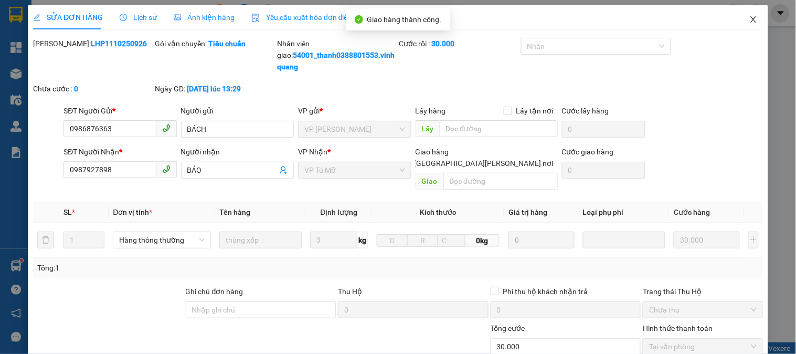
click at [751, 22] on icon "close" at bounding box center [754, 19] width 6 height 6
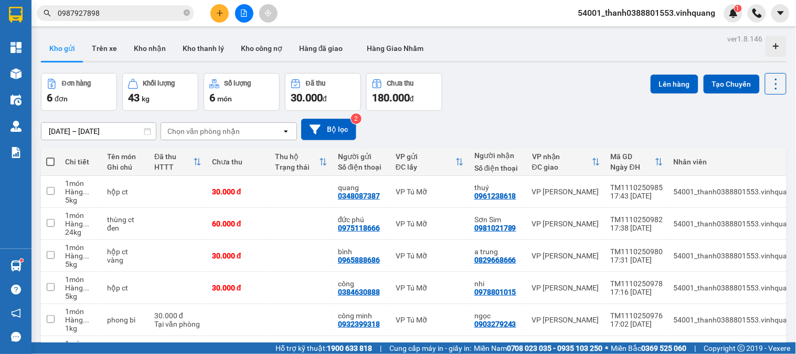
click at [217, 14] on icon "plus" at bounding box center [219, 12] width 7 height 7
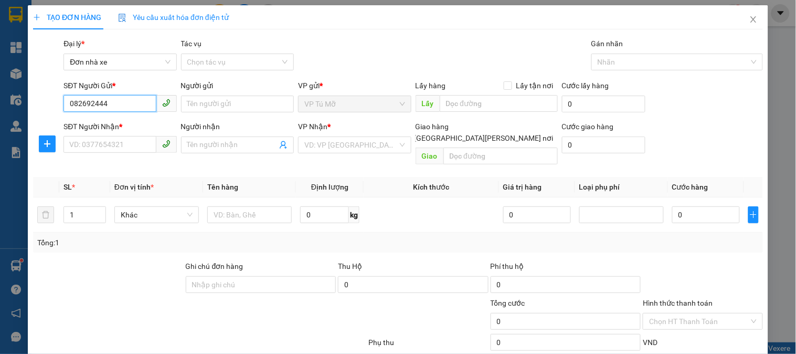
type input "0826924444"
click at [118, 126] on div "0826924444 - tuấn anh" at bounding box center [120, 125] width 103 height 12
type input "tuấn anh"
type input "0849006789"
type input "hùng"
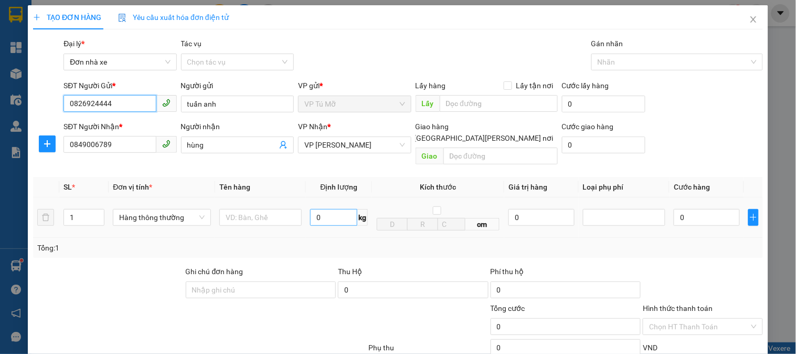
type input "0826924444"
click at [321, 209] on input "0" at bounding box center [333, 217] width 47 height 17
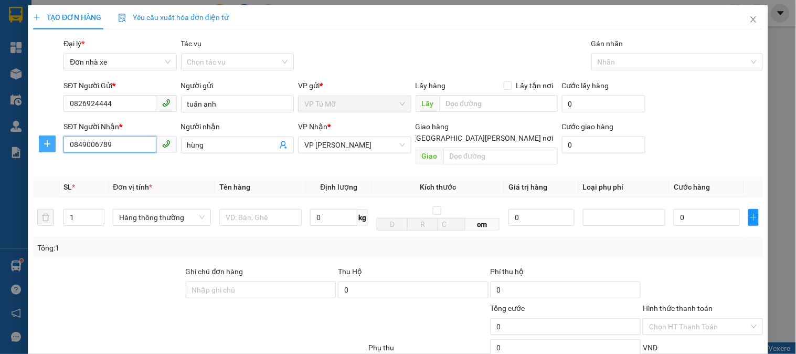
drag, startPoint x: 108, startPoint y: 146, endPoint x: 46, endPoint y: 147, distance: 61.4
click at [38, 146] on div "SĐT Người Nhận * 0849006789 Người nhận hùng VP Nhận * VP LÊ HỒNG PHONG Giao hàn…" at bounding box center [398, 145] width 732 height 48
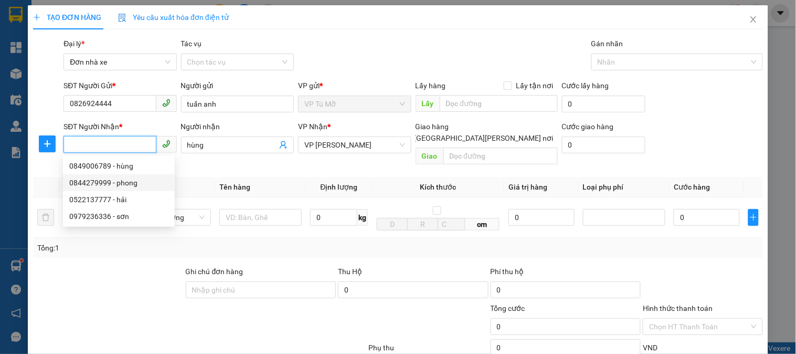
click at [132, 184] on div "0844279999 - phong" at bounding box center [118, 183] width 99 height 12
type input "0844279999"
type input "phong"
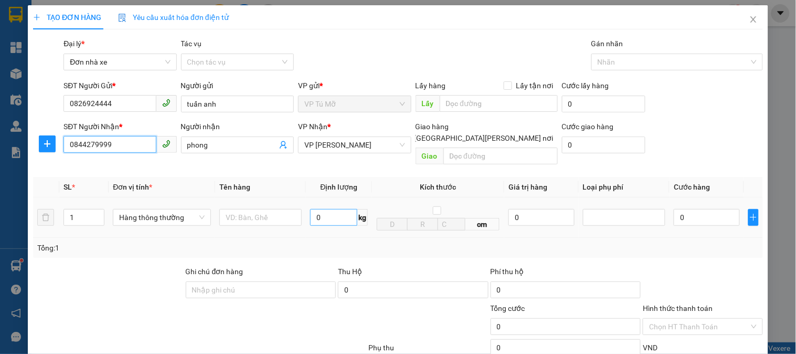
type input "0844279999"
click at [330, 209] on input "0" at bounding box center [333, 217] width 47 height 17
type input "2"
click at [271, 209] on input "text" at bounding box center [260, 217] width 82 height 17
type input "30.000"
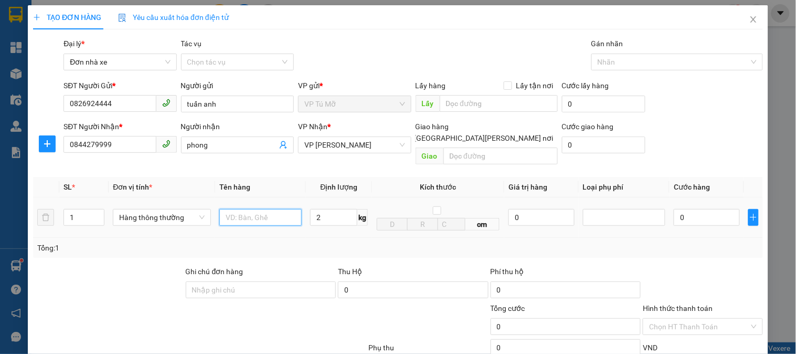
type input "30.000"
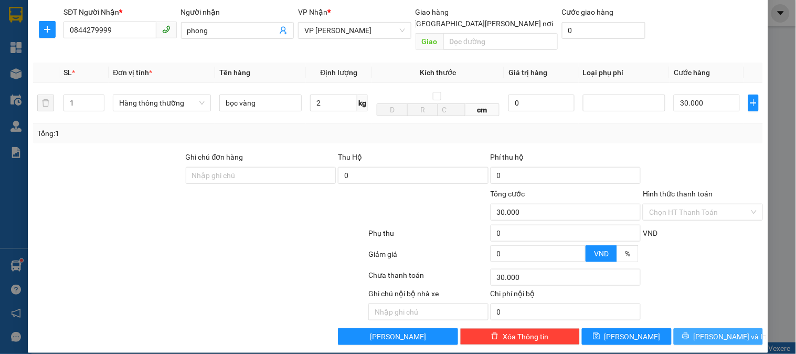
click at [706, 331] on span "[PERSON_NAME] và In" at bounding box center [730, 337] width 73 height 12
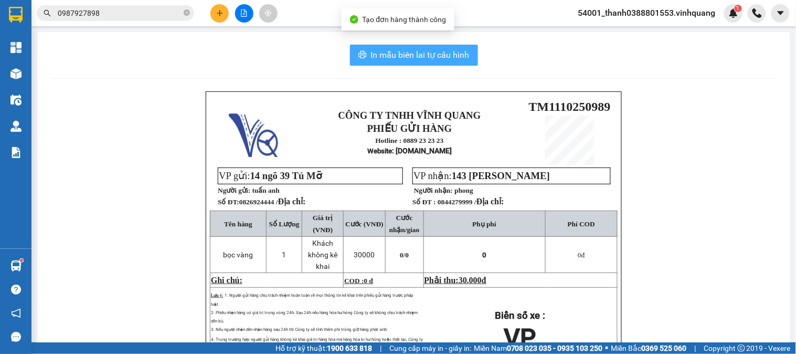
click at [414, 60] on span "In mẫu biên lai tự cấu hình" at bounding box center [420, 54] width 99 height 13
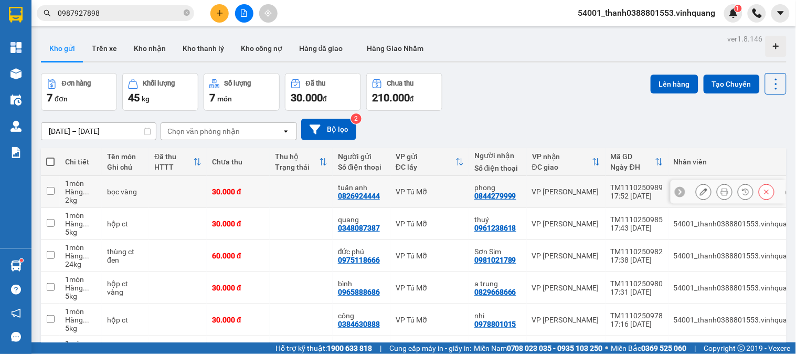
click at [349, 201] on td "tuấn anh 0826924444" at bounding box center [362, 192] width 58 height 32
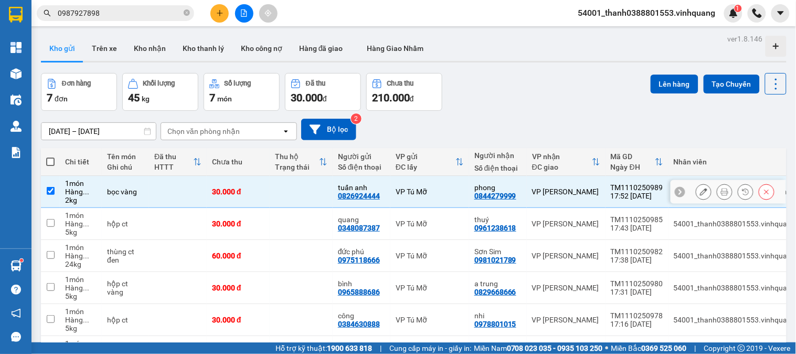
click at [349, 201] on td "tuấn anh 0826924444" at bounding box center [362, 192] width 58 height 32
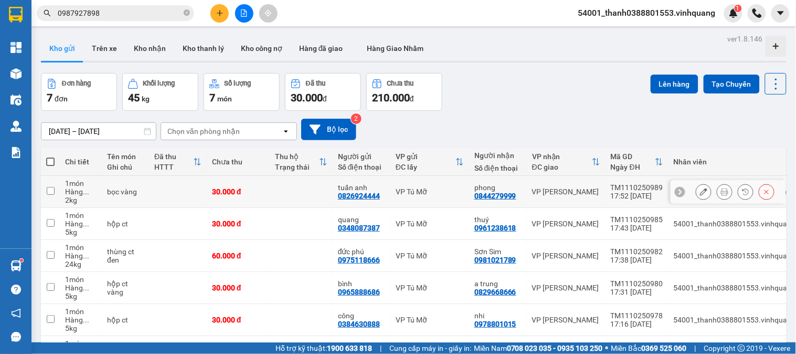
click at [358, 197] on div "0826924444" at bounding box center [359, 196] width 42 height 8
copy div "0826924444"
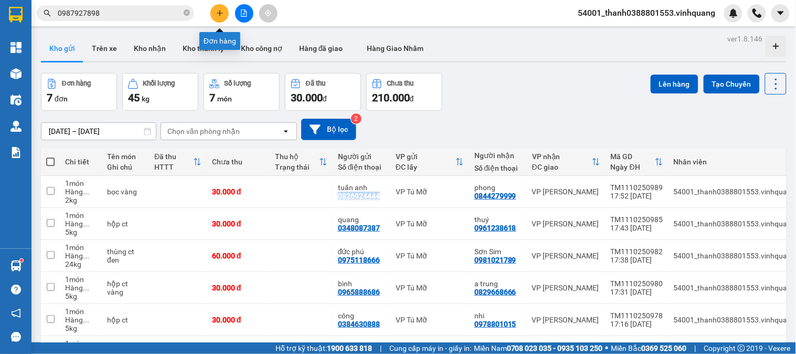
click at [218, 19] on button at bounding box center [219, 13] width 18 height 18
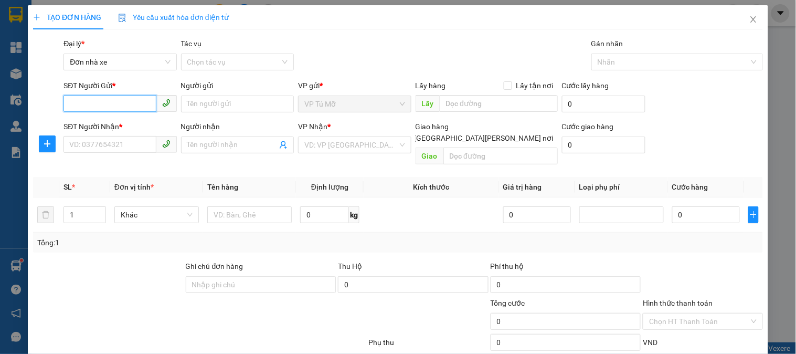
paste input "0826924444"
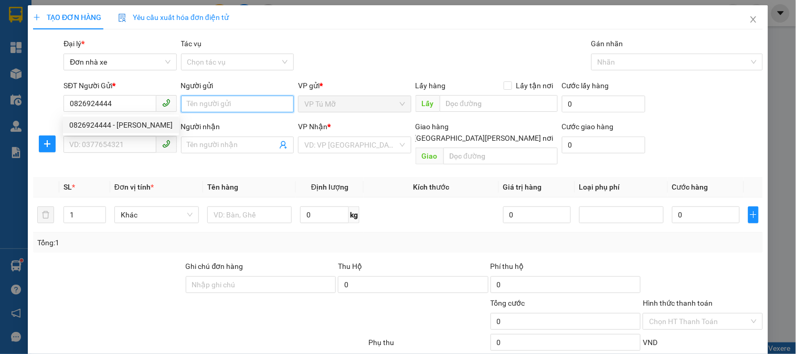
click at [203, 106] on input "Người gửi" at bounding box center [237, 104] width 113 height 17
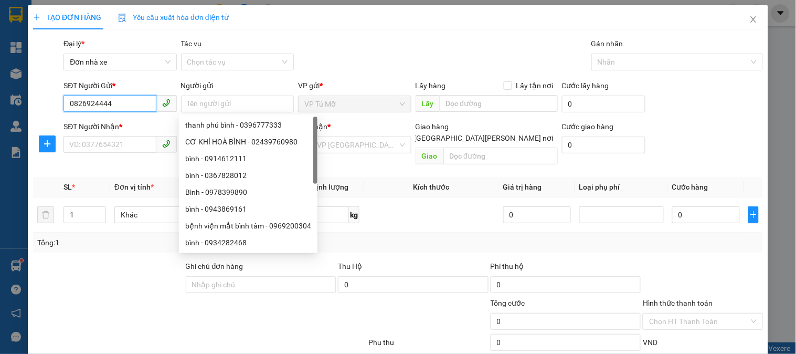
click at [121, 105] on input "0826924444" at bounding box center [110, 103] width 92 height 17
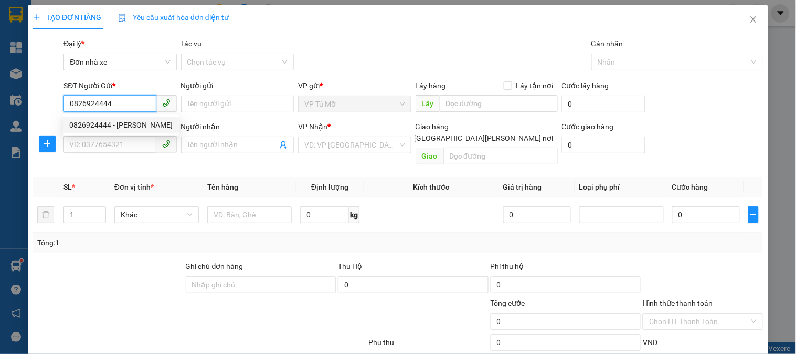
drag, startPoint x: 128, startPoint y: 123, endPoint x: 126, endPoint y: 134, distance: 11.2
click at [128, 124] on div "0826924444 - tuấn anh" at bounding box center [120, 125] width 103 height 12
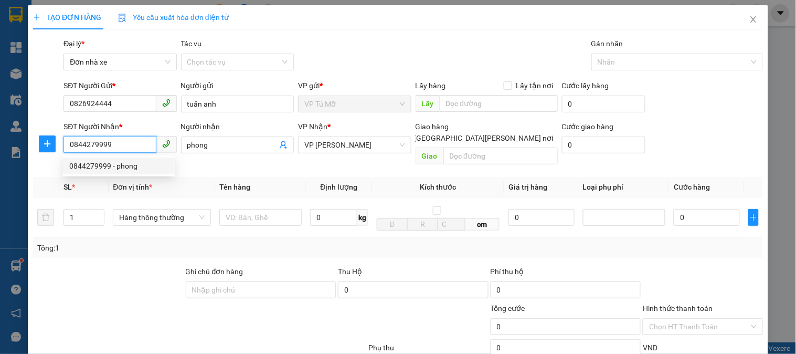
drag, startPoint x: 124, startPoint y: 139, endPoint x: 30, endPoint y: 140, distance: 94.0
click at [30, 140] on div "TẠO ĐƠN HÀNG Yêu cầu xuất hóa đơn điện tử Transit Pickup Surcharge Ids Transit …" at bounding box center [398, 236] width 741 height 462
click at [114, 145] on input "SĐT Người Nhận *" at bounding box center [110, 144] width 92 height 17
click at [137, 166] on div "0979236336 - sơn" at bounding box center [118, 166] width 99 height 12
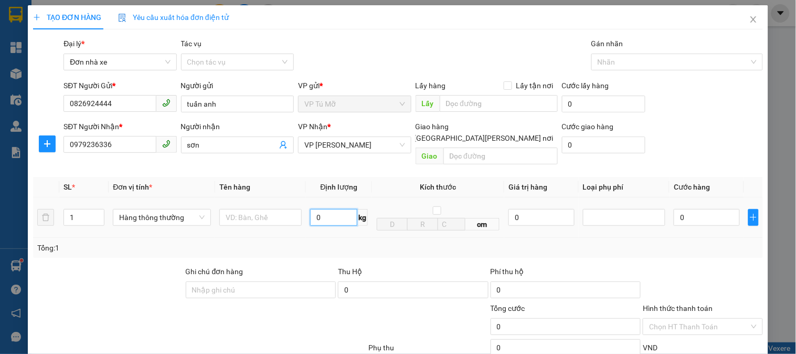
click at [328, 209] on input "0" at bounding box center [333, 217] width 47 height 17
click at [249, 214] on input "text" at bounding box center [260, 217] width 82 height 17
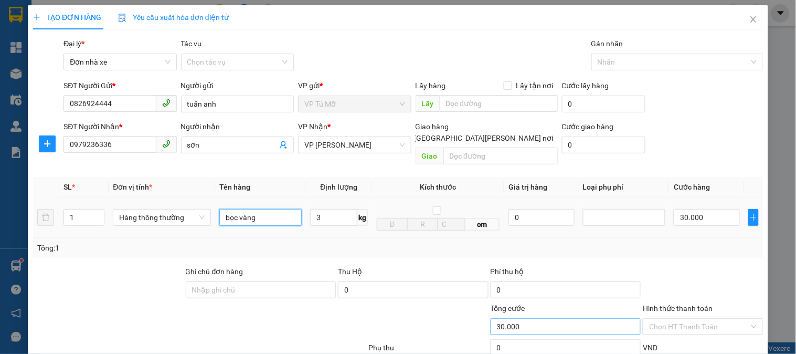
scroll to position [114, 0]
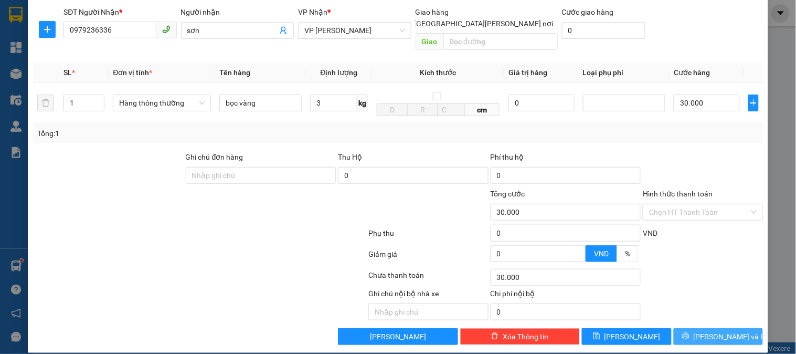
click at [690, 332] on icon "printer" at bounding box center [685, 335] width 7 height 7
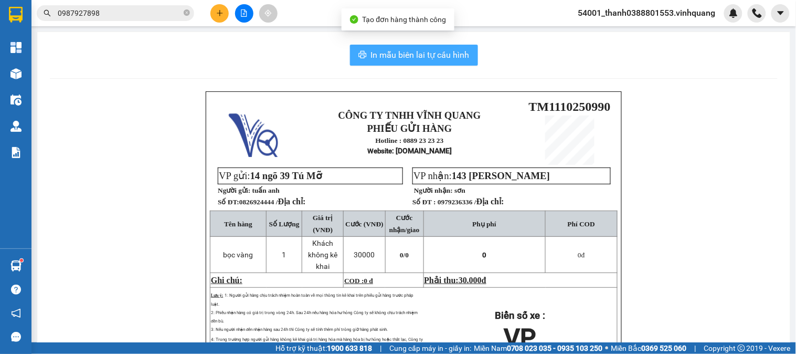
click at [418, 58] on span "In mẫu biên lai tự cấu hình" at bounding box center [420, 54] width 99 height 13
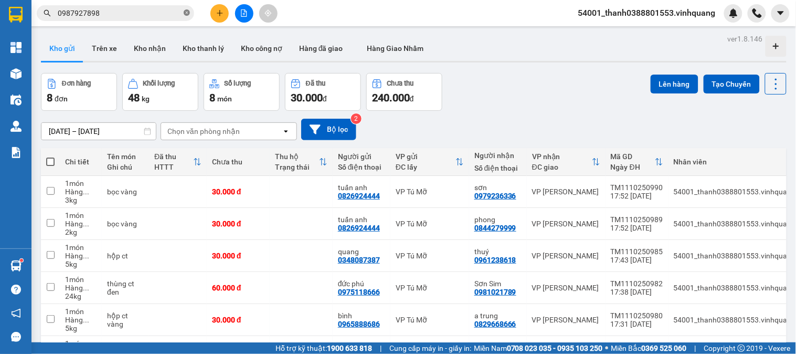
click at [189, 13] on icon "close-circle" at bounding box center [187, 12] width 6 height 6
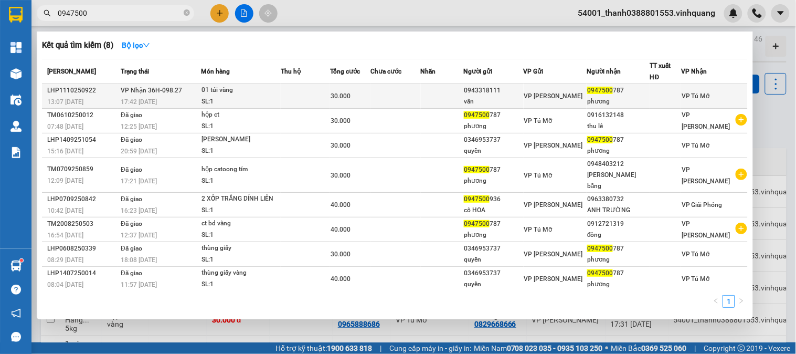
click at [309, 95] on td at bounding box center [305, 96] width 49 height 25
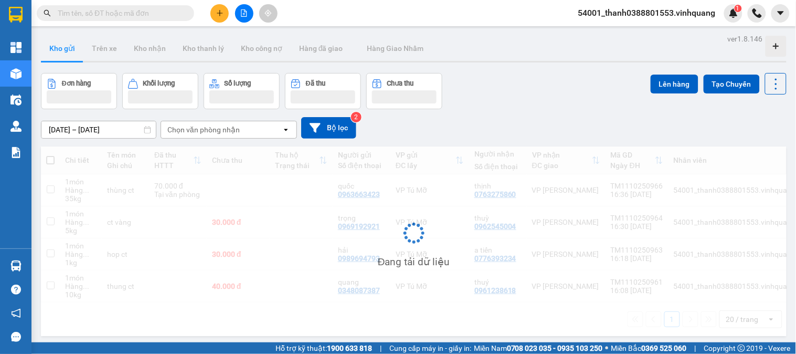
click at [127, 10] on input "text" at bounding box center [120, 13] width 124 height 12
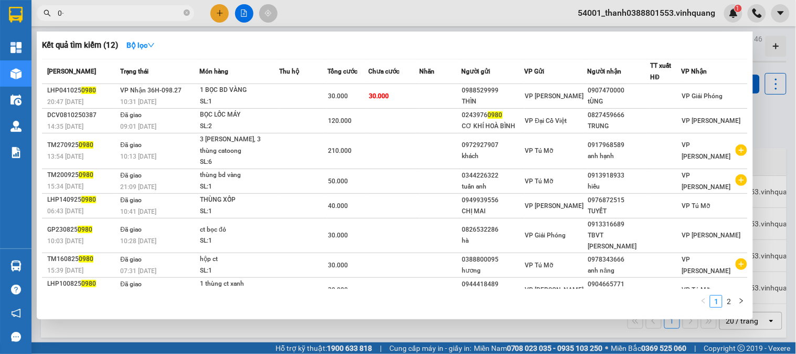
type input "0"
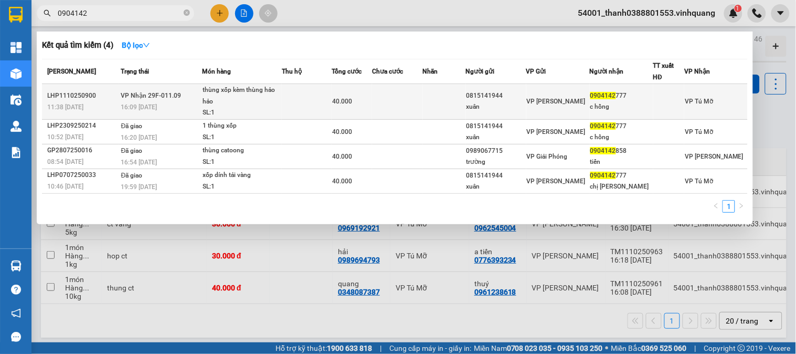
type input "0904142"
click at [291, 98] on td at bounding box center [307, 102] width 50 height 36
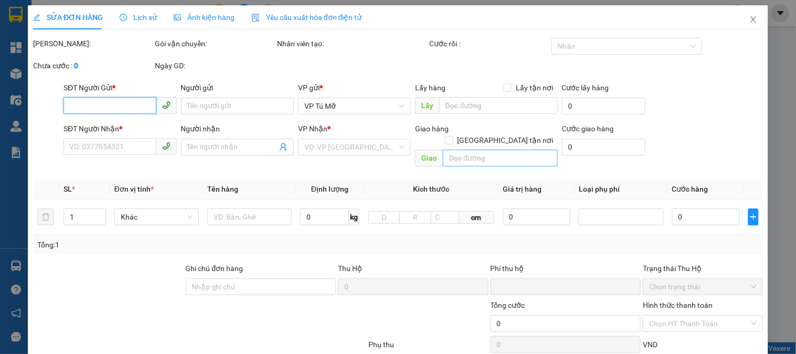
type input "0815141944"
type input "xuân"
type input "0904142777"
type input "c hồng"
type input "0"
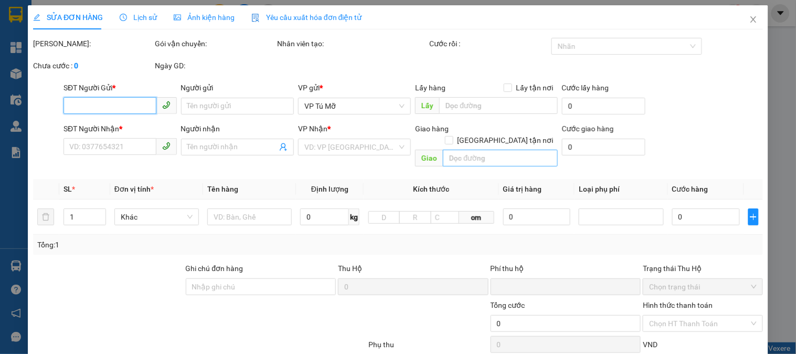
type input "40.000"
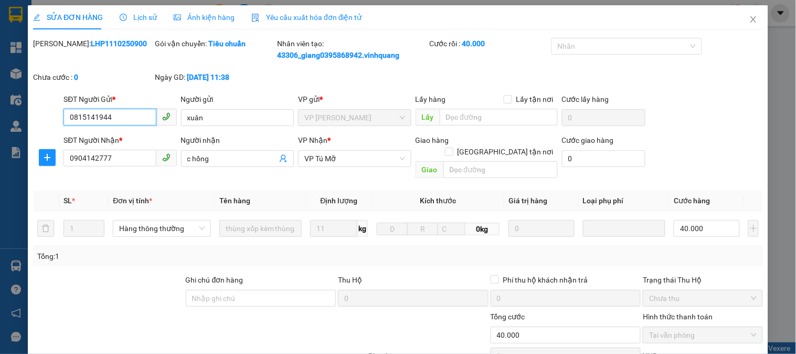
scroll to position [123, 0]
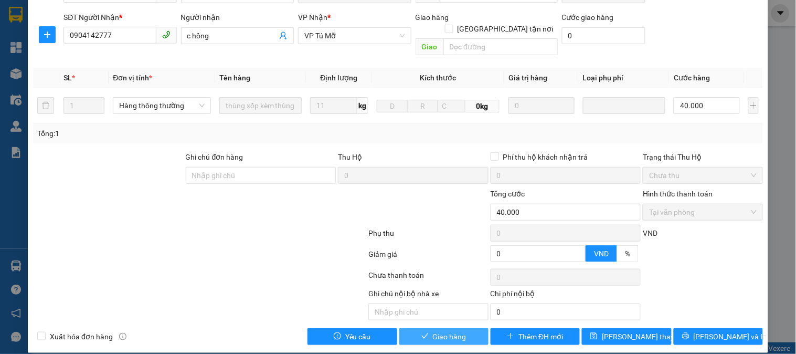
click at [455, 331] on span "Giao hàng" at bounding box center [450, 337] width 34 height 12
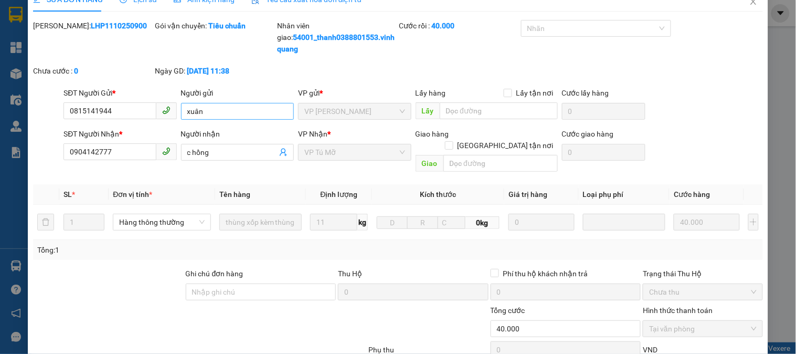
scroll to position [0, 0]
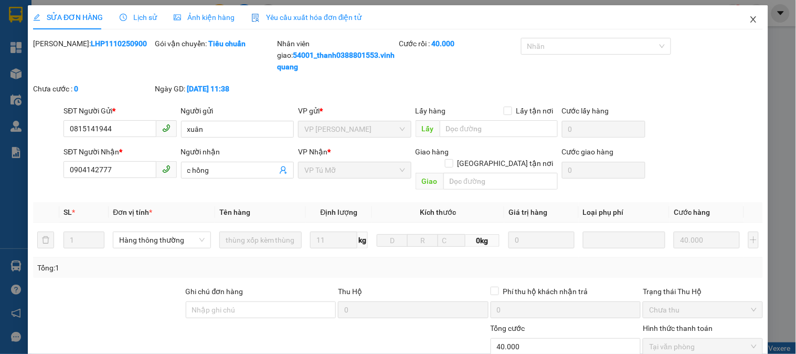
click at [750, 16] on icon "close" at bounding box center [754, 19] width 8 height 8
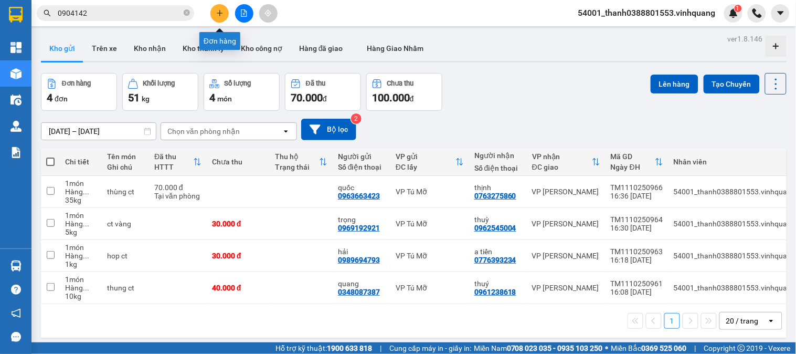
click at [217, 12] on icon "plus" at bounding box center [219, 12] width 7 height 7
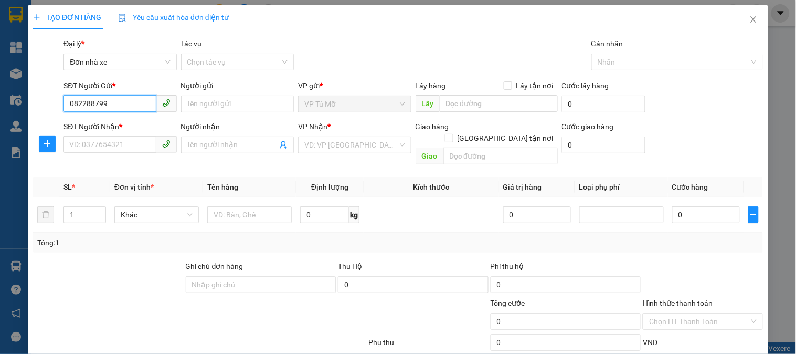
type input "0822887999"
click at [94, 127] on div "0822887999 - sơn" at bounding box center [118, 125] width 99 height 12
type input "sơn"
type input "0978801015"
type input "nhi"
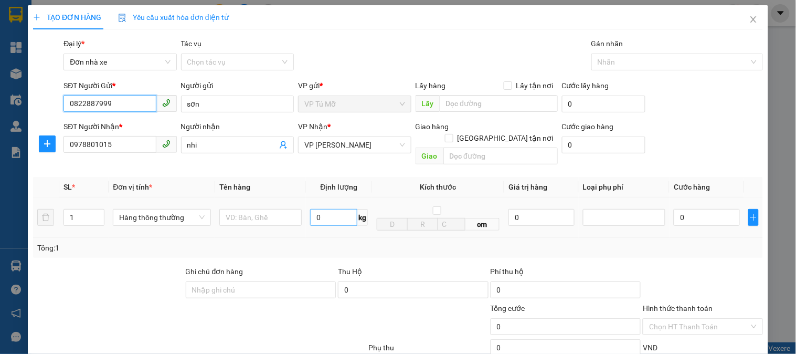
type input "0822887999"
click at [343, 209] on input "0" at bounding box center [333, 217] width 47 height 17
type input "3"
click at [256, 209] on input "text" at bounding box center [260, 217] width 82 height 17
type input "30.000"
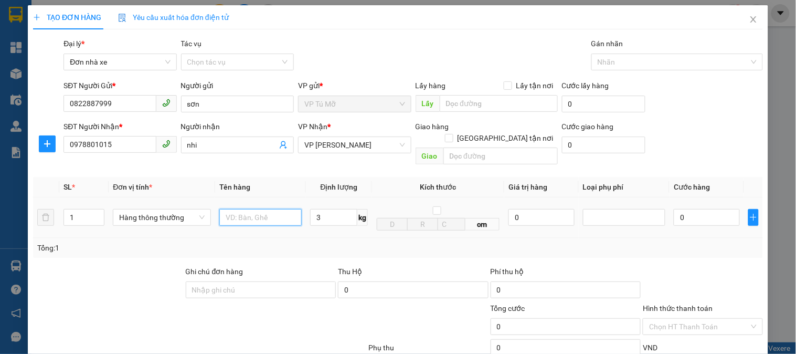
type input "30.000"
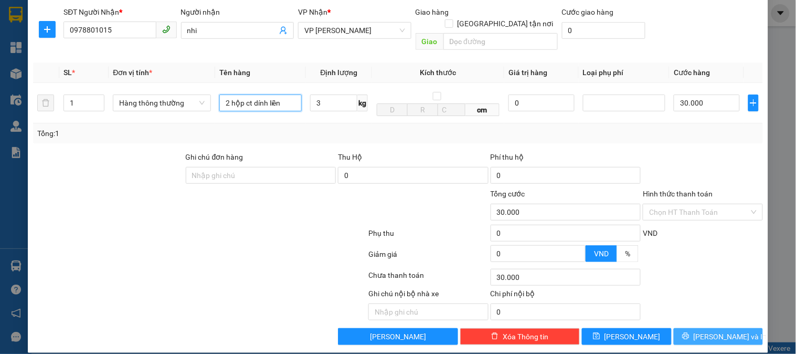
type input "2 hộp ct dính liền"
click at [686, 328] on button "[PERSON_NAME] và In" at bounding box center [718, 336] width 89 height 17
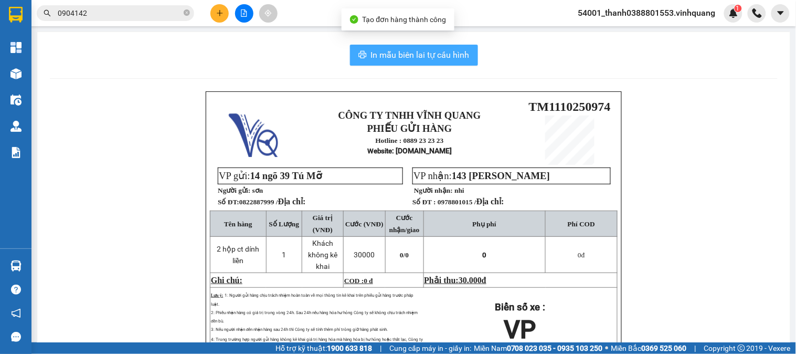
click at [407, 50] on span "In mẫu biên lai tự cấu hình" at bounding box center [420, 54] width 99 height 13
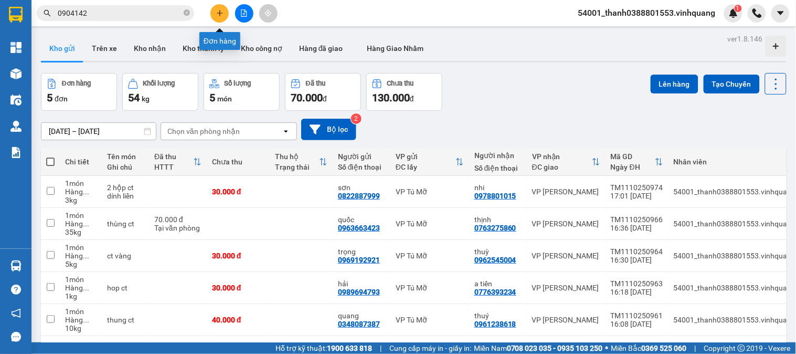
click at [223, 12] on icon "plus" at bounding box center [219, 12] width 7 height 7
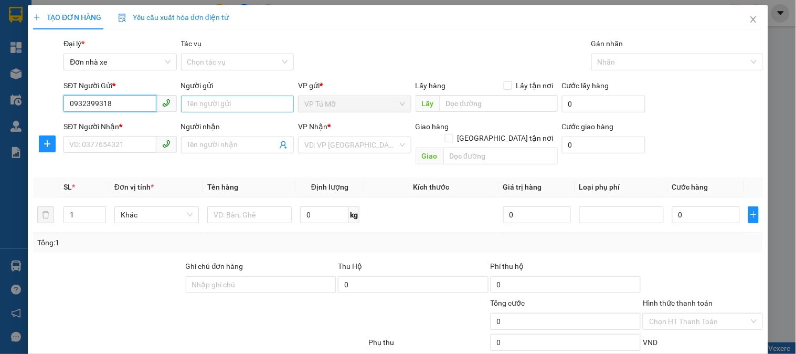
type input "0932399318"
click at [221, 106] on input "Người gửi" at bounding box center [237, 104] width 113 height 17
type input "công minh"
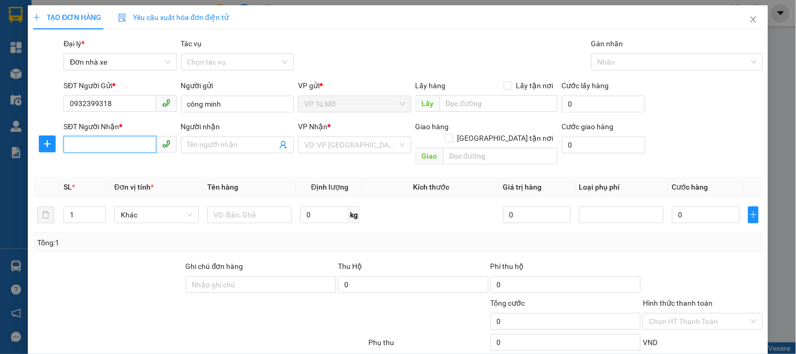
click at [110, 150] on input "SĐT Người Nhận *" at bounding box center [110, 144] width 92 height 17
type input "0903279243"
click at [212, 150] on input "Người nhận" at bounding box center [232, 145] width 90 height 12
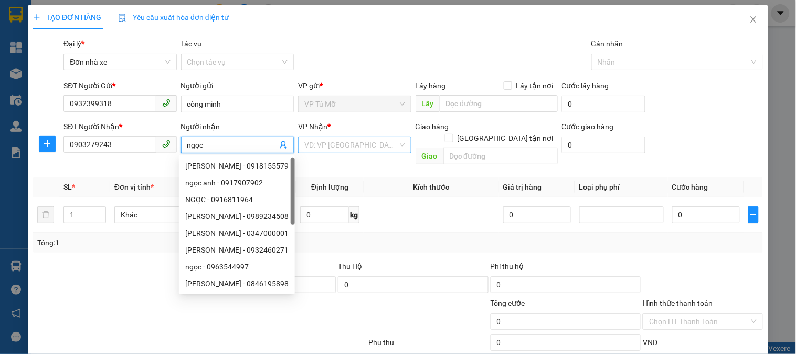
type input "ngọc"
click at [354, 146] on input "search" at bounding box center [350, 145] width 93 height 16
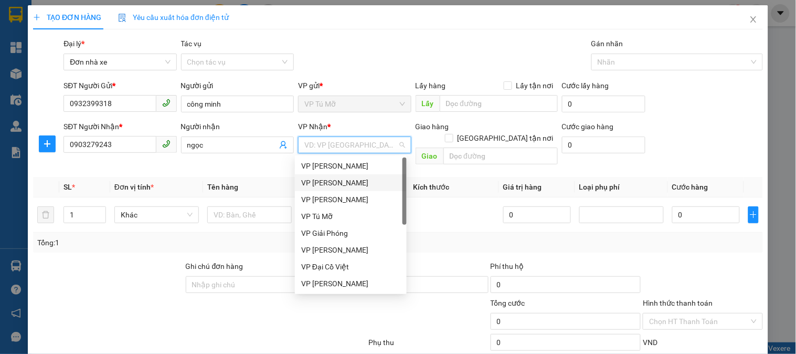
click at [352, 180] on div "VP [PERSON_NAME]" at bounding box center [350, 183] width 99 height 12
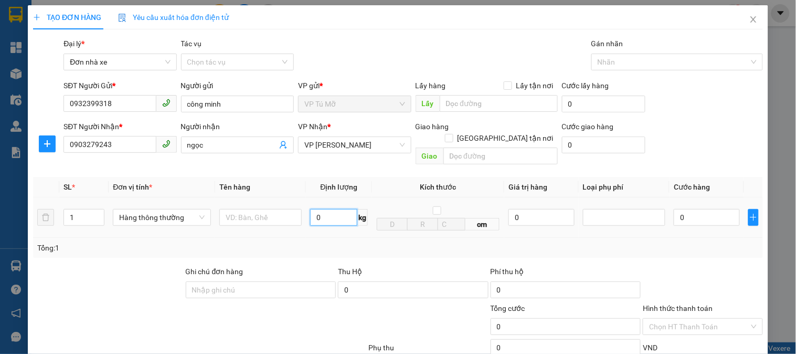
click at [334, 209] on input "0" at bounding box center [333, 217] width 47 height 17
type input "1"
click at [277, 209] on input "text" at bounding box center [260, 217] width 82 height 17
type input "30.000"
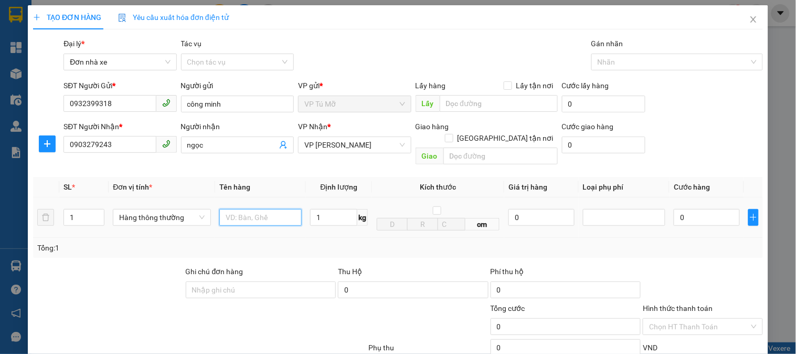
type input "30.000"
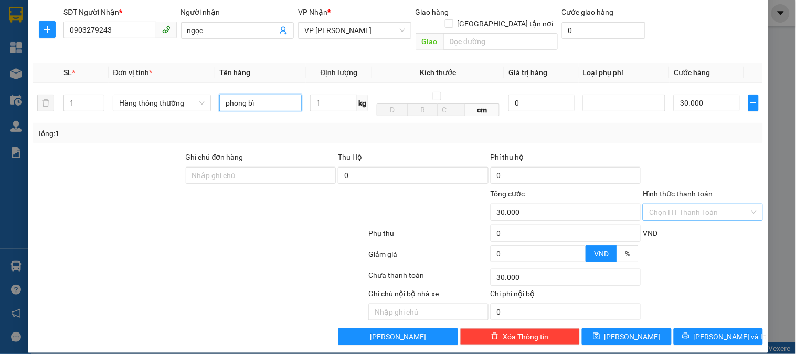
type input "phong bì"
click at [678, 204] on input "Hình thức thanh toán" at bounding box center [699, 212] width 100 height 16
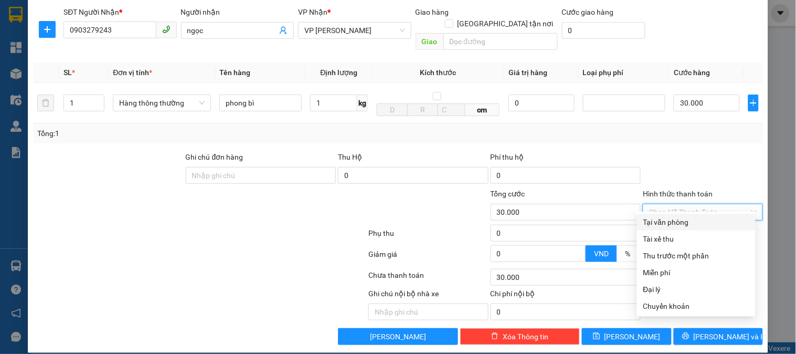
click at [673, 223] on div "Tại văn phòng" at bounding box center [697, 222] width 106 height 12
type input "0"
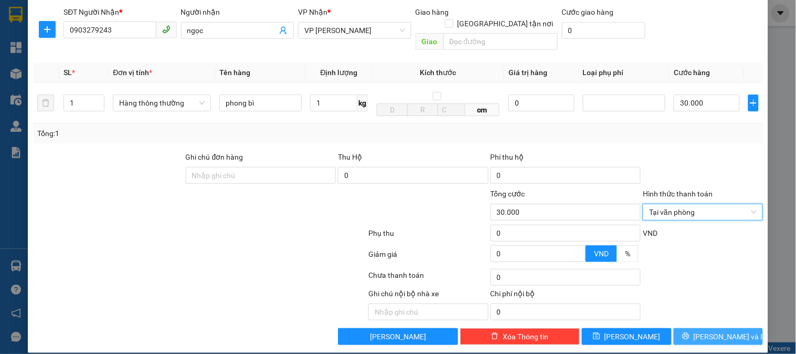
click at [713, 332] on button "[PERSON_NAME] và In" at bounding box center [718, 336] width 89 height 17
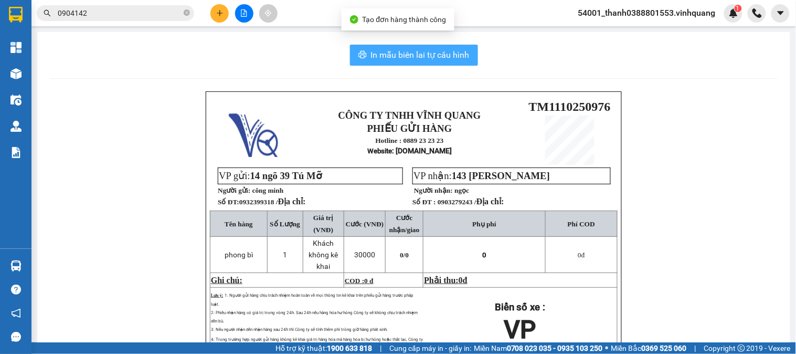
click at [402, 58] on span "In mẫu biên lai tự cấu hình" at bounding box center [420, 54] width 99 height 13
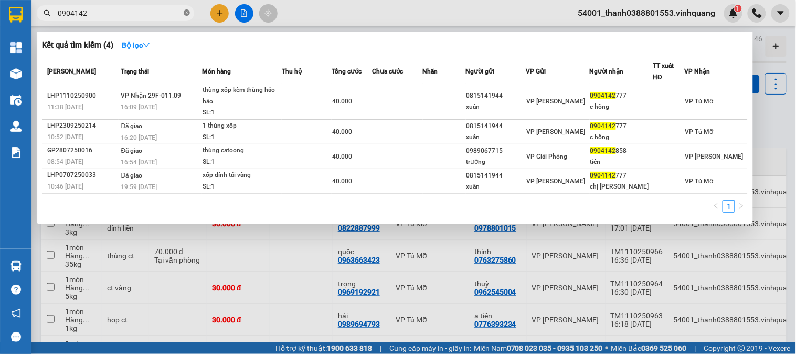
click at [184, 12] on icon "close-circle" at bounding box center [187, 12] width 6 height 6
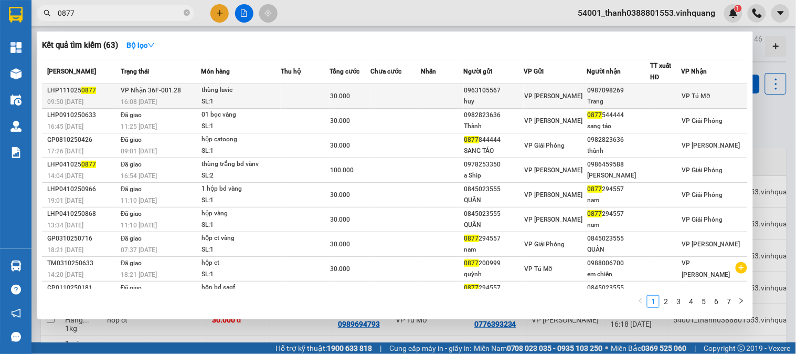
type input "0877"
click at [275, 94] on div "thùng lavie" at bounding box center [241, 91] width 79 height 12
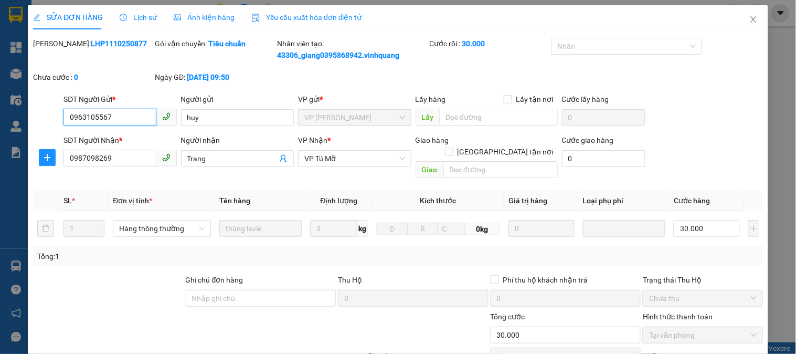
type input "0963105567"
type input "huy"
type input "0987098269"
type input "Trang"
type input "0"
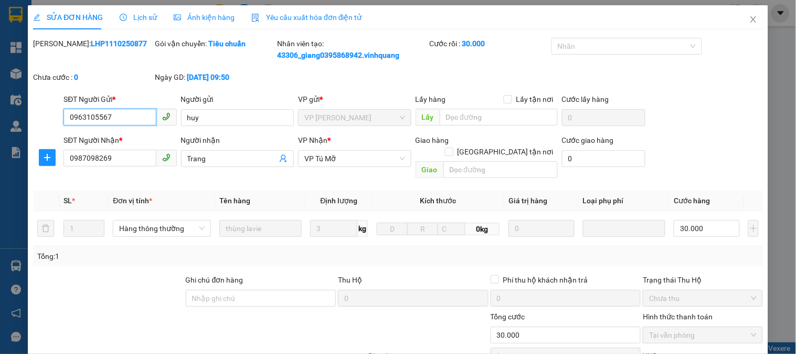
type input "30.000"
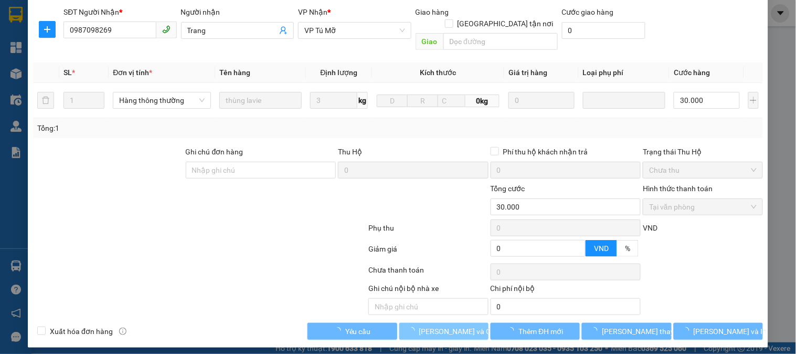
scroll to position [123, 0]
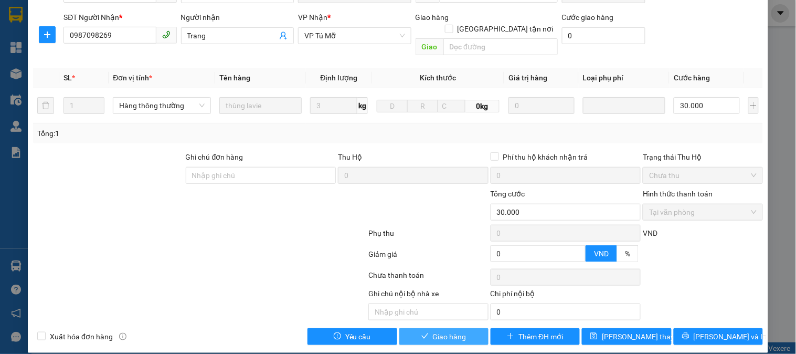
click at [433, 331] on span "Giao hàng" at bounding box center [450, 337] width 34 height 12
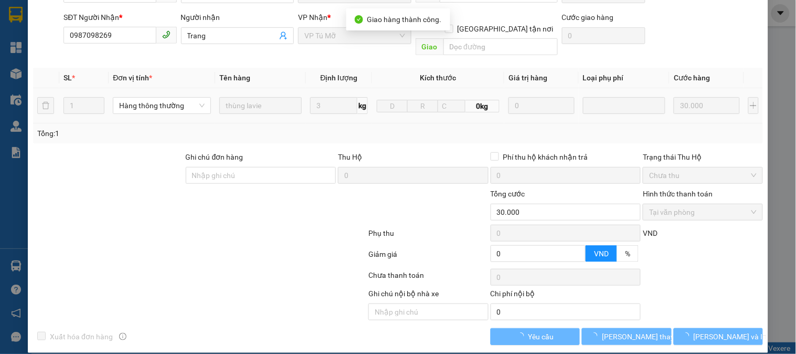
scroll to position [0, 0]
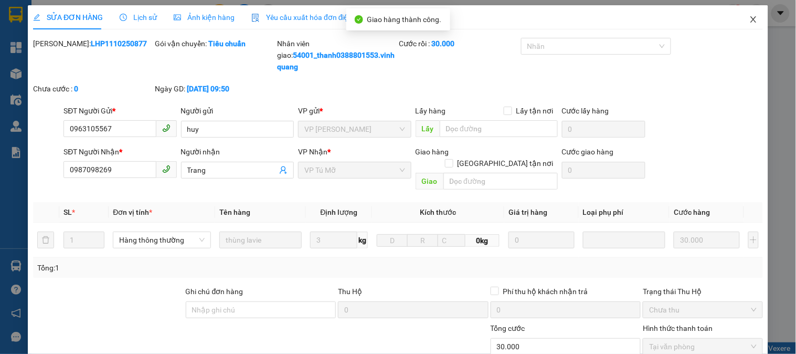
click at [750, 22] on icon "close" at bounding box center [754, 19] width 8 height 8
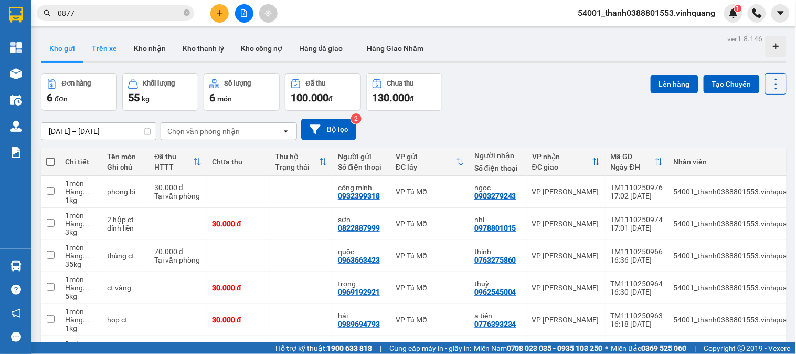
click at [102, 50] on button "Trên xe" at bounding box center [104, 48] width 42 height 25
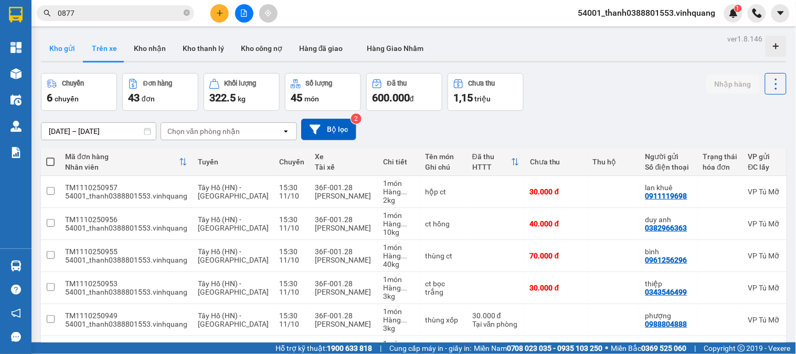
click at [67, 55] on button "Kho gửi" at bounding box center [62, 48] width 43 height 25
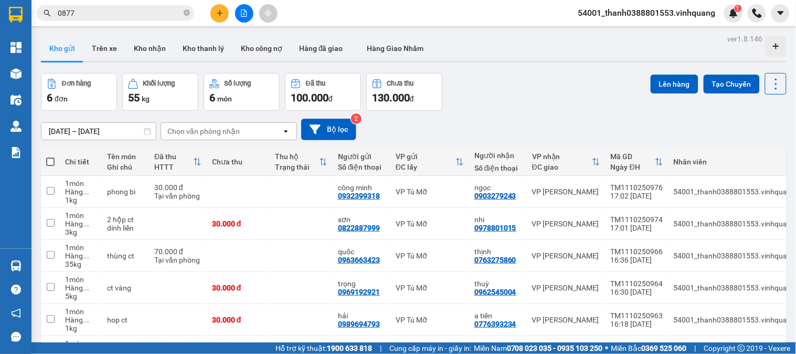
click at [49, 161] on span at bounding box center [50, 161] width 8 height 8
click at [50, 156] on input "checkbox" at bounding box center [50, 156] width 0 height 0
checkbox input "true"
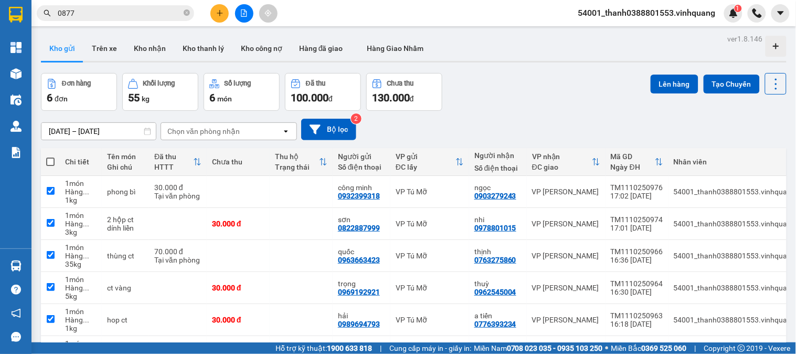
checkbox input "true"
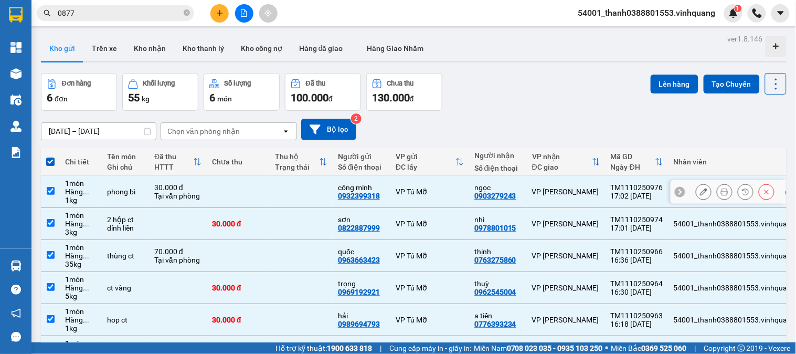
drag, startPoint x: 48, startPoint y: 193, endPoint x: 48, endPoint y: 208, distance: 15.2
click at [48, 194] on input "checkbox" at bounding box center [51, 191] width 8 height 8
checkbox input "false"
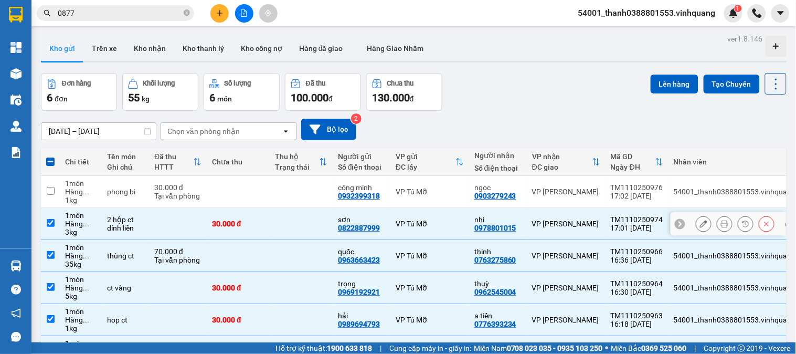
click at [53, 223] on input "checkbox" at bounding box center [51, 223] width 8 height 8
checkbox input "false"
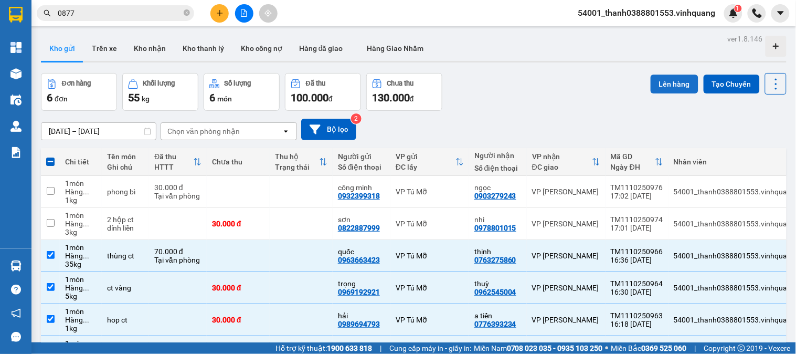
click at [667, 80] on button "Lên hàng" at bounding box center [675, 84] width 48 height 19
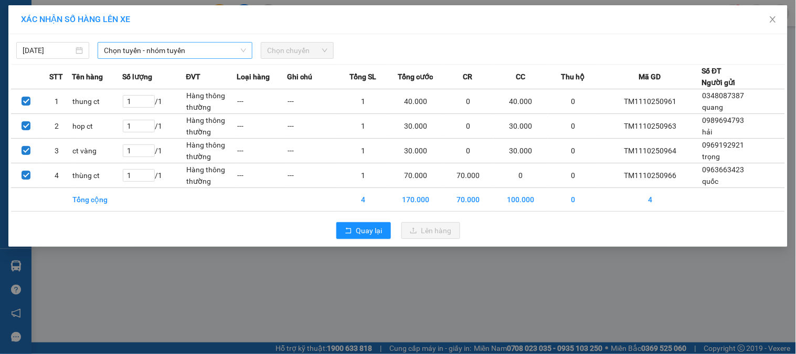
click at [170, 53] on span "Chọn tuyến - nhóm tuyến" at bounding box center [175, 51] width 142 height 16
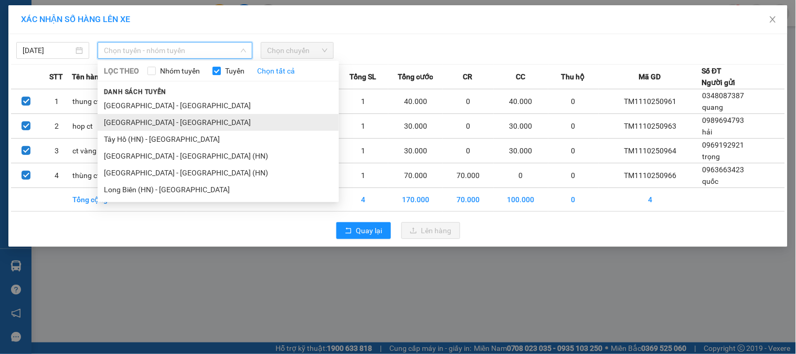
click at [155, 121] on li "[GEOGRAPHIC_DATA] - [GEOGRAPHIC_DATA]" at bounding box center [218, 122] width 241 height 17
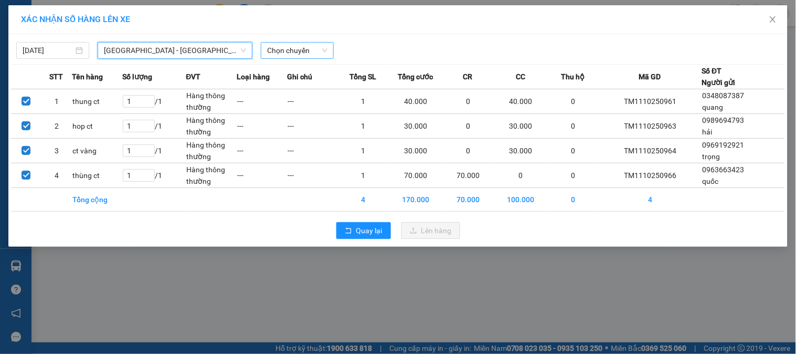
click at [280, 53] on span "Chọn chuyến" at bounding box center [297, 51] width 60 height 16
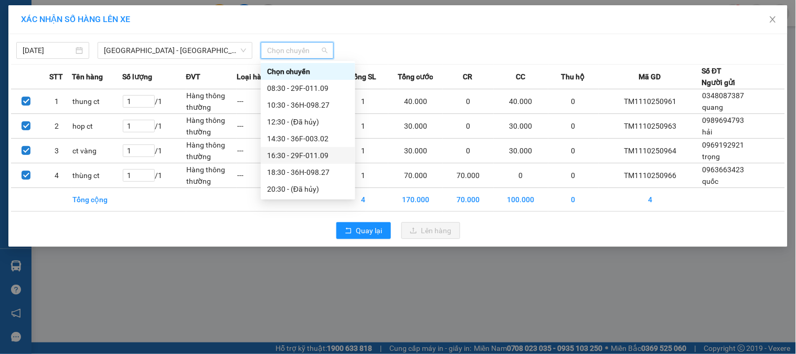
click at [288, 157] on div "16:30 - 29F-011.09" at bounding box center [308, 156] width 82 height 12
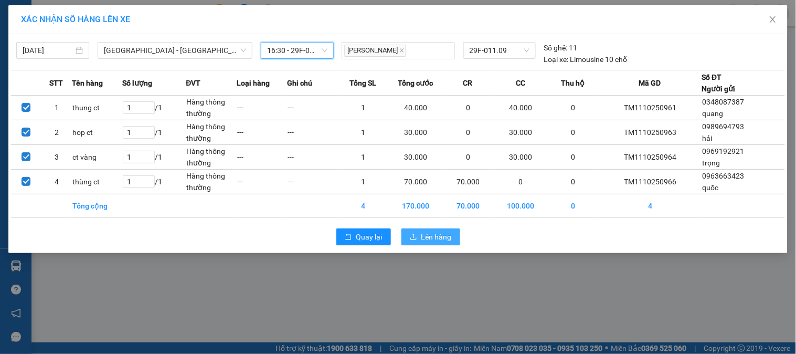
click at [437, 241] on span "Lên hàng" at bounding box center [437, 237] width 30 height 12
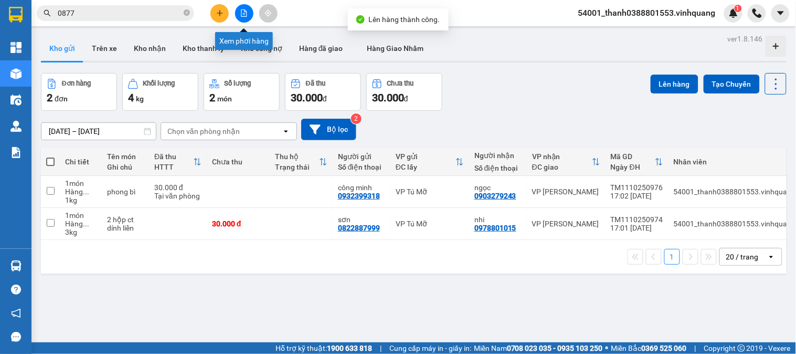
click at [243, 11] on icon "file-add" at bounding box center [243, 12] width 7 height 7
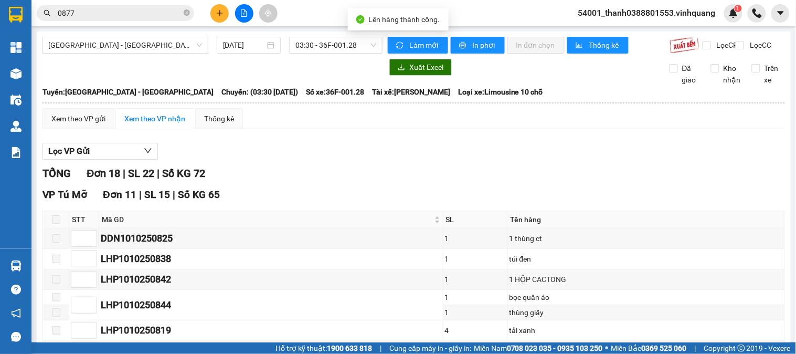
scroll to position [58, 0]
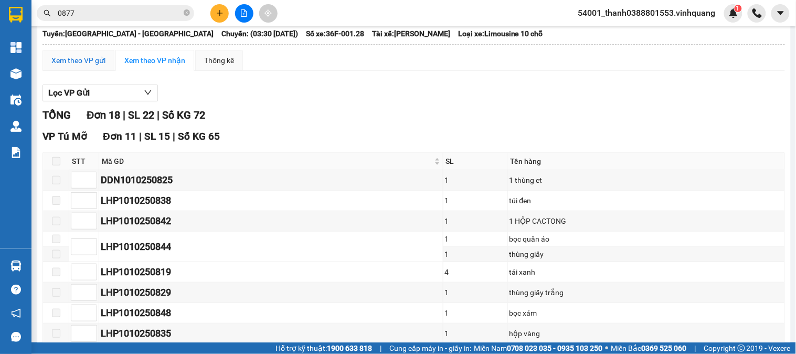
click at [80, 66] on div "Xem theo VP gửi" at bounding box center [78, 61] width 54 height 12
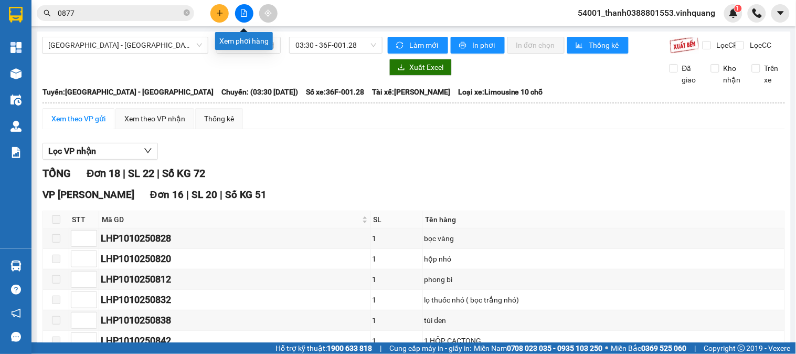
drag, startPoint x: 244, startPoint y: 12, endPoint x: 219, endPoint y: 55, distance: 49.4
click at [244, 12] on icon "file-add" at bounding box center [243, 12] width 7 height 7
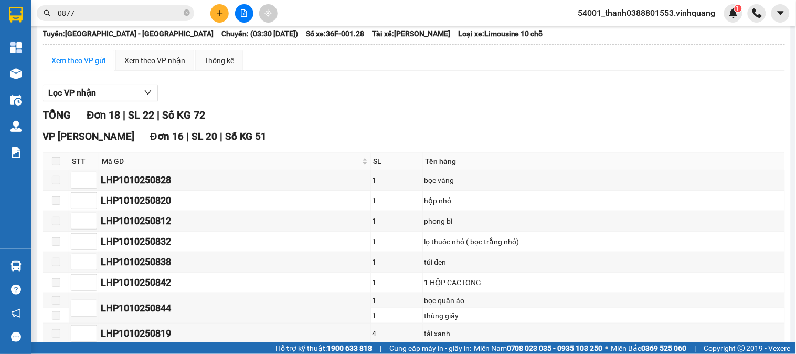
scroll to position [117, 0]
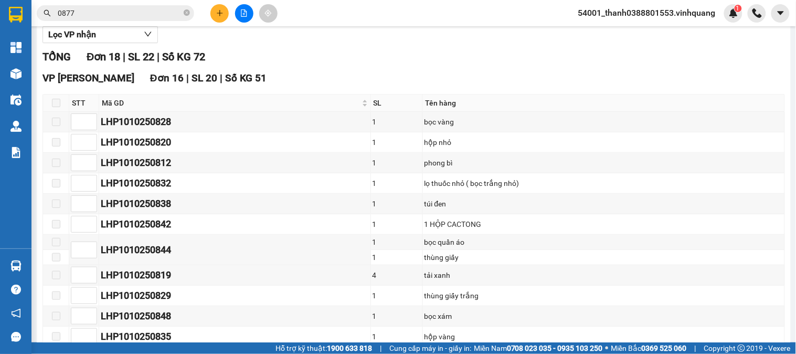
click at [239, 8] on button at bounding box center [244, 13] width 18 height 18
click at [243, 15] on icon "file-add" at bounding box center [243, 12] width 7 height 7
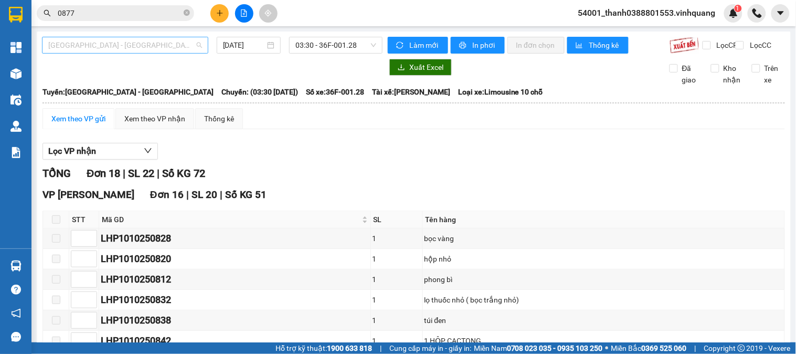
drag, startPoint x: 160, startPoint y: 42, endPoint x: 110, endPoint y: 85, distance: 65.5
click at [160, 43] on span "[GEOGRAPHIC_DATA] - [GEOGRAPHIC_DATA]" at bounding box center [125, 45] width 154 height 16
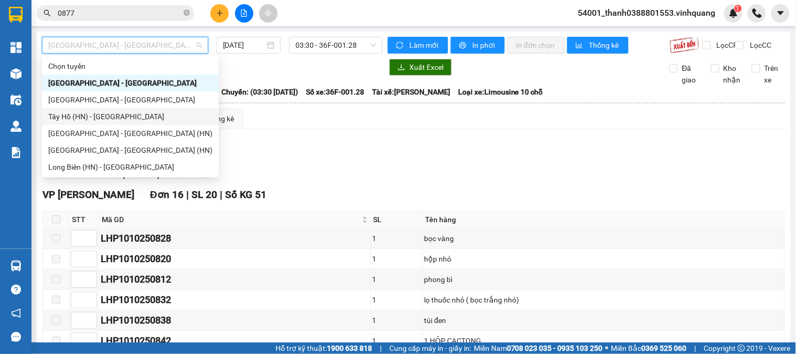
drag, startPoint x: 90, startPoint y: 110, endPoint x: 176, endPoint y: 67, distance: 97.0
click at [90, 111] on div "Tây Hồ (HN) - [GEOGRAPHIC_DATA]" at bounding box center [130, 117] width 164 height 12
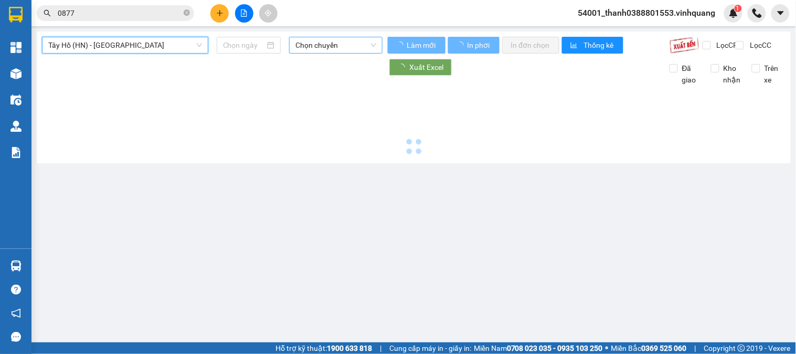
click at [338, 50] on span "Chọn chuyến" at bounding box center [336, 45] width 81 height 16
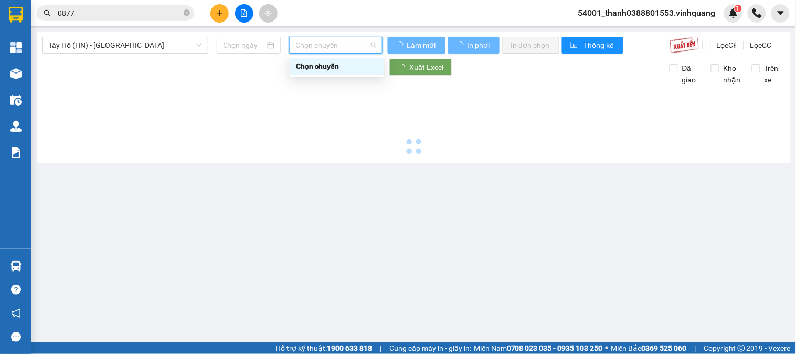
type input "[DATE]"
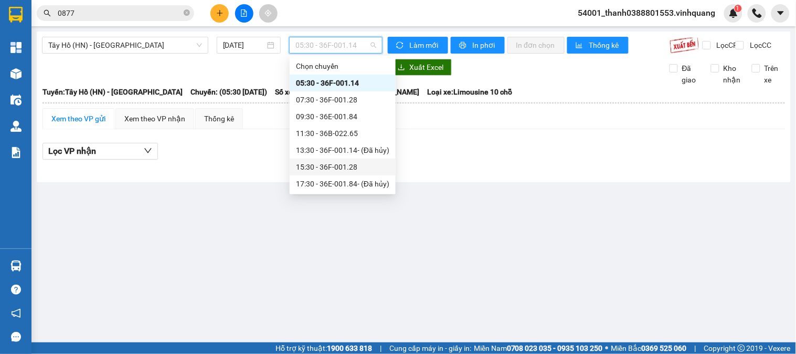
click at [328, 165] on div "15:30 - 36F-001.28" at bounding box center [342, 167] width 93 height 12
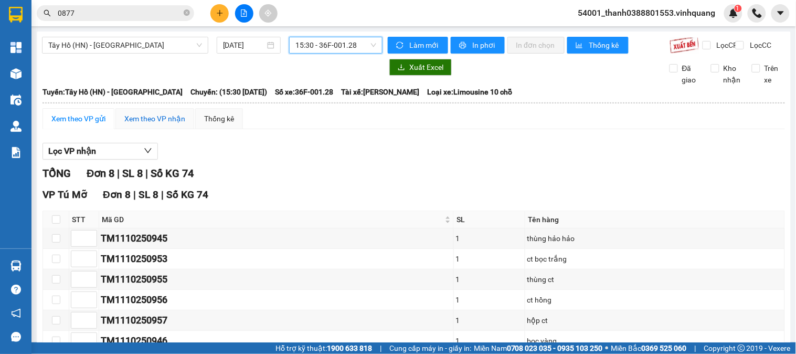
click at [155, 124] on div "Xem theo VP nhận" at bounding box center [154, 119] width 61 height 12
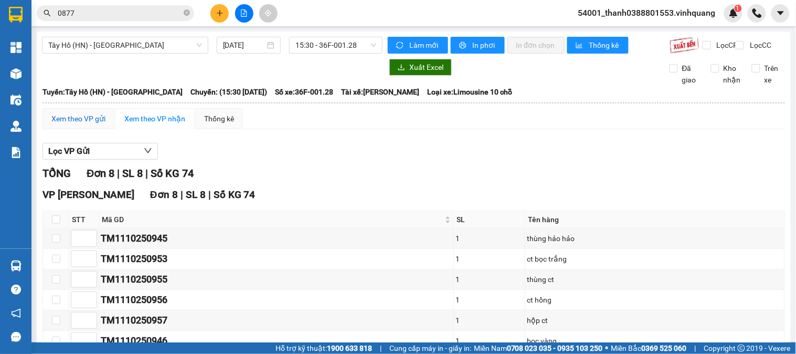
click at [89, 124] on div "Xem theo VP gửi" at bounding box center [78, 119] width 54 height 12
click at [311, 50] on span "15:30 - 36F-001.28" at bounding box center [336, 45] width 81 height 16
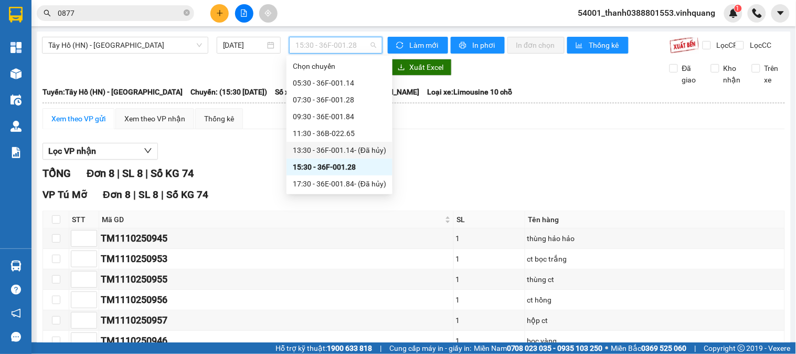
scroll to position [17, 0]
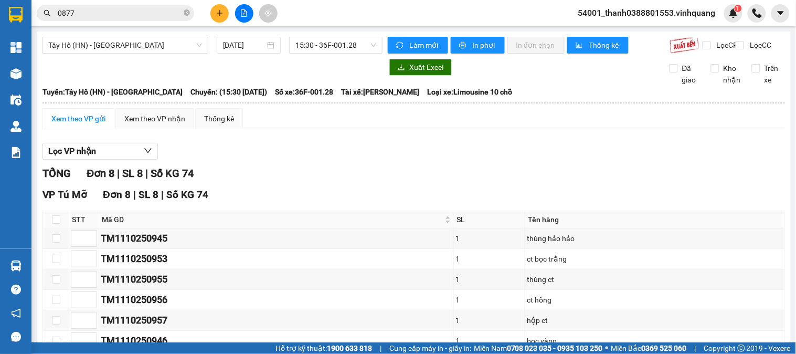
click at [189, 72] on div at bounding box center [212, 67] width 341 height 17
click at [319, 44] on span "15:30 - 36F-001.28" at bounding box center [336, 45] width 81 height 16
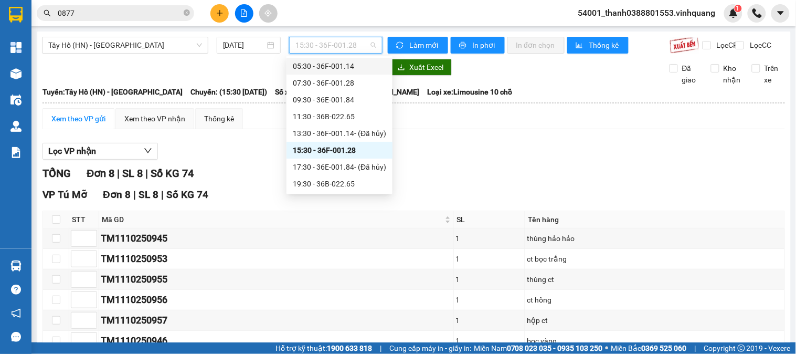
click at [259, 64] on div "[GEOGRAPHIC_DATA] (HN) - [GEOGRAPHIC_DATA] [DATE] 15:30 - 36F-001.28 Làm mới In…" at bounding box center [414, 235] width 754 height 409
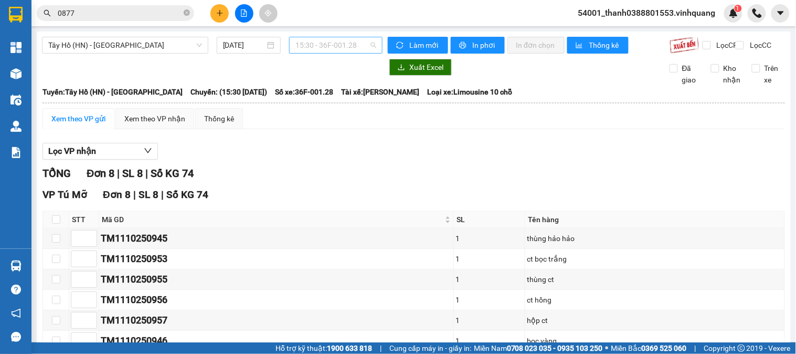
click at [317, 49] on span "15:30 - 36F-001.28" at bounding box center [336, 45] width 81 height 16
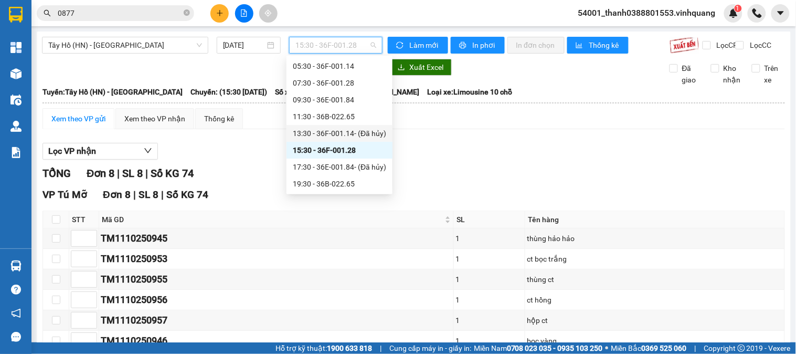
click at [206, 73] on div at bounding box center [212, 67] width 341 height 17
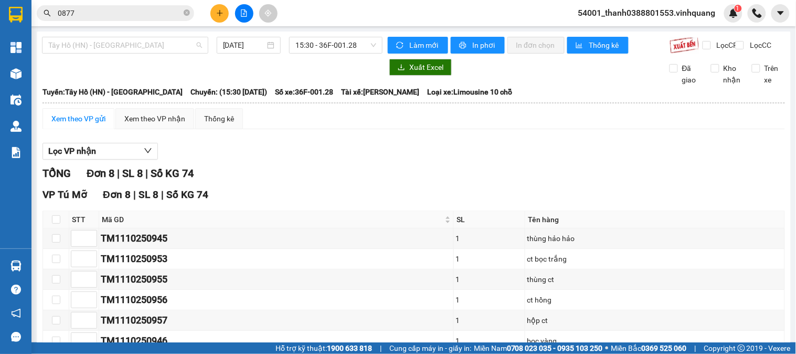
drag, startPoint x: 162, startPoint y: 44, endPoint x: 135, endPoint y: 80, distance: 44.7
click at [161, 44] on span "Tây Hồ (HN) - [GEOGRAPHIC_DATA]" at bounding box center [125, 45] width 154 height 16
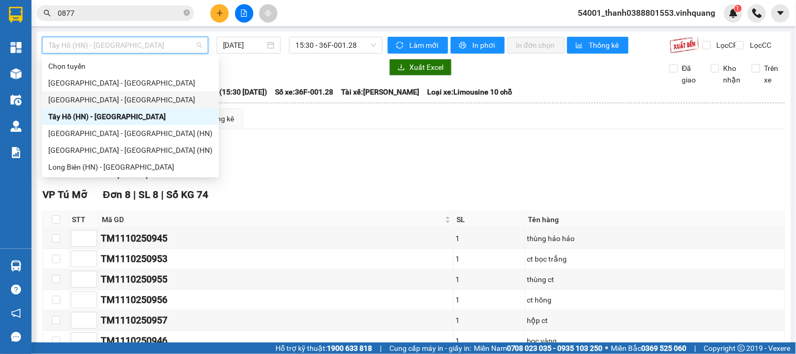
click at [87, 101] on div "[GEOGRAPHIC_DATA] - [GEOGRAPHIC_DATA]" at bounding box center [130, 100] width 164 height 12
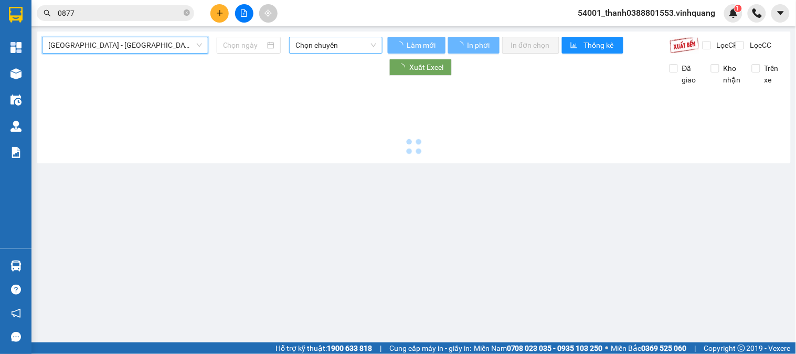
type input "[DATE]"
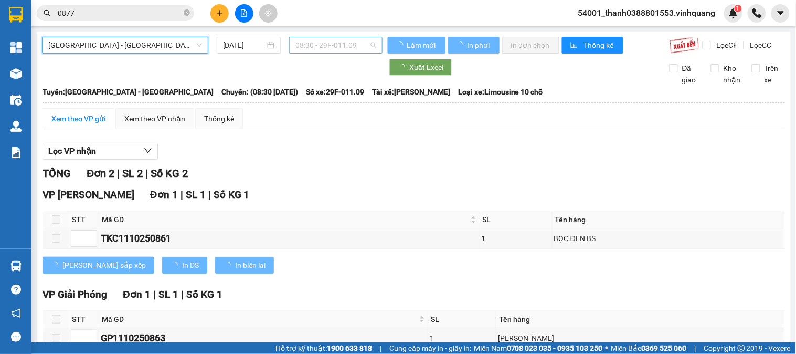
click at [310, 44] on span "08:30 - 29F-011.09" at bounding box center [336, 45] width 81 height 16
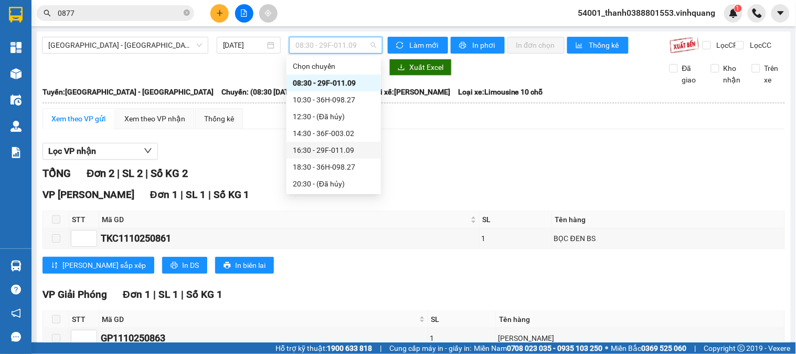
click at [318, 150] on div "16:30 - 29F-011.09" at bounding box center [334, 150] width 82 height 12
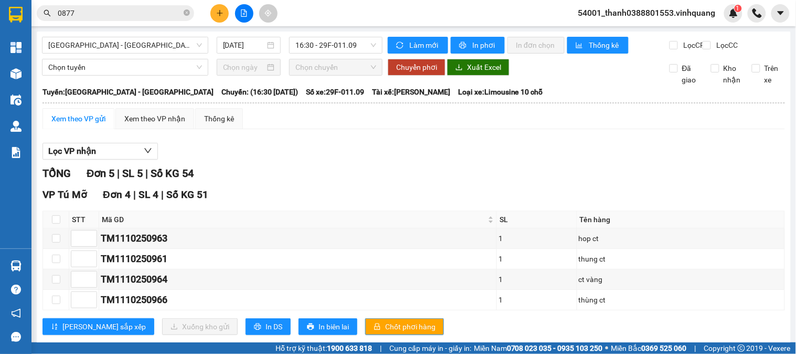
click at [112, 128] on div "Xem theo VP gửi" at bounding box center [79, 118] width 72 height 21
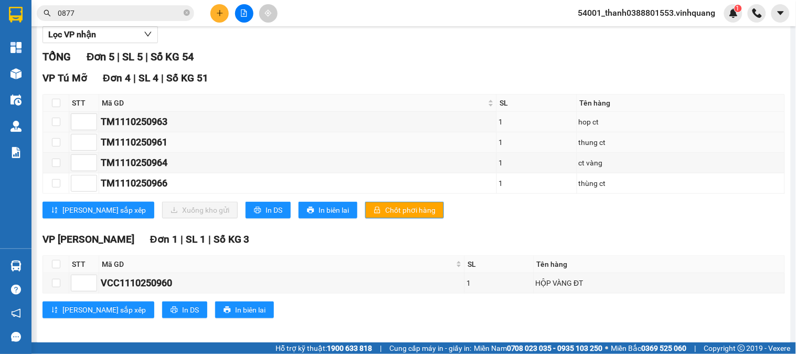
scroll to position [132, 0]
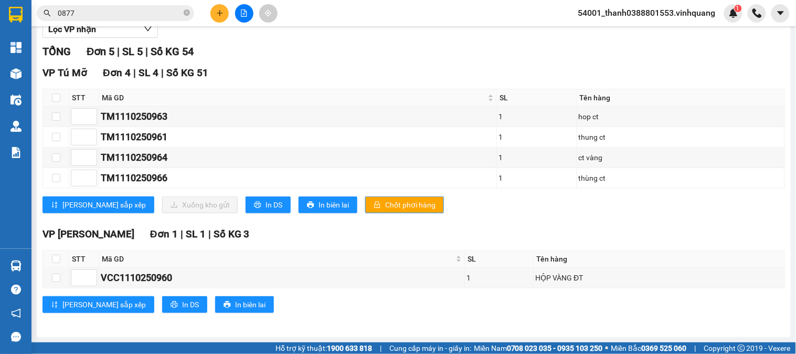
click at [369, 44] on div "TỔNG Đơn 5 | SL 5 | Số KG 54" at bounding box center [414, 52] width 743 height 16
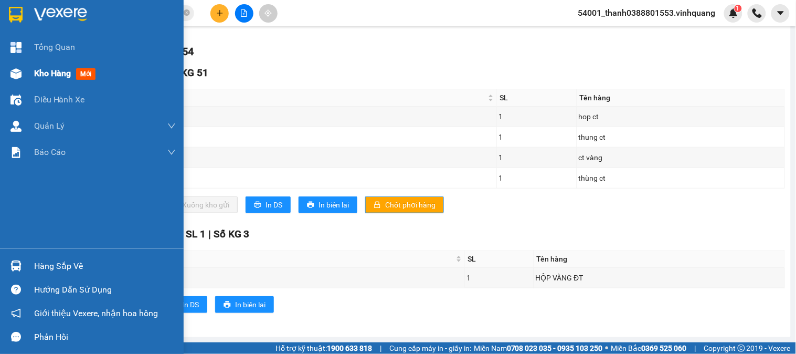
click at [52, 73] on span "Kho hàng" at bounding box center [52, 73] width 37 height 10
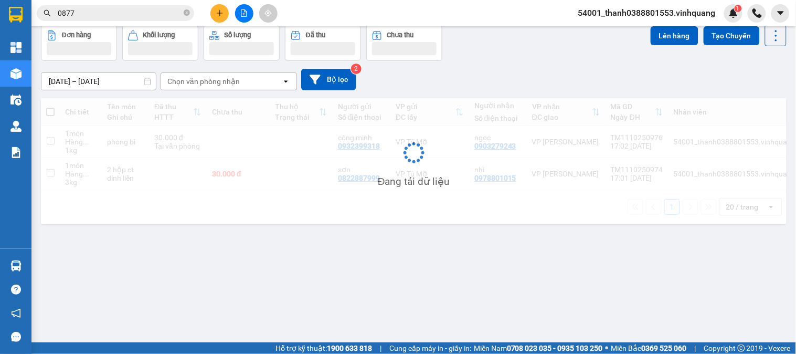
scroll to position [48, 0]
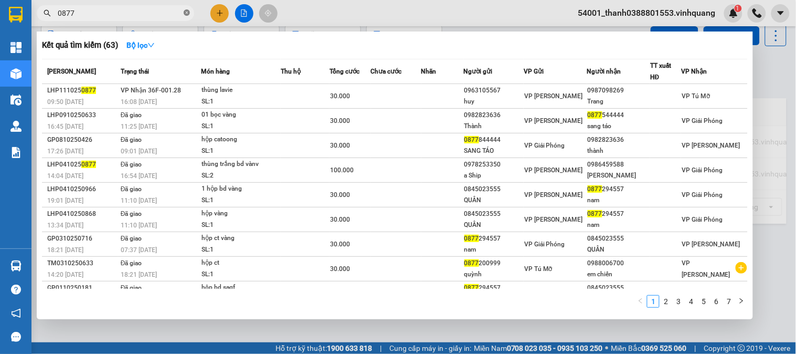
click at [187, 12] on icon "close-circle" at bounding box center [187, 12] width 6 height 6
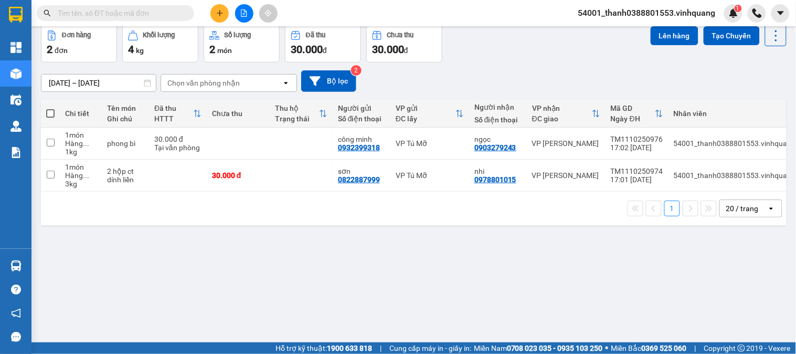
scroll to position [0, 0]
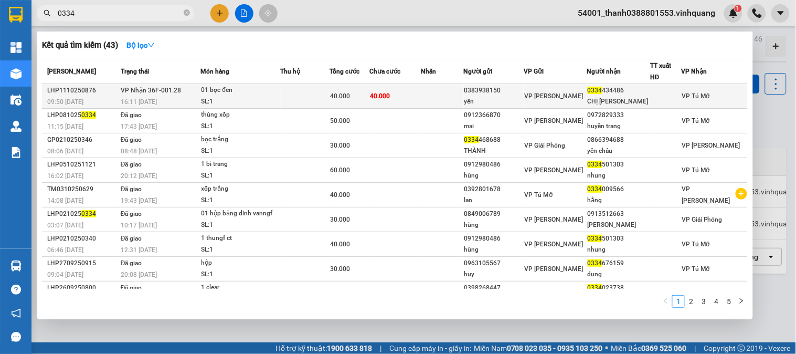
type input "0334"
click at [198, 103] on div "16:11 [DATE]" at bounding box center [161, 102] width 80 height 12
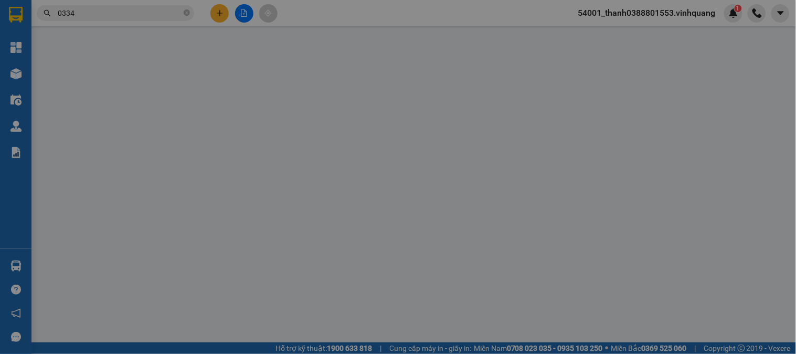
type input "0383938150"
type input "yên"
type input "0334434486"
type input "CHỊ [PERSON_NAME]"
type input "0"
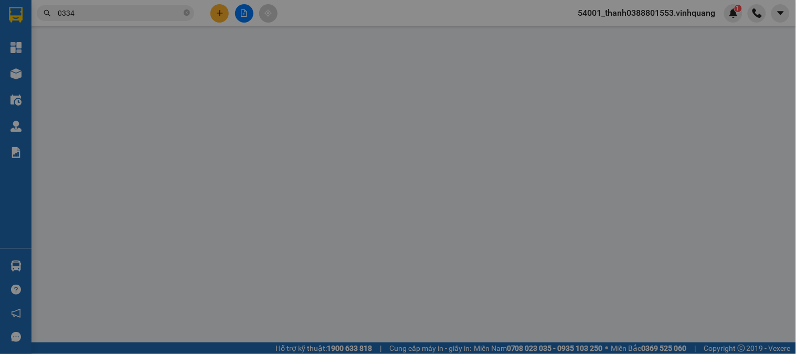
type input "40.000"
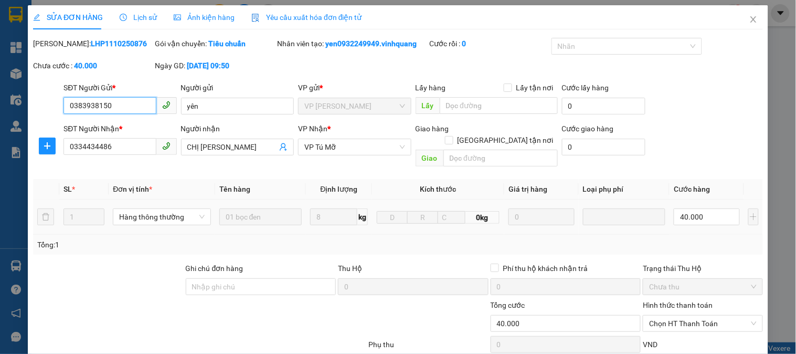
scroll to position [111, 0]
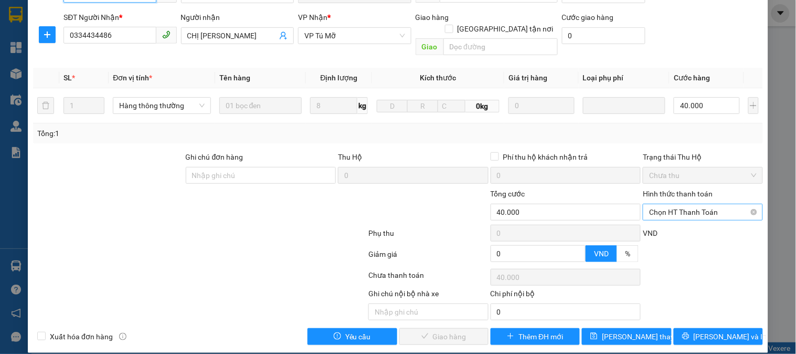
click at [665, 204] on span "Chọn HT Thanh Toán" at bounding box center [702, 212] width 107 height 16
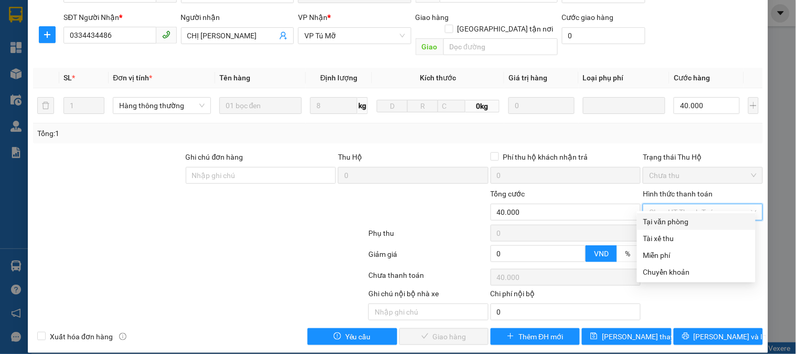
click at [670, 218] on div "Tại văn phòng" at bounding box center [697, 222] width 106 height 12
type input "0"
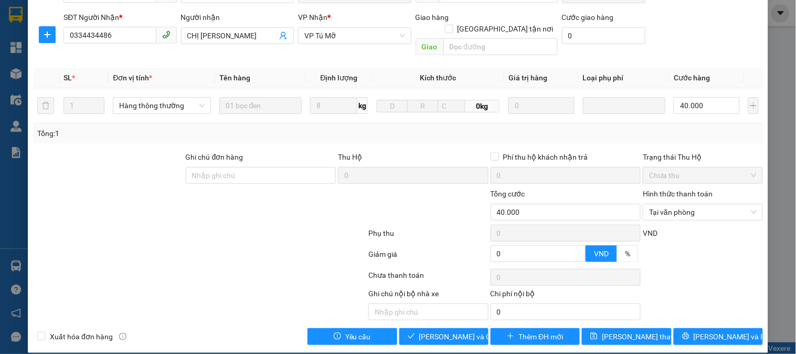
drag, startPoint x: 243, startPoint y: 204, endPoint x: 318, endPoint y: 232, distance: 80.2
click at [246, 203] on div at bounding box center [307, 206] width 122 height 37
click at [443, 331] on span "[PERSON_NAME] và Giao hàng" at bounding box center [469, 337] width 101 height 12
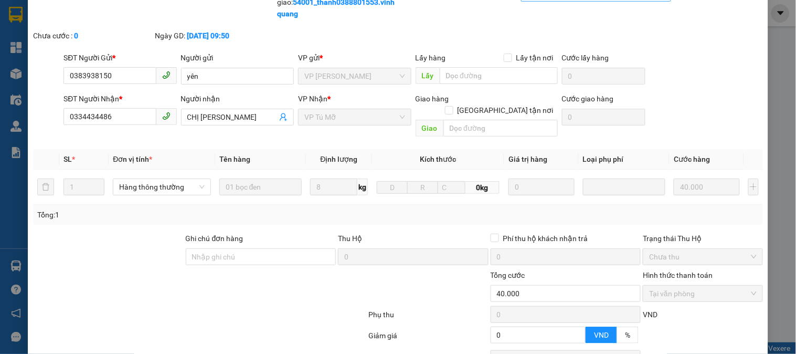
scroll to position [0, 0]
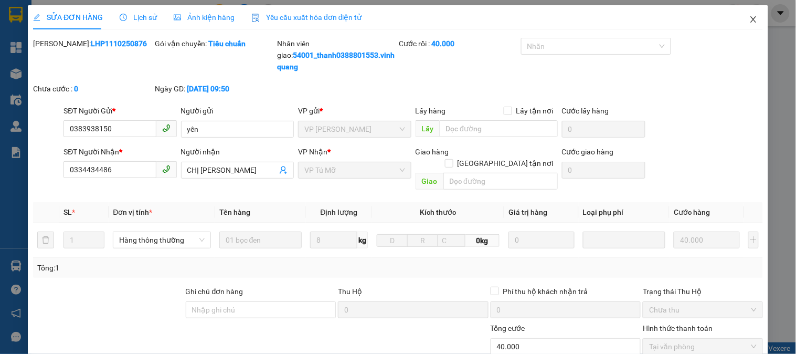
click at [750, 16] on icon "close" at bounding box center [754, 19] width 8 height 8
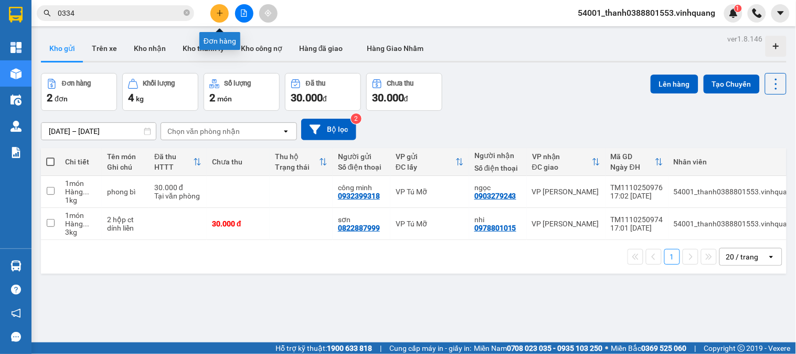
click at [228, 14] on button at bounding box center [219, 13] width 18 height 18
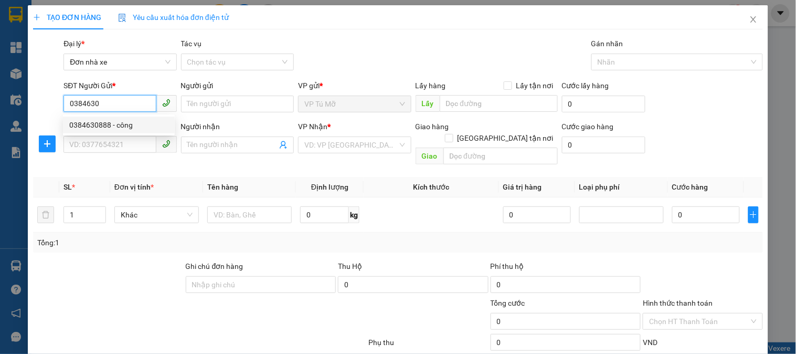
click at [126, 124] on div "0384630888 - công" at bounding box center [118, 125] width 99 height 12
type input "0384630888"
type input "công"
type input "0978801015"
type input "nhi"
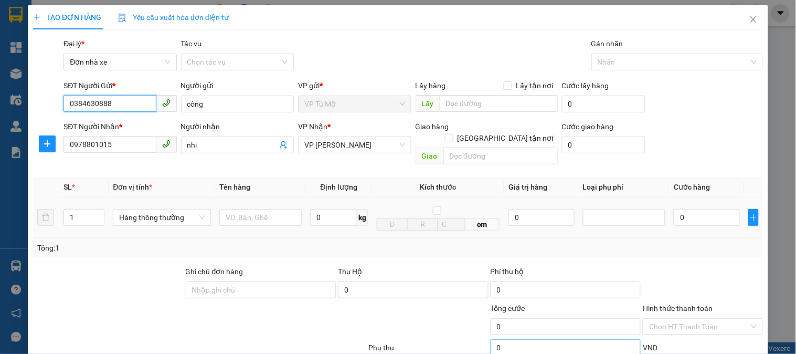
scroll to position [114, 0]
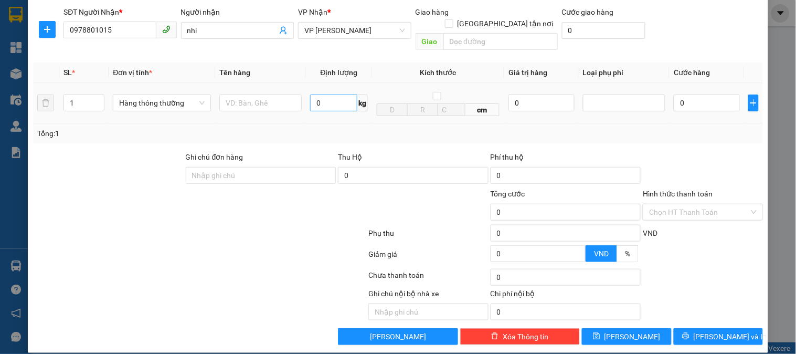
type input "0384630888"
click at [326, 98] on input "0" at bounding box center [333, 102] width 47 height 17
type input "4"
click at [248, 94] on input "text" at bounding box center [260, 102] width 82 height 17
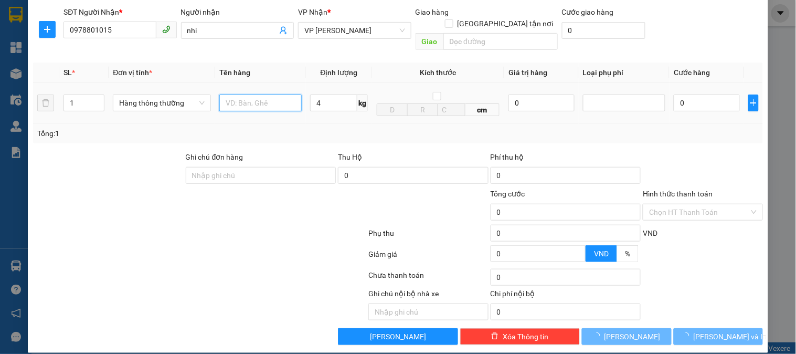
type input "t"
type input "30.000"
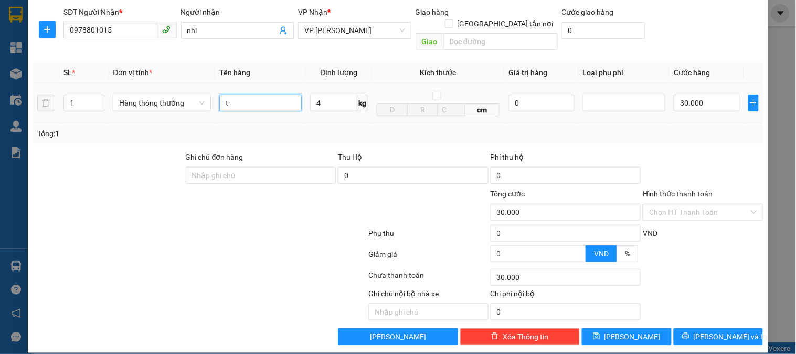
type input "t"
type input "hộp ct"
type input "hộp ct4"
type input "0"
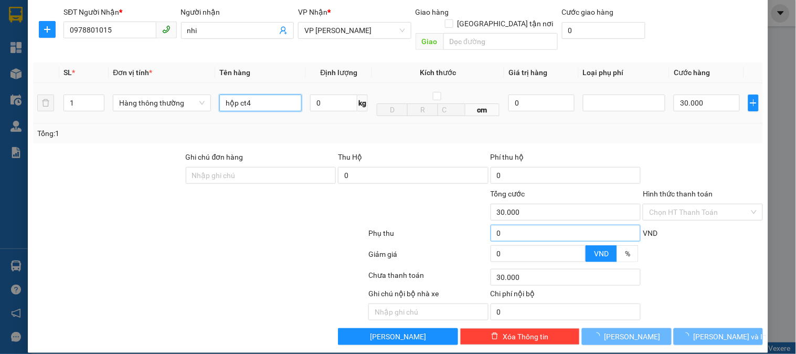
type input "hộp ct5"
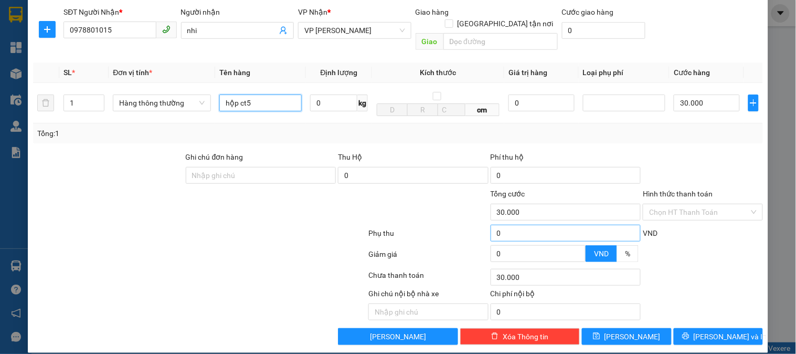
type input "0"
type input "hộp ct5"
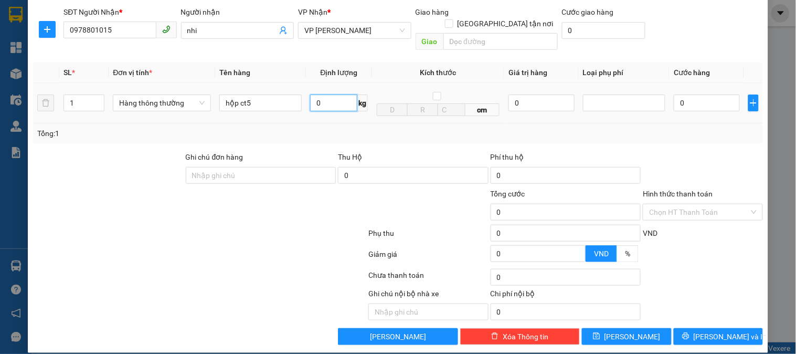
click at [325, 94] on input "0" at bounding box center [333, 102] width 47 height 17
type input "5"
click at [265, 94] on input "hộp ct5" at bounding box center [260, 102] width 82 height 17
type input "30.000"
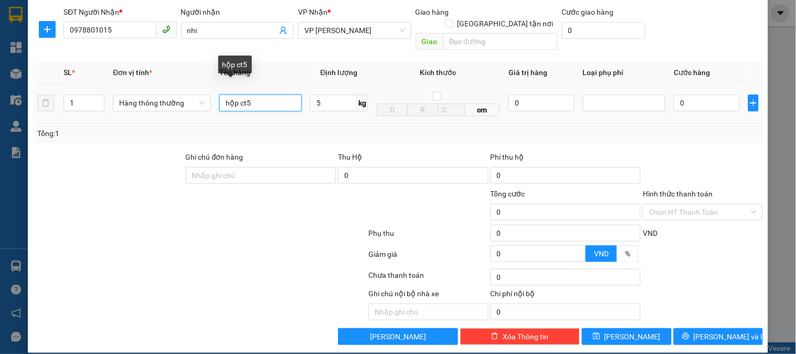
type input "30.000"
type input "hộp ct"
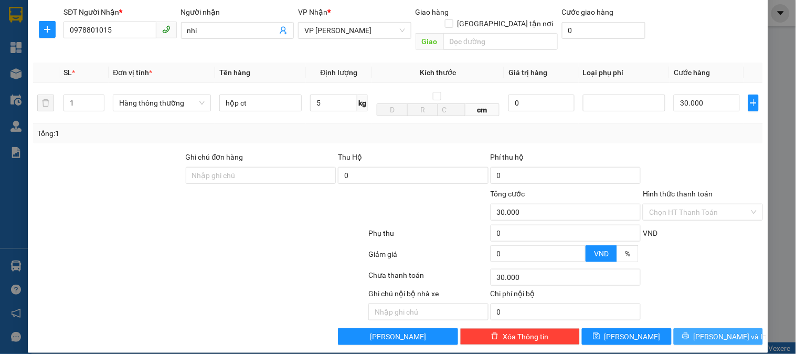
click at [697, 328] on button "[PERSON_NAME] và In" at bounding box center [718, 336] width 89 height 17
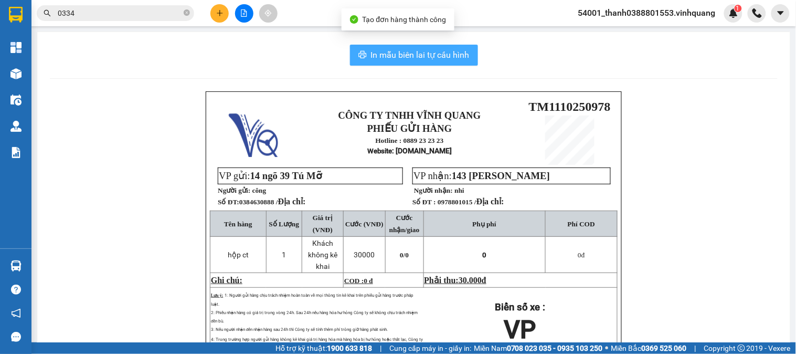
click at [401, 50] on span "In mẫu biên lai tự cấu hình" at bounding box center [420, 54] width 99 height 13
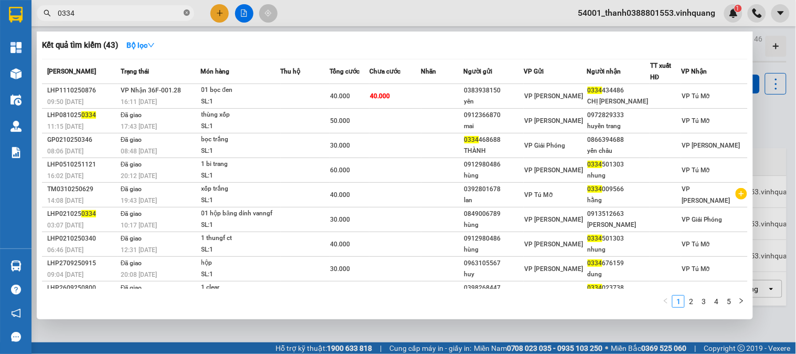
click at [188, 14] on icon "close-circle" at bounding box center [187, 12] width 6 height 6
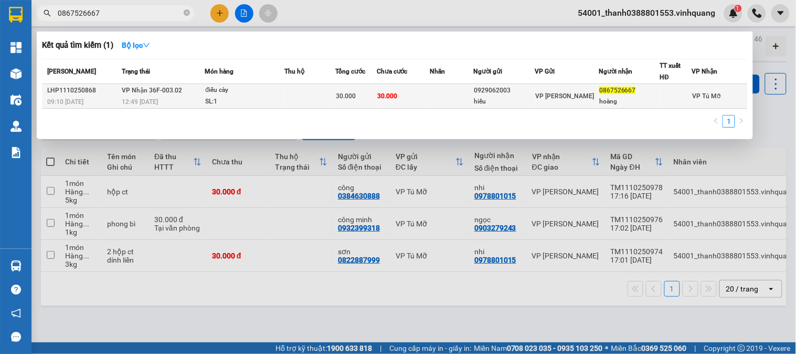
type input "0867526667"
click at [272, 94] on div "điếu cày" at bounding box center [244, 91] width 79 height 12
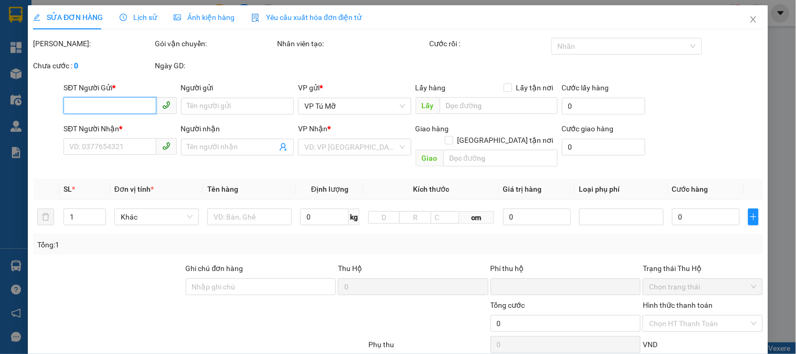
type input "0929062003"
type input "hiếu"
type input "0867526667"
type input "hoàng"
type input "0"
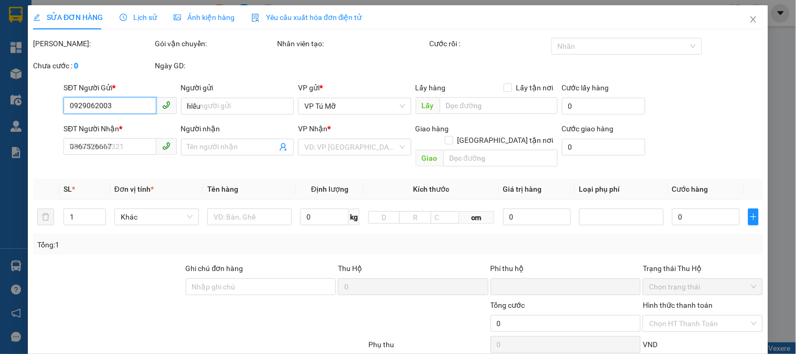
type input "30.000"
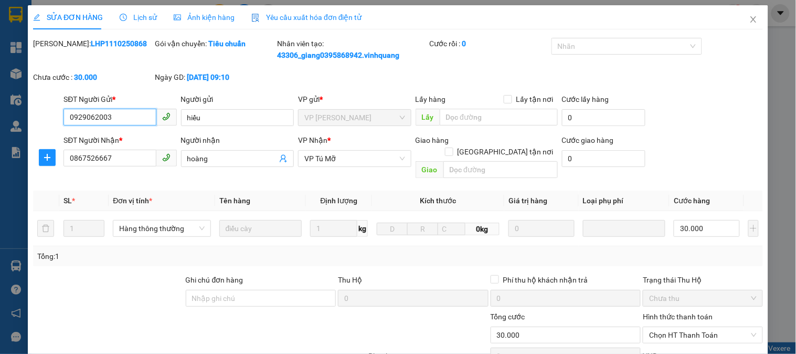
scroll to position [123, 0]
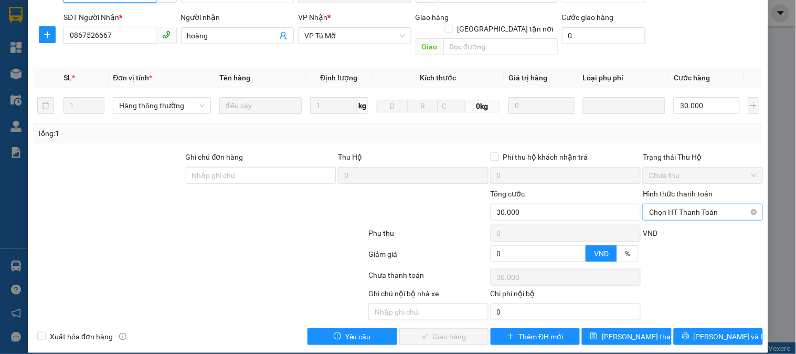
click at [704, 204] on span "Chọn HT Thanh Toán" at bounding box center [702, 212] width 107 height 16
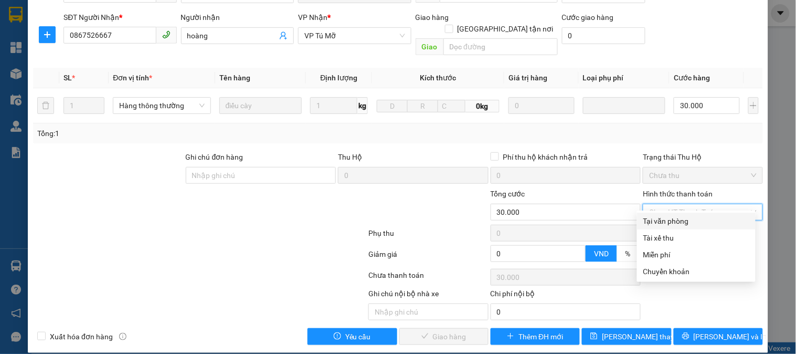
click at [689, 221] on div "Tại văn phòng" at bounding box center [697, 221] width 106 height 12
type input "0"
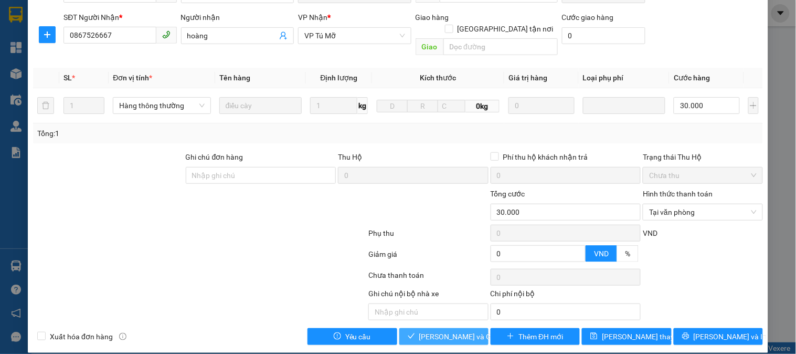
click at [448, 331] on span "[PERSON_NAME] và Giao hàng" at bounding box center [469, 337] width 101 height 12
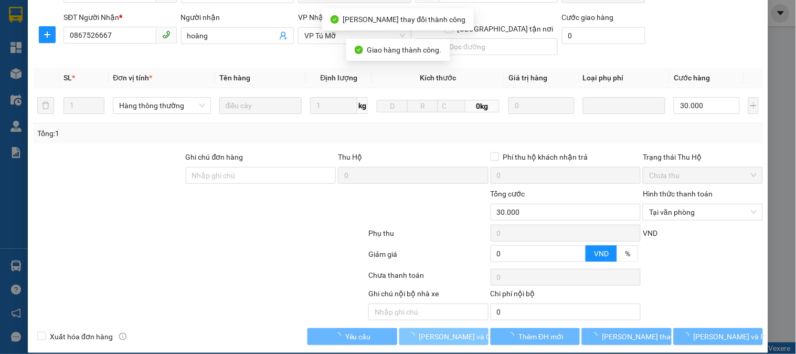
scroll to position [0, 0]
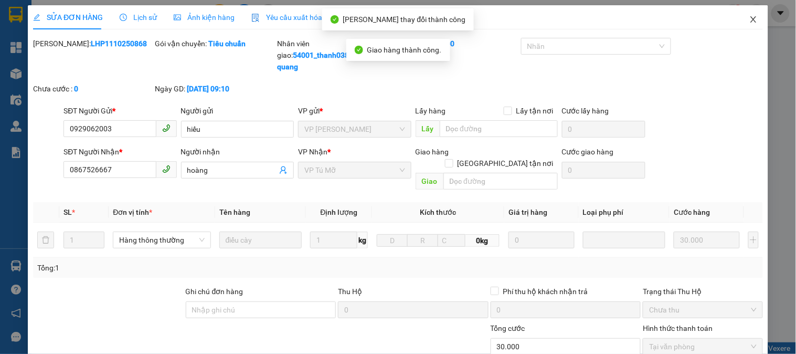
click at [750, 22] on icon "close" at bounding box center [754, 19] width 8 height 8
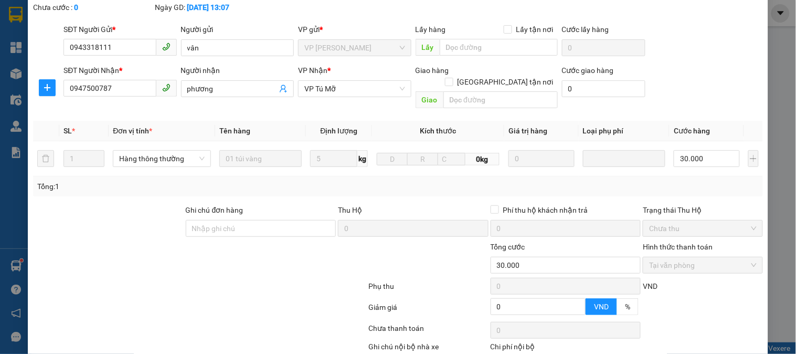
scroll to position [111, 0]
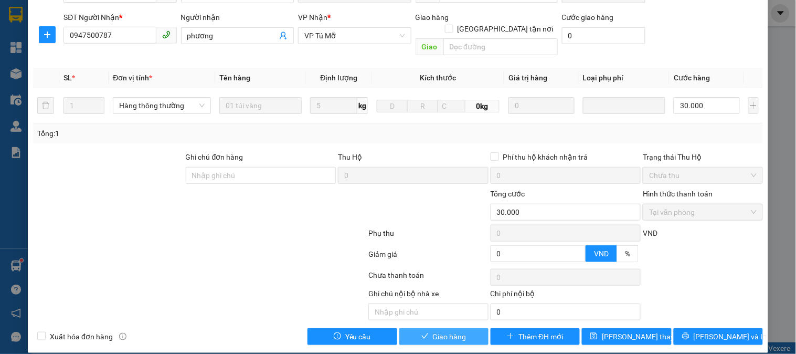
click at [433, 331] on span "Giao hàng" at bounding box center [450, 337] width 34 height 12
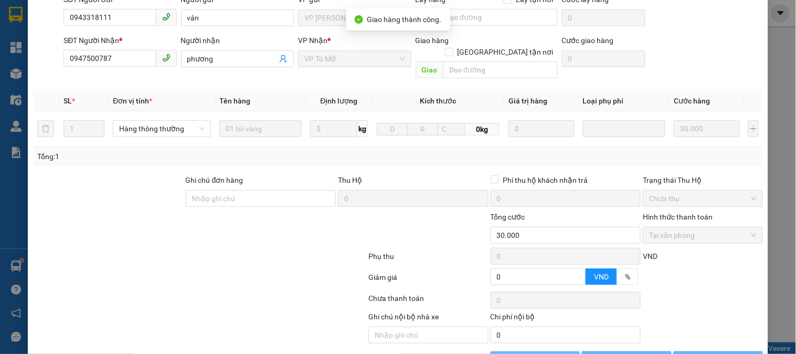
scroll to position [0, 0]
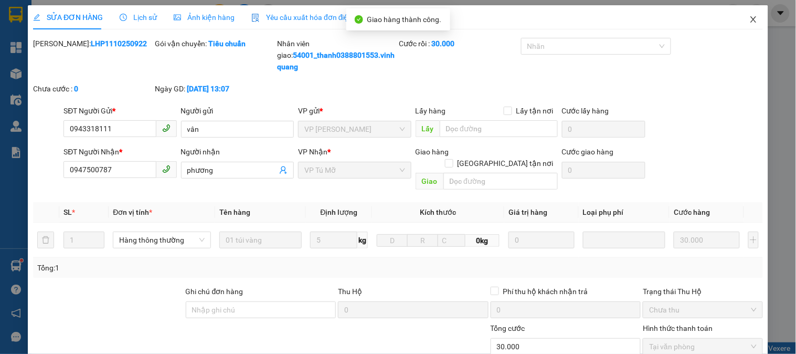
click at [750, 16] on icon "close" at bounding box center [754, 19] width 8 height 8
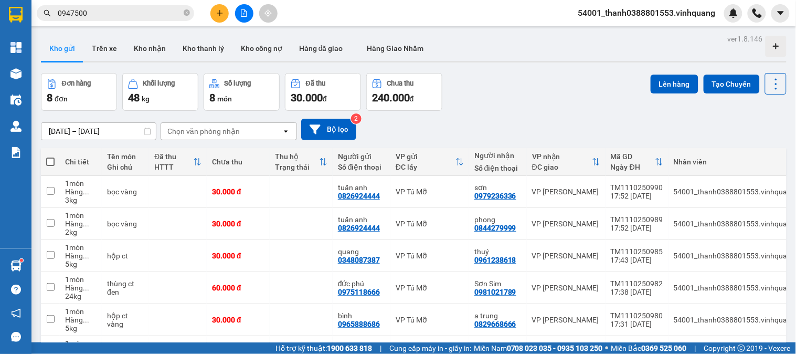
click at [219, 11] on icon "plus" at bounding box center [219, 12] width 7 height 7
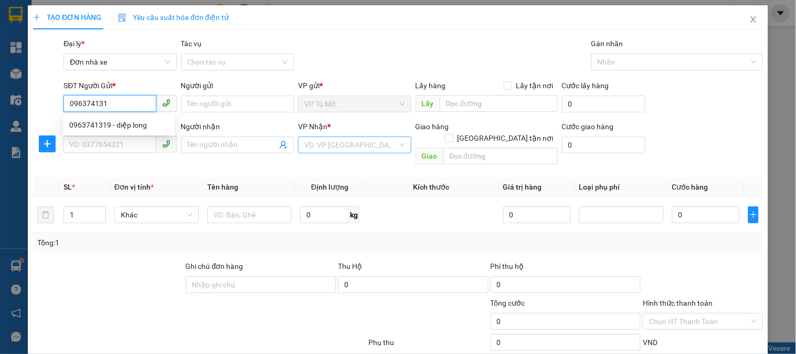
type input "0963741319"
click at [104, 123] on div "0963741319 - diệp long" at bounding box center [118, 125] width 99 height 12
type input "diệp long"
type input "0904987565"
type input "hương"
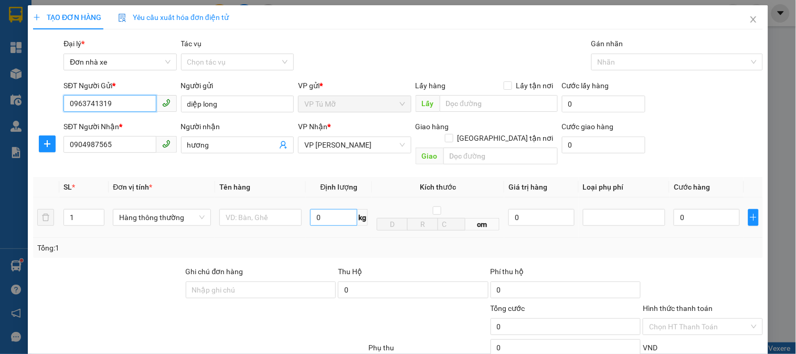
type input "0963741319"
click at [342, 209] on input "0" at bounding box center [333, 217] width 47 height 17
type input "3"
click at [267, 209] on input "text" at bounding box center [260, 217] width 82 height 17
type input "30.000"
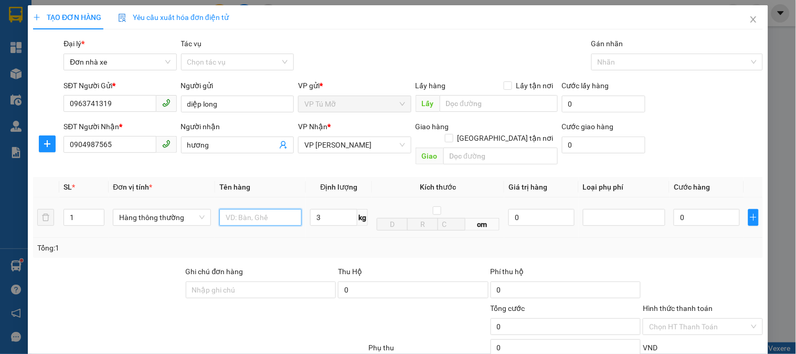
type input "30.000"
type input "b"
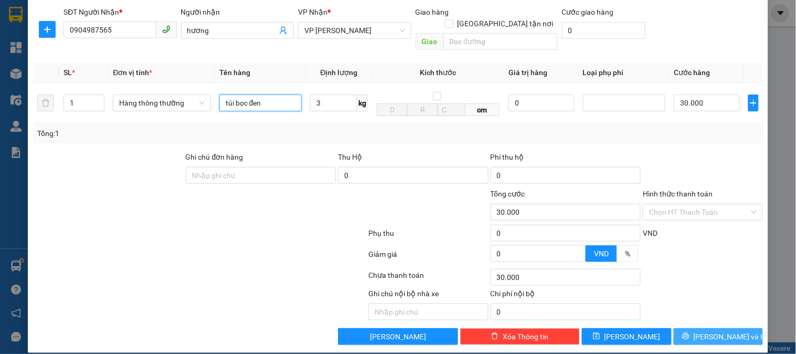
type input "túi bọc đen"
click at [697, 328] on button "[PERSON_NAME] và In" at bounding box center [718, 336] width 89 height 17
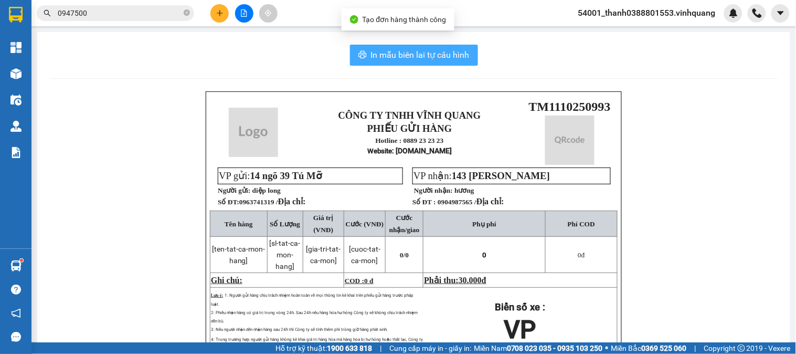
click at [395, 52] on span "In mẫu biên lai tự cấu hình" at bounding box center [420, 54] width 99 height 13
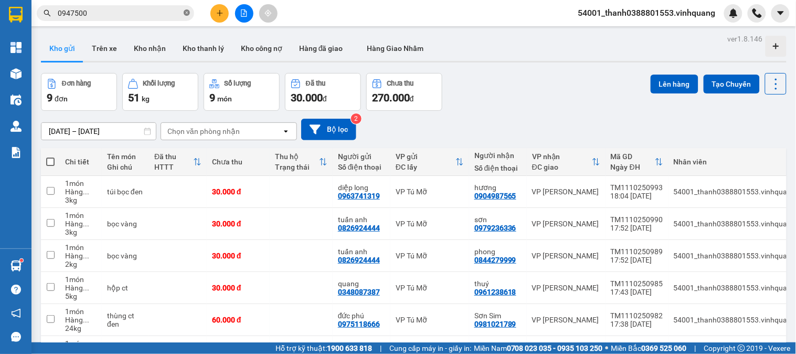
click at [187, 13] on icon "close-circle" at bounding box center [187, 12] width 6 height 6
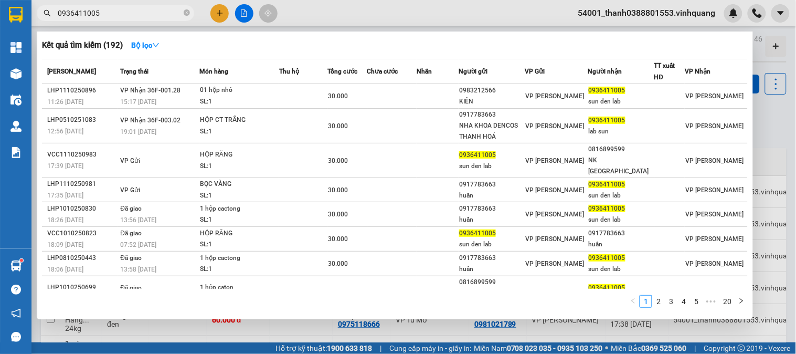
type input "0936411005"
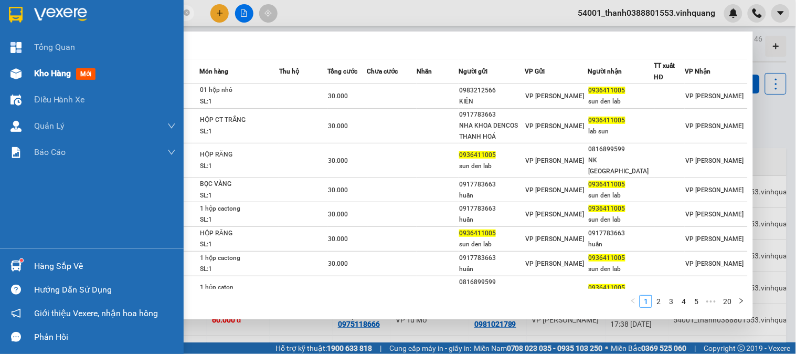
click at [20, 63] on div "Kho hàng mới" at bounding box center [92, 73] width 184 height 26
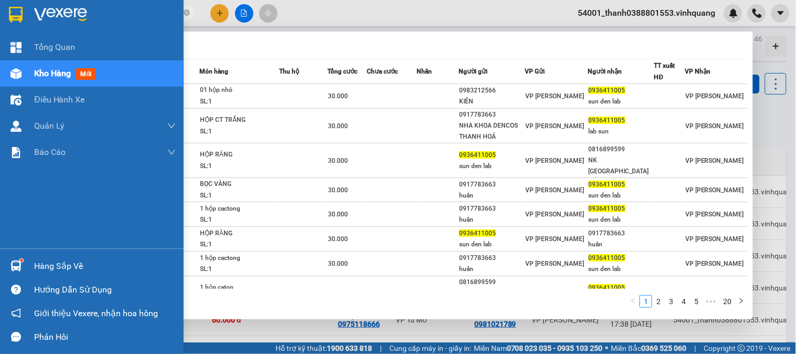
click at [19, 71] on img at bounding box center [15, 73] width 11 height 11
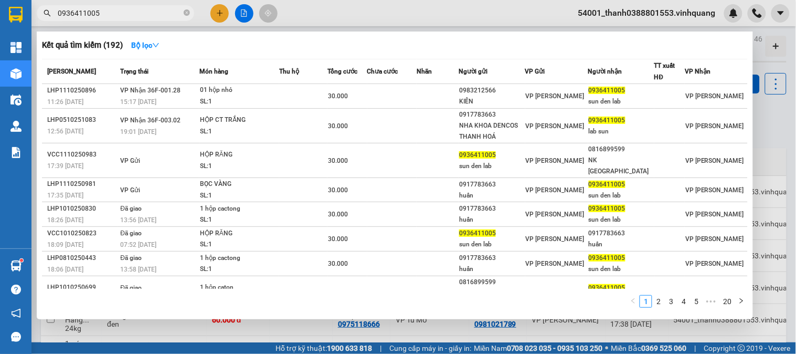
click at [796, 45] on div at bounding box center [398, 177] width 796 height 354
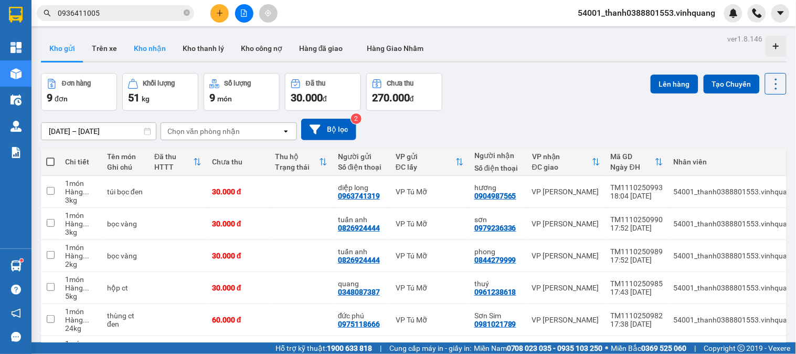
click at [135, 45] on button "Kho nhận" at bounding box center [149, 48] width 49 height 25
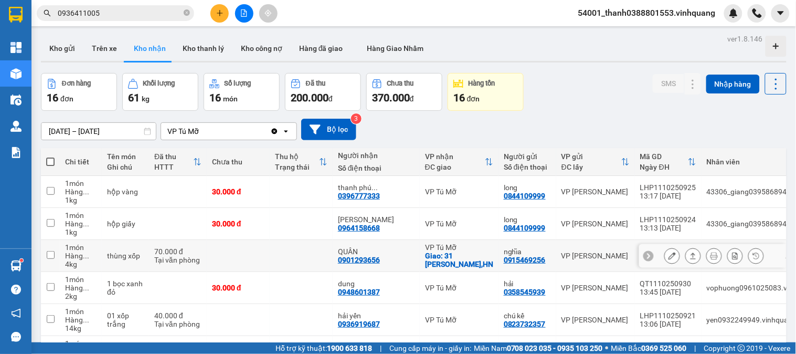
click at [370, 264] on div "0901293656" at bounding box center [359, 260] width 42 height 8
copy div "0901293656"
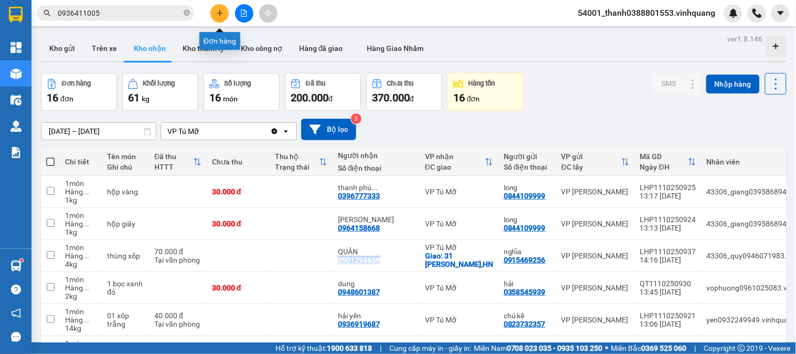
click at [219, 13] on icon "plus" at bounding box center [220, 13] width 6 height 1
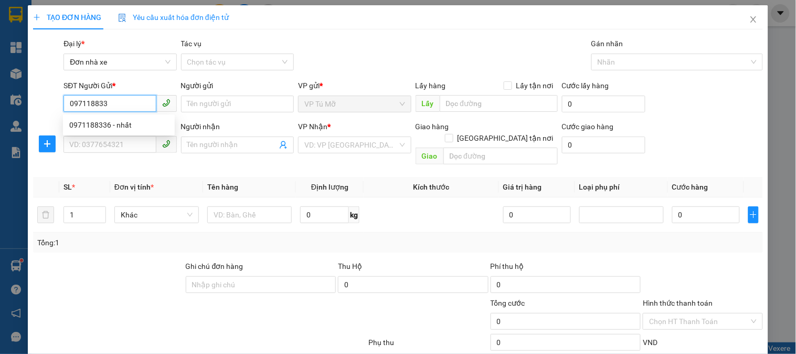
type input "0971188336"
click at [120, 128] on div "0971188336 - nhất" at bounding box center [118, 125] width 99 height 12
type input "nhất"
type input "0967265666"
type input "a chung"
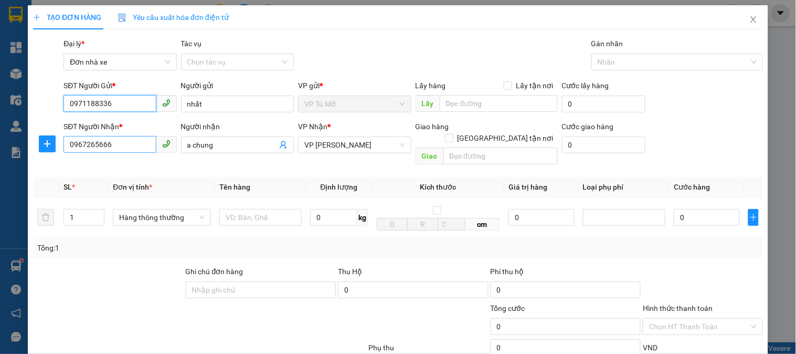
type input "0971188336"
drag, startPoint x: 92, startPoint y: 147, endPoint x: 37, endPoint y: 150, distance: 54.7
click at [37, 150] on div "SĐT Người Nhận * 0967265666 0967265666 Người nhận a chung VP Nhận * VP LÊ HỒNG …" at bounding box center [398, 145] width 732 height 48
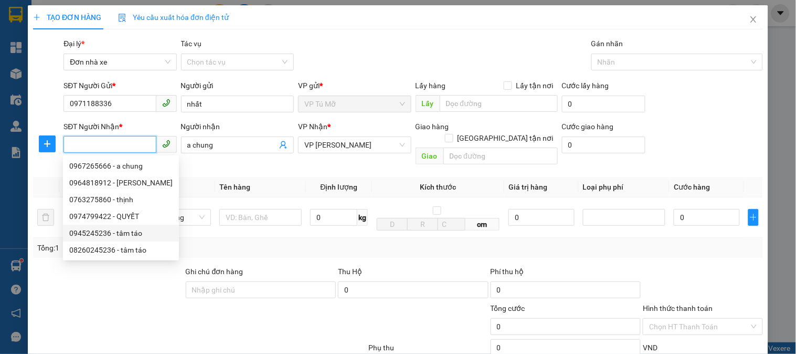
click at [118, 234] on div "0945245236 - tâm táo" at bounding box center [120, 233] width 103 height 12
type input "0945245236"
type input "tâm táo"
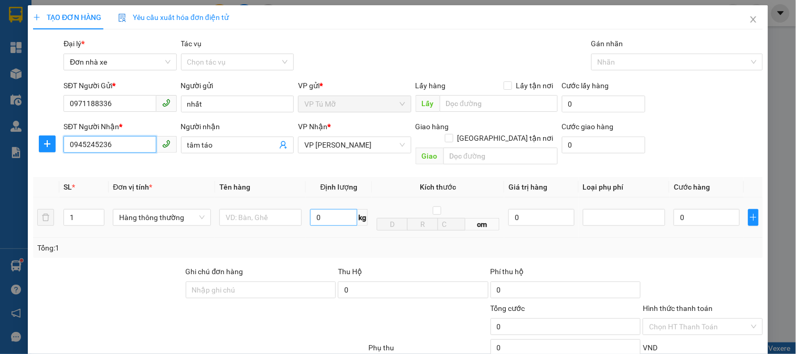
type input "0945245236"
click at [323, 209] on input "0" at bounding box center [333, 217] width 47 height 17
type input "2"
click at [265, 209] on input "text" at bounding box center [260, 217] width 82 height 17
type input "h"
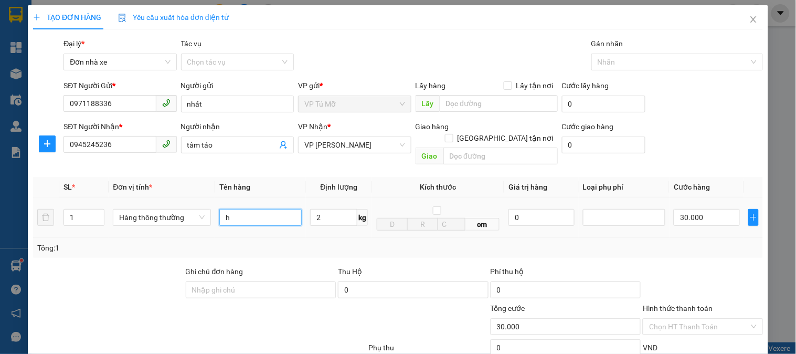
type input "30.000"
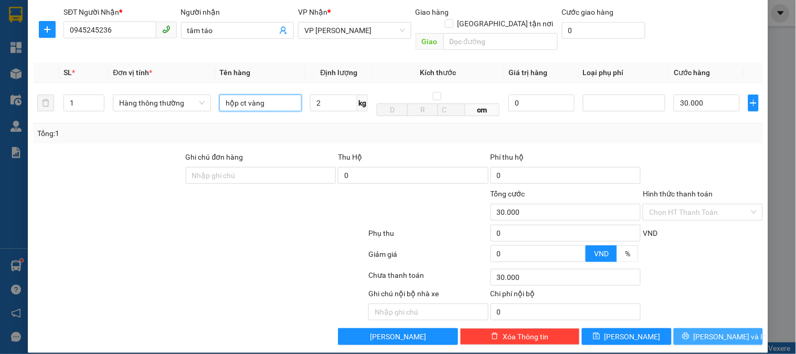
type input "hộp ct vàng"
click at [690, 328] on button "[PERSON_NAME] và In" at bounding box center [718, 336] width 89 height 17
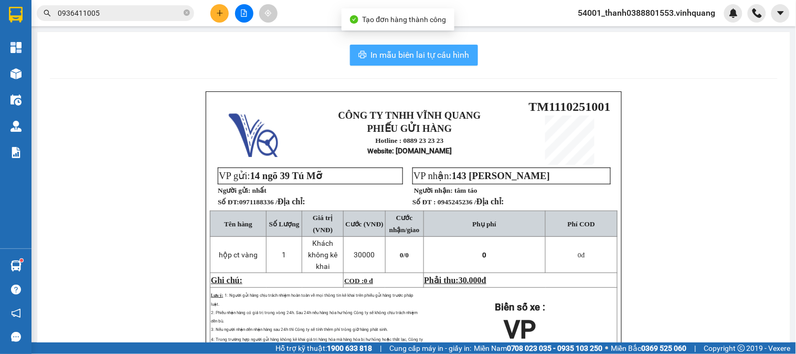
click at [382, 63] on button "In mẫu biên lai tự cấu hình" at bounding box center [414, 55] width 128 height 21
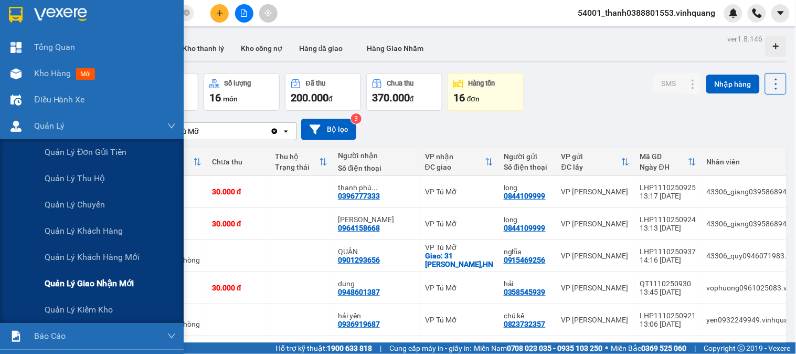
click at [85, 281] on span "Quản lý giao nhận mới" at bounding box center [89, 283] width 89 height 13
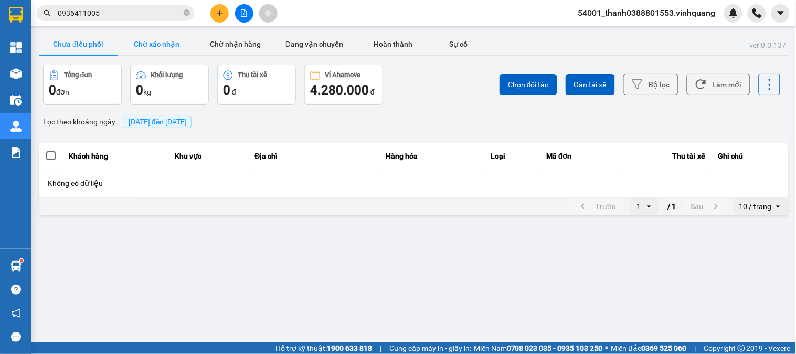
click at [165, 49] on button "Chờ xác nhận" at bounding box center [157, 44] width 79 height 21
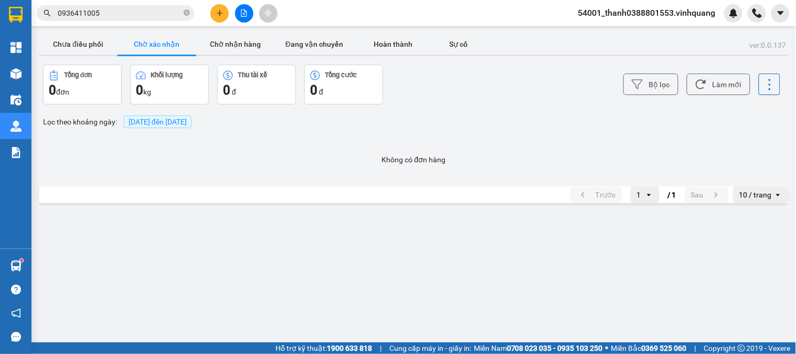
drag, startPoint x: 224, startPoint y: 44, endPoint x: 249, endPoint y: 65, distance: 32.8
click at [226, 44] on button "Chờ nhận hàng" at bounding box center [235, 44] width 79 height 21
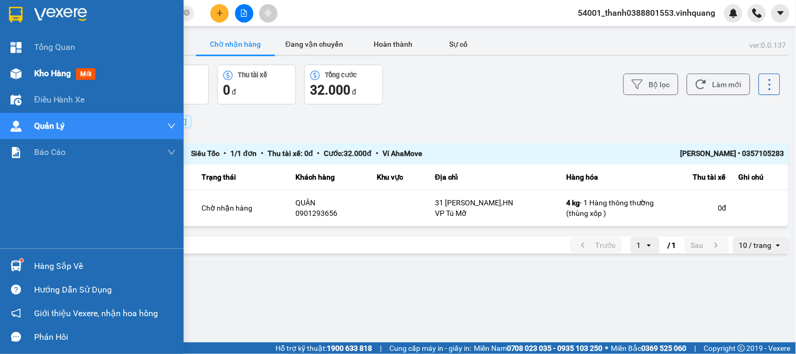
click at [27, 76] on div "Kho hàng mới" at bounding box center [92, 73] width 184 height 26
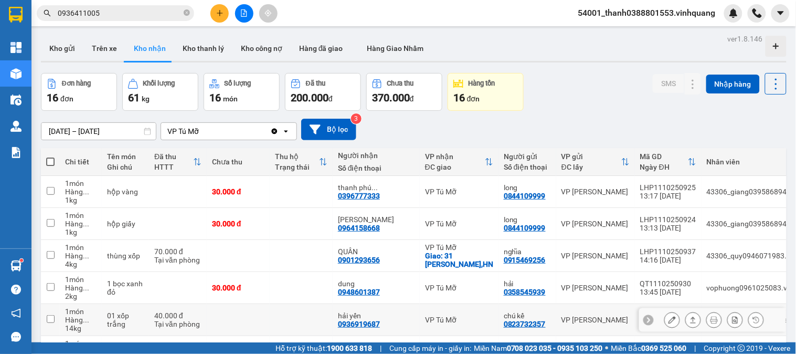
click at [356, 323] on div "0936919687" at bounding box center [359, 324] width 42 height 8
copy div "0936919687"
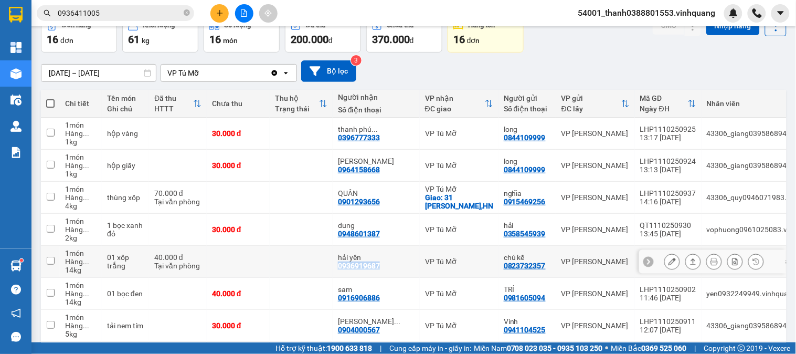
scroll to position [117, 0]
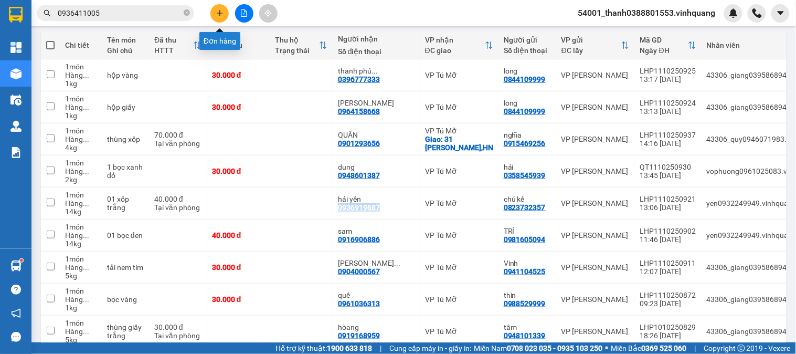
click at [217, 13] on icon "plus" at bounding box center [220, 13] width 6 height 1
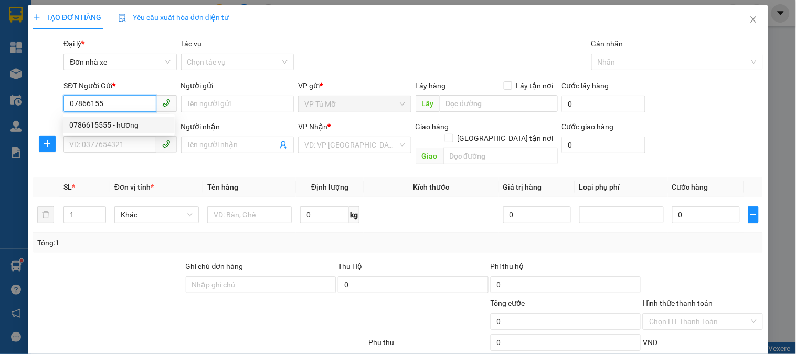
click at [127, 122] on div "0786615555 - hương" at bounding box center [118, 125] width 99 height 12
type input "0786615555"
type input "hương"
type input "0844448888"
type input "quân"
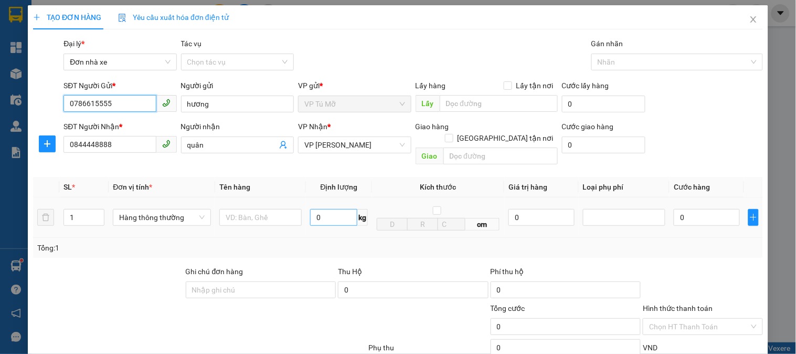
type input "0786615555"
click at [328, 209] on input "0" at bounding box center [333, 217] width 47 height 17
type input "3"
click at [258, 210] on input "text" at bounding box center [260, 217] width 82 height 17
type input "30.000"
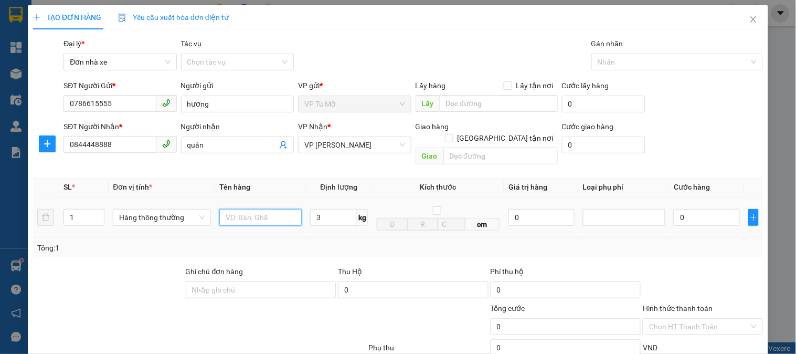
type input "30.000"
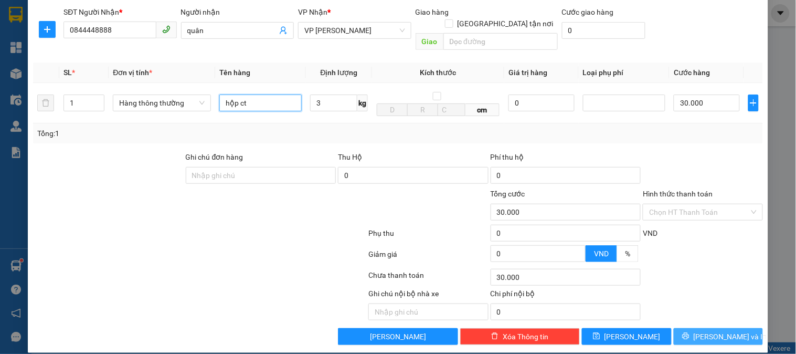
type input "hộp ct"
click at [732, 328] on button "[PERSON_NAME] và In" at bounding box center [718, 336] width 89 height 17
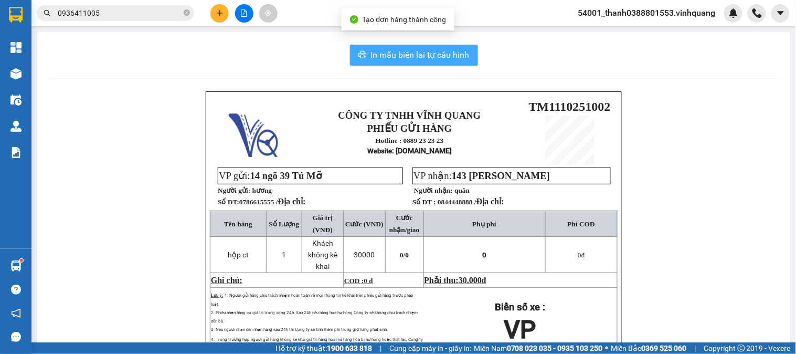
click at [403, 60] on span "In mẫu biên lai tự cấu hình" at bounding box center [420, 54] width 99 height 13
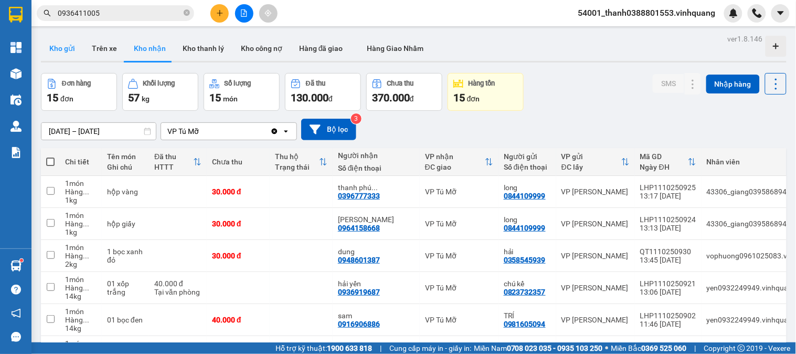
click at [64, 51] on button "Kho gửi" at bounding box center [62, 48] width 43 height 25
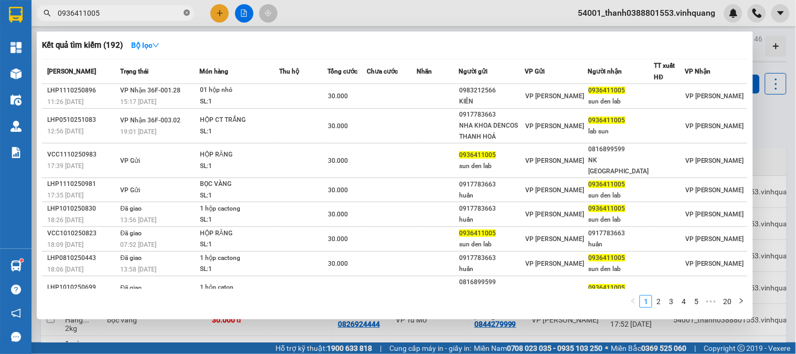
drag, startPoint x: 188, startPoint y: 14, endPoint x: 183, endPoint y: 9, distance: 6.7
click at [188, 13] on icon "close-circle" at bounding box center [187, 12] width 6 height 6
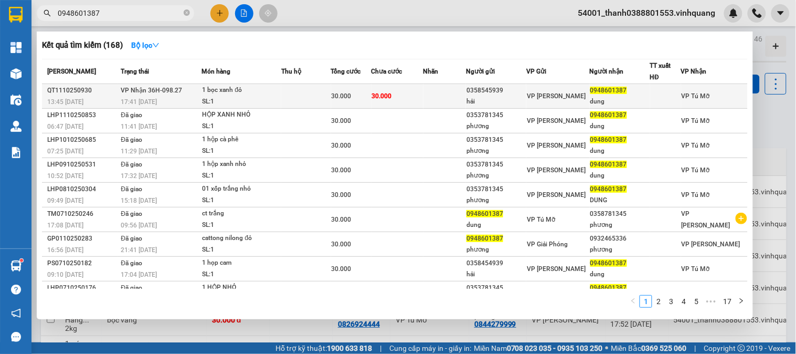
type input "0948601387"
click at [280, 91] on div "1 bọc xanh đỏ" at bounding box center [241, 91] width 79 height 12
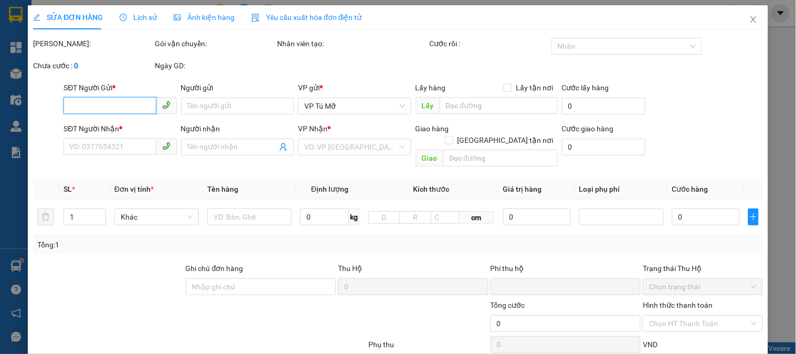
scroll to position [128, 0]
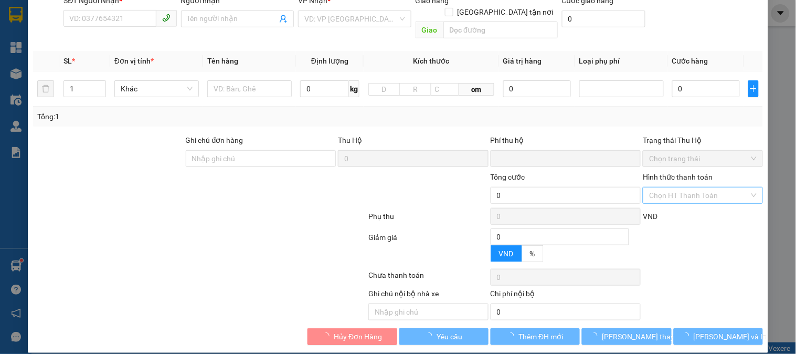
click at [693, 187] on input "Hình thức thanh toán" at bounding box center [699, 195] width 100 height 16
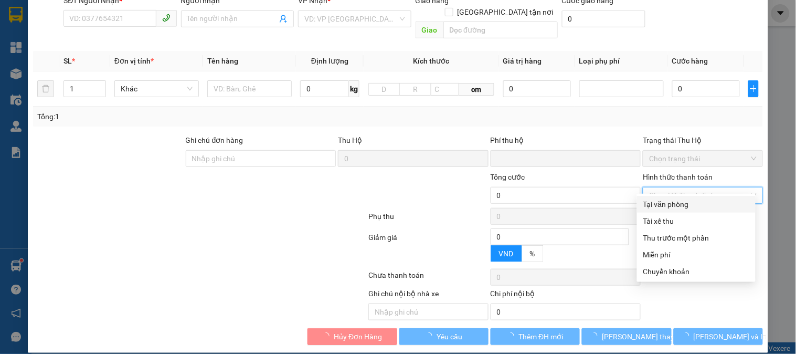
click at [679, 208] on div "Tại văn phòng" at bounding box center [697, 204] width 106 height 12
type input "0"
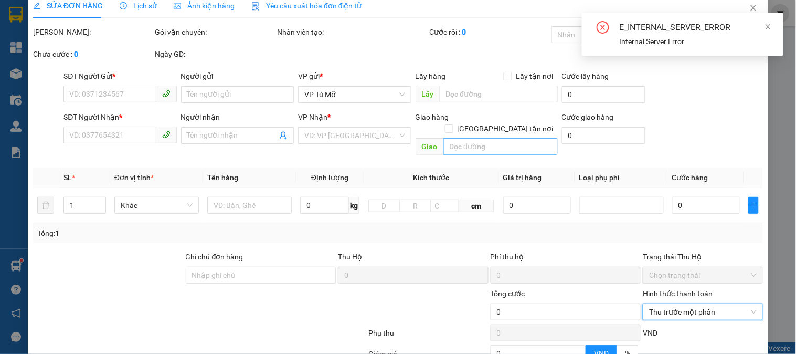
scroll to position [0, 0]
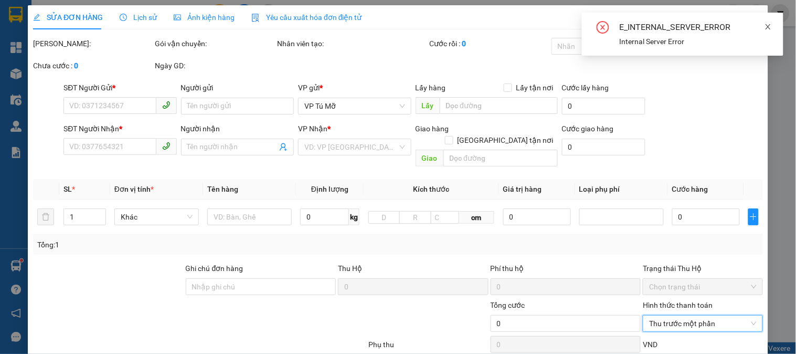
click at [770, 30] on icon "close" at bounding box center [768, 26] width 7 height 7
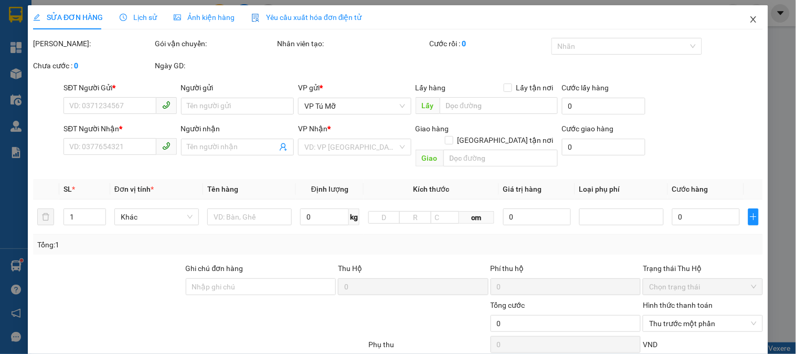
click at [750, 19] on icon "close" at bounding box center [754, 19] width 8 height 8
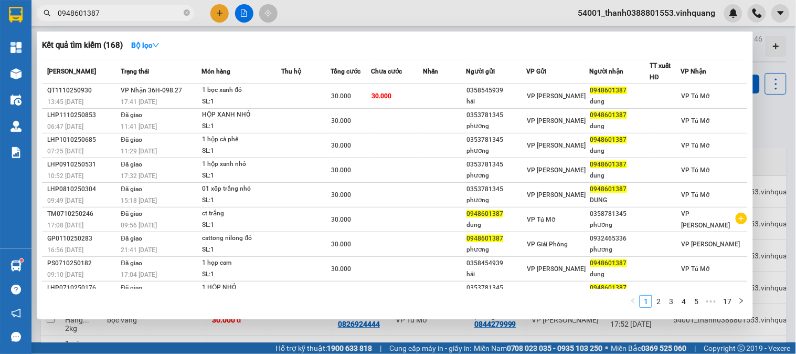
click at [158, 11] on input "0948601387" at bounding box center [120, 13] width 124 height 12
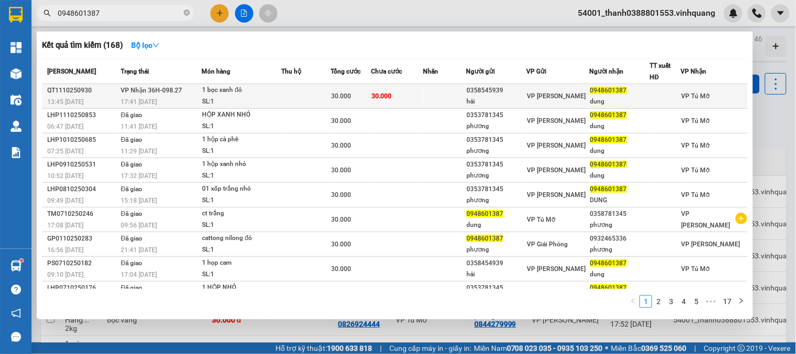
click at [273, 99] on div "SL: 1" at bounding box center [241, 102] width 79 height 12
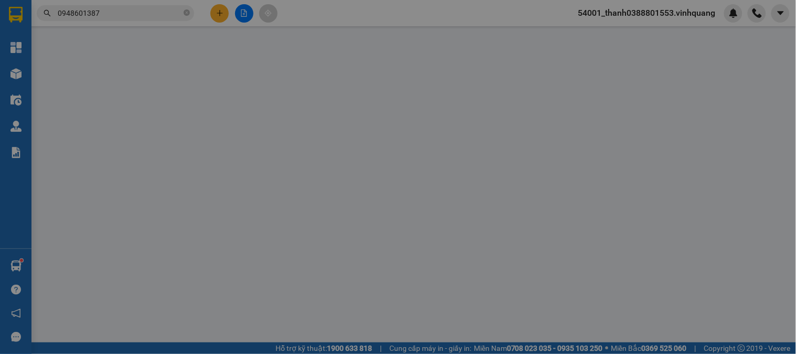
type input "0358545939"
type input "hải"
type input "0948601387"
type input "dung"
type input "0"
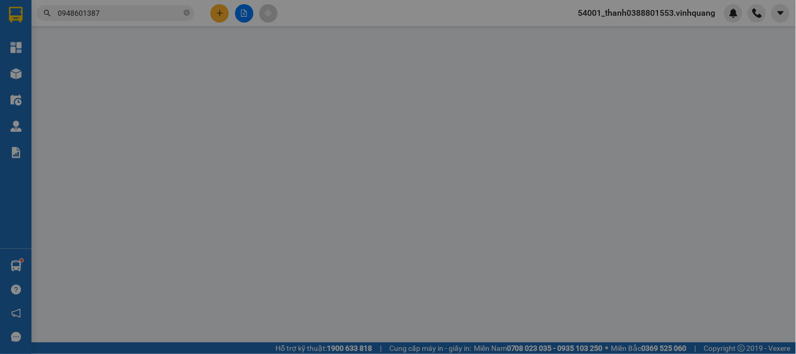
type input "30.000"
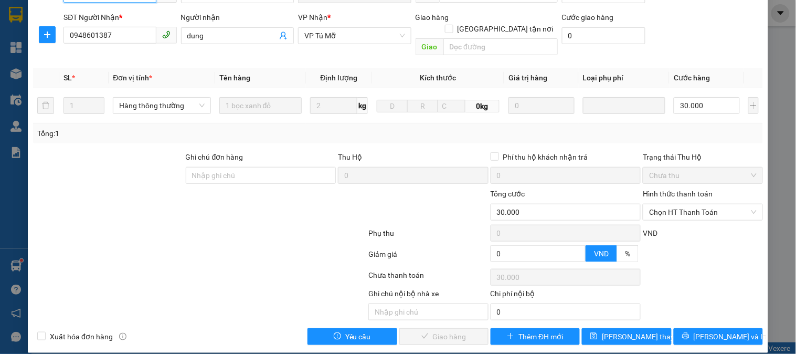
scroll to position [123, 0]
click at [700, 204] on span "Chọn HT Thanh Toán" at bounding box center [702, 212] width 107 height 16
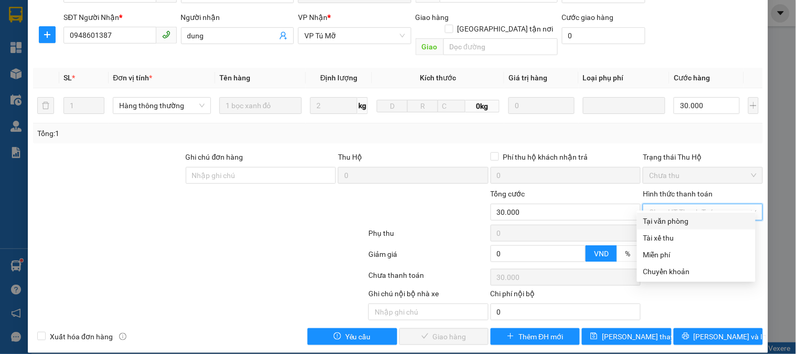
click at [679, 222] on div "Tại văn phòng" at bounding box center [697, 221] width 106 height 12
type input "0"
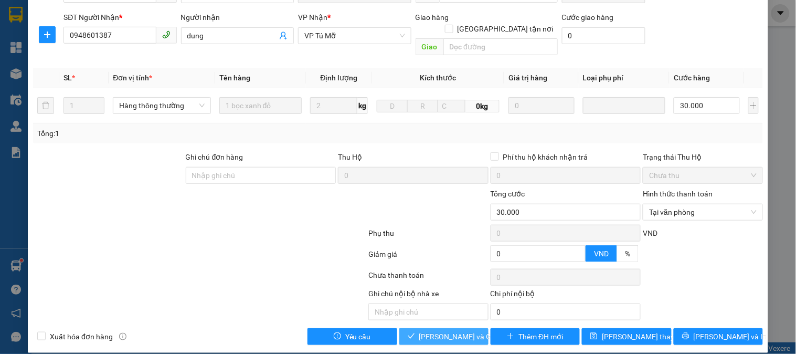
click at [438, 331] on span "[PERSON_NAME] và Giao hàng" at bounding box center [469, 337] width 101 height 12
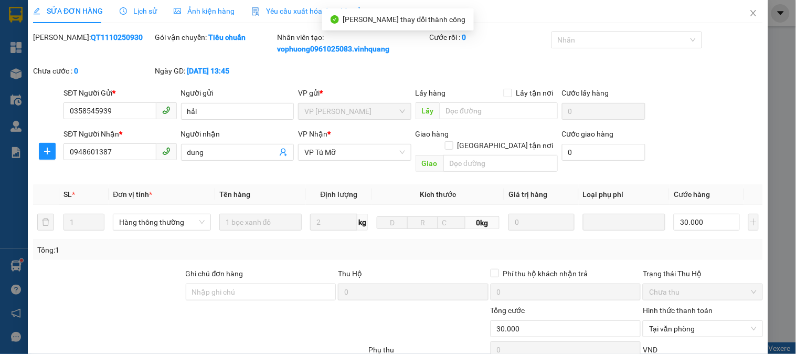
scroll to position [0, 0]
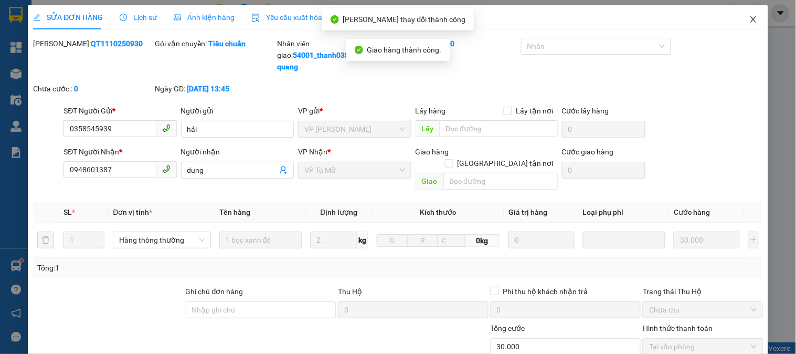
click at [739, 22] on span "Close" at bounding box center [753, 19] width 29 height 29
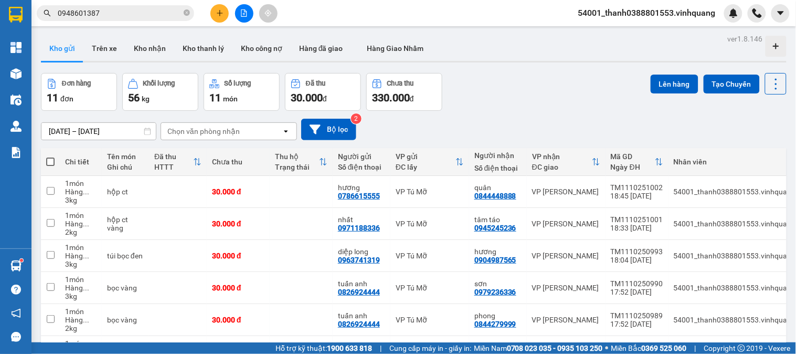
click at [214, 19] on button at bounding box center [219, 13] width 18 height 18
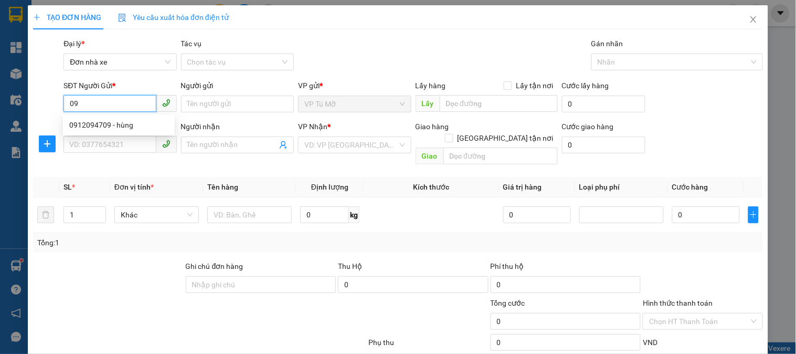
type input "0"
click at [118, 131] on div "0962528528 - gia huệ 0904887768" at bounding box center [127, 125] width 128 height 17
type input "0962528528"
type input "gia huệ 0904887768"
type input "0866446886"
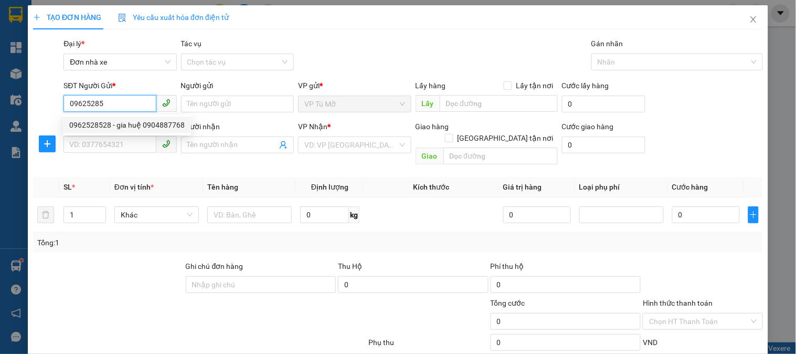
type input "đông"
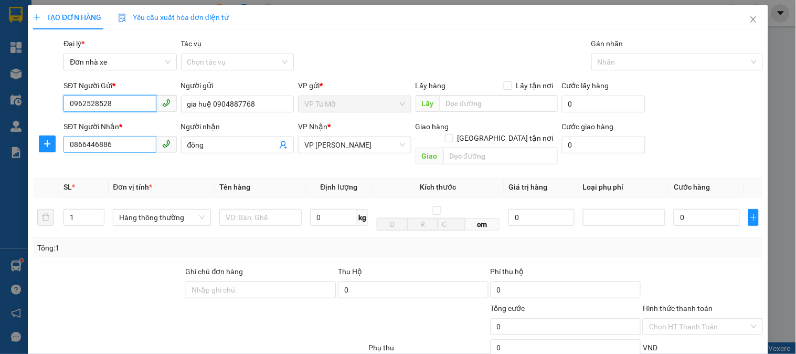
type input "0962528528"
drag, startPoint x: 123, startPoint y: 143, endPoint x: 28, endPoint y: 143, distance: 94.5
click at [28, 143] on div "TẠO ĐƠN HÀNG Yêu cầu xuất hóa đơn điện tử Transit Pickup Surcharge Ids Transit …" at bounding box center [398, 236] width 741 height 462
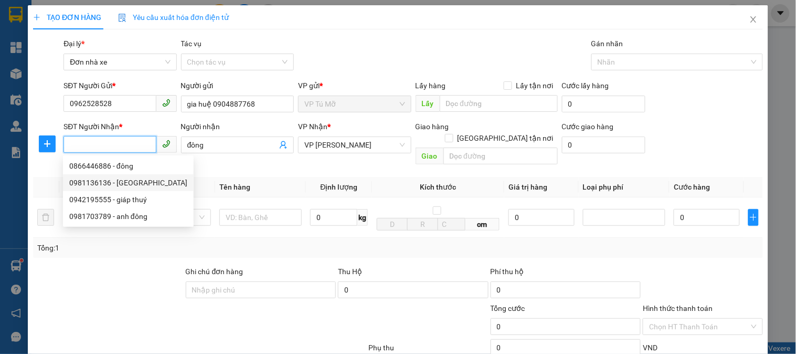
click at [125, 182] on div "0981136136 - Tuấn Hải" at bounding box center [128, 183] width 118 height 12
type input "0981136136"
type input "Tuấn Hải"
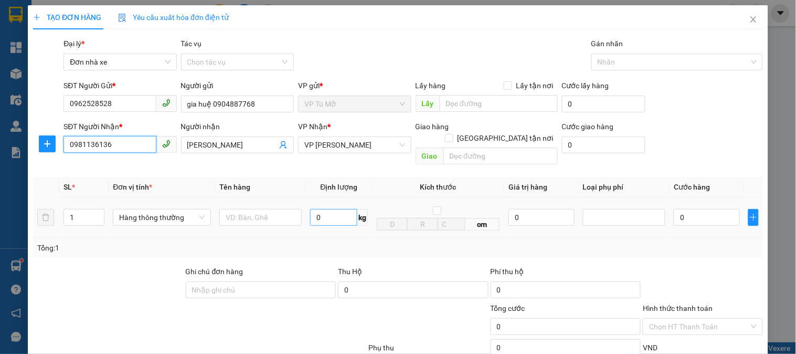
type input "0981136136"
click at [345, 209] on input "0" at bounding box center [333, 217] width 47 height 17
type input "3"
click at [288, 209] on input "text" at bounding box center [260, 217] width 82 height 17
type input "hộp"
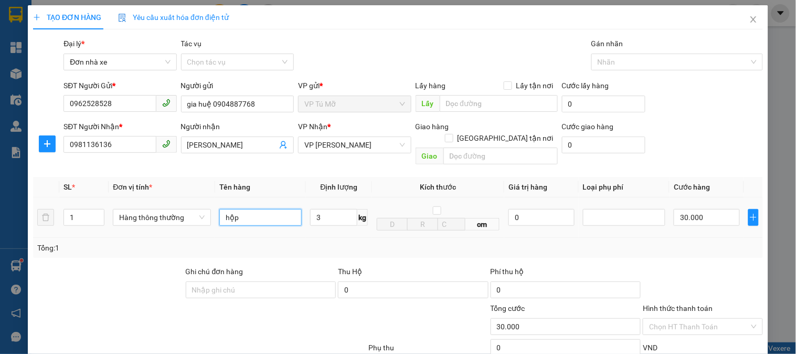
type input "30.000"
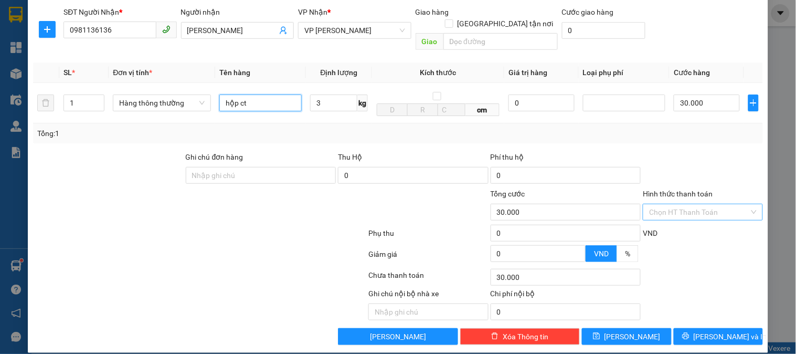
type input "hộp ct"
click at [680, 204] on input "Hình thức thanh toán" at bounding box center [699, 212] width 100 height 16
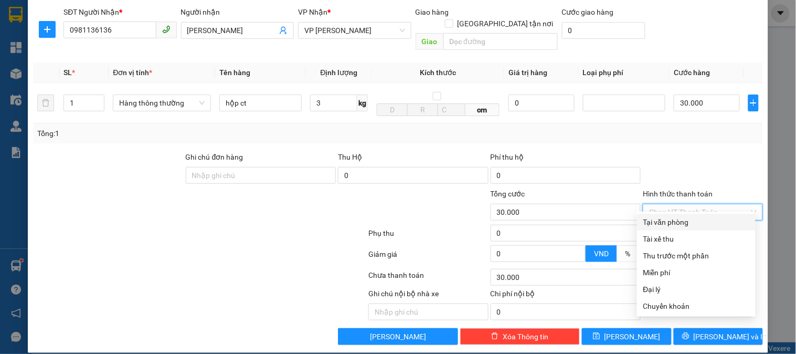
click at [676, 216] on div "Tại văn phòng" at bounding box center [697, 222] width 106 height 12
type input "0"
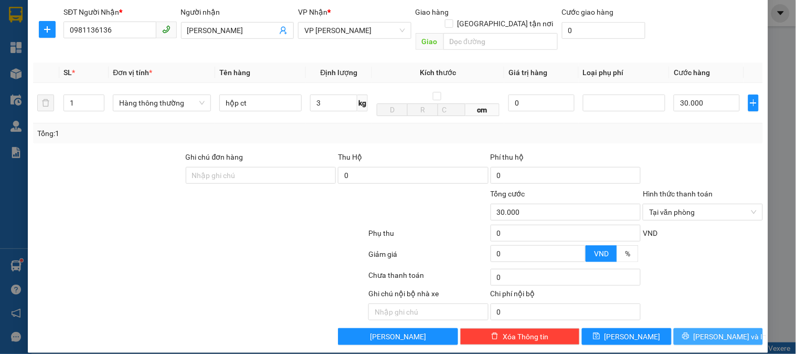
click at [689, 333] on icon "printer" at bounding box center [685, 336] width 7 height 7
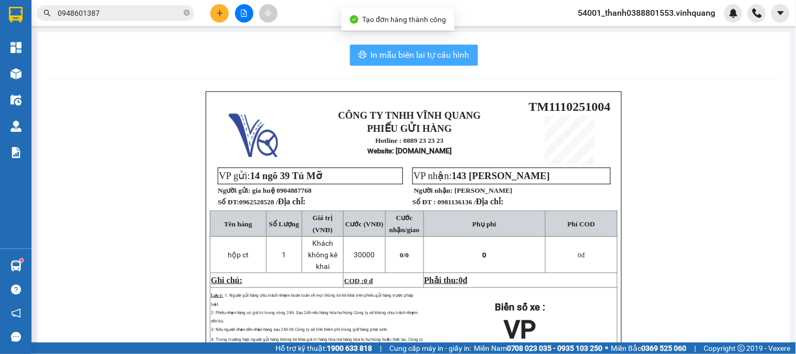
click at [425, 53] on span "In mẫu biên lai tự cấu hình" at bounding box center [420, 54] width 99 height 13
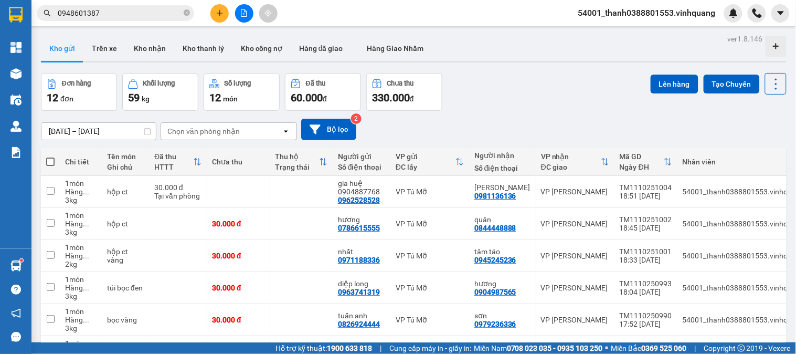
drag, startPoint x: 50, startPoint y: 155, endPoint x: 54, endPoint y: 170, distance: 15.7
click at [50, 154] on th at bounding box center [50, 162] width 19 height 28
click at [53, 165] on span at bounding box center [50, 161] width 8 height 8
click at [50, 156] on input "checkbox" at bounding box center [50, 156] width 0 height 0
checkbox input "true"
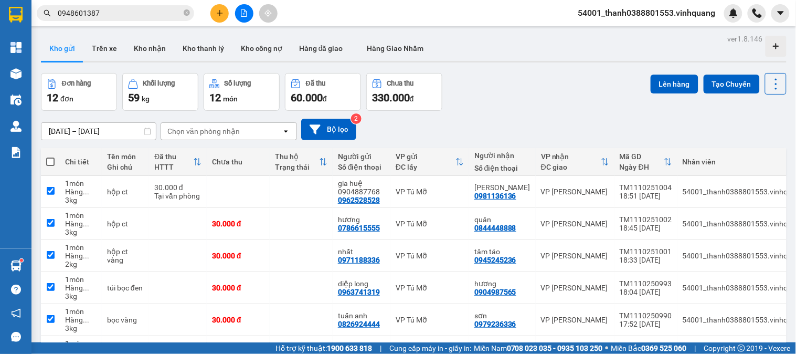
checkbox input "true"
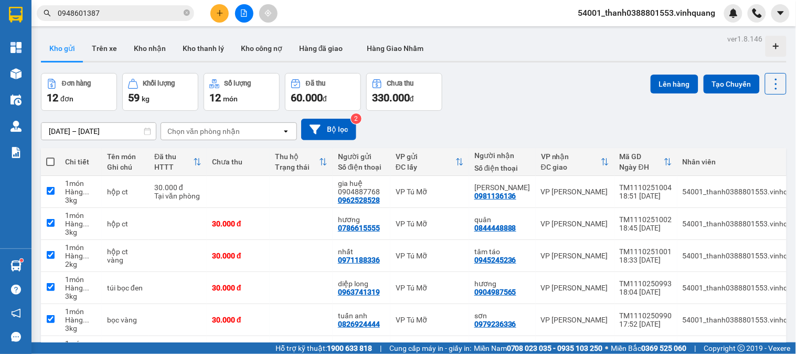
checkbox input "true"
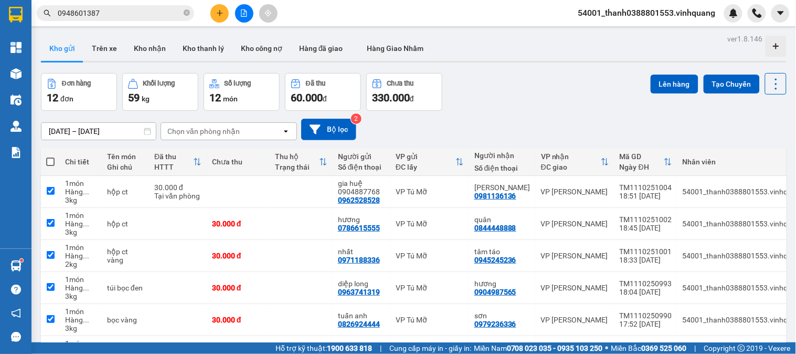
checkbox input "true"
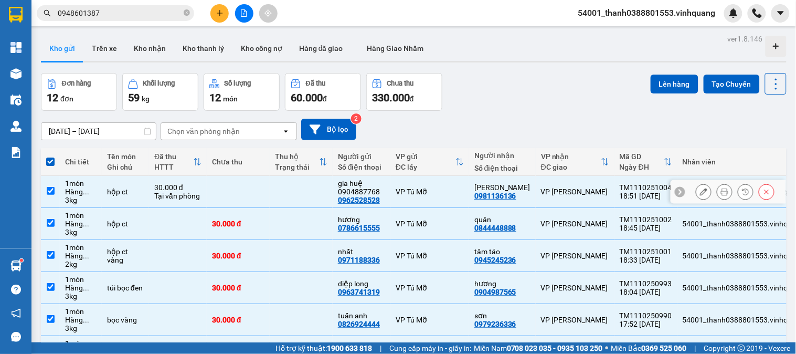
click at [50, 182] on td at bounding box center [50, 192] width 19 height 32
checkbox input "false"
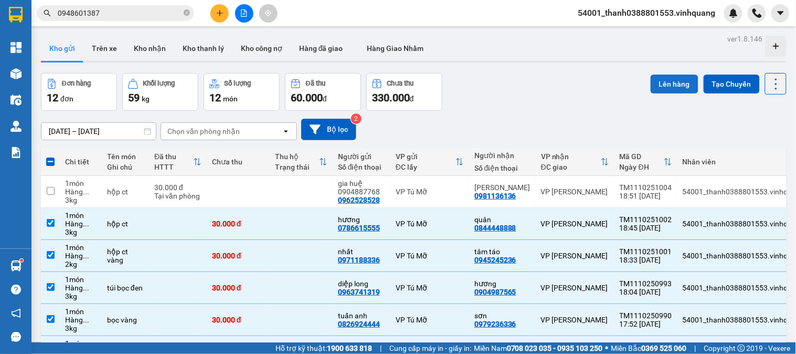
click at [657, 81] on button "Lên hàng" at bounding box center [675, 84] width 48 height 19
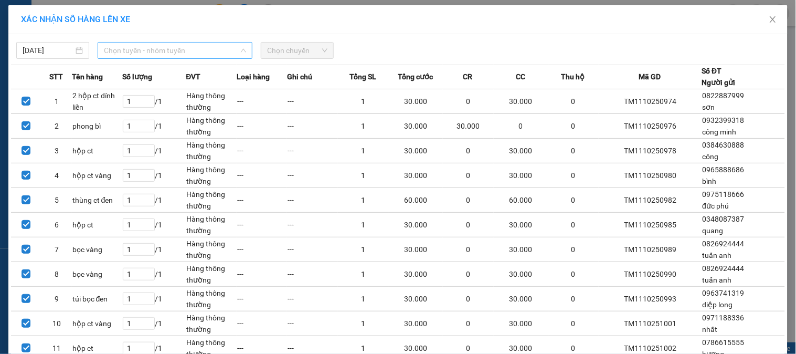
click at [176, 50] on span "Chọn tuyến - nhóm tuyến" at bounding box center [175, 51] width 142 height 16
click at [124, 45] on span "Chọn tuyến - nhóm tuyến" at bounding box center [175, 51] width 142 height 16
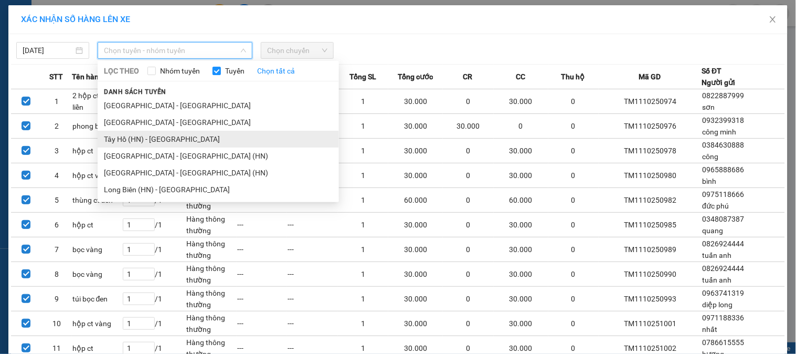
click at [131, 144] on li "Tây Hồ (HN) - Thanh Hóa" at bounding box center [218, 139] width 241 height 17
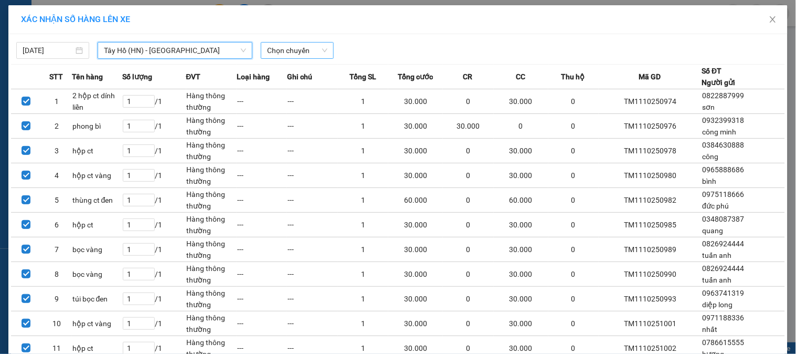
drag, startPoint x: 297, startPoint y: 49, endPoint x: 296, endPoint y: 55, distance: 5.9
click at [296, 50] on span "Chọn chuyến" at bounding box center [297, 51] width 60 height 16
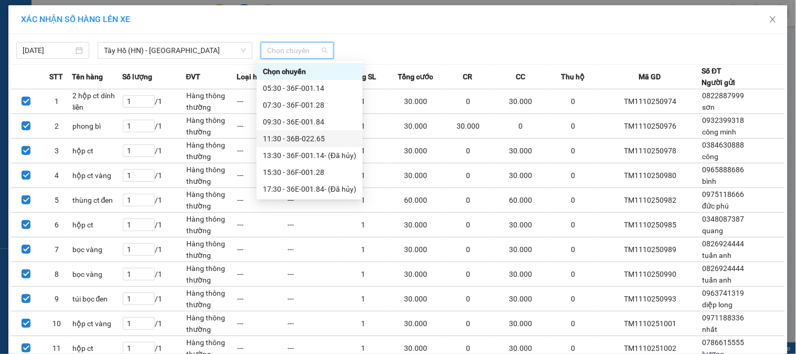
scroll to position [17, 0]
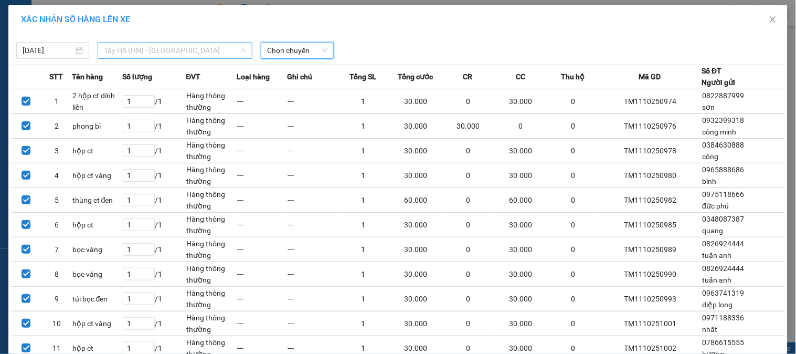
drag, startPoint x: 158, startPoint y: 51, endPoint x: 149, endPoint y: 79, distance: 29.4
click at [156, 53] on span "Tây Hồ (HN) - Thanh Hóa" at bounding box center [175, 51] width 142 height 16
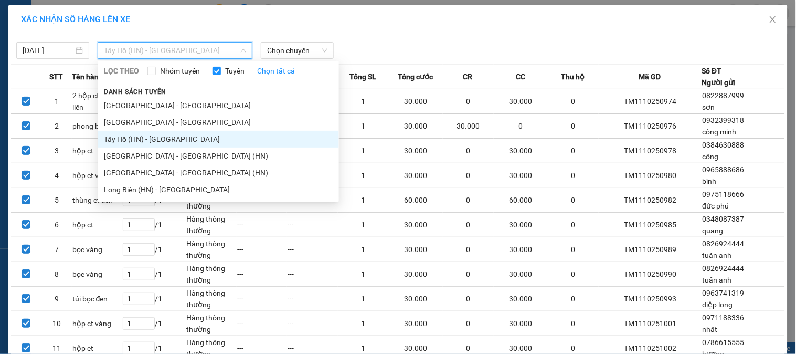
drag, startPoint x: 127, startPoint y: 125, endPoint x: 229, endPoint y: 88, distance: 108.8
click at [128, 123] on li "Hà Nội - Thanh Hóa" at bounding box center [218, 122] width 241 height 17
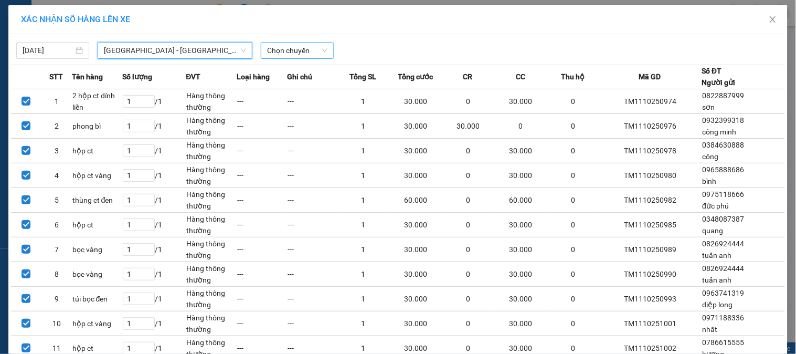
click at [268, 51] on span "Chọn chuyến" at bounding box center [297, 51] width 60 height 16
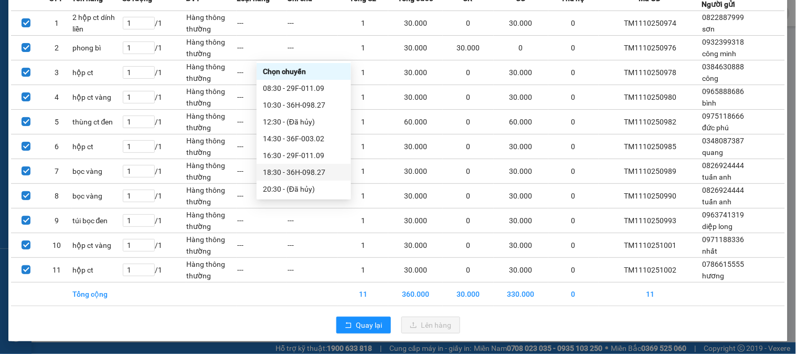
click at [293, 172] on div "18:30 - 36H-098.27" at bounding box center [304, 172] width 82 height 12
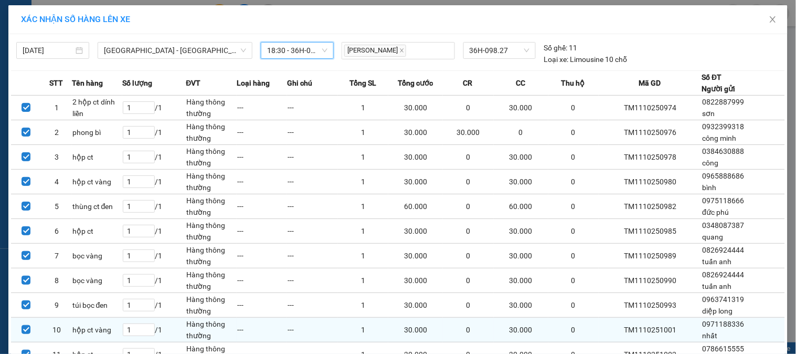
scroll to position [85, 0]
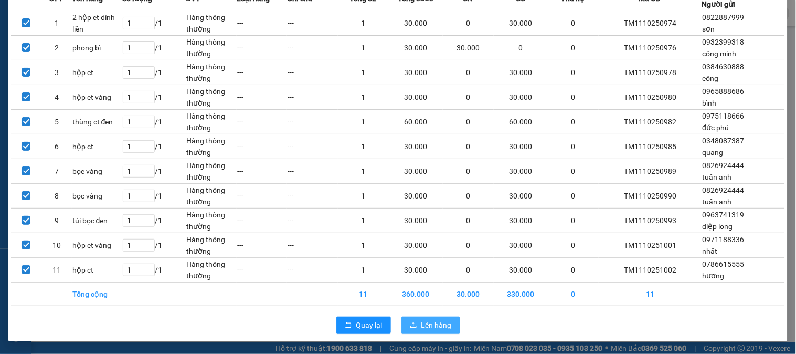
click at [438, 332] on button "Lên hàng" at bounding box center [431, 325] width 59 height 17
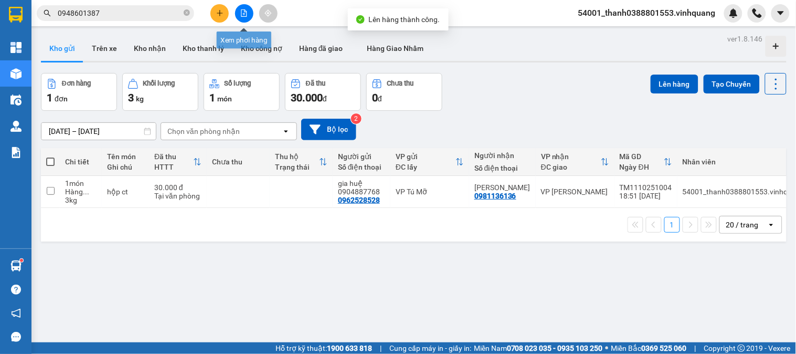
click at [250, 13] on button at bounding box center [244, 13] width 18 height 18
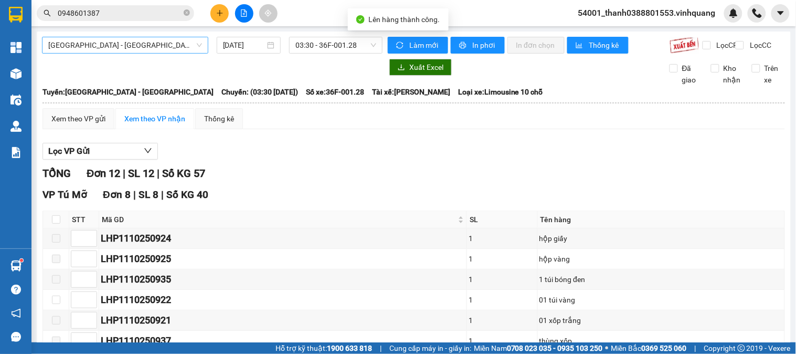
click at [139, 46] on span "[GEOGRAPHIC_DATA] - [GEOGRAPHIC_DATA]" at bounding box center [125, 45] width 154 height 16
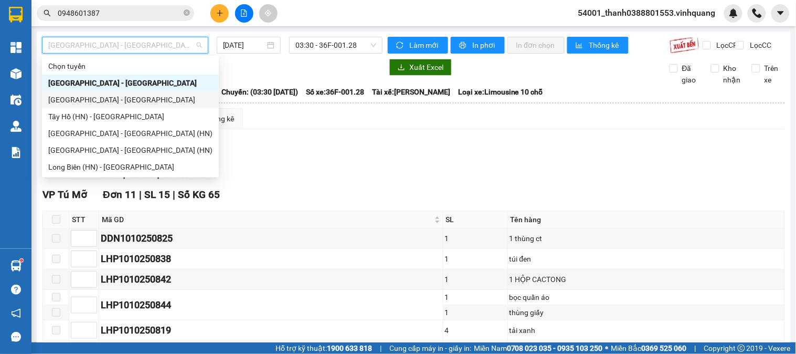
click at [81, 97] on div "Hà Nội - Thanh Hóa" at bounding box center [130, 100] width 164 height 12
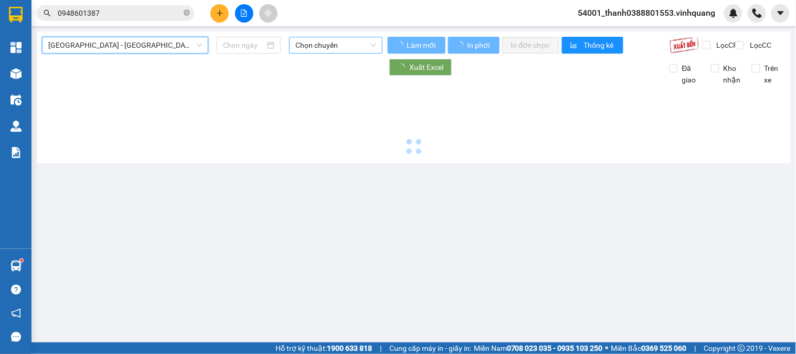
type input "[DATE]"
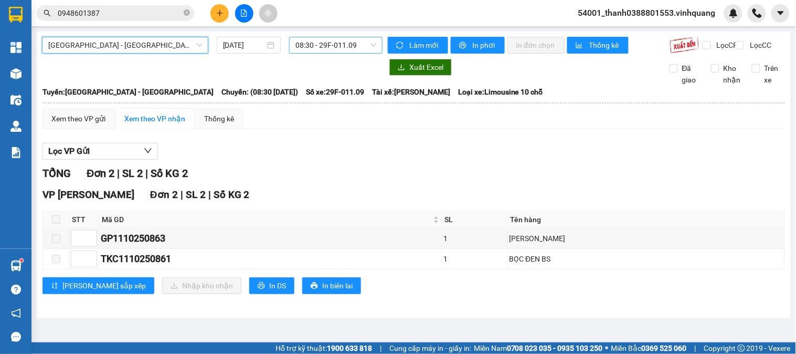
click at [332, 46] on span "08:30 - 29F-011.09" at bounding box center [336, 45] width 81 height 16
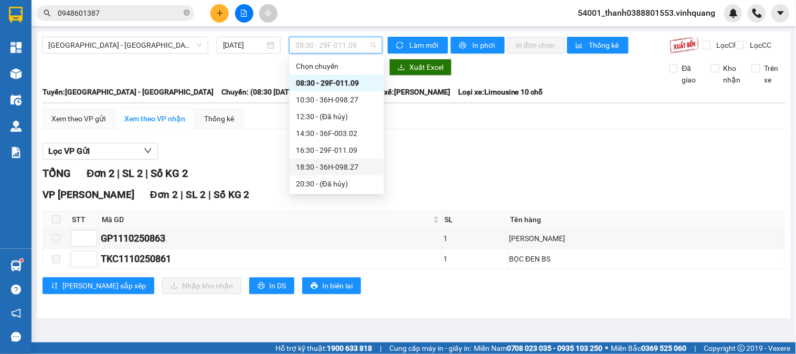
click at [323, 170] on div "18:30 - 36H-098.27" at bounding box center [337, 167] width 82 height 12
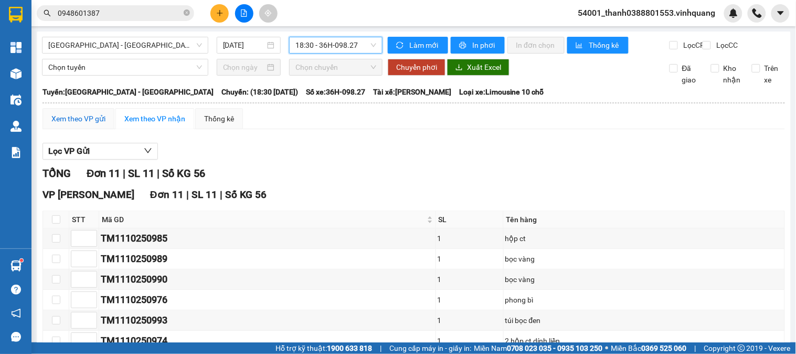
click at [93, 124] on div "Xem theo VP gửi" at bounding box center [78, 119] width 54 height 12
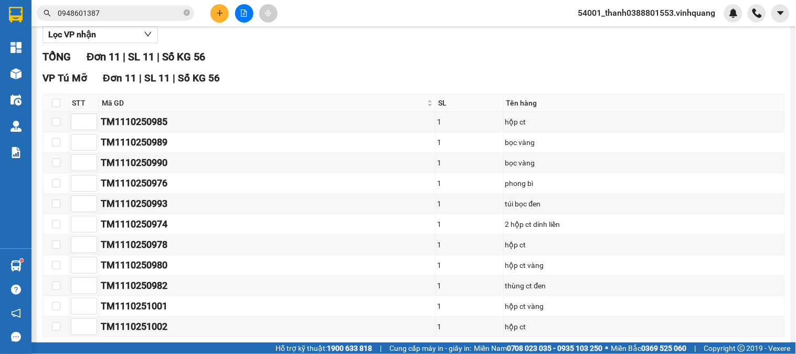
scroll to position [175, 0]
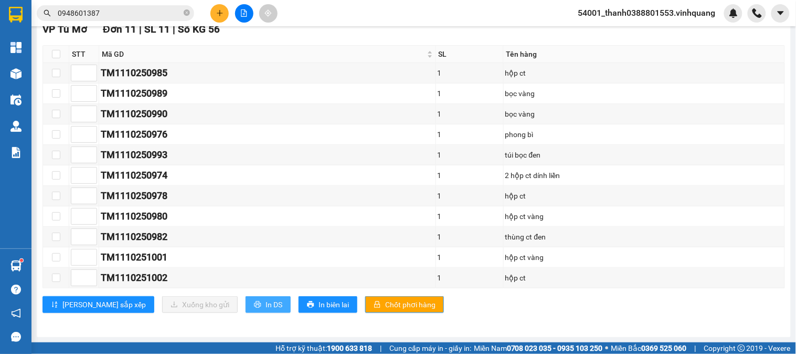
click at [246, 300] on button "In DS" at bounding box center [268, 304] width 45 height 17
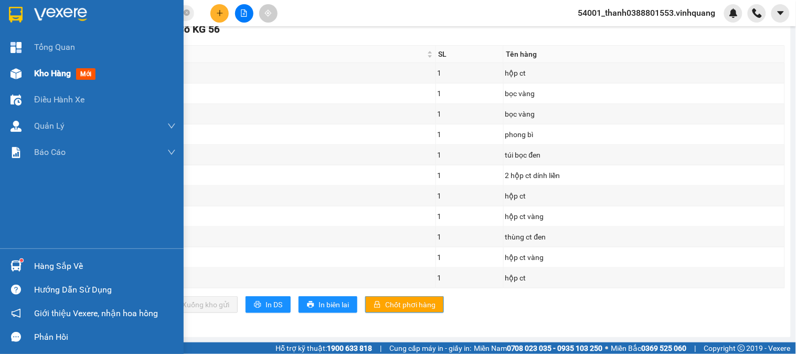
click at [25, 79] on div "Kho hàng mới" at bounding box center [92, 73] width 184 height 26
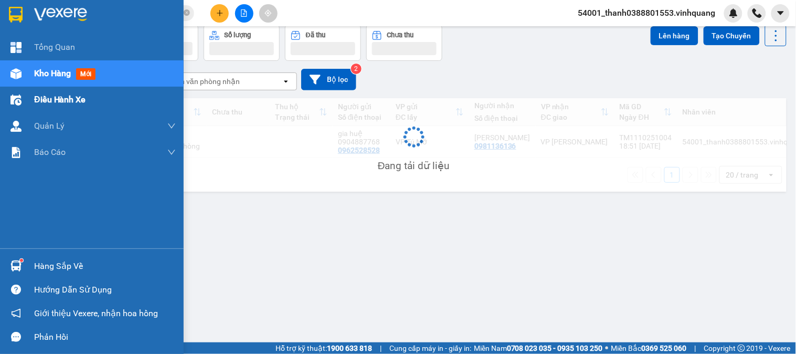
scroll to position [48, 0]
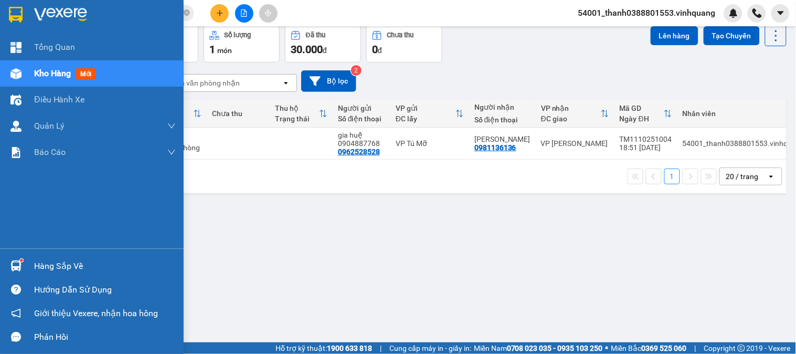
click at [24, 268] on div at bounding box center [16, 266] width 18 height 18
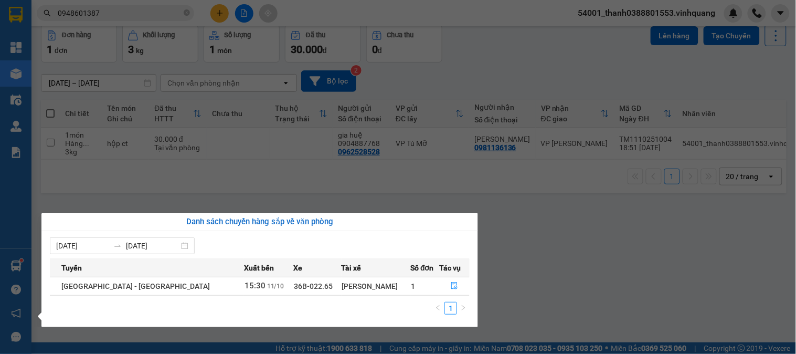
click at [541, 243] on section "Kết quả tìm kiếm ( 168 ) Bộ lọc Mã ĐH Trạng thái Món hàng Thu hộ Tổng cước Chưa…" at bounding box center [398, 177] width 796 height 354
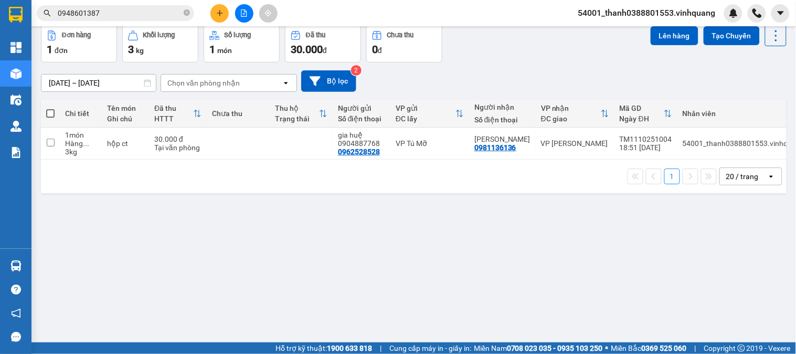
click at [214, 13] on button at bounding box center [219, 13] width 18 height 18
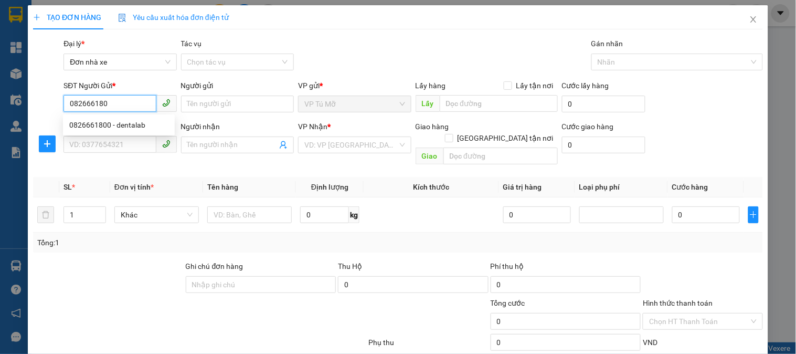
type input "0826661800"
click at [93, 121] on div "0826661800 - dentalab" at bounding box center [118, 125] width 99 height 12
type input "dentalab"
type input "0886369889"
type input "Quân"
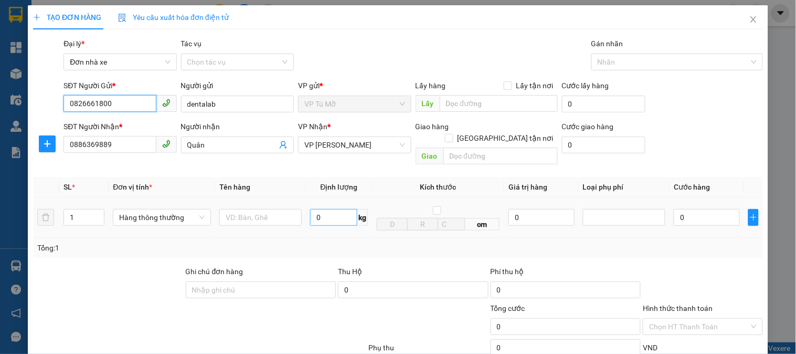
type input "0826661800"
click at [331, 209] on input "0" at bounding box center [333, 217] width 47 height 17
type input "3"
click at [285, 209] on input "text" at bounding box center [260, 217] width 82 height 17
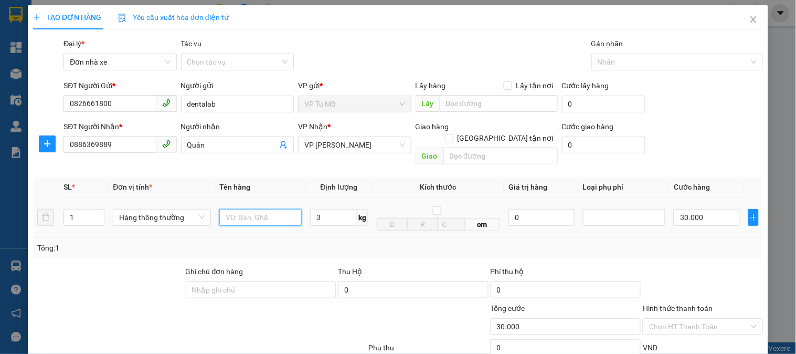
type input "30.000"
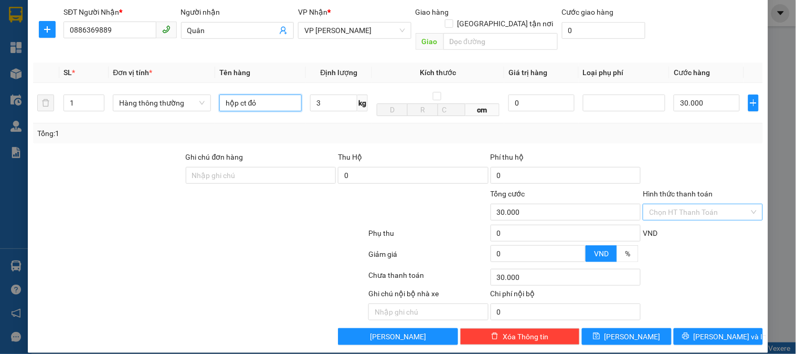
type input "hộp ct đỏ"
click at [681, 204] on input "Hình thức thanh toán" at bounding box center [699, 212] width 100 height 16
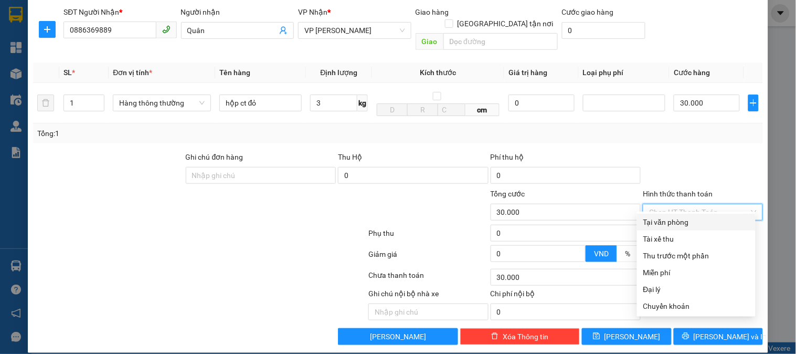
click at [667, 226] on div "Tại văn phòng" at bounding box center [697, 222] width 106 height 12
type input "0"
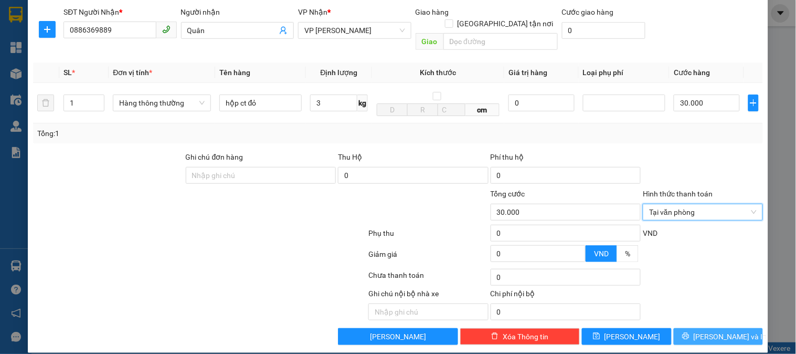
click at [706, 331] on span "[PERSON_NAME] và In" at bounding box center [730, 337] width 73 height 12
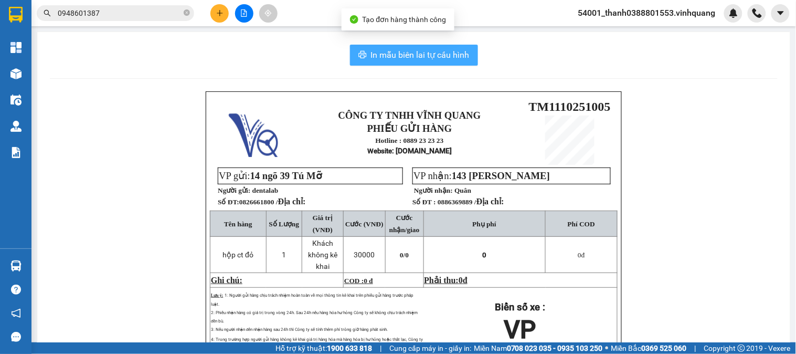
click at [415, 62] on button "In mẫu biên lai tự cấu hình" at bounding box center [414, 55] width 128 height 21
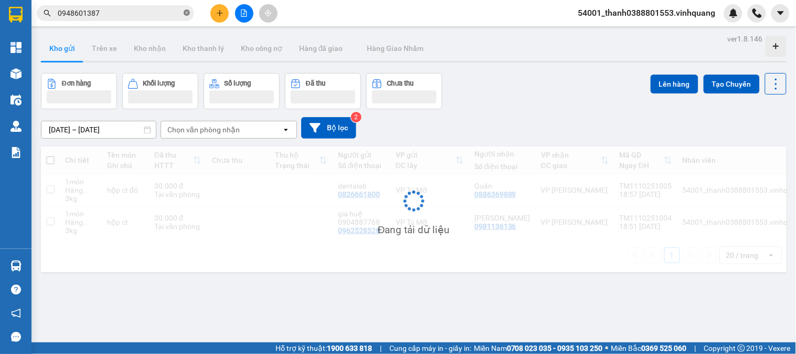
click at [185, 14] on icon "close-circle" at bounding box center [187, 12] width 6 height 6
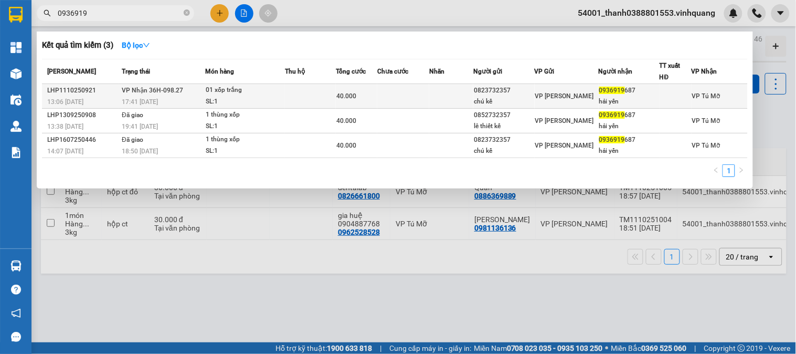
type input "0936919"
click at [473, 95] on td at bounding box center [451, 96] width 44 height 25
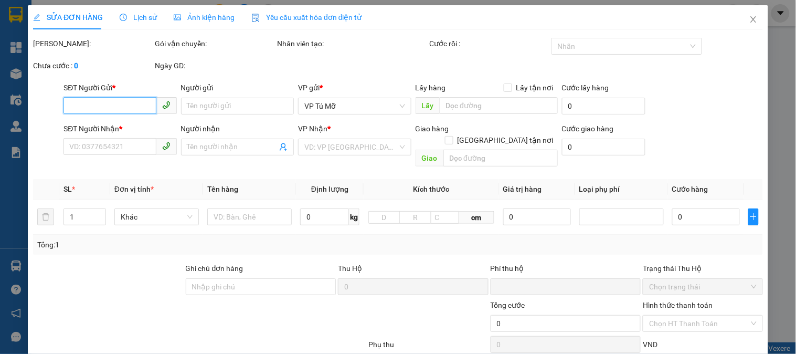
type input "0823732357"
type input "chú kế"
type input "0936919687"
type input "hải yến"
type input "0"
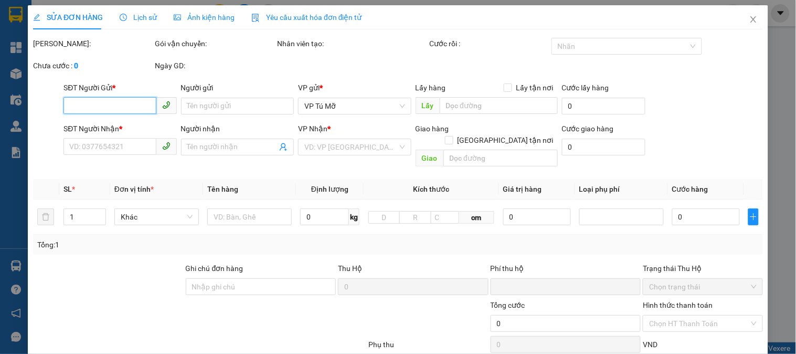
type input "40.000"
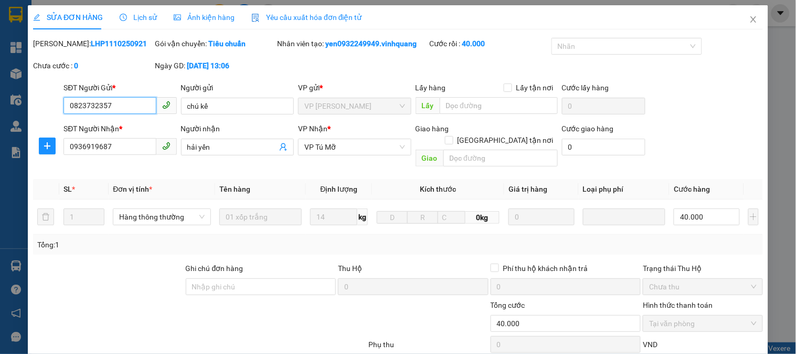
scroll to position [111, 0]
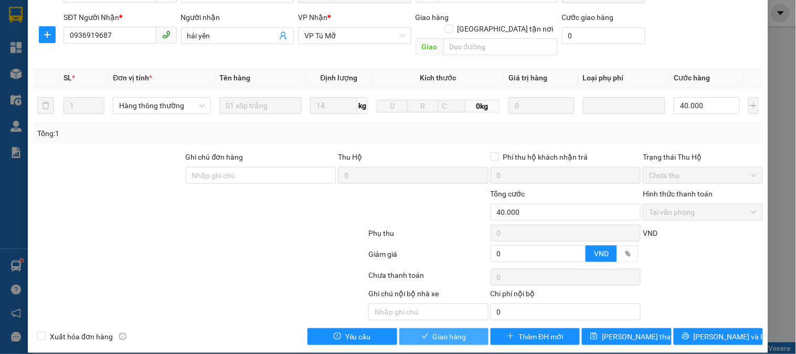
click at [455, 331] on span "Giao hàng" at bounding box center [450, 337] width 34 height 12
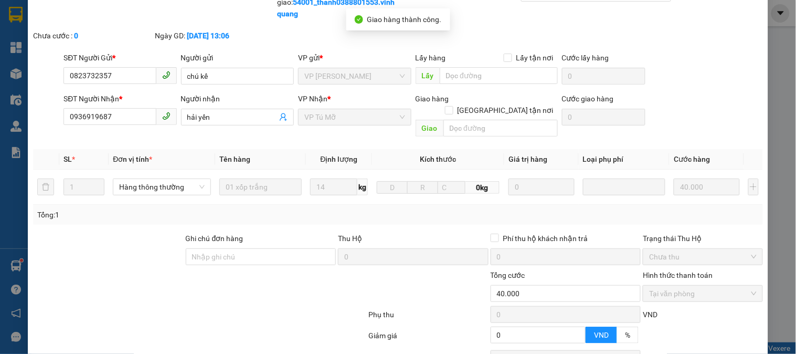
scroll to position [0, 0]
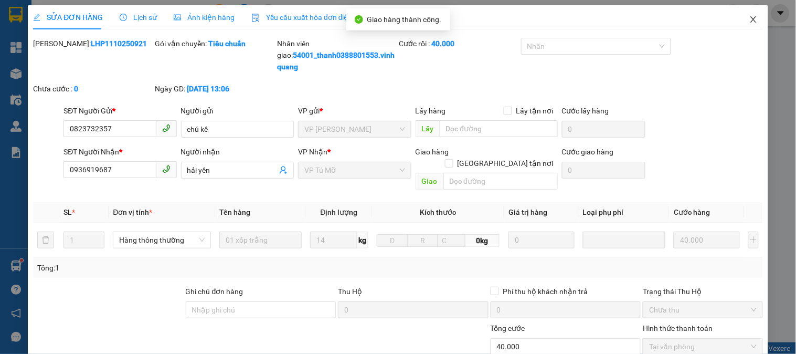
click at [750, 23] on icon "close" at bounding box center [754, 19] width 8 height 8
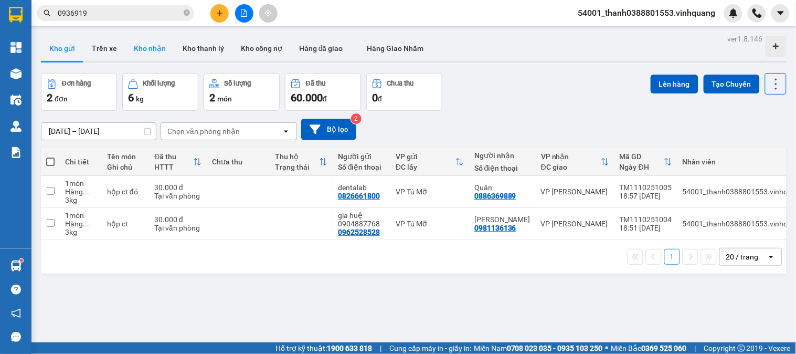
click at [129, 45] on button "Kho nhận" at bounding box center [149, 48] width 49 height 25
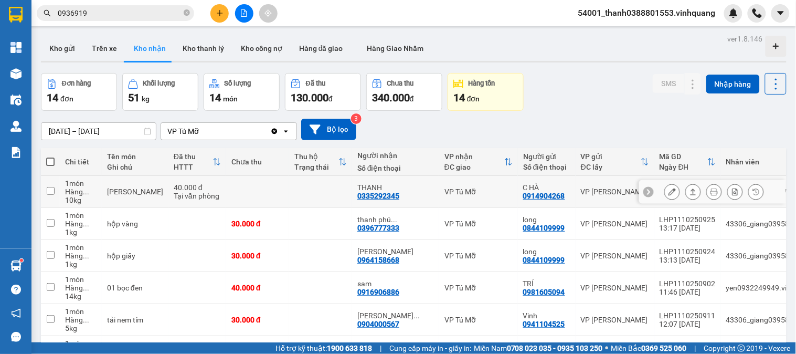
click at [357, 193] on div "0335292345" at bounding box center [378, 196] width 42 height 8
copy div "0335292345"
click at [185, 10] on icon "close-circle" at bounding box center [187, 12] width 6 height 6
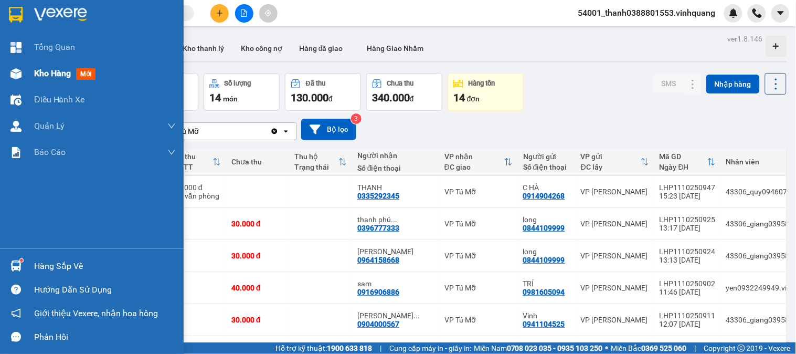
click at [24, 76] on div at bounding box center [16, 74] width 18 height 18
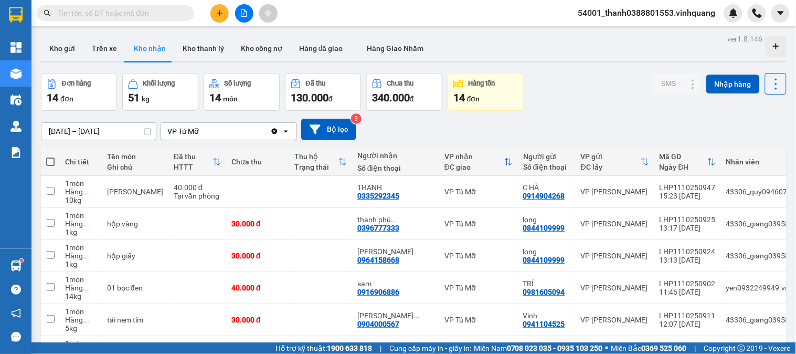
click at [107, 6] on span at bounding box center [115, 13] width 157 height 16
click at [175, 11] on input "text" at bounding box center [120, 13] width 124 height 12
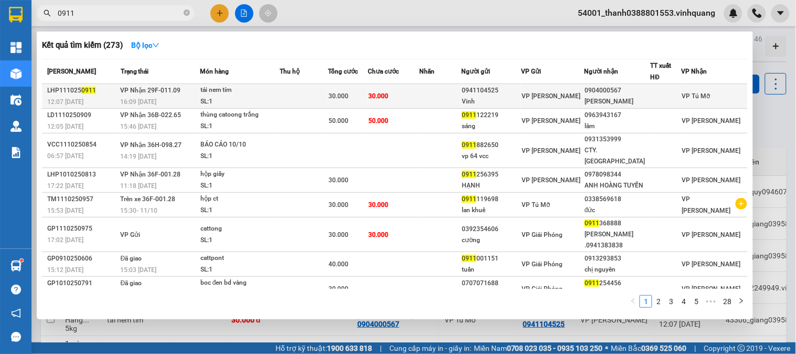
type input "0911"
click at [428, 100] on td at bounding box center [440, 96] width 42 height 25
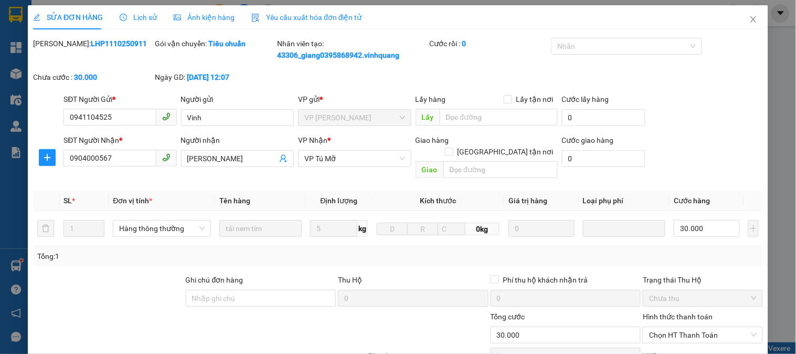
type input "0941104525"
type input "Vinh"
type input "0904000567"
type input "[PERSON_NAME]"
type input "0"
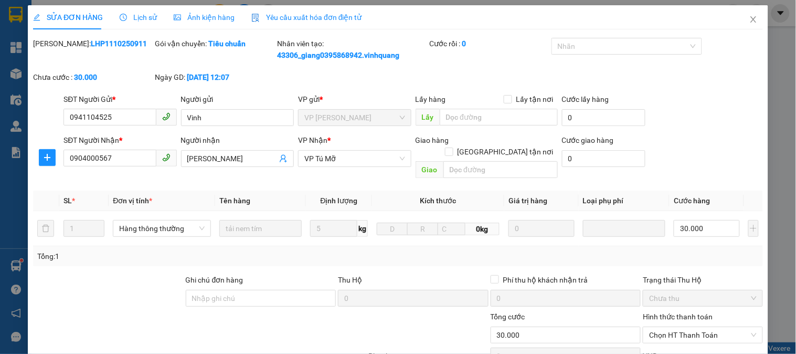
type input "30.000"
drag, startPoint x: 77, startPoint y: 158, endPoint x: 70, endPoint y: 159, distance: 6.8
click at [70, 159] on input "0904000567" at bounding box center [110, 158] width 92 height 17
drag, startPoint x: 139, startPoint y: 116, endPoint x: 67, endPoint y: 115, distance: 71.9
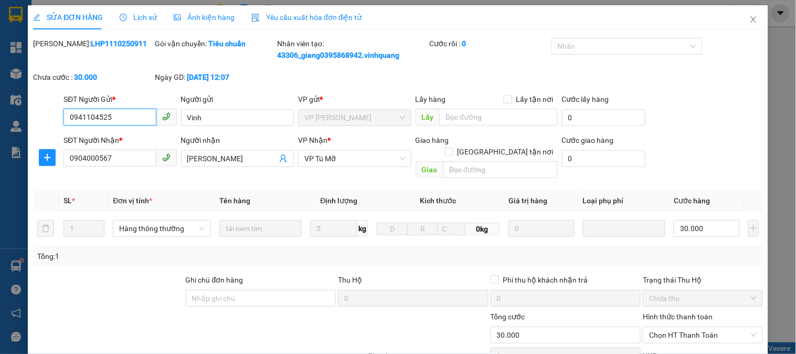
click at [67, 115] on input "0941104525" at bounding box center [110, 117] width 92 height 17
click at [752, 24] on span "Close" at bounding box center [753, 19] width 29 height 29
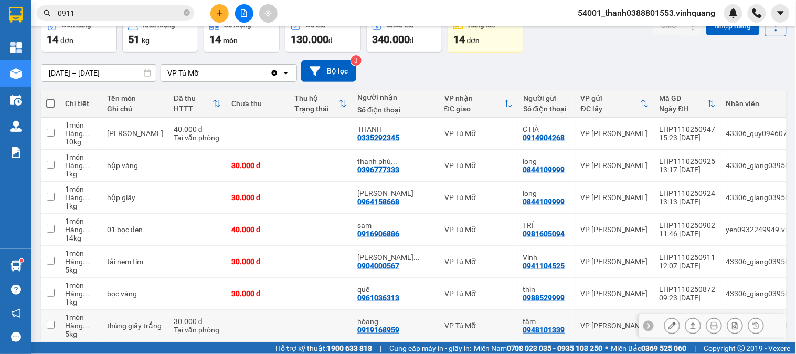
scroll to position [117, 0]
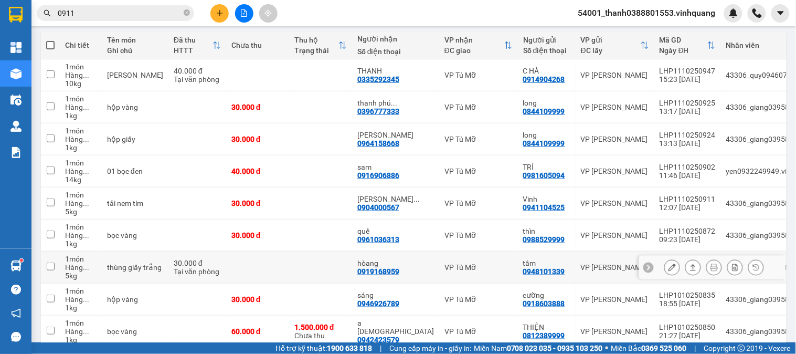
click at [371, 269] on div "0919168959" at bounding box center [378, 271] width 42 height 8
copy div "0919168959"
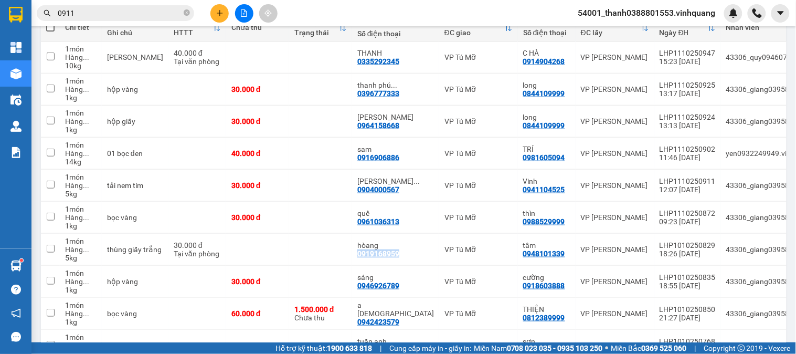
scroll to position [138, 0]
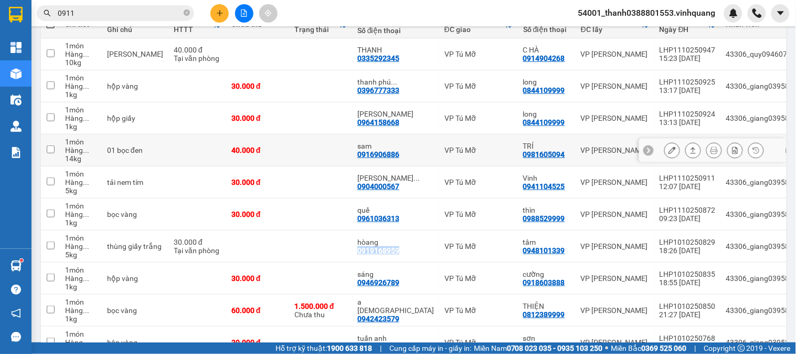
click at [690, 148] on icon at bounding box center [693, 149] width 7 height 7
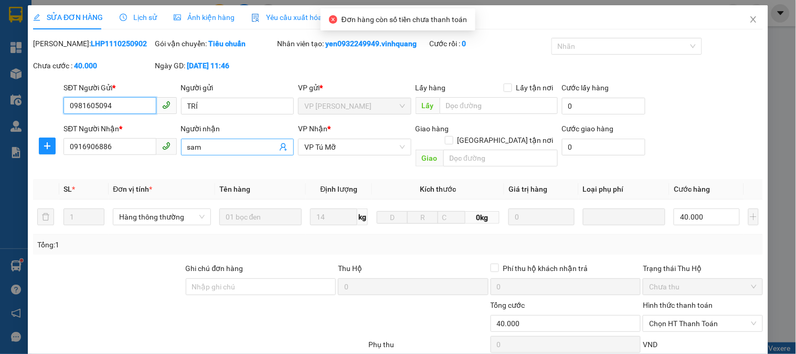
type input "0981605094"
type input "TRÍ"
type input "0916906886"
type input "sam"
type input "0"
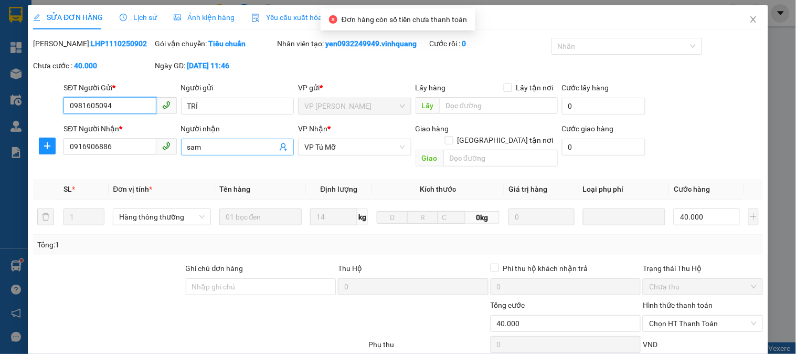
type input "40.000"
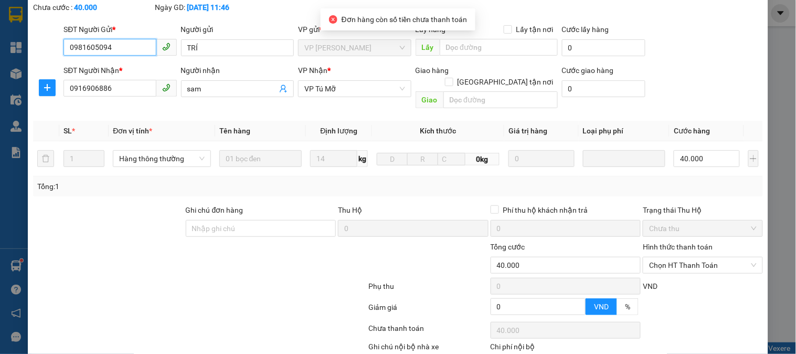
scroll to position [111, 0]
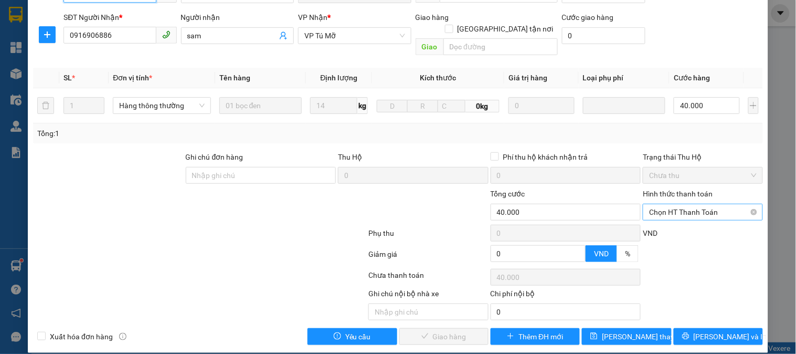
click at [678, 204] on span "Chọn HT Thanh Toán" at bounding box center [702, 212] width 107 height 16
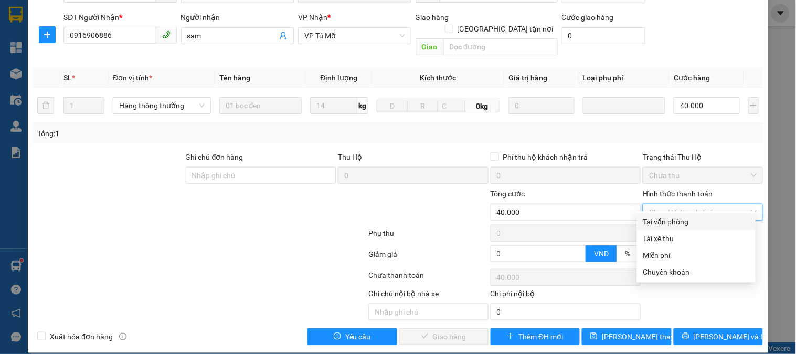
click at [664, 223] on div "Tại văn phòng" at bounding box center [697, 222] width 106 height 12
type input "0"
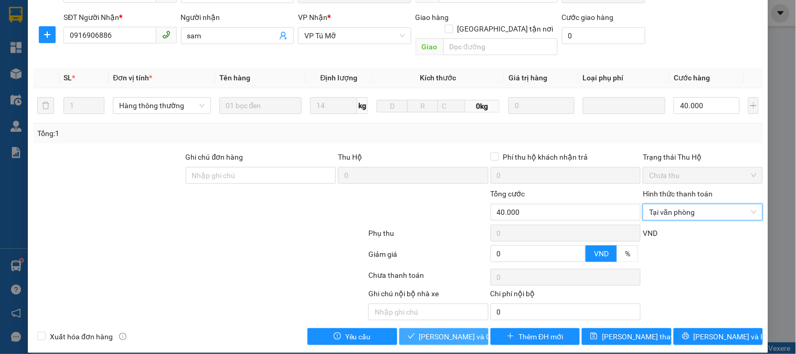
click at [424, 331] on span "[PERSON_NAME] và Giao hàng" at bounding box center [469, 337] width 101 height 12
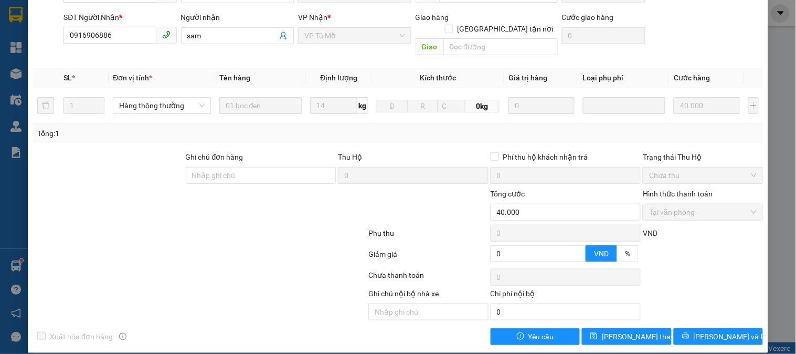
scroll to position [0, 0]
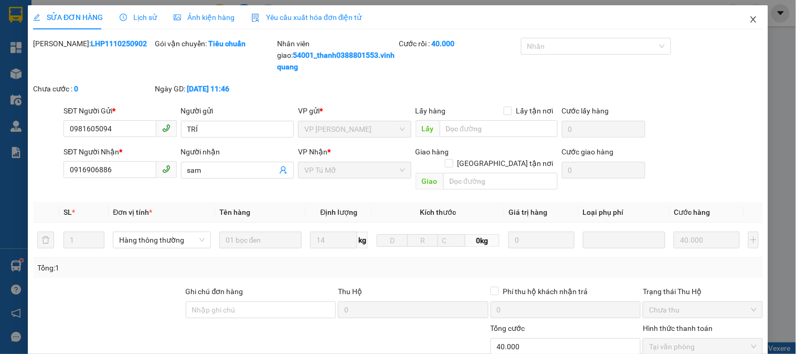
click at [750, 18] on icon "close" at bounding box center [754, 19] width 8 height 8
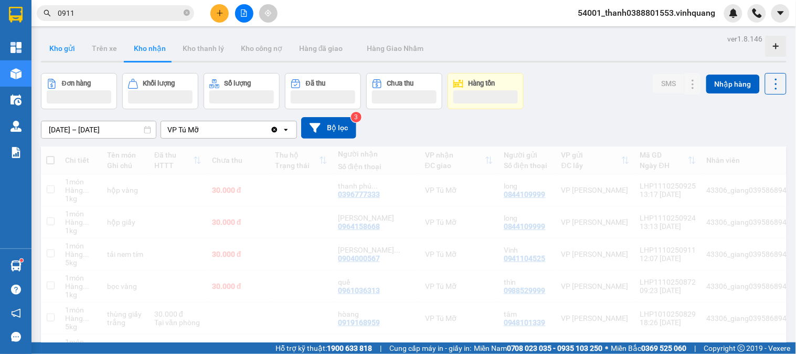
click at [66, 49] on button "Kho gửi" at bounding box center [62, 48] width 43 height 25
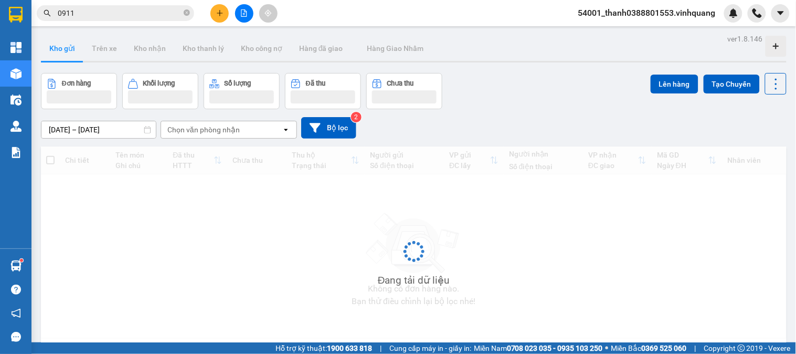
click at [65, 50] on button "Kho gửi" at bounding box center [62, 48] width 43 height 25
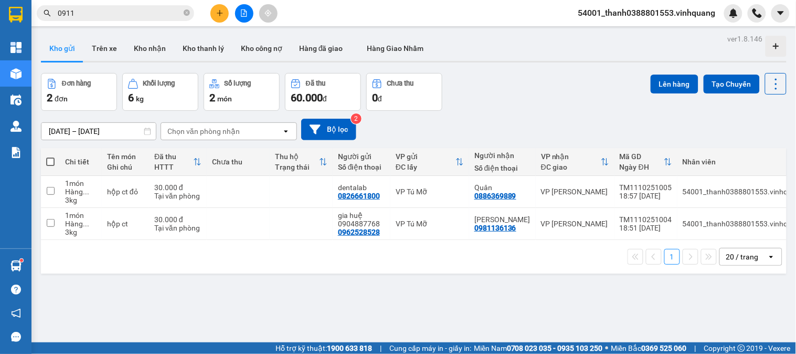
click at [51, 163] on span at bounding box center [50, 161] width 8 height 8
click at [50, 156] on input "checkbox" at bounding box center [50, 156] width 0 height 0
checkbox input "true"
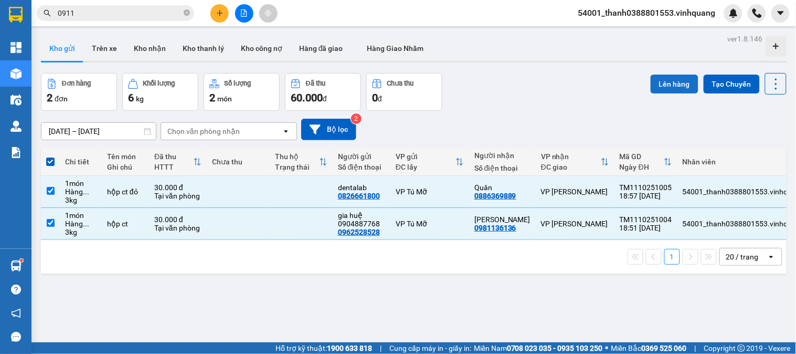
click at [671, 87] on button "Lên hàng" at bounding box center [675, 84] width 48 height 19
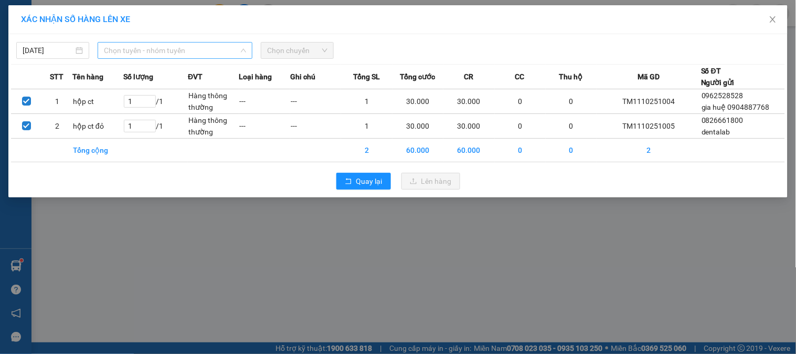
click at [159, 47] on span "Chọn tuyến - nhóm tuyến" at bounding box center [175, 51] width 142 height 16
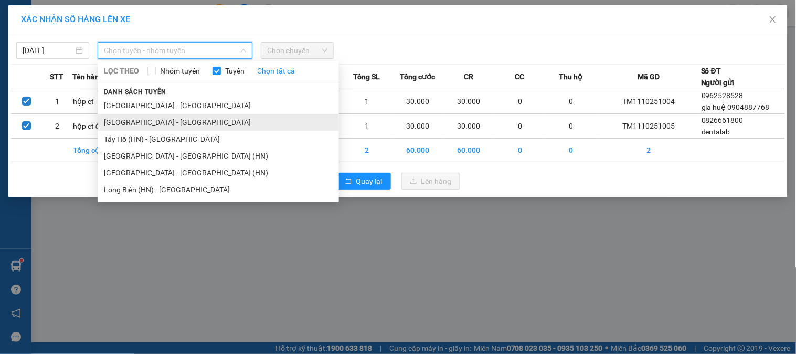
click at [146, 118] on li "Hà Nội - Thanh Hóa" at bounding box center [218, 122] width 241 height 17
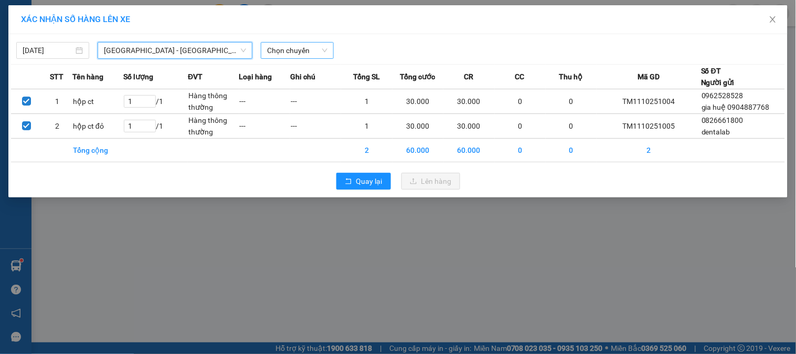
click at [318, 50] on span "Chọn chuyến" at bounding box center [297, 51] width 60 height 16
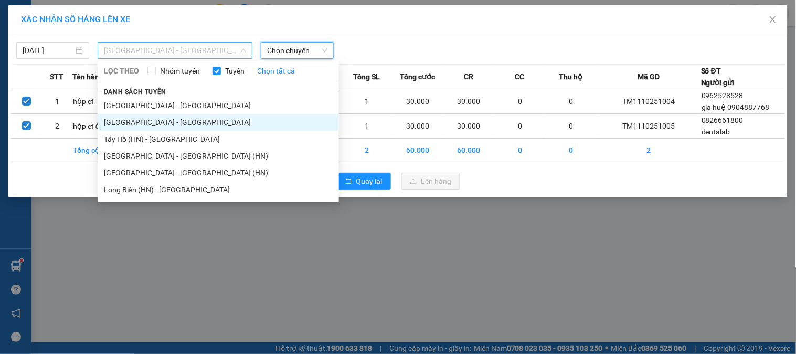
click at [186, 45] on span "Hà Nội - Thanh Hóa" at bounding box center [175, 51] width 142 height 16
drag, startPoint x: 138, startPoint y: 138, endPoint x: 222, endPoint y: 83, distance: 100.5
click at [140, 135] on li "Tây Hồ (HN) - Thanh Hóa" at bounding box center [218, 139] width 241 height 17
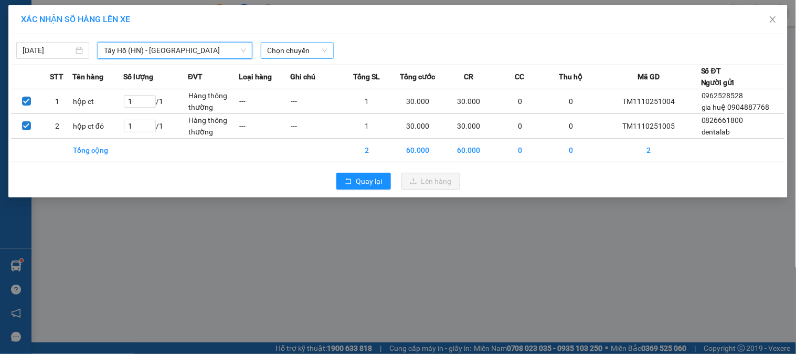
click at [284, 50] on span "Chọn chuyến" at bounding box center [297, 51] width 60 height 16
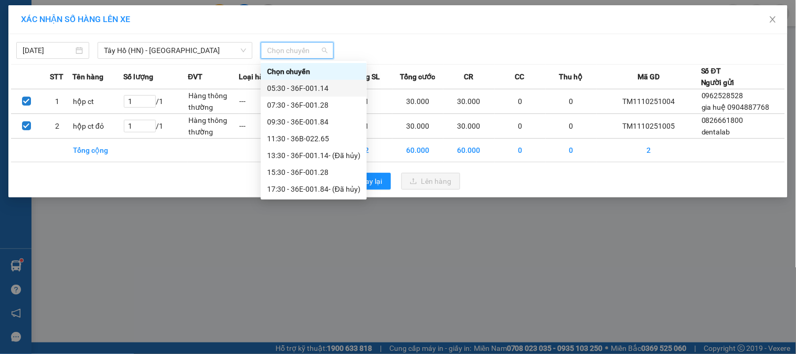
scroll to position [17, 0]
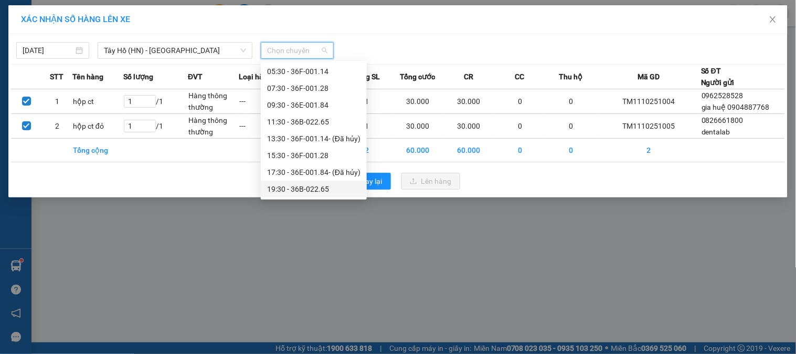
click at [293, 191] on div "19:30 - 36B-022.65" at bounding box center [313, 189] width 93 height 12
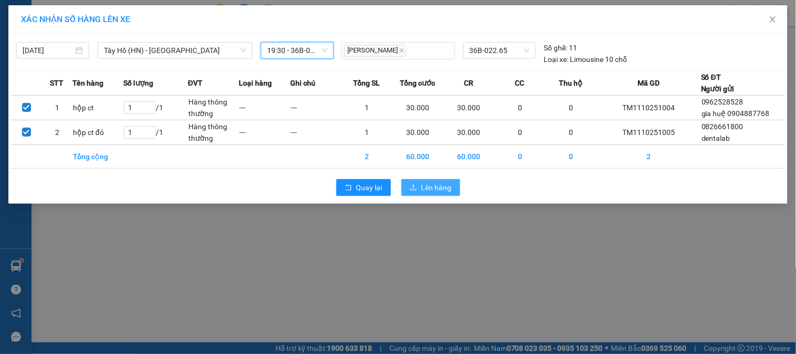
click at [422, 184] on span "Lên hàng" at bounding box center [437, 188] width 30 height 12
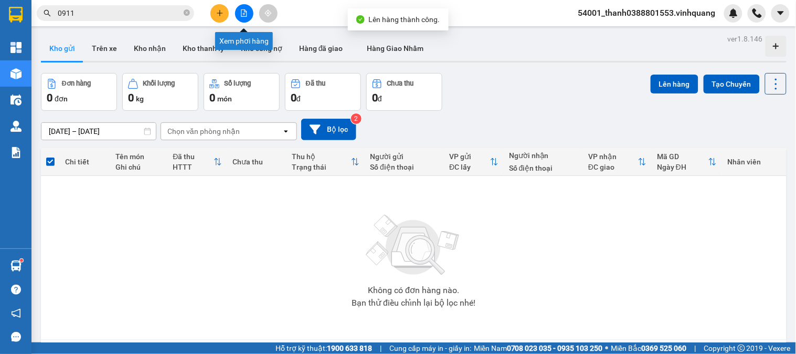
click at [242, 18] on button at bounding box center [244, 13] width 18 height 18
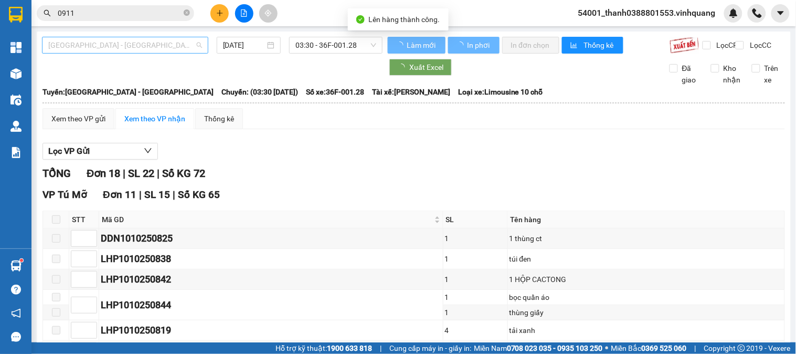
click at [127, 46] on span "[GEOGRAPHIC_DATA] - [GEOGRAPHIC_DATA]" at bounding box center [125, 45] width 154 height 16
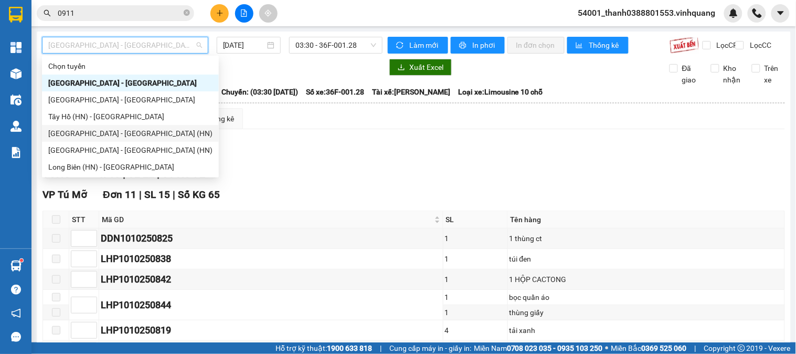
click at [105, 111] on div "Tây Hồ (HN) - Thanh Hóa" at bounding box center [130, 117] width 164 height 12
type input "[DATE]"
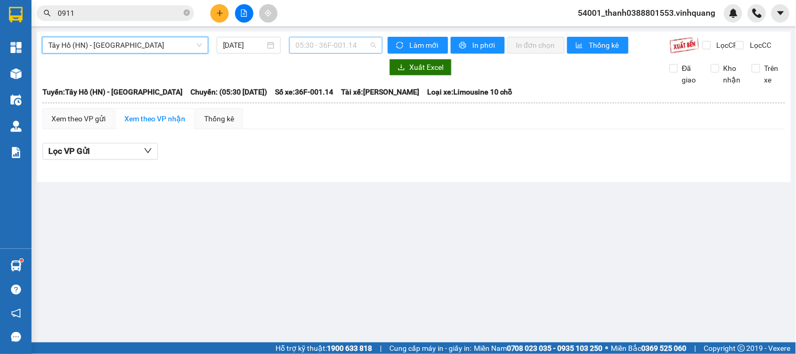
click at [321, 46] on span "05:30 - 36F-001.14" at bounding box center [336, 45] width 81 height 16
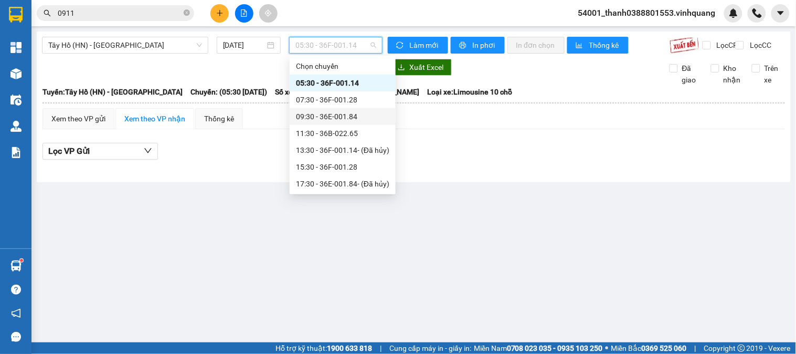
scroll to position [17, 0]
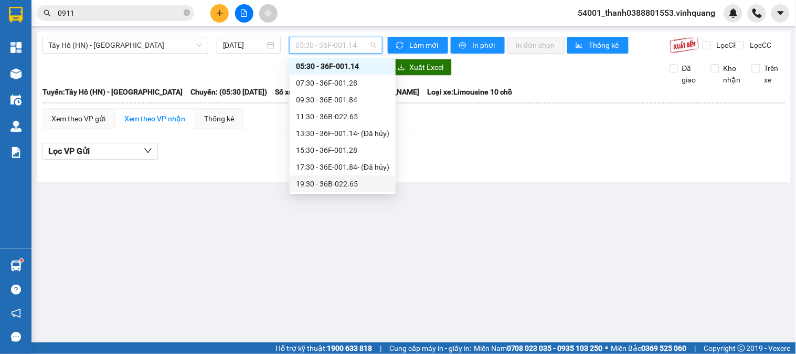
click at [336, 178] on div "19:30 - 36B-022.65" at bounding box center [342, 184] width 93 height 12
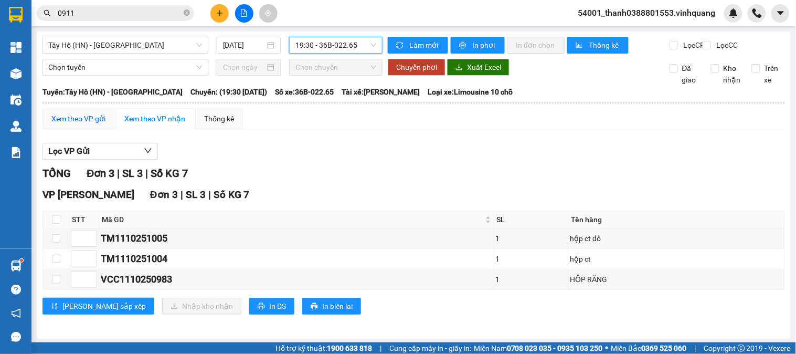
click at [81, 122] on div "Xem theo VP gửi" at bounding box center [78, 119] width 54 height 12
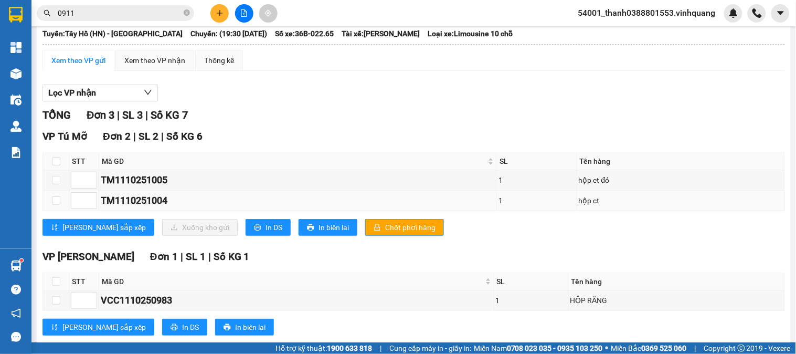
scroll to position [90, 0]
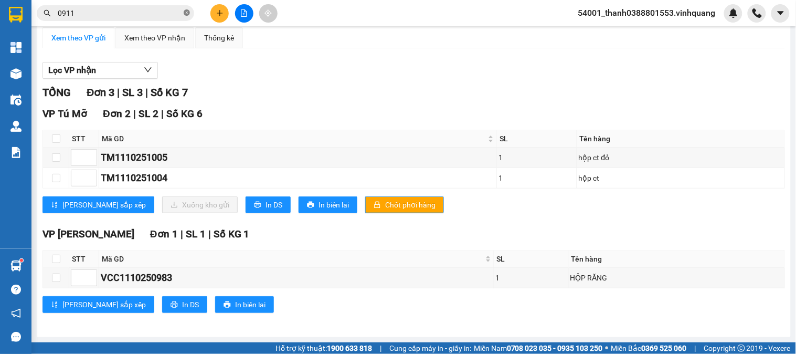
click at [186, 13] on icon "close-circle" at bounding box center [187, 12] width 6 height 6
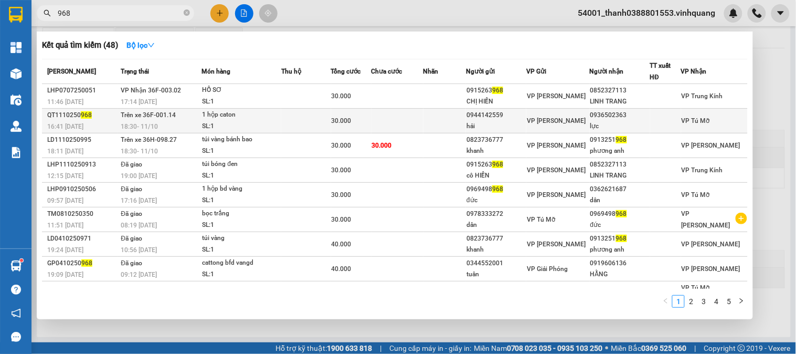
type input "968"
click at [536, 128] on td "VP [PERSON_NAME]" at bounding box center [559, 121] width 64 height 25
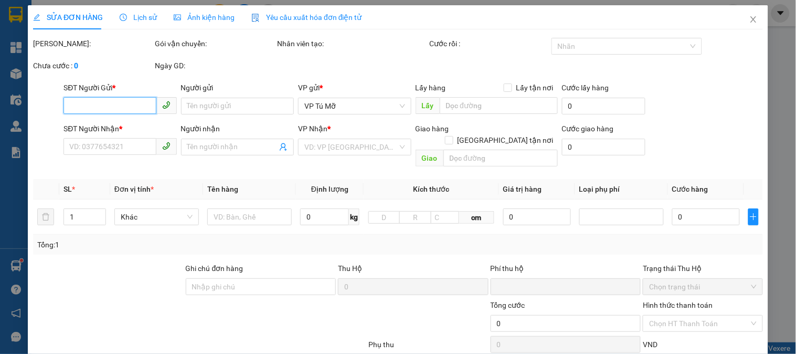
type input "0944142559"
type input "hải"
type input "0936502363"
type input "lực"
type input "0"
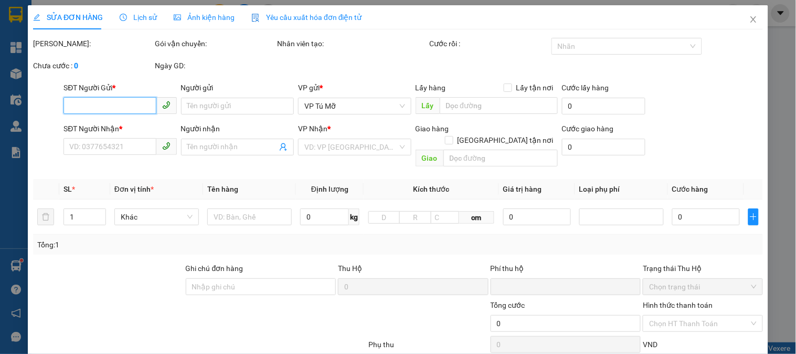
type input "30.000"
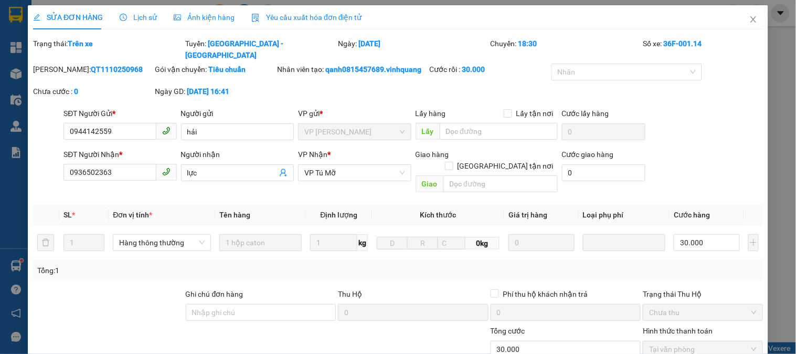
click at [404, 265] on div "Tổng: 1" at bounding box center [398, 271] width 722 height 12
click at [751, 19] on span "Close" at bounding box center [753, 19] width 29 height 29
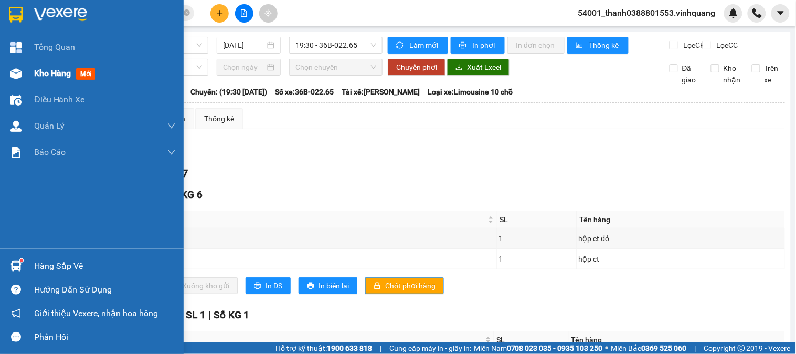
click at [13, 76] on img at bounding box center [15, 73] width 11 height 11
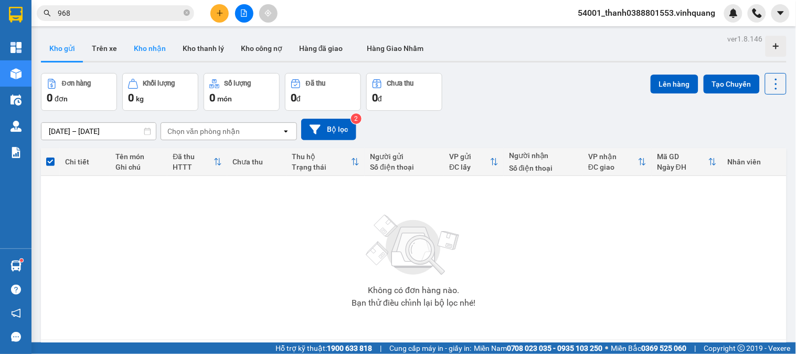
click at [147, 47] on button "Kho nhận" at bounding box center [149, 48] width 49 height 25
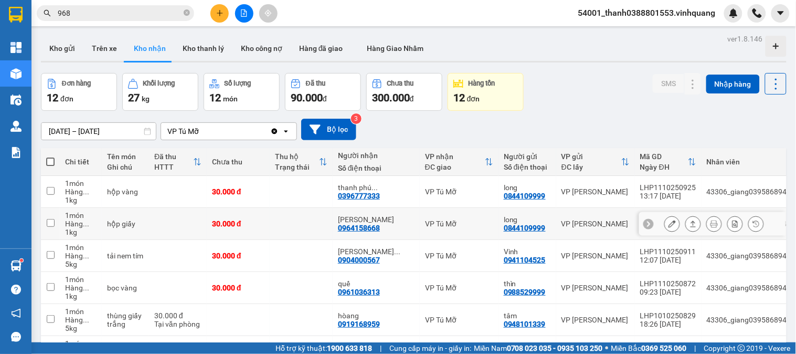
scroll to position [58, 0]
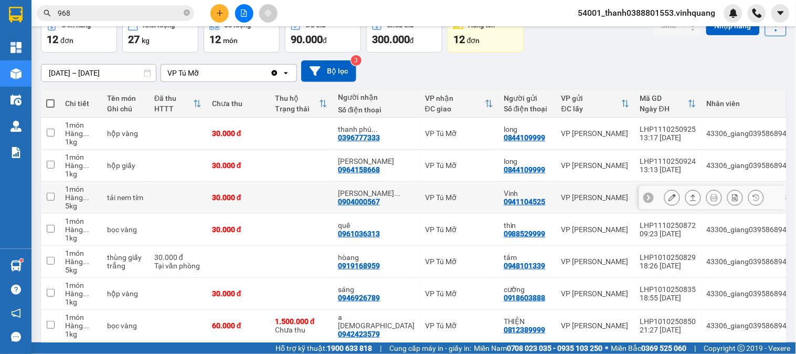
click at [369, 199] on div "0904000567" at bounding box center [359, 201] width 42 height 8
copy div "0904000567"
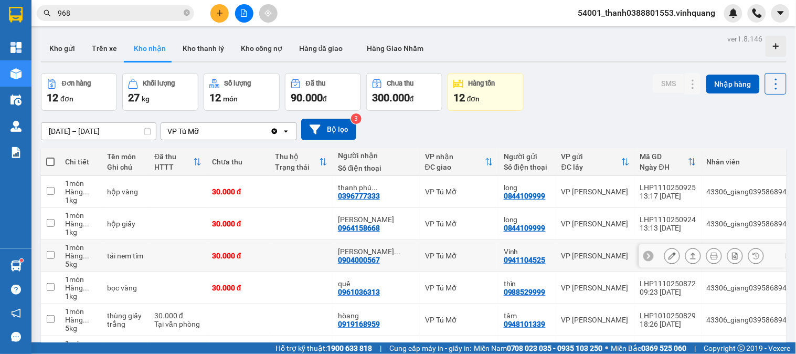
click at [504, 257] on div "0941104525" at bounding box center [525, 260] width 42 height 8
copy div "0941104525"
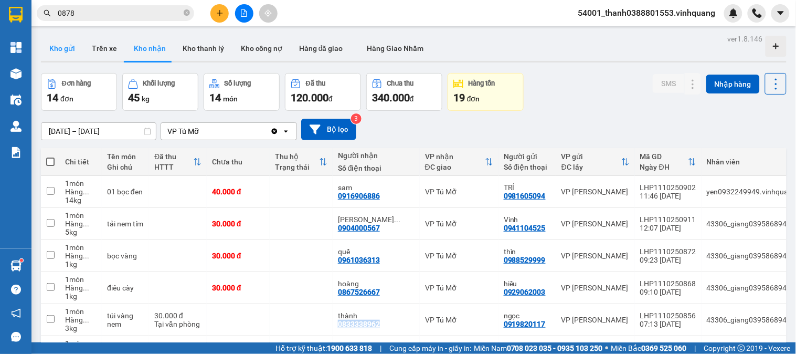
click at [79, 49] on button "Kho gửi" at bounding box center [62, 48] width 43 height 25
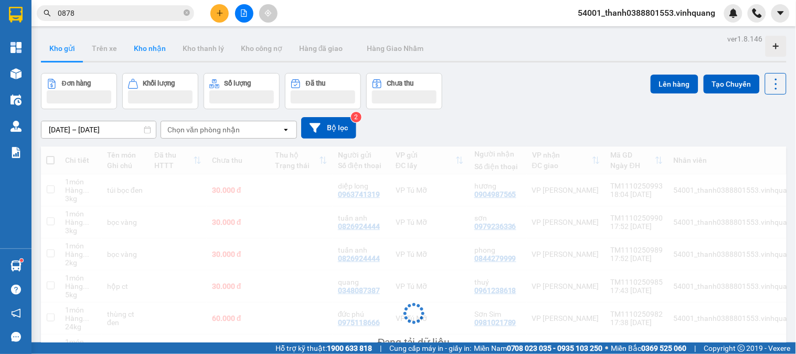
click at [148, 51] on button "Kho nhận" at bounding box center [149, 48] width 49 height 25
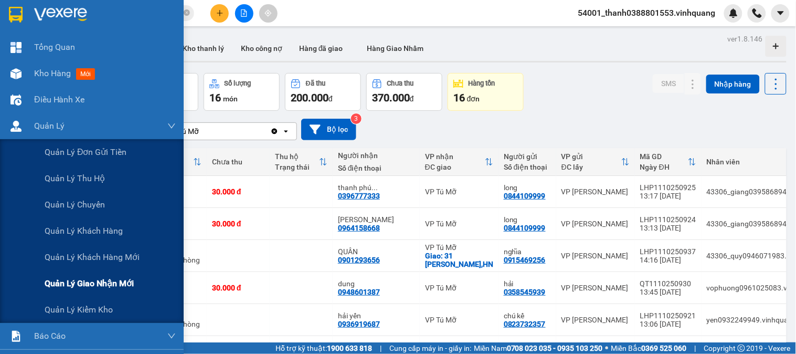
click at [94, 277] on span "Quản lý giao nhận mới" at bounding box center [89, 283] width 89 height 13
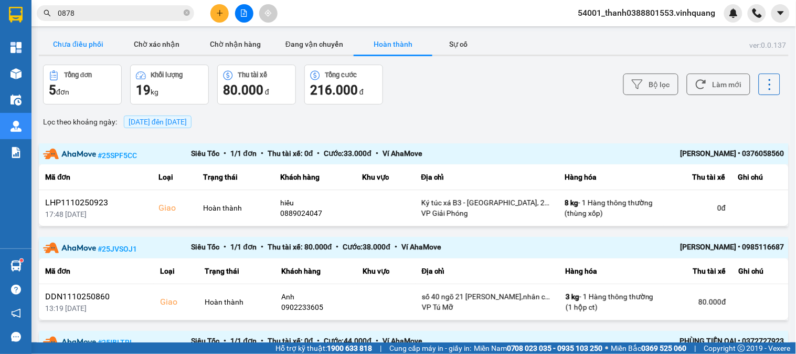
click at [90, 39] on button "Chưa điều phối" at bounding box center [78, 44] width 79 height 21
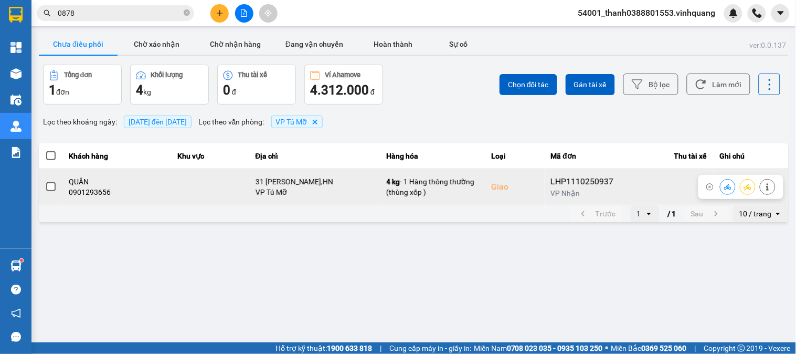
click at [723, 187] on button at bounding box center [728, 186] width 15 height 18
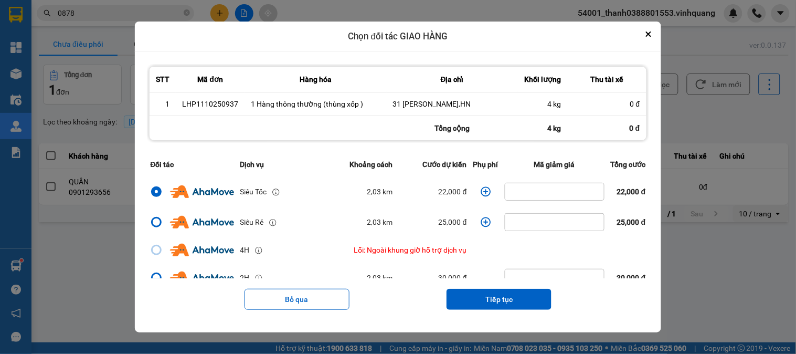
click at [481, 192] on icon "dialog" at bounding box center [486, 191] width 10 height 10
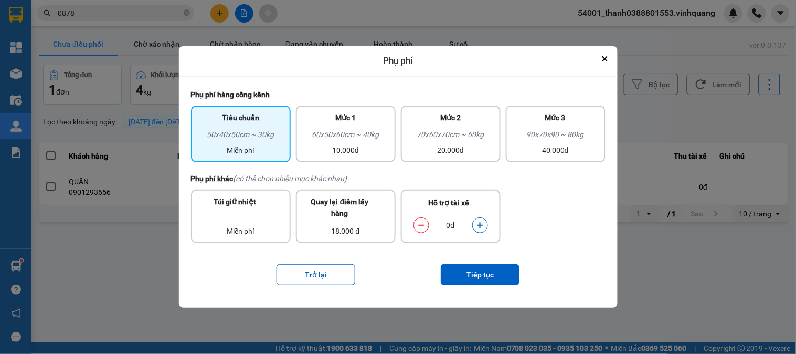
click at [479, 225] on icon "dialog" at bounding box center [480, 225] width 6 height 6
click at [480, 271] on button "Tiếp tục" at bounding box center [480, 274] width 79 height 21
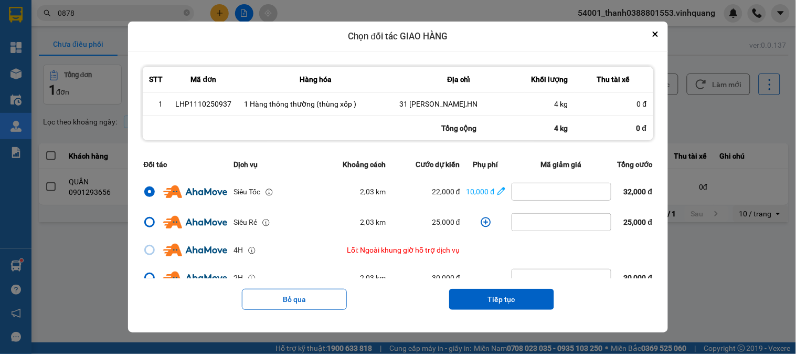
scroll to position [58, 0]
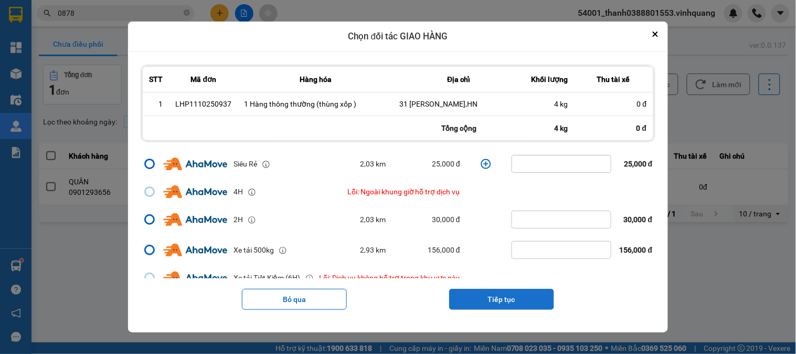
click at [499, 296] on button "Tiếp tục" at bounding box center [501, 299] width 105 height 21
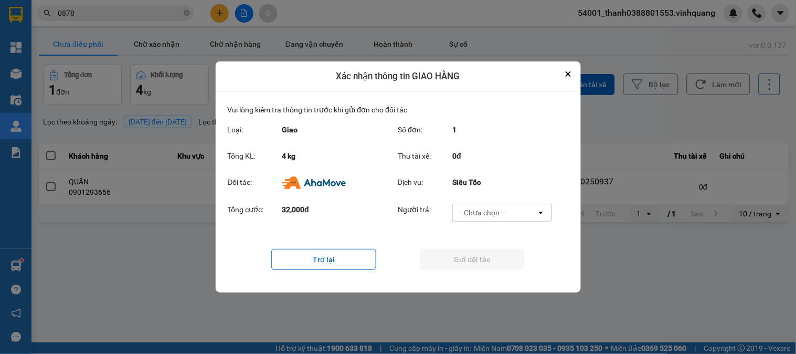
click at [497, 217] on div "-- Chưa chọn --" at bounding box center [481, 212] width 47 height 10
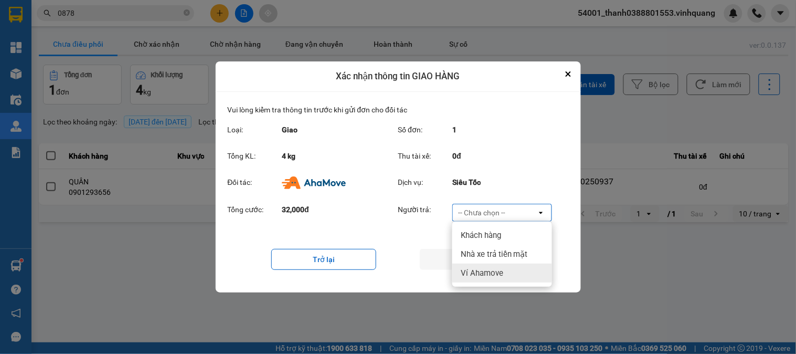
click at [490, 269] on span "Ví Ahamove" at bounding box center [482, 273] width 43 height 10
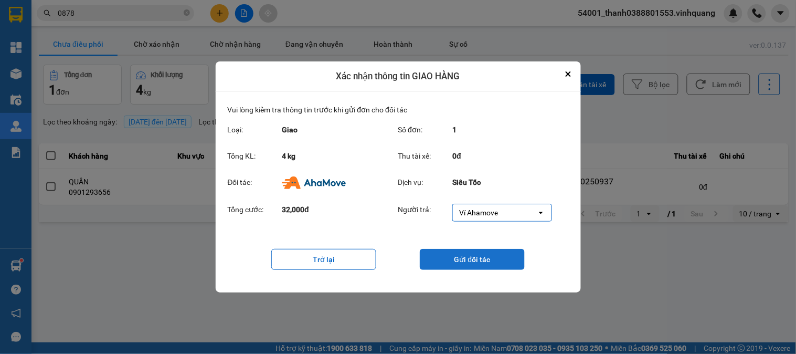
click at [486, 258] on button "Gửi đối tác" at bounding box center [472, 259] width 105 height 21
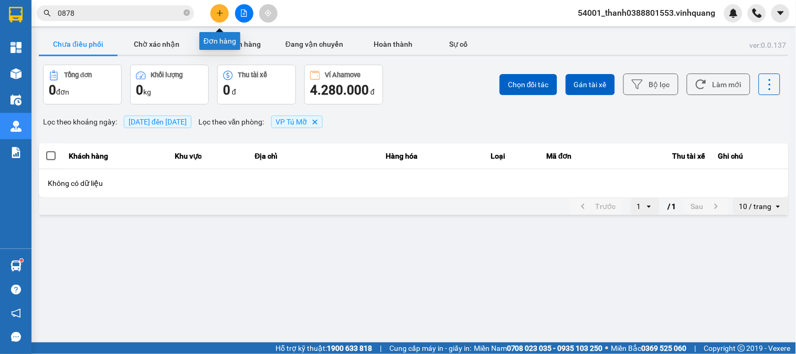
click at [216, 12] on icon "plus" at bounding box center [219, 12] width 7 height 7
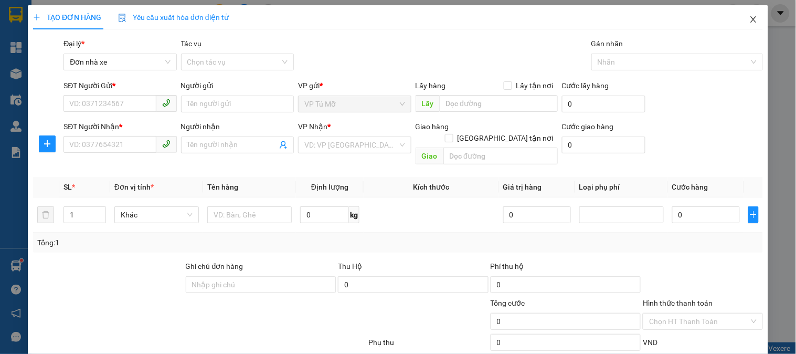
click at [750, 18] on icon "close" at bounding box center [754, 19] width 8 height 8
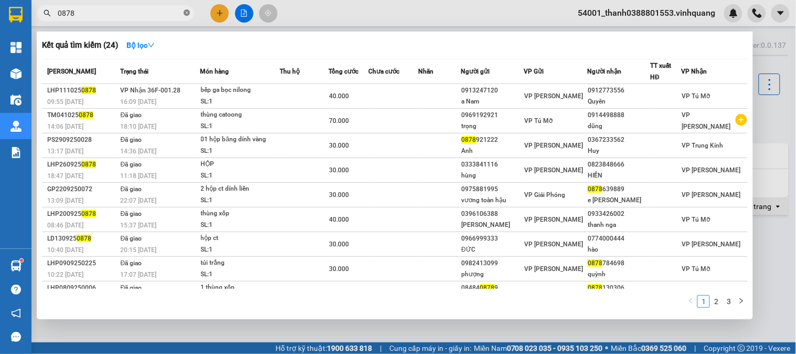
click at [186, 12] on icon "close-circle" at bounding box center [187, 12] width 6 height 6
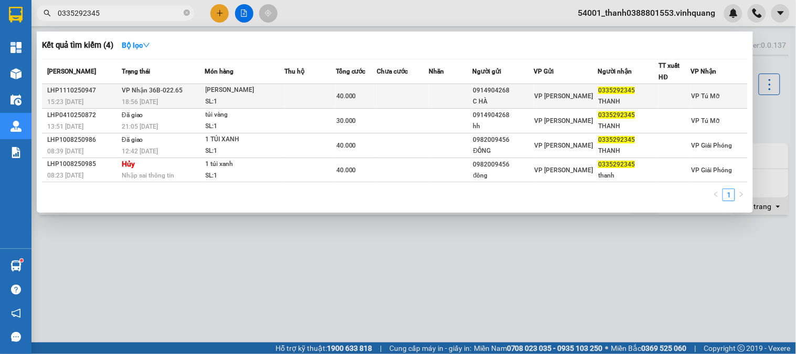
type input "0335292345"
click at [266, 98] on div "SL: 1" at bounding box center [245, 102] width 79 height 12
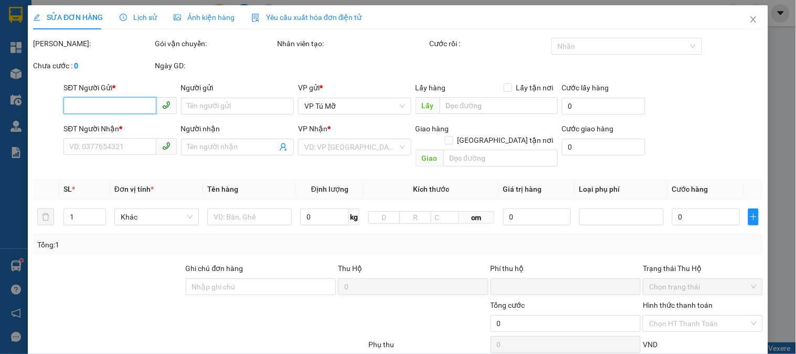
type input "0914904268"
type input "C HÀ"
type input "0335292345"
type input "THANH"
type input "0"
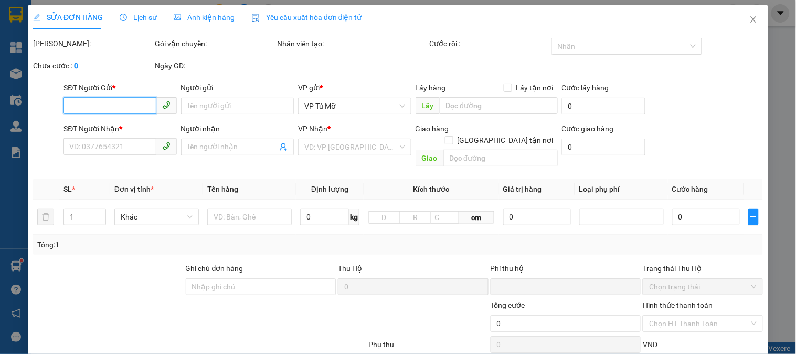
type input "40.000"
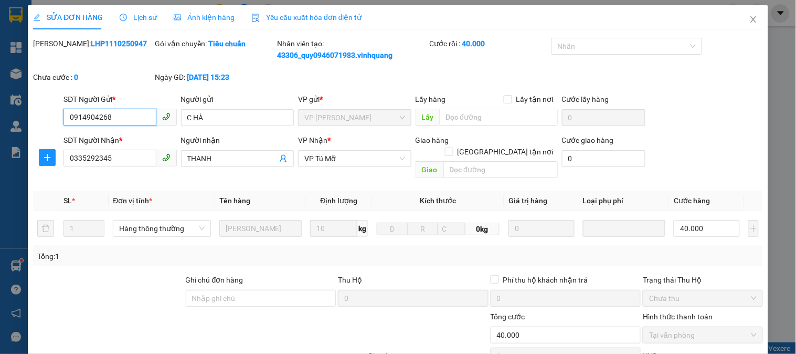
scroll to position [123, 0]
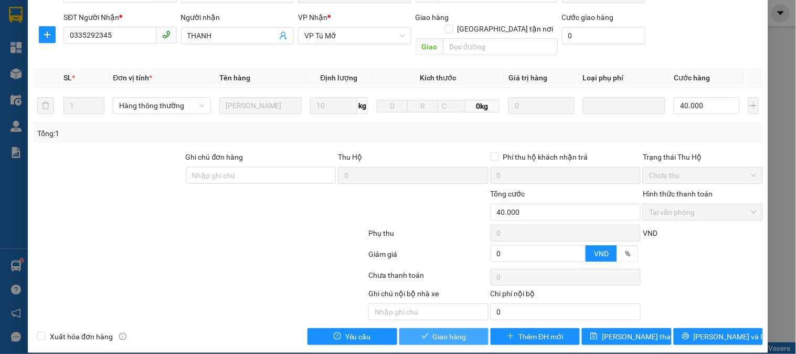
click at [437, 331] on span "Giao hàng" at bounding box center [450, 337] width 34 height 12
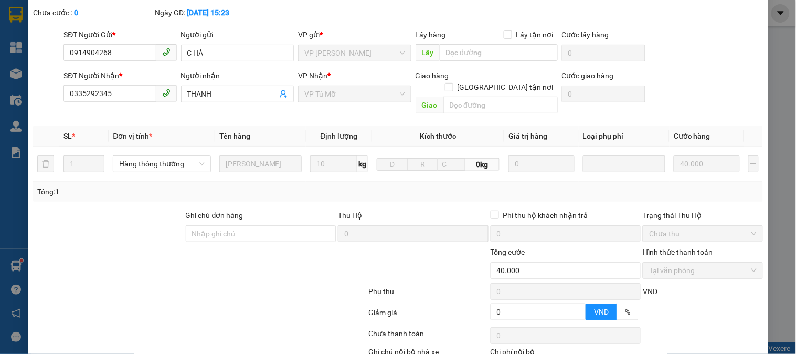
scroll to position [0, 0]
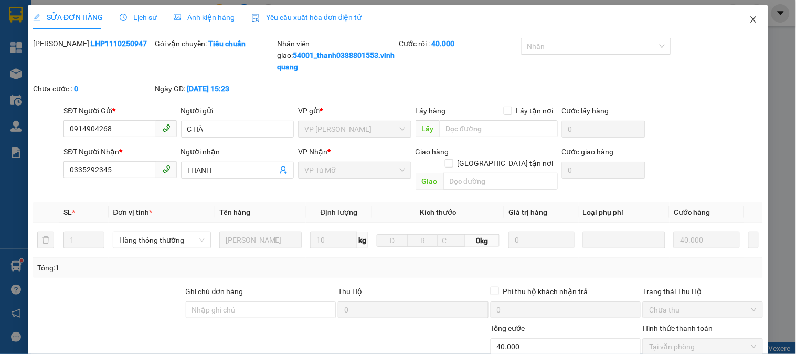
click at [739, 18] on span "Close" at bounding box center [753, 19] width 29 height 29
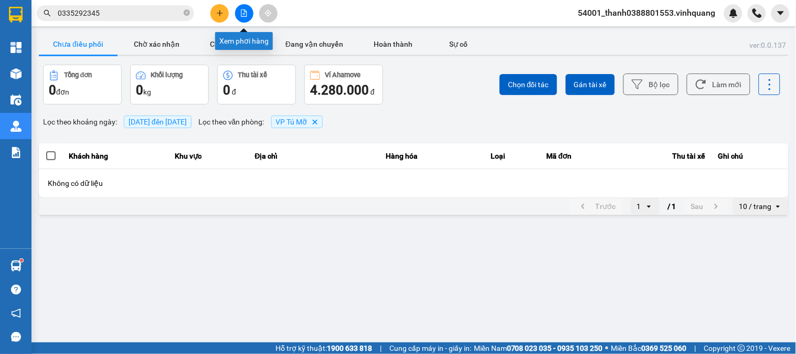
click at [245, 13] on icon "file-add" at bounding box center [243, 12] width 7 height 7
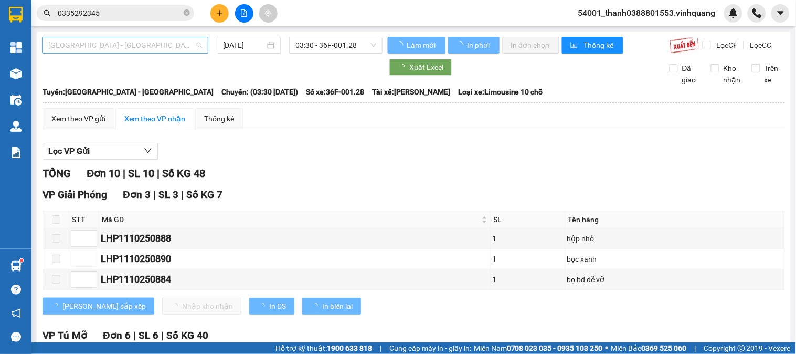
click at [174, 49] on span "[GEOGRAPHIC_DATA] - [GEOGRAPHIC_DATA]" at bounding box center [125, 45] width 154 height 16
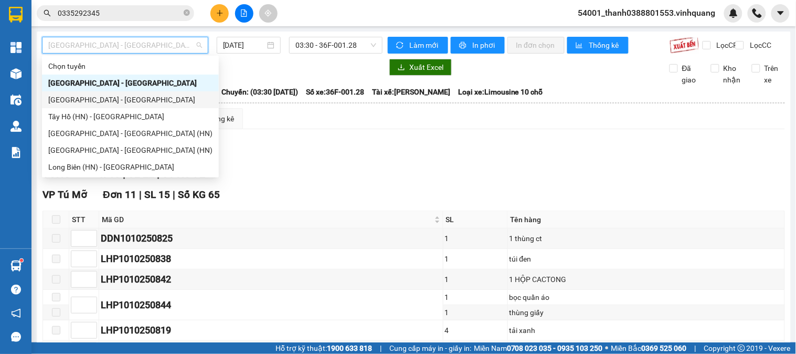
click at [104, 101] on div "[GEOGRAPHIC_DATA] - [GEOGRAPHIC_DATA]" at bounding box center [130, 100] width 164 height 12
type input "[DATE]"
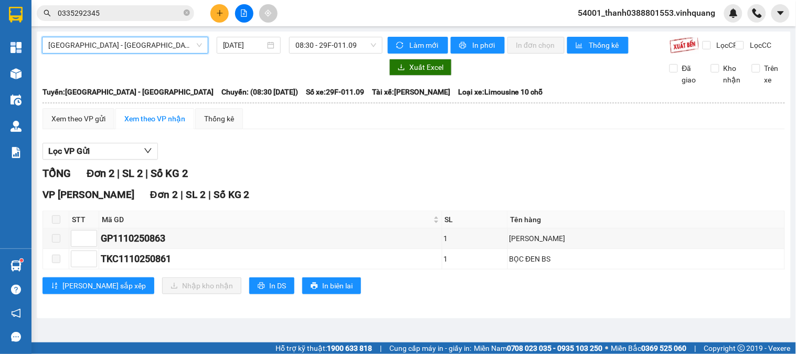
click at [189, 43] on span "[GEOGRAPHIC_DATA] - [GEOGRAPHIC_DATA]" at bounding box center [125, 45] width 154 height 16
click at [157, 43] on span "[GEOGRAPHIC_DATA] - [GEOGRAPHIC_DATA]" at bounding box center [125, 45] width 154 height 16
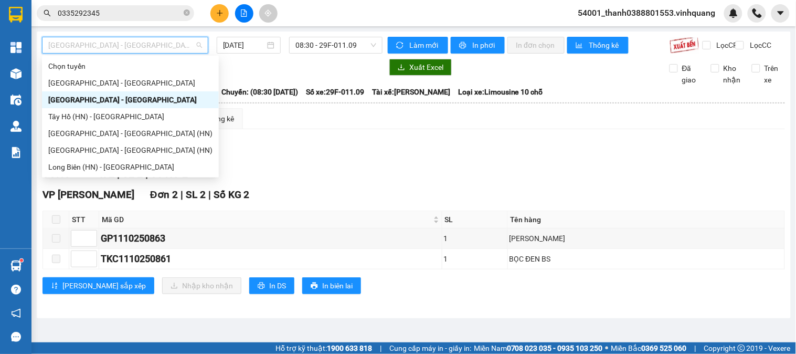
click at [93, 103] on div "[GEOGRAPHIC_DATA] - [GEOGRAPHIC_DATA]" at bounding box center [130, 100] width 164 height 12
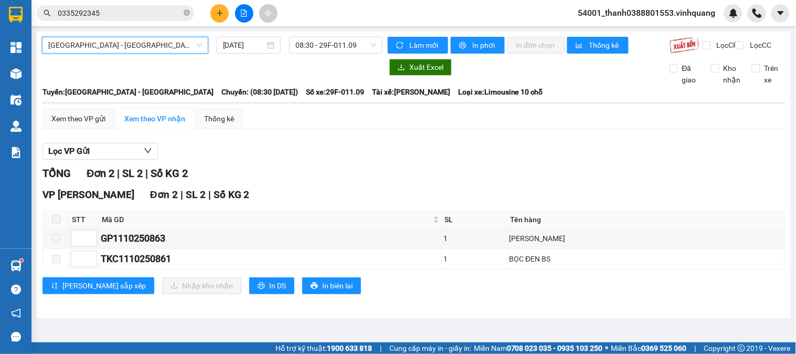
click at [141, 44] on span "[GEOGRAPHIC_DATA] - [GEOGRAPHIC_DATA]" at bounding box center [125, 45] width 154 height 16
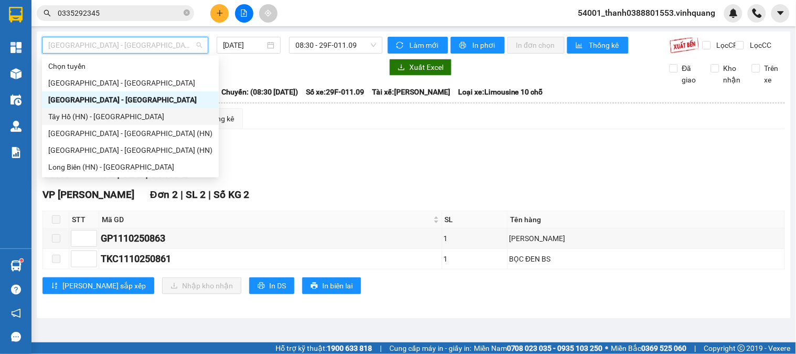
click at [93, 112] on div "Tây Hồ (HN) - [GEOGRAPHIC_DATA]" at bounding box center [130, 117] width 164 height 12
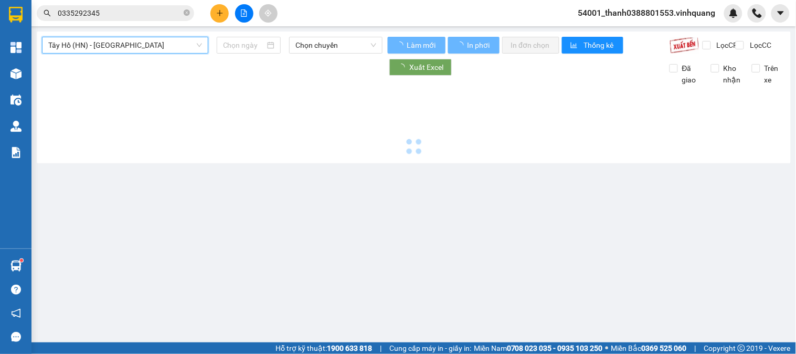
type input "[DATE]"
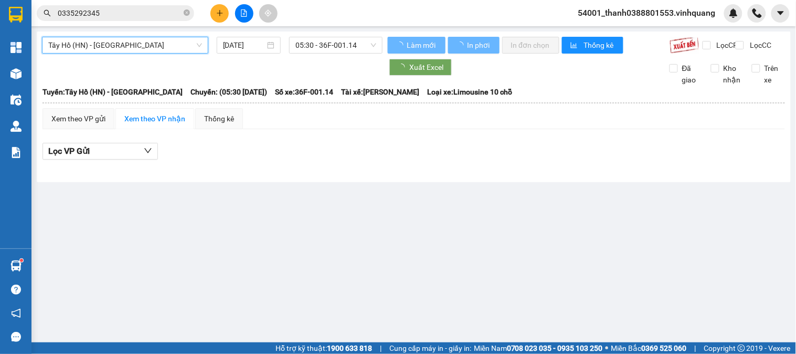
click at [325, 49] on span "05:30 - 36F-001.14" at bounding box center [336, 45] width 81 height 16
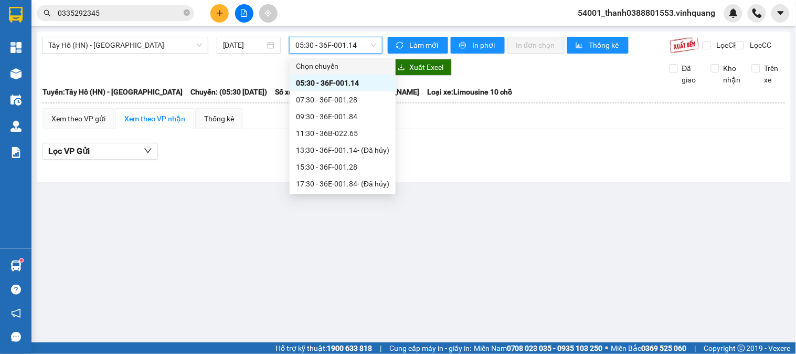
click at [335, 46] on span "05:30 - 36F-001.14" at bounding box center [336, 45] width 81 height 16
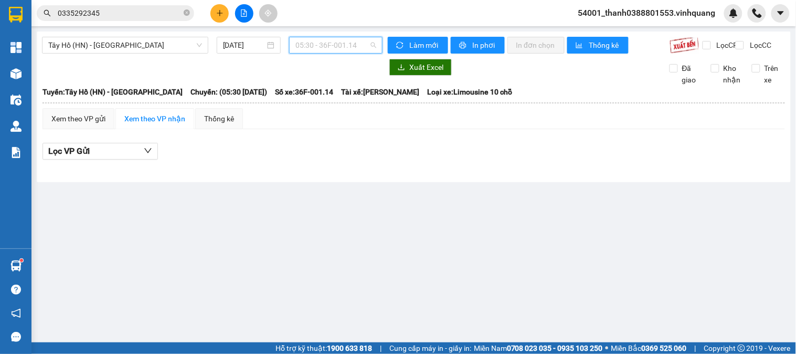
click at [334, 48] on span "05:30 - 36F-001.14" at bounding box center [336, 45] width 81 height 16
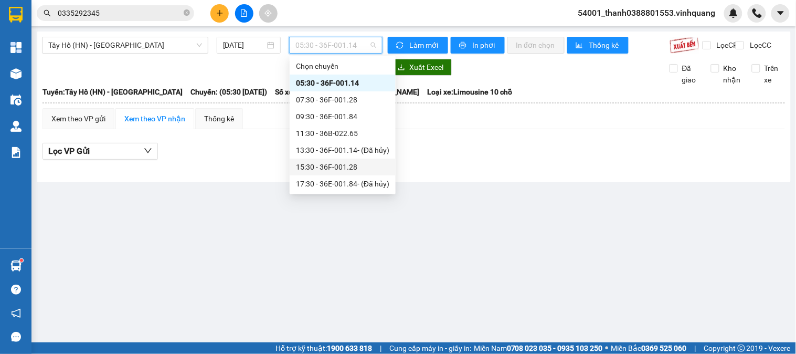
click at [327, 164] on div "15:30 - 36F-001.28" at bounding box center [342, 167] width 93 height 12
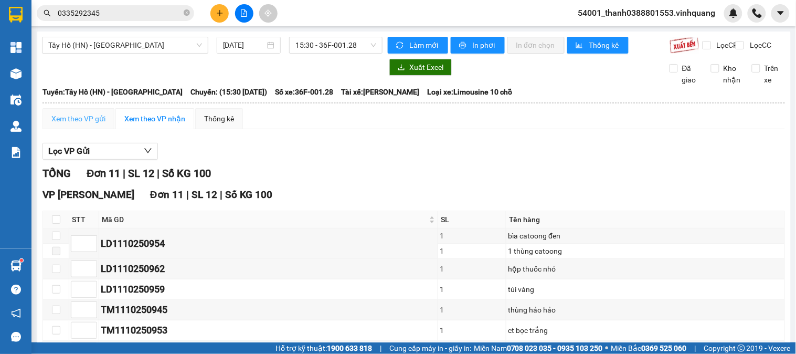
click at [78, 129] on div "Xem theo VP gửi" at bounding box center [79, 118] width 72 height 21
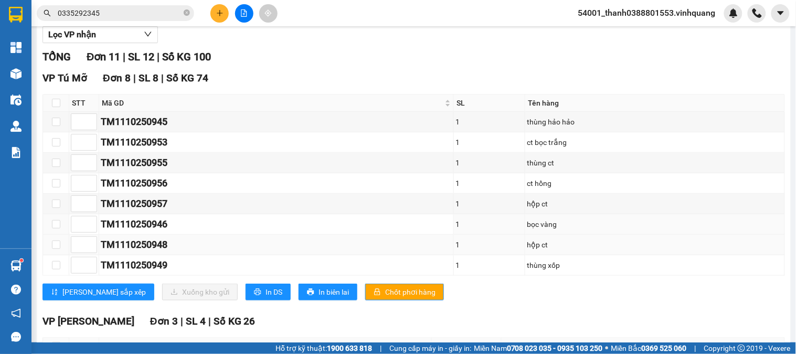
scroll to position [175, 0]
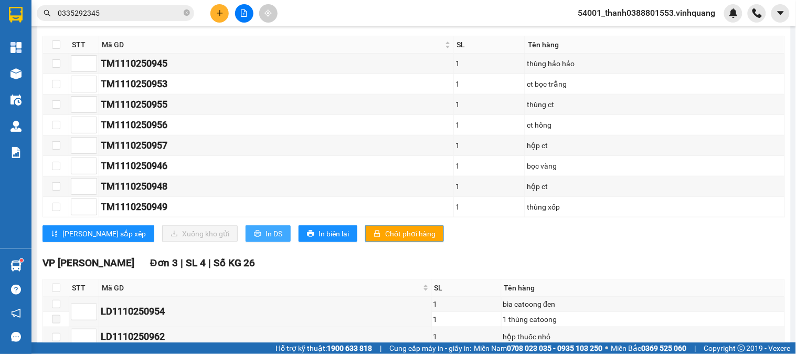
click at [254, 237] on icon "printer" at bounding box center [257, 233] width 7 height 7
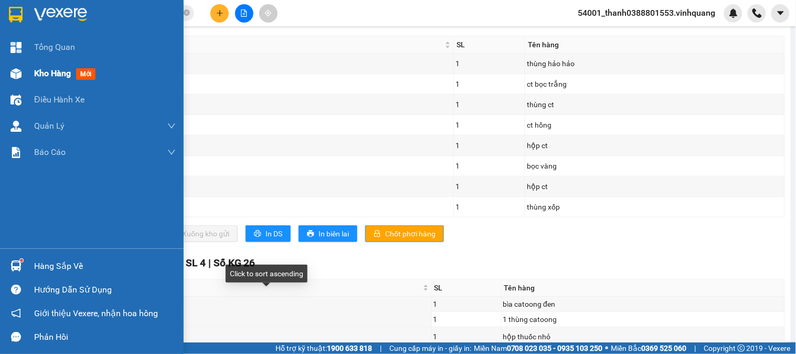
click at [17, 72] on img at bounding box center [15, 73] width 11 height 11
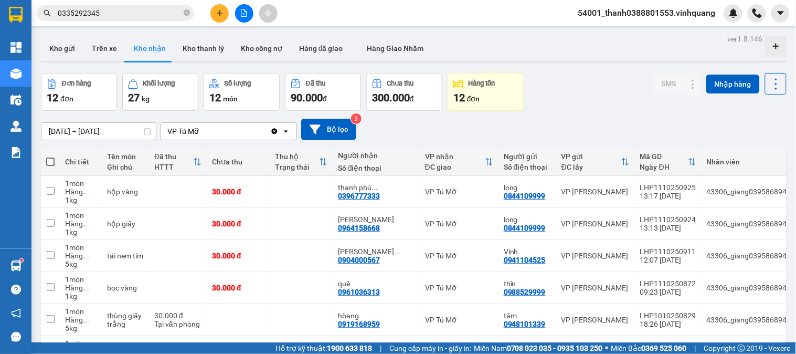
scroll to position [266, 0]
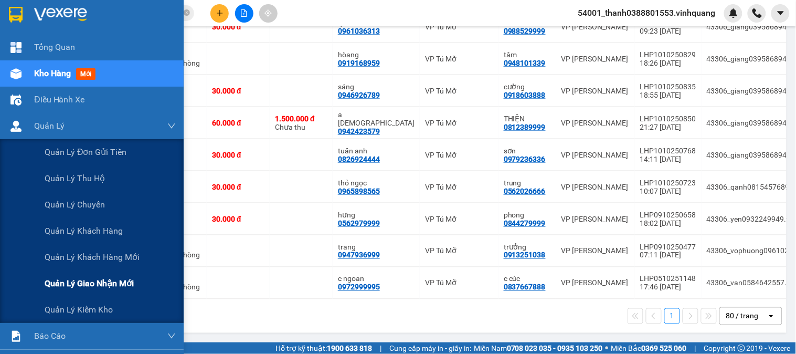
drag, startPoint x: 102, startPoint y: 280, endPoint x: 94, endPoint y: 294, distance: 15.5
click at [94, 294] on div "Quản lý giao nhận mới" at bounding box center [110, 283] width 131 height 26
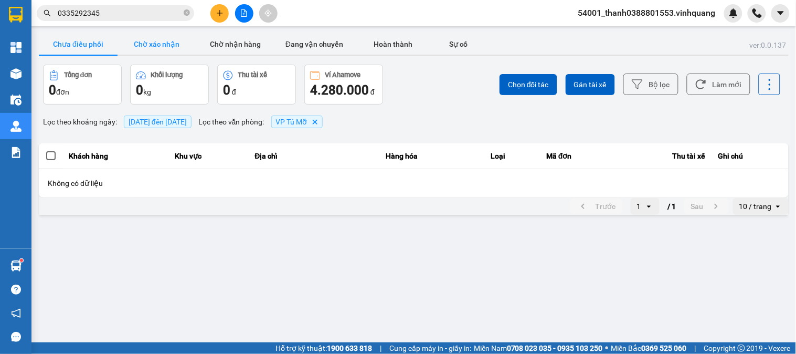
click at [153, 42] on button "Chờ xác nhận" at bounding box center [157, 44] width 79 height 21
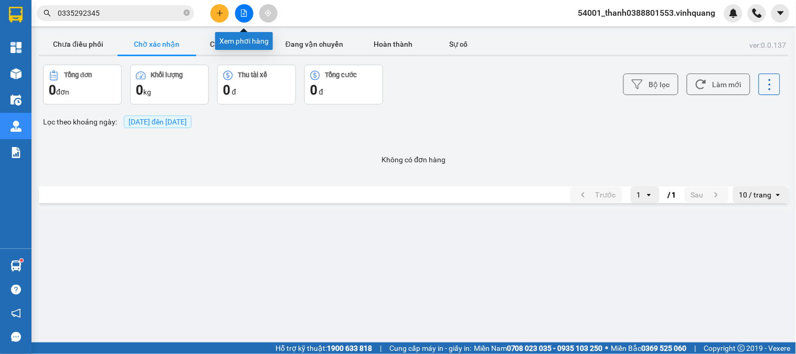
click at [239, 12] on button at bounding box center [244, 13] width 18 height 18
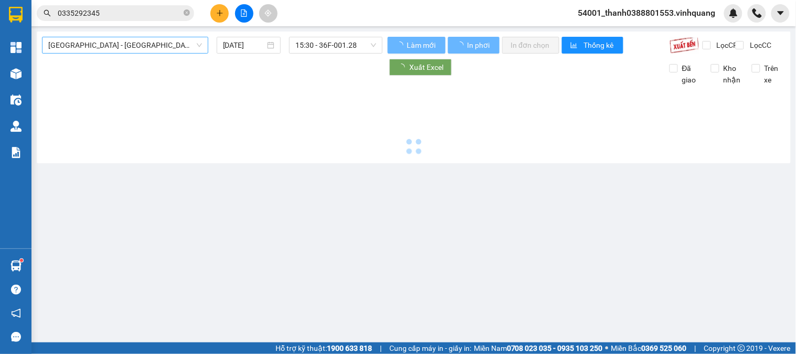
click at [104, 46] on span "[GEOGRAPHIC_DATA] - [GEOGRAPHIC_DATA]" at bounding box center [125, 45] width 154 height 16
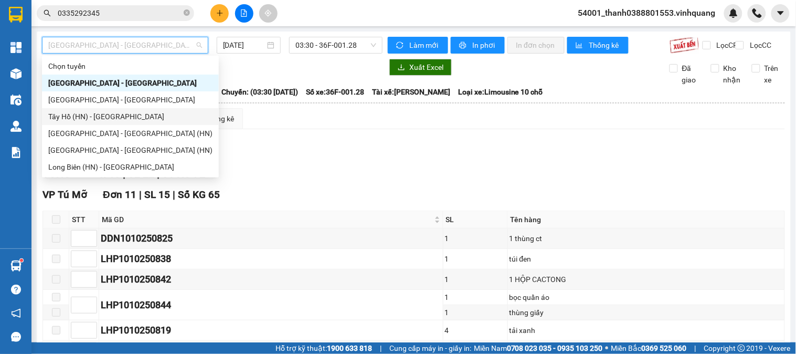
click at [80, 121] on div "Tây Hồ (HN) - [GEOGRAPHIC_DATA]" at bounding box center [130, 117] width 164 height 12
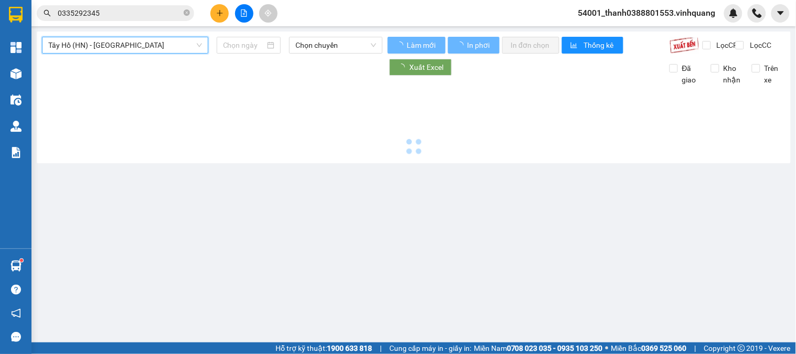
type input "[DATE]"
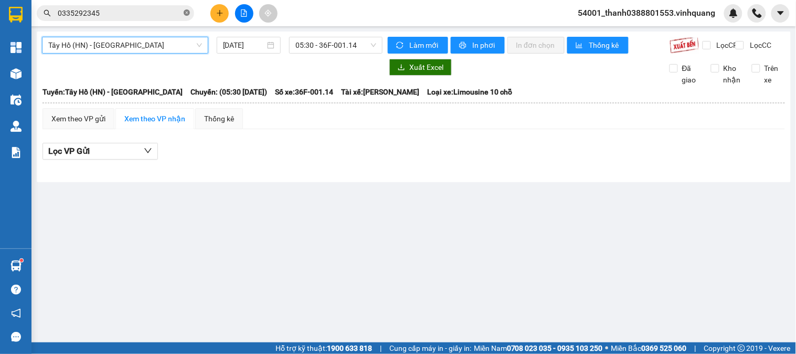
click at [185, 12] on icon "close-circle" at bounding box center [187, 12] width 6 height 6
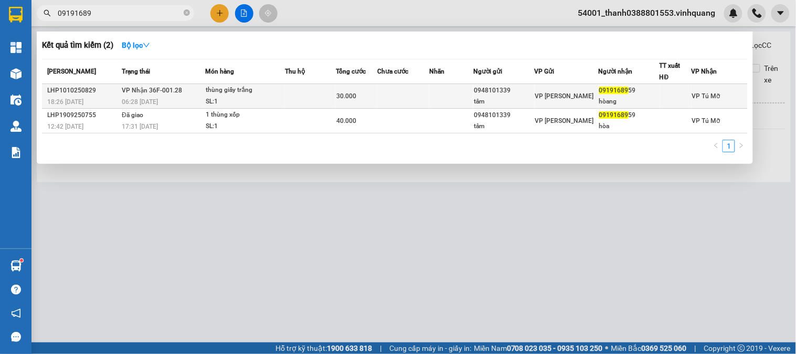
type input "09191689"
click at [340, 97] on span "30.000" at bounding box center [346, 95] width 20 height 7
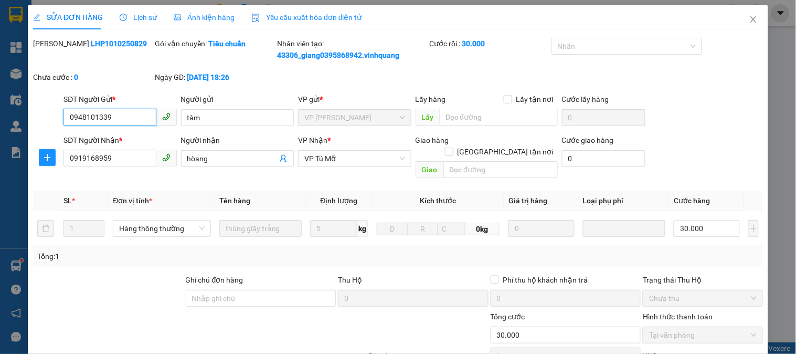
type input "0948101339"
type input "tâm"
type input "0919168959"
type input "hòang"
type input "0"
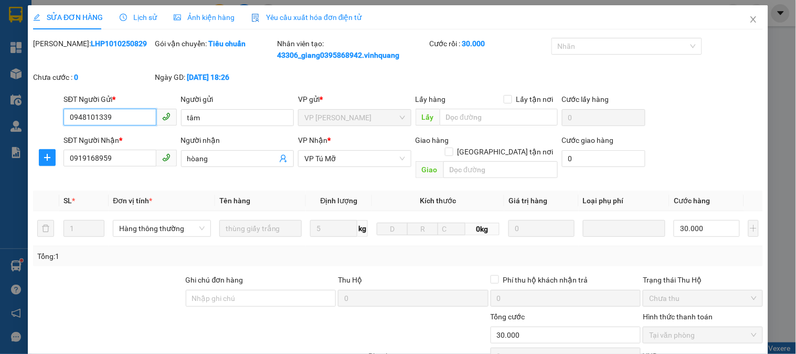
type input "30.000"
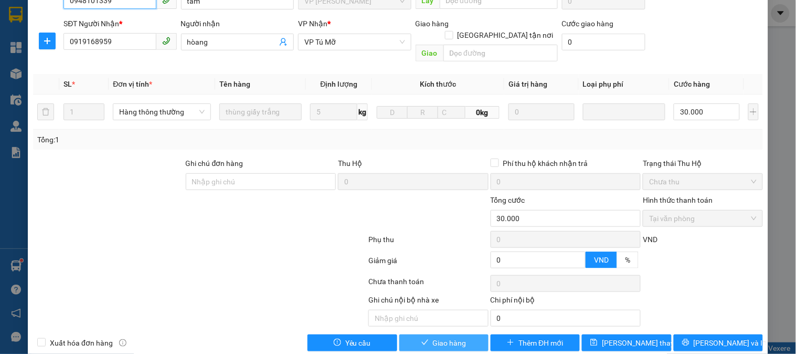
scroll to position [123, 0]
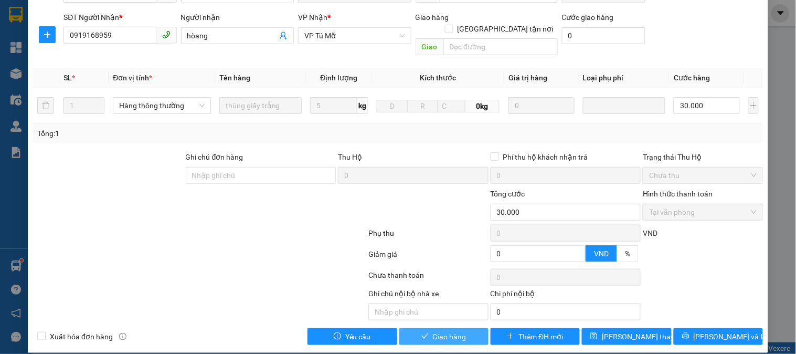
click at [464, 328] on button "Giao hàng" at bounding box center [443, 336] width 89 height 17
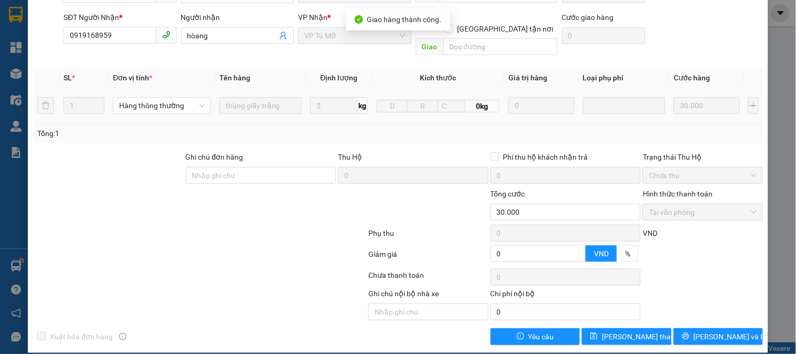
scroll to position [18, 0]
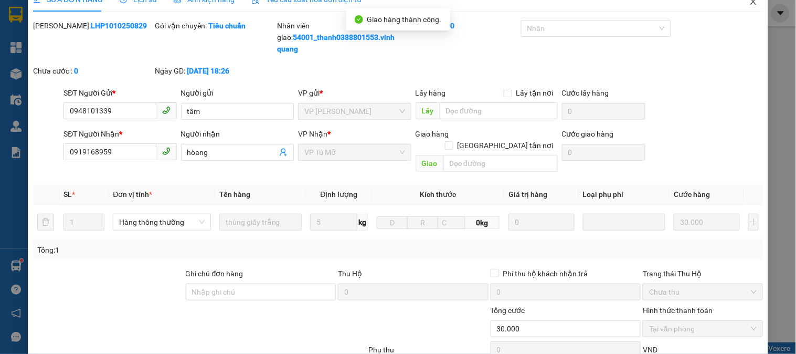
click at [749, 6] on span "Close" at bounding box center [753, 1] width 29 height 29
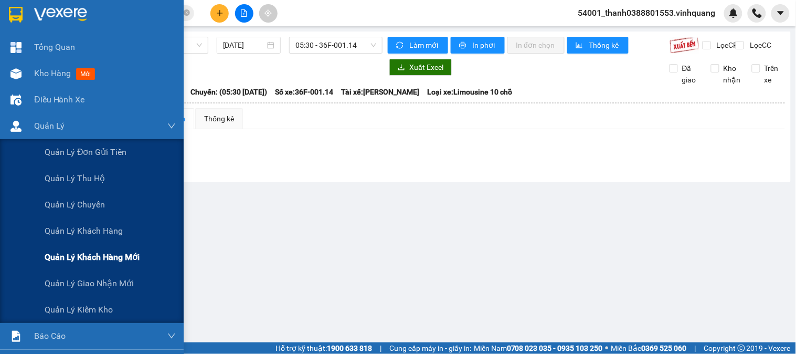
scroll to position [101, 0]
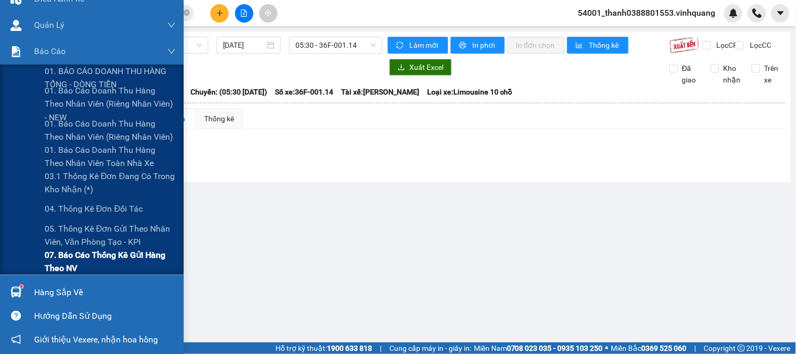
click at [82, 255] on span "07. Báo cáo thống kê gửi hàng theo NV" at bounding box center [110, 261] width 131 height 26
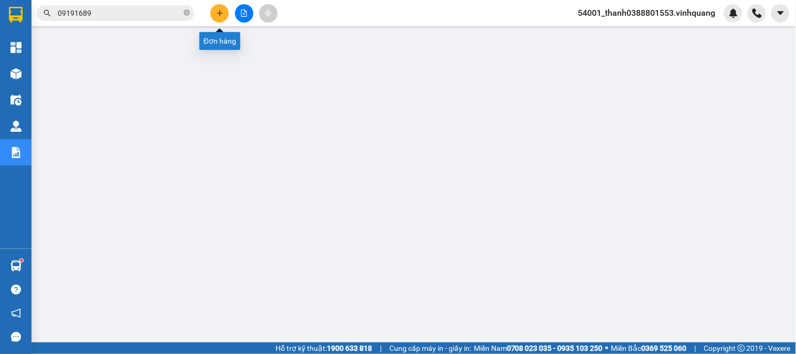
click at [210, 9] on button at bounding box center [219, 13] width 18 height 18
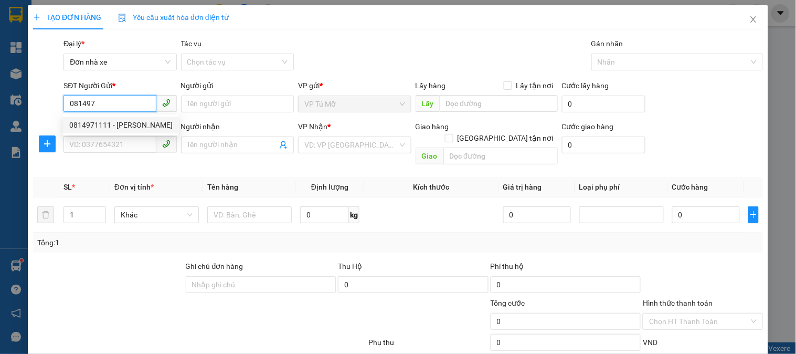
click at [102, 122] on div "0814971111 - [PERSON_NAME]" at bounding box center [120, 125] width 103 height 12
type input "0814971111"
type input "LAN ANH"
type input "0353001060"
type input "tỵ"
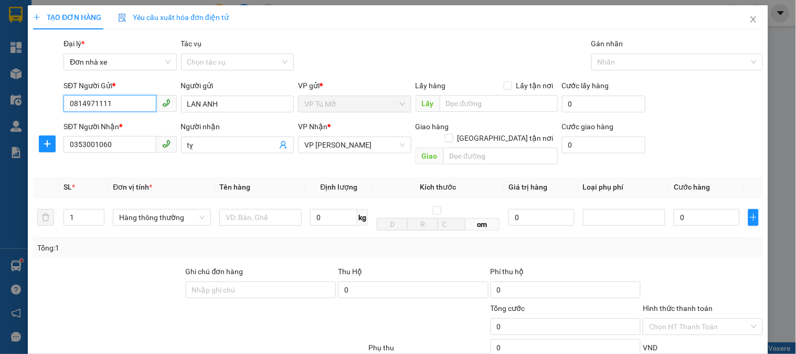
type input "0814971111"
drag, startPoint x: 60, startPoint y: 131, endPoint x: 54, endPoint y: 131, distance: 6.8
click at [54, 131] on div "SĐT Người Nhận * 0353001060 0353001060 Người nhận tỵ VP Nhận * VP [PERSON_NAME]…" at bounding box center [398, 145] width 732 height 48
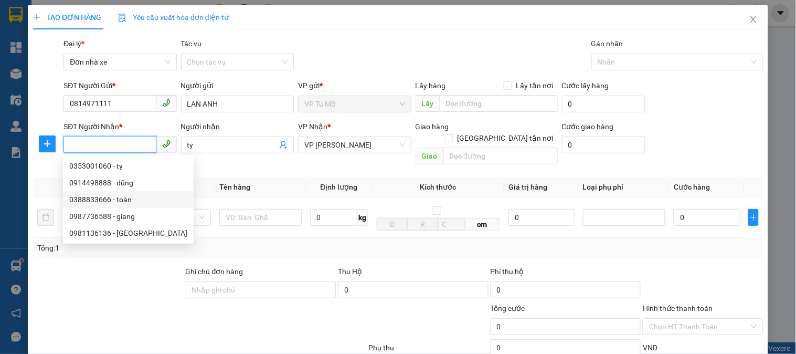
click at [114, 201] on div "0388833666 - toàn" at bounding box center [128, 200] width 118 height 12
type input "0388833666"
type input "toàn"
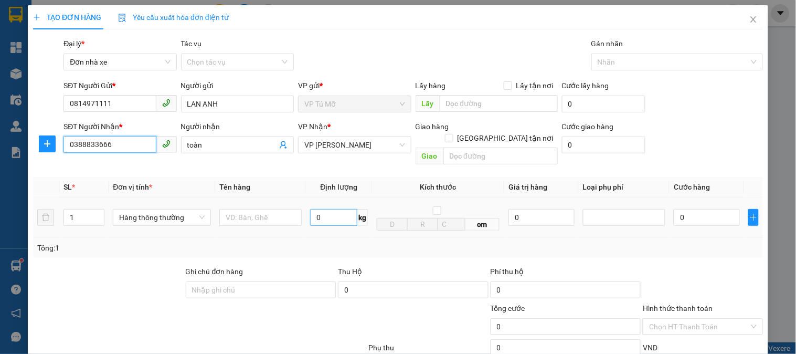
type input "0388833666"
click at [327, 209] on input "0" at bounding box center [333, 217] width 47 height 17
type input "5"
click at [278, 209] on input "text" at bounding box center [260, 217] width 82 height 17
type input "30.000"
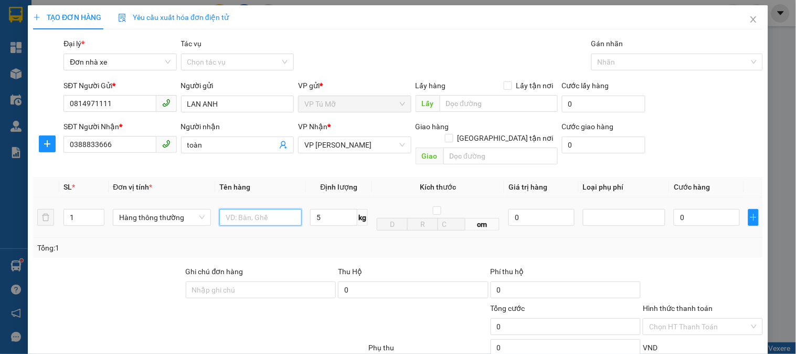
type input "30.000"
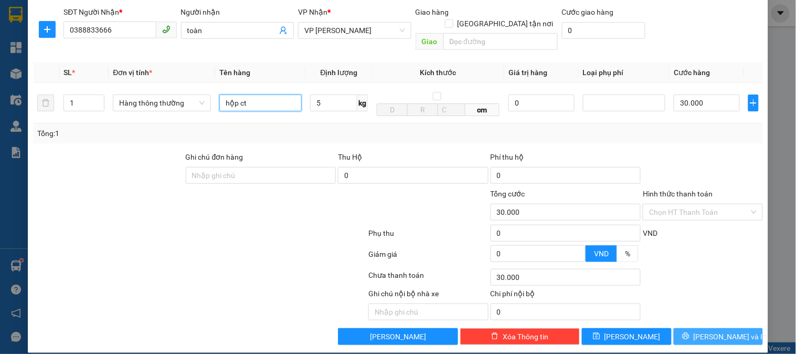
type input "hộp ct"
click at [690, 332] on icon "printer" at bounding box center [685, 335] width 7 height 7
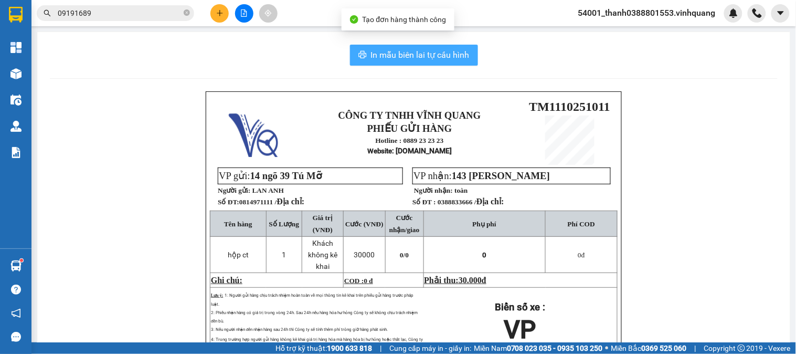
click at [387, 53] on span "In mẫu biên lai tự cấu hình" at bounding box center [420, 54] width 99 height 13
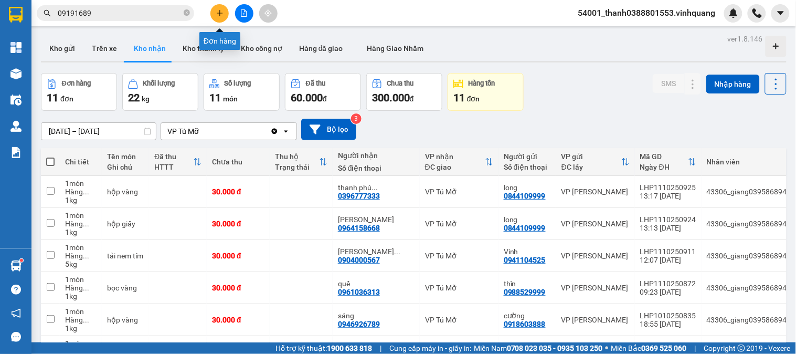
click at [214, 10] on button at bounding box center [219, 13] width 18 height 18
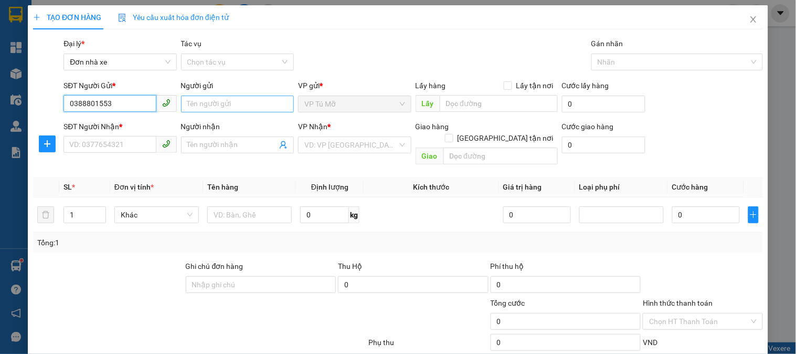
type input "0388801553"
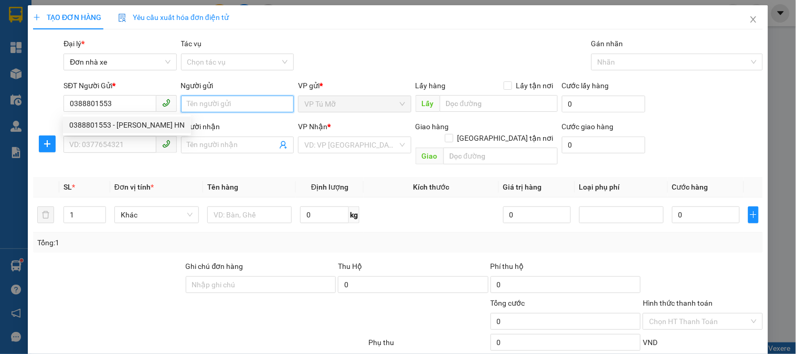
click at [219, 107] on input "Người gửi" at bounding box center [237, 104] width 113 height 17
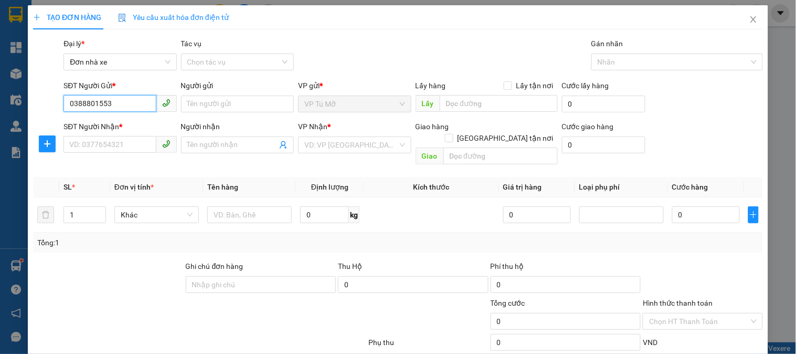
click at [122, 105] on input "0388801553" at bounding box center [110, 103] width 92 height 17
click at [119, 123] on div "0388801553 - Lưu Xuân Thanh TĐ HN" at bounding box center [126, 125] width 115 height 12
type input "Lưu Xuân Thanh TĐ HN"
type input "0889232323"
type input "CTY. VĨNH QUANG"
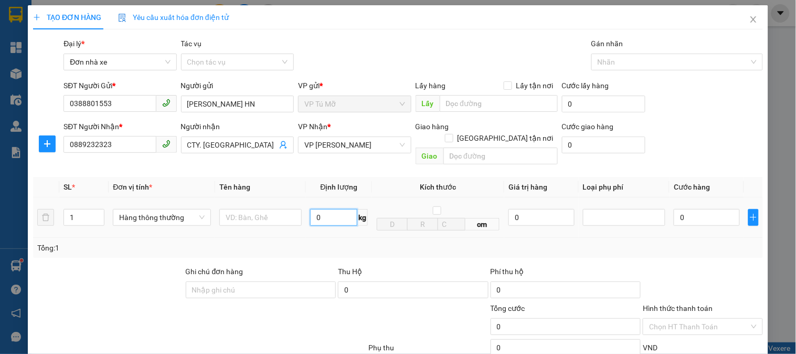
click at [338, 209] on input "0" at bounding box center [333, 217] width 47 height 17
type input "2"
click at [252, 212] on input "text" at bounding box center [260, 217] width 82 height 17
type input "30.000"
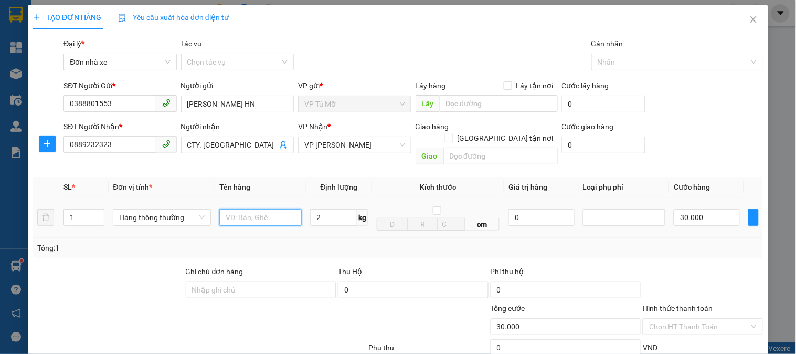
type input "30.000"
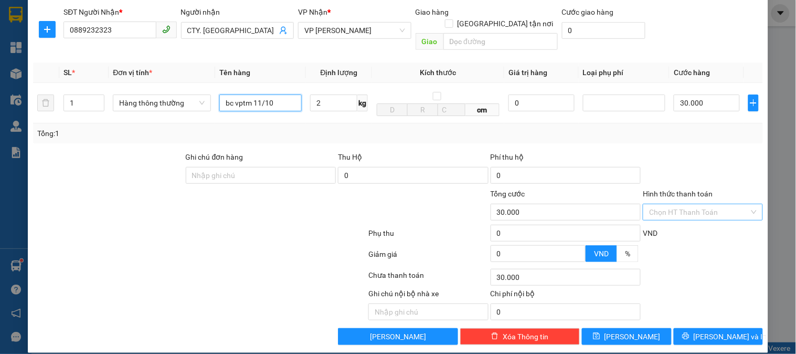
type input "bc vptm 11/10"
click at [679, 204] on input "Hình thức thanh toán" at bounding box center [699, 212] width 100 height 16
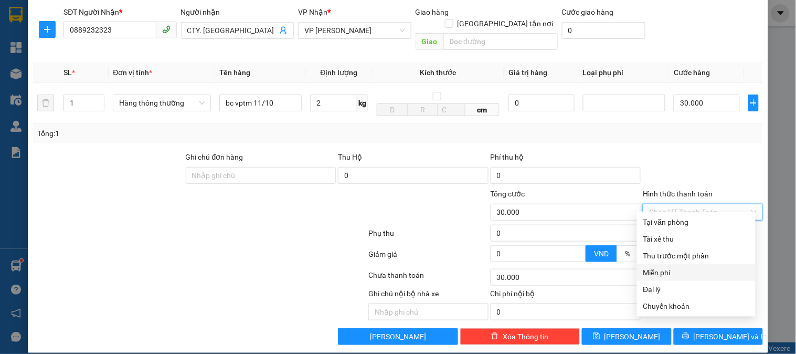
click at [671, 269] on div "Miễn phí" at bounding box center [697, 273] width 106 height 12
type input "0"
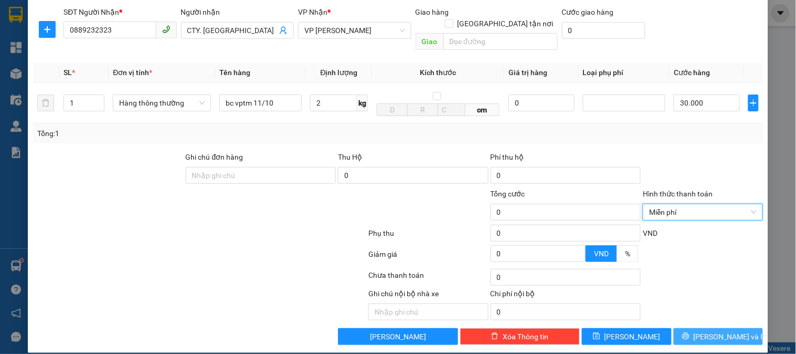
click at [704, 331] on span "[PERSON_NAME] và In" at bounding box center [730, 337] width 73 height 12
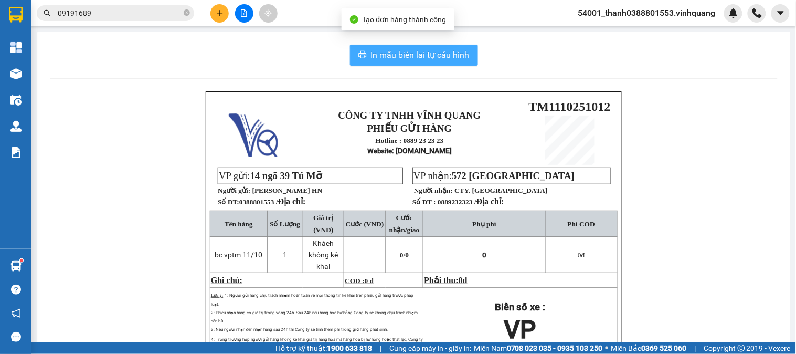
click at [371, 51] on span "In mẫu biên lai tự cấu hình" at bounding box center [420, 54] width 99 height 13
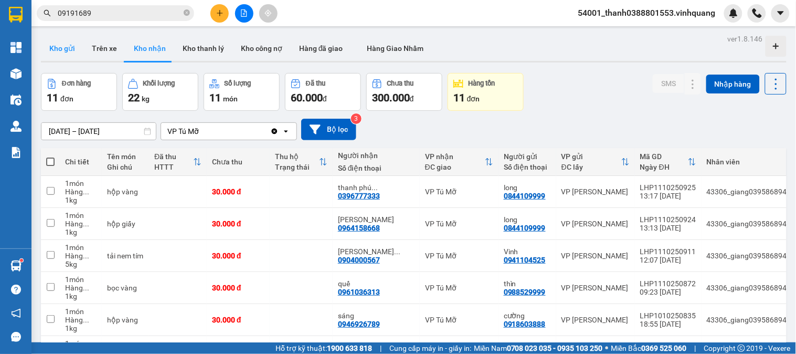
click at [69, 48] on button "Kho gửi" at bounding box center [62, 48] width 43 height 25
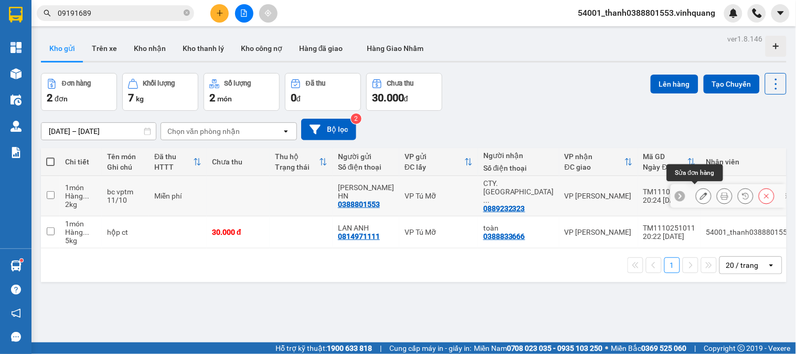
click at [701, 193] on button at bounding box center [704, 196] width 15 height 18
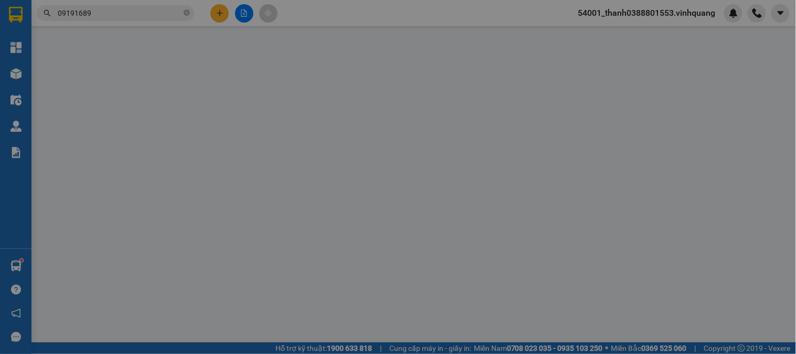
type input "0388801553"
type input "Lưu Xuân Thanh TĐ HN"
type input "0889232323"
type input "CTY. VĨNH QUANG"
type input "0"
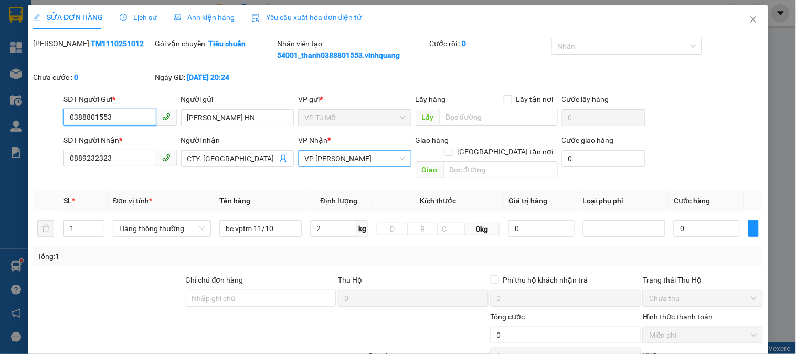
click at [356, 163] on span "VP [PERSON_NAME]" at bounding box center [354, 159] width 100 height 16
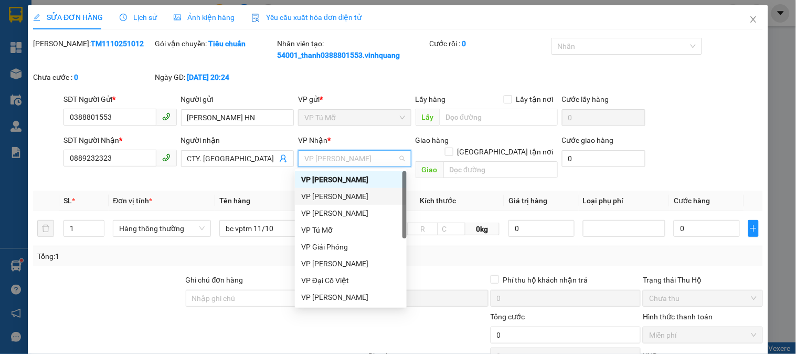
click at [348, 195] on div "VP [PERSON_NAME]" at bounding box center [350, 197] width 99 height 12
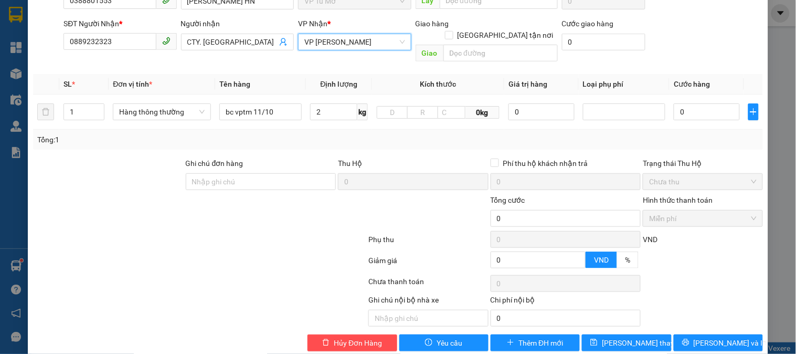
scroll to position [123, 0]
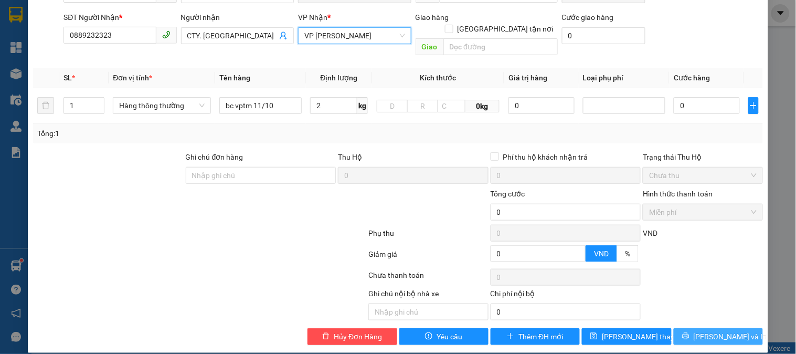
click at [706, 331] on span "[PERSON_NAME] và In" at bounding box center [730, 337] width 73 height 12
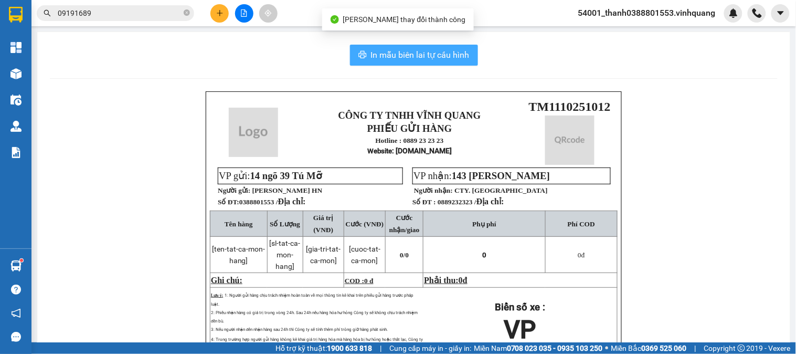
click at [380, 61] on span "In mẫu biên lai tự cấu hình" at bounding box center [420, 54] width 99 height 13
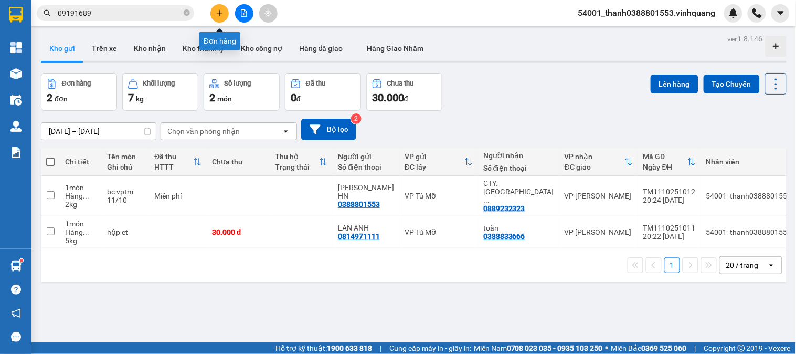
click at [223, 16] on icon "plus" at bounding box center [219, 12] width 7 height 7
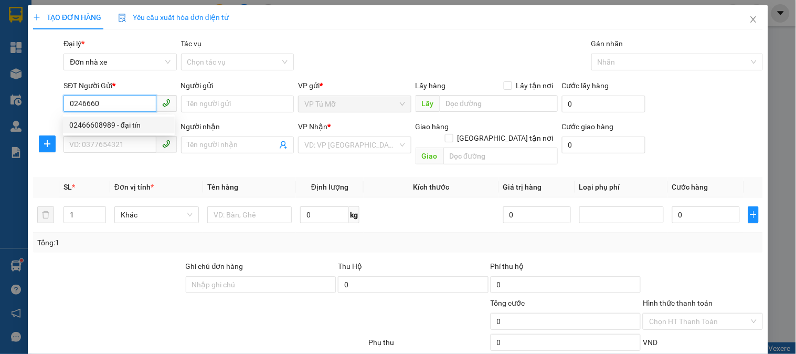
click at [121, 128] on div "02466608989 - đại tín" at bounding box center [118, 125] width 99 height 12
type input "02466608989"
type input "đại tín"
type input "0984127808"
type input "lab đại tín"
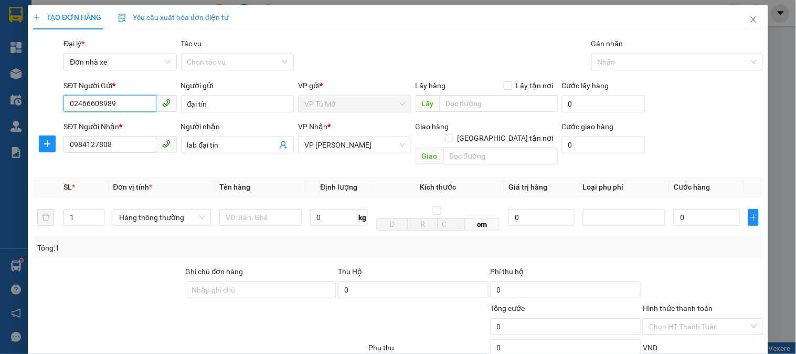
scroll to position [114, 0]
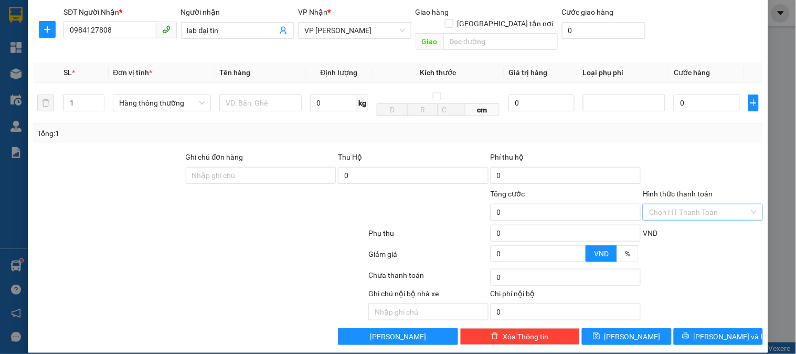
type input "02466608989"
click at [693, 204] on input "Hình thức thanh toán" at bounding box center [699, 212] width 100 height 16
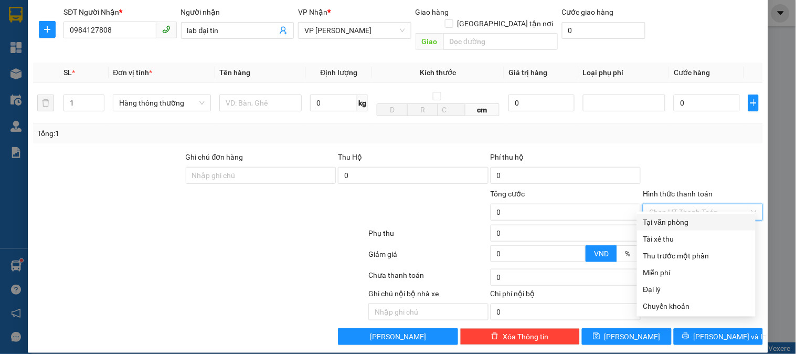
click at [680, 216] on div "Tại văn phòng" at bounding box center [697, 222] width 106 height 12
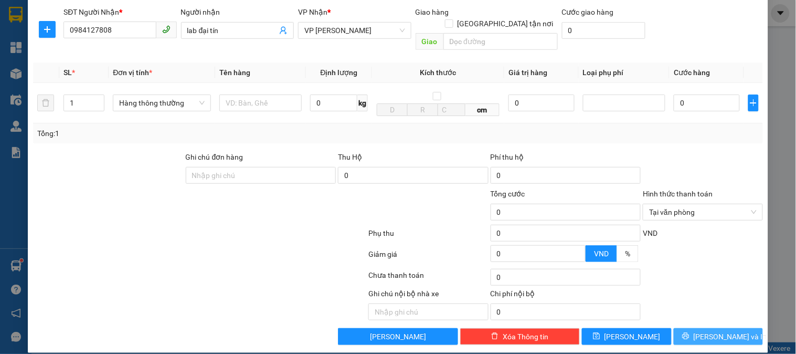
click at [706, 331] on span "[PERSON_NAME] và In" at bounding box center [730, 337] width 73 height 12
click at [690, 332] on icon "printer" at bounding box center [685, 335] width 7 height 7
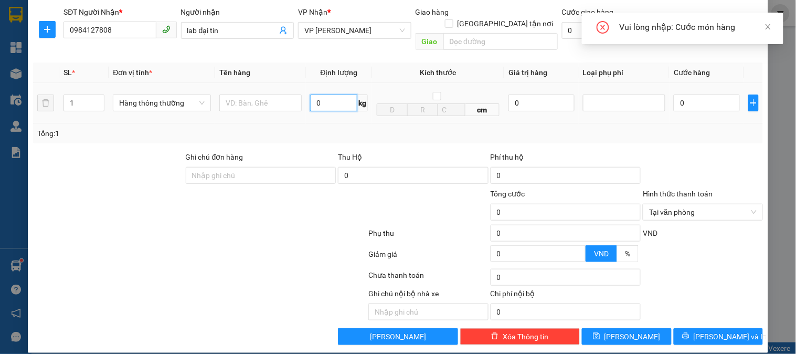
click at [336, 94] on input "0" at bounding box center [333, 102] width 47 height 17
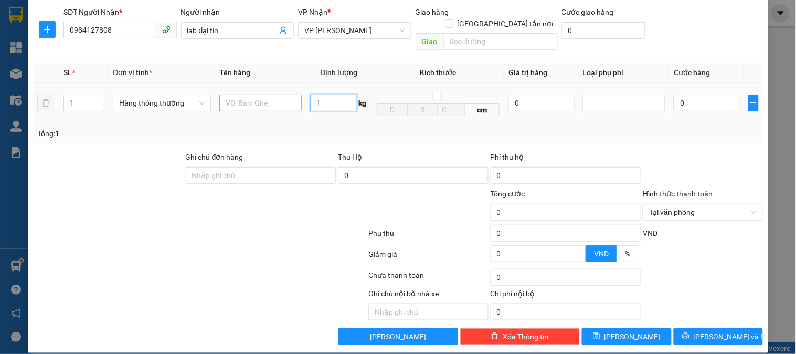
type input "1"
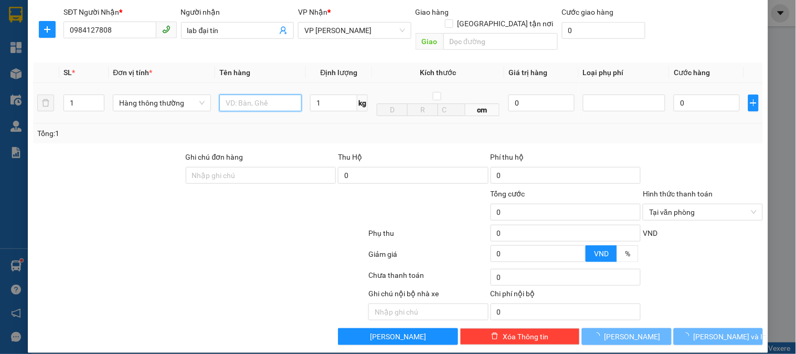
click at [259, 96] on input "text" at bounding box center [260, 102] width 82 height 17
type input "30.000"
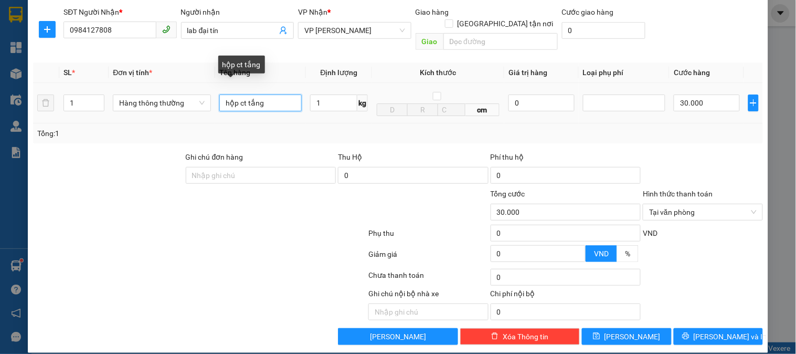
drag, startPoint x: 248, startPoint y: 88, endPoint x: 261, endPoint y: 114, distance: 29.3
click at [248, 94] on input "hộp ct tắng" at bounding box center [260, 102] width 82 height 17
click at [245, 94] on input "hộp ct tắng" at bounding box center [260, 102] width 82 height 17
click at [248, 94] on input "hộp ct tắng" at bounding box center [260, 102] width 82 height 17
type input "hộp ct trắng"
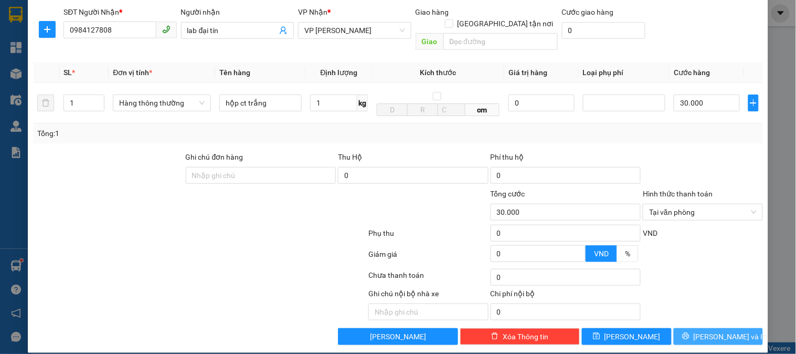
click at [716, 331] on span "[PERSON_NAME] và In" at bounding box center [730, 337] width 73 height 12
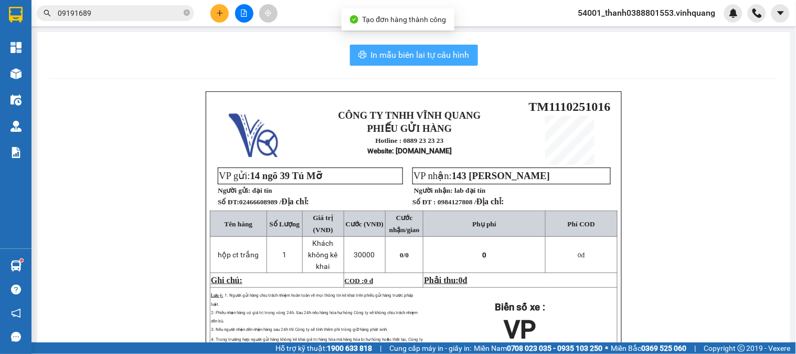
click at [443, 64] on button "In mẫu biên lai tự cấu hình" at bounding box center [414, 55] width 128 height 21
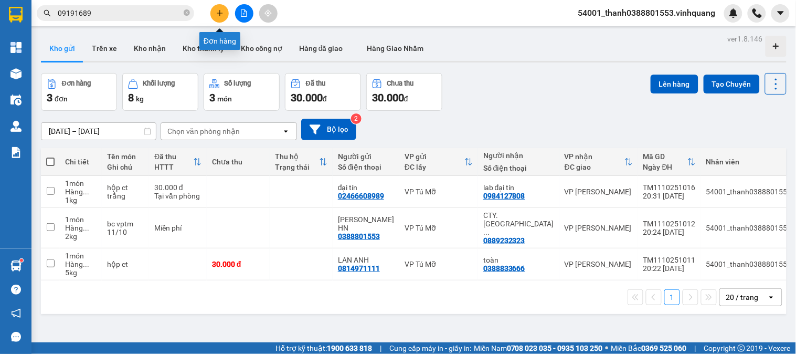
click at [224, 12] on button at bounding box center [219, 13] width 18 height 18
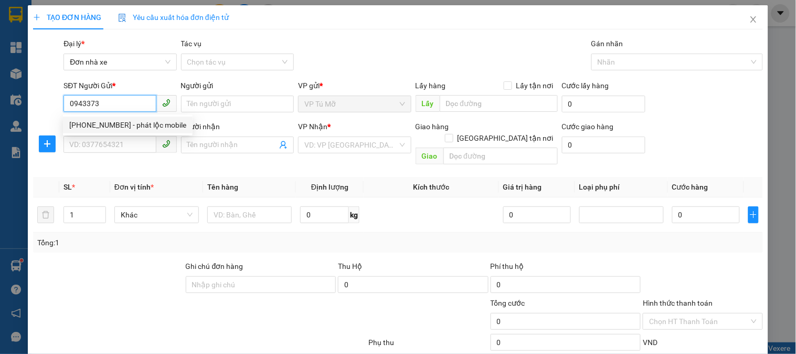
click at [139, 122] on div "0943373337 - phát lộc mobile" at bounding box center [127, 125] width 117 height 12
type input "0943373337"
type input "phát lộc mobile"
type input "0985642222"
type input "TUẤN"
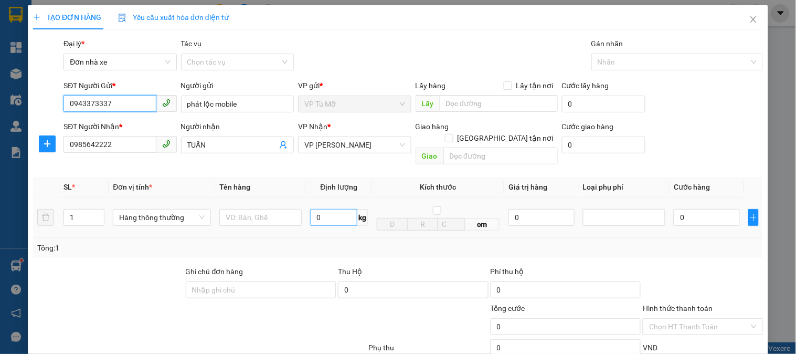
type input "0943373337"
click at [324, 210] on input "0" at bounding box center [333, 217] width 47 height 17
type input "2"
click at [286, 209] on input "text" at bounding box center [260, 217] width 82 height 17
type input "30.000"
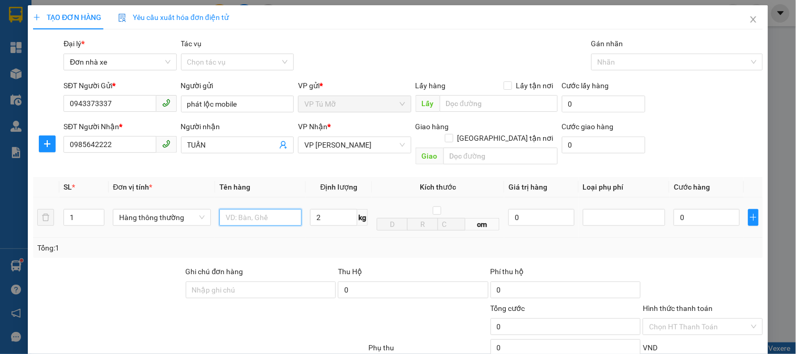
type input "30.000"
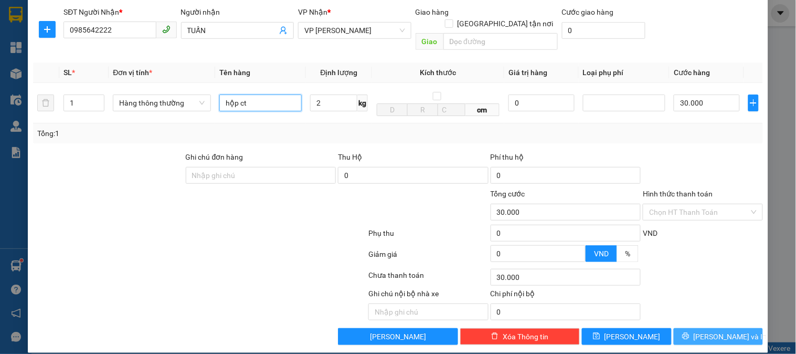
type input "hộp ct"
click at [681, 328] on button "[PERSON_NAME] và In" at bounding box center [718, 336] width 89 height 17
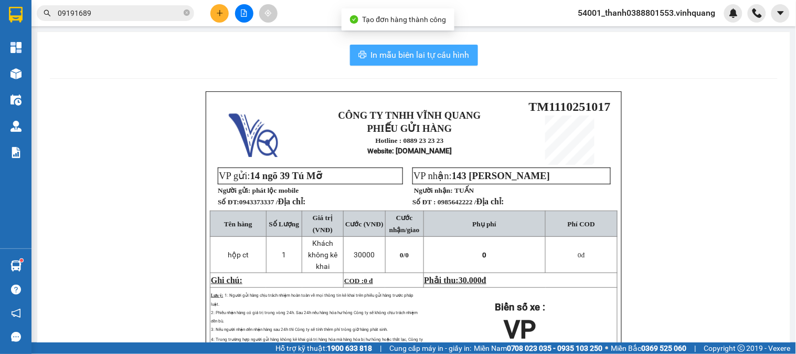
click at [396, 61] on span "In mẫu biên lai tự cấu hình" at bounding box center [420, 54] width 99 height 13
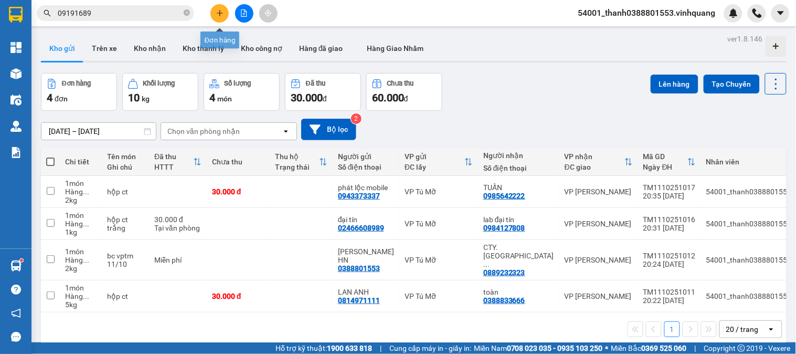
click at [218, 12] on icon "plus" at bounding box center [219, 12] width 7 height 7
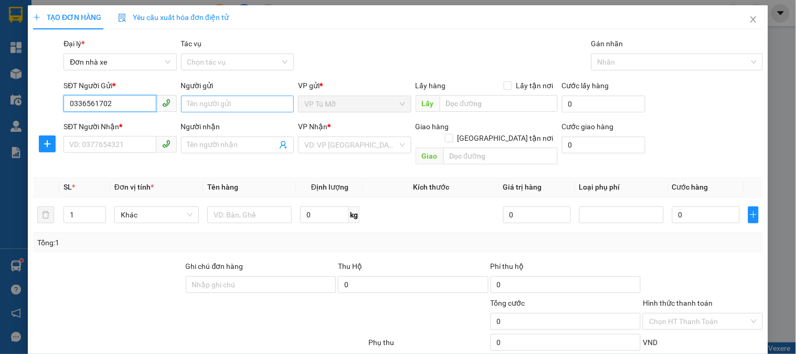
type input "0336561702"
click at [181, 100] on input "Người gửi" at bounding box center [237, 104] width 113 height 17
type input "hiếu"
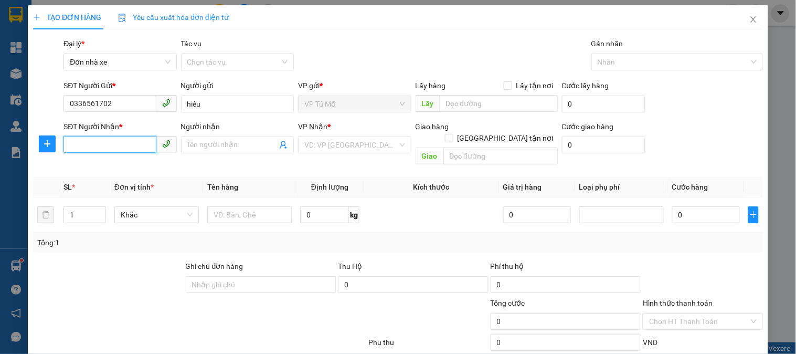
click at [121, 143] on input "SĐT Người Nhận *" at bounding box center [110, 144] width 92 height 17
type input "0967373312"
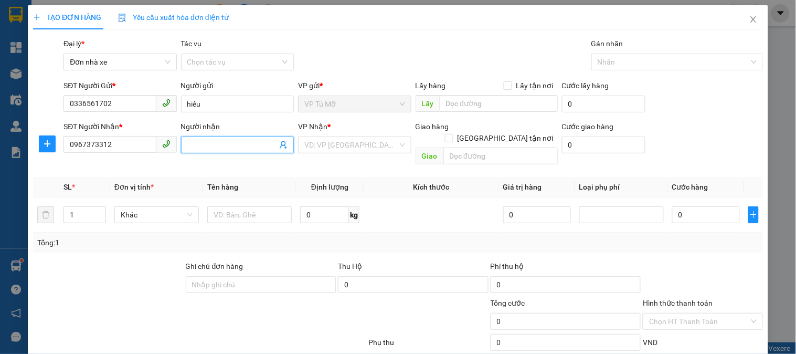
click at [193, 152] on span at bounding box center [237, 144] width 113 height 17
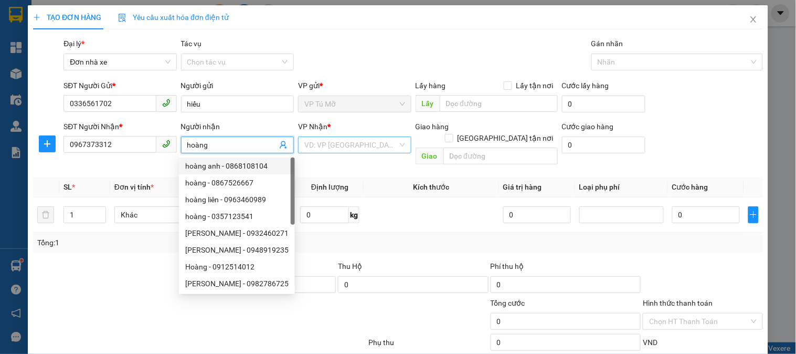
type input "hoàng"
drag, startPoint x: 333, startPoint y: 142, endPoint x: 323, endPoint y: 149, distance: 11.8
click at [333, 142] on input "search" at bounding box center [350, 145] width 93 height 16
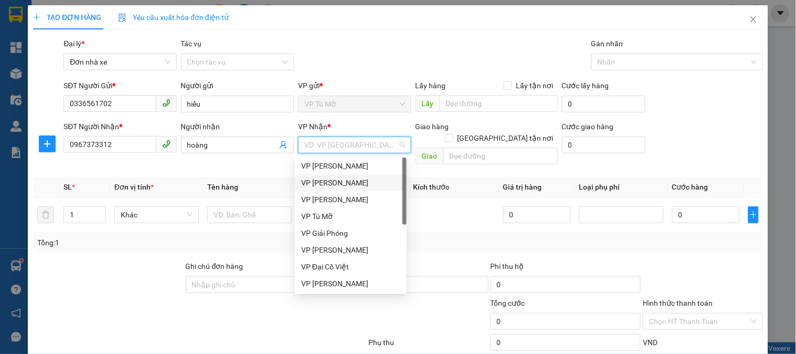
click at [340, 185] on div "VP [PERSON_NAME]" at bounding box center [350, 183] width 99 height 12
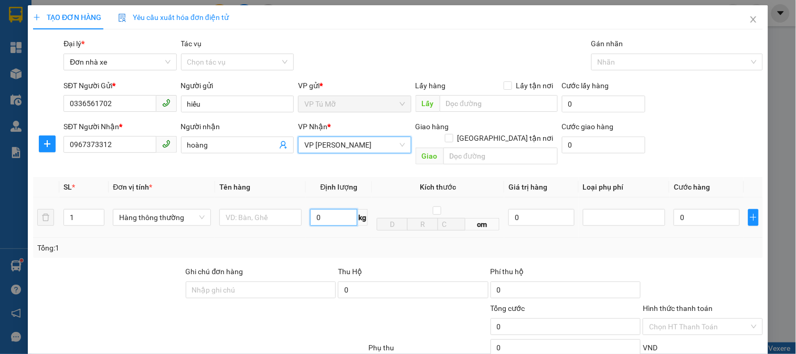
click at [333, 211] on input "0" at bounding box center [333, 217] width 47 height 17
type input "2"
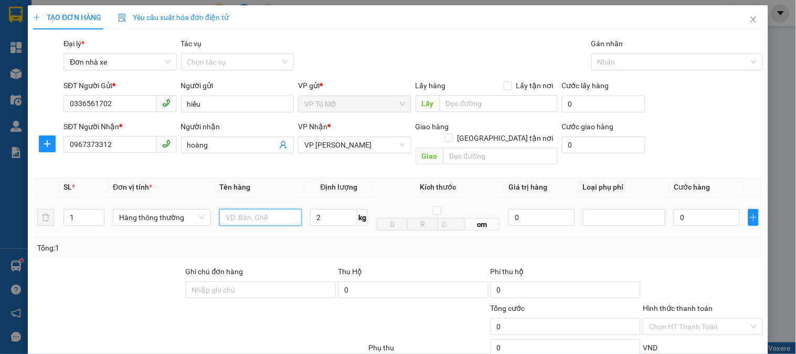
click at [248, 209] on input "text" at bounding box center [260, 217] width 82 height 17
type input "30.000"
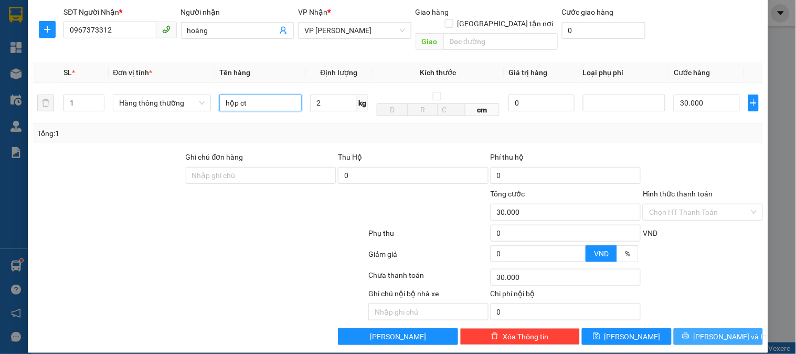
type input "hộp ct"
click at [684, 328] on button "[PERSON_NAME] và In" at bounding box center [718, 336] width 89 height 17
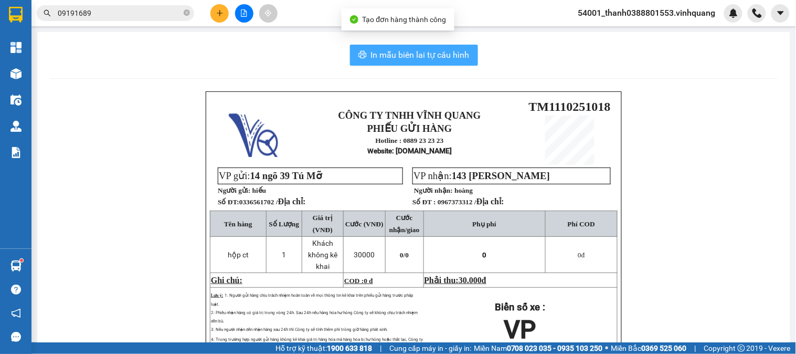
click at [374, 62] on button "In mẫu biên lai tự cấu hình" at bounding box center [414, 55] width 128 height 21
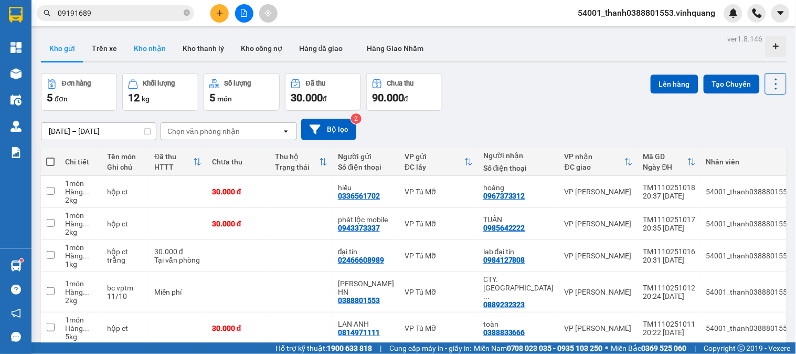
click at [139, 43] on button "Kho nhận" at bounding box center [149, 48] width 49 height 25
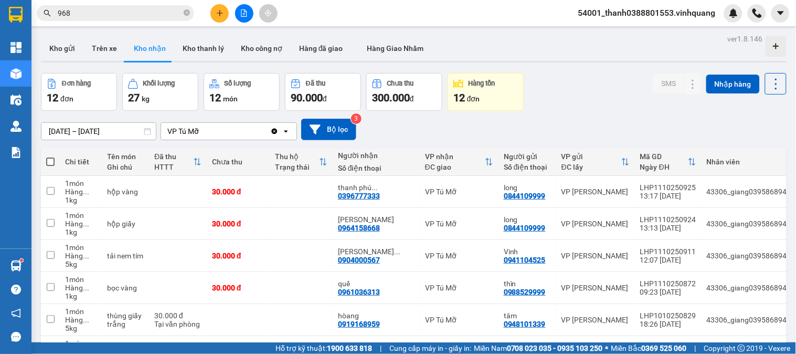
click at [404, 123] on div "[DATE] – [DATE] Press the down arrow key to interact with the calendar and sele…" at bounding box center [414, 130] width 746 height 22
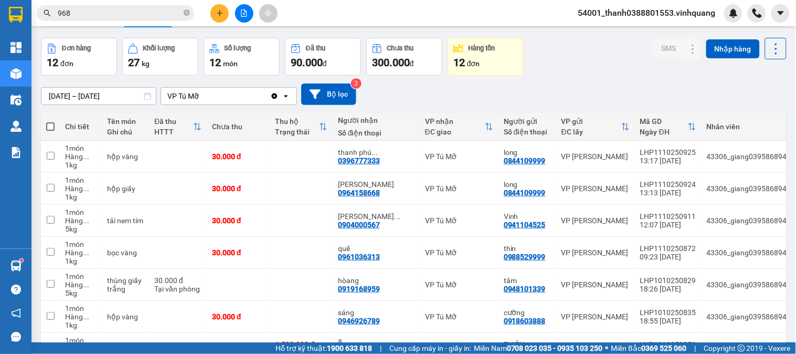
scroll to position [50, 0]
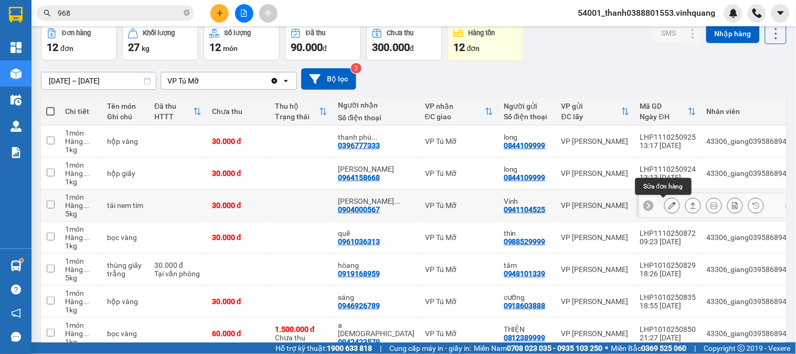
click at [669, 205] on icon at bounding box center [672, 205] width 7 height 7
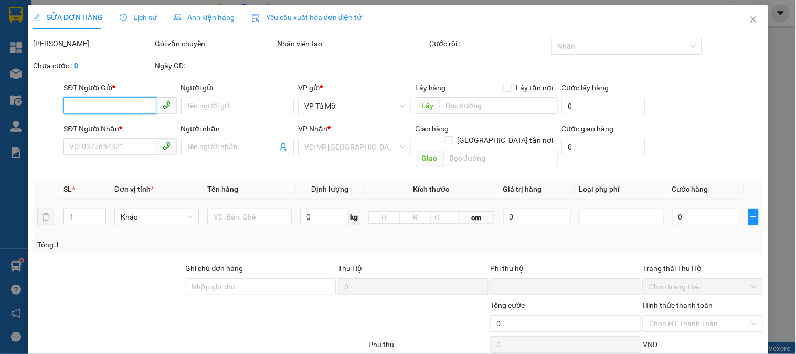
type input "0941104525"
type input "Vinh"
type input "0904000567"
type input "[PERSON_NAME]"
type input "0"
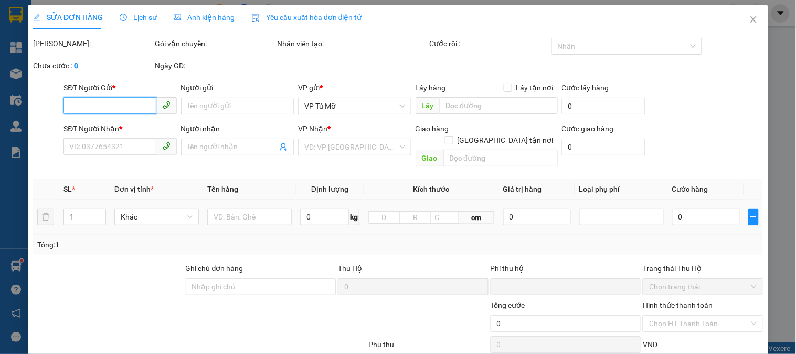
type input "30.000"
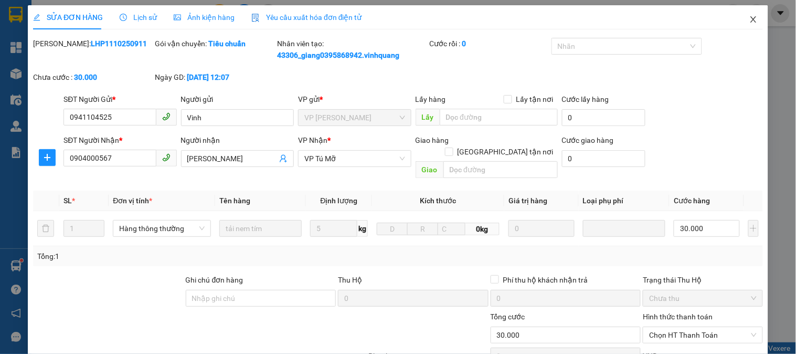
click at [750, 23] on icon "close" at bounding box center [754, 19] width 8 height 8
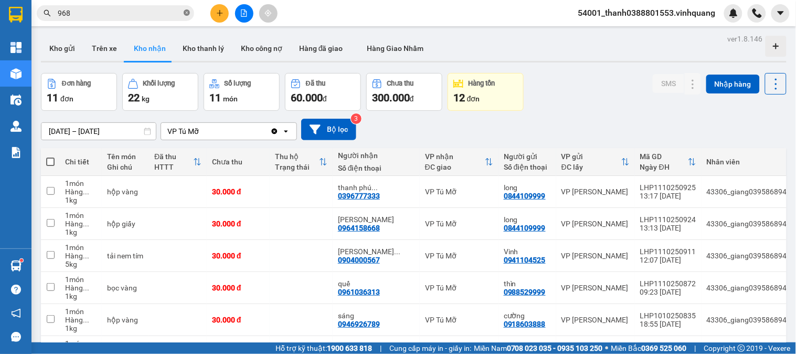
click at [185, 14] on icon "close-circle" at bounding box center [187, 12] width 6 height 6
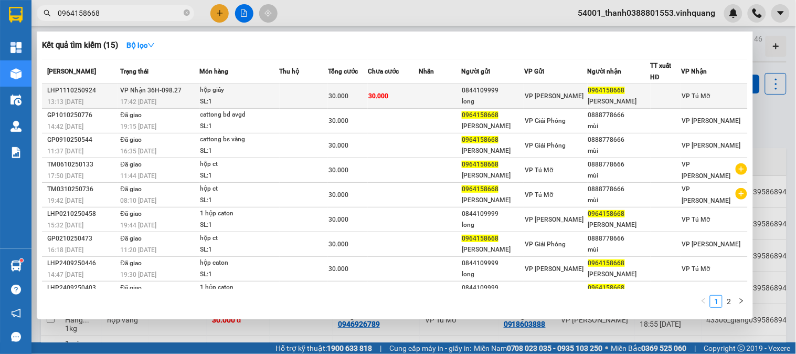
type input "0964158668"
click at [270, 95] on div "hộp giấy" at bounding box center [240, 91] width 79 height 12
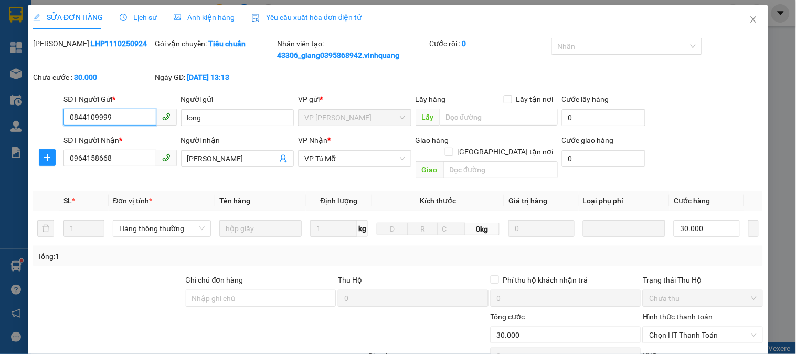
type input "0844109999"
type input "long"
type input "0964158668"
type input "[PERSON_NAME]"
type input "0"
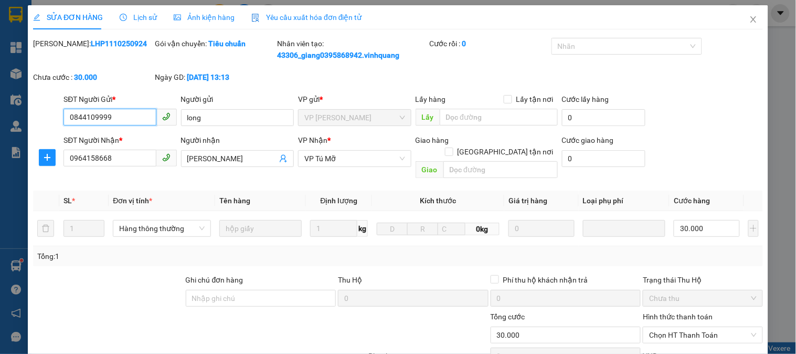
type input "30.000"
drag, startPoint x: 307, startPoint y: 313, endPoint x: 315, endPoint y: 312, distance: 8.5
click at [307, 313] on div at bounding box center [307, 329] width 122 height 37
click at [751, 22] on icon "close" at bounding box center [754, 19] width 6 height 6
